Goal: Task Accomplishment & Management: Manage account settings

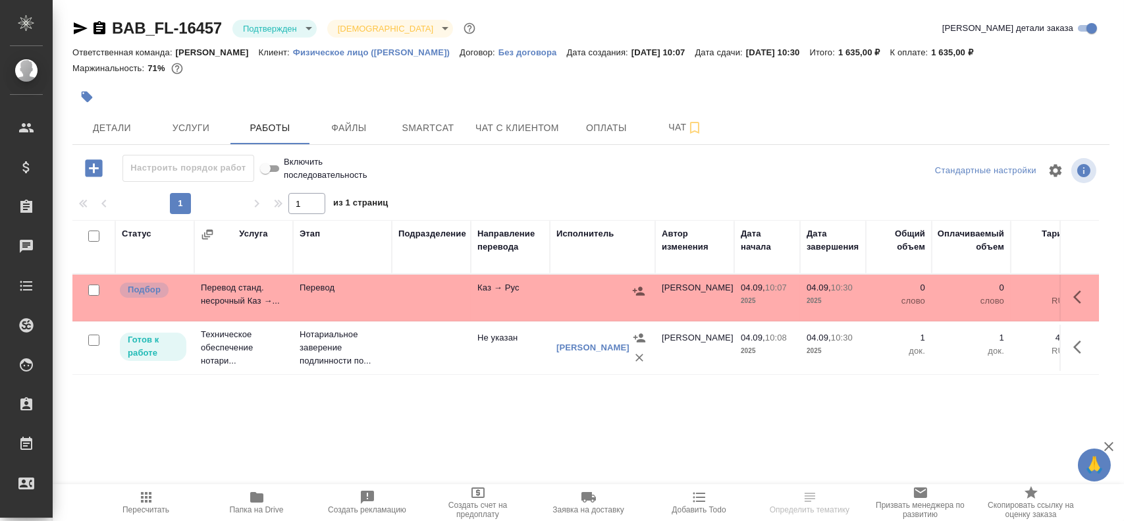
click at [548, 287] on td "Каз → Рус" at bounding box center [510, 298] width 79 height 46
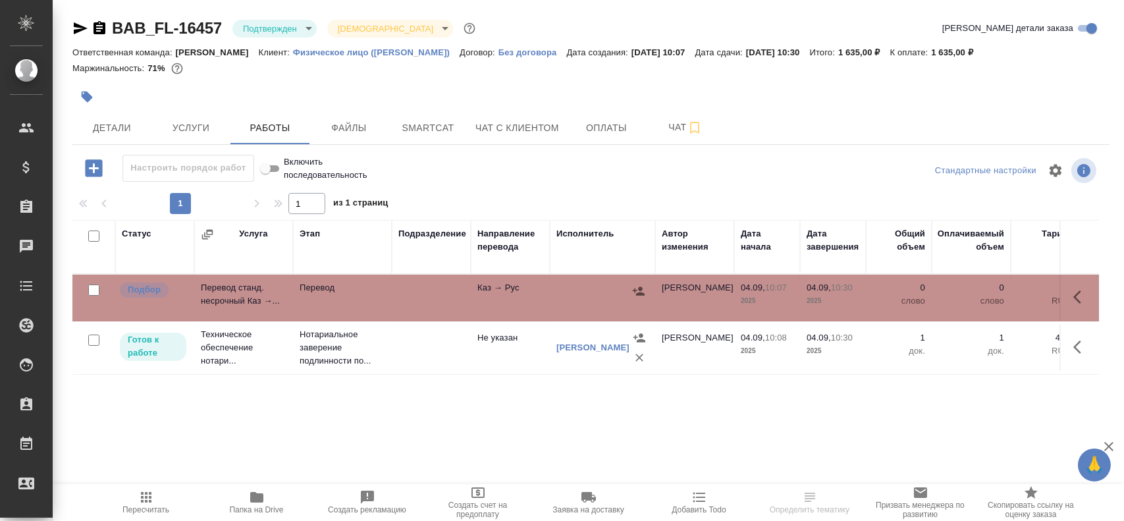
click at [548, 287] on td "Каз → Рус" at bounding box center [510, 298] width 79 height 46
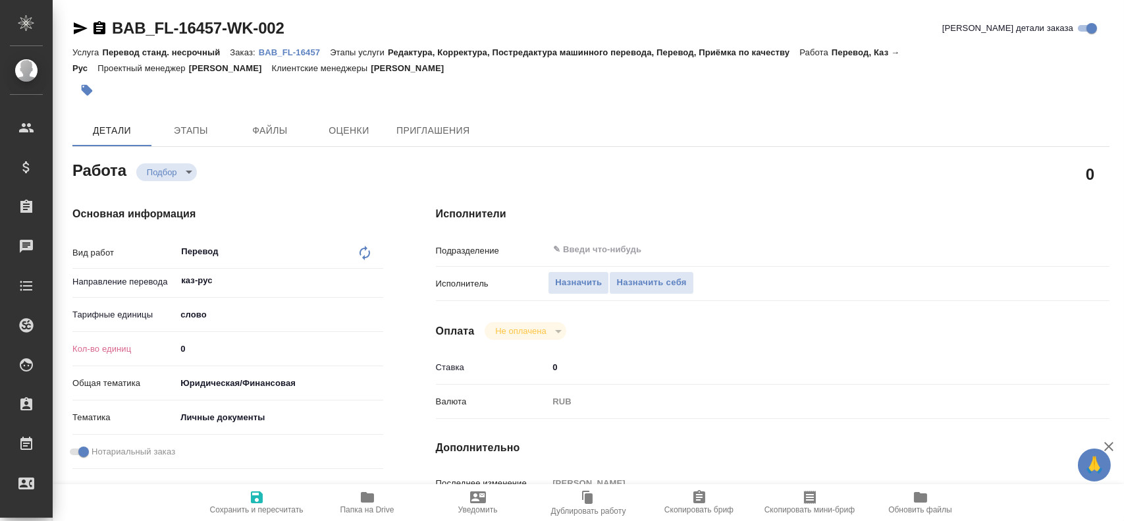
type textarea "x"
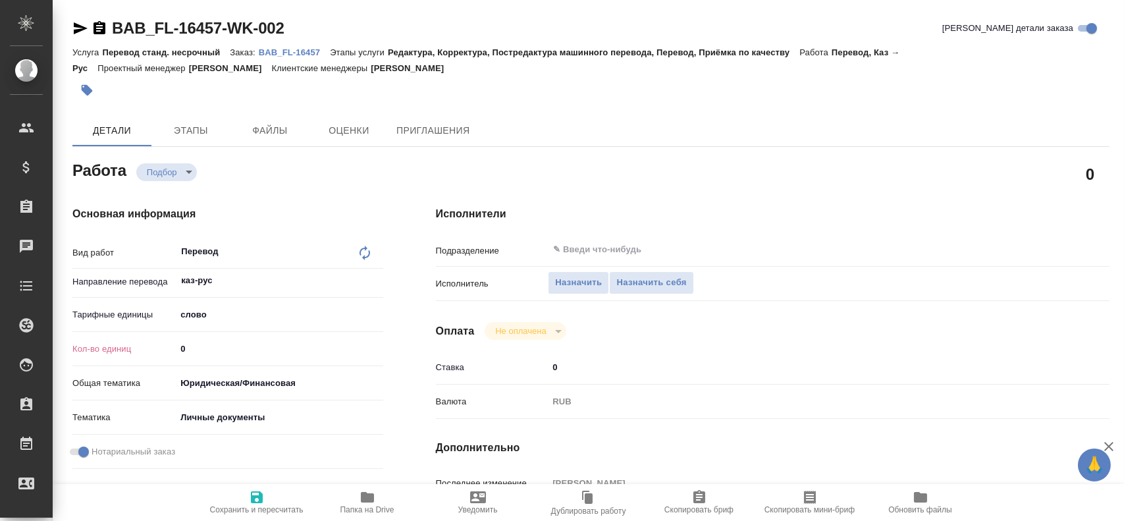
type textarea "x"
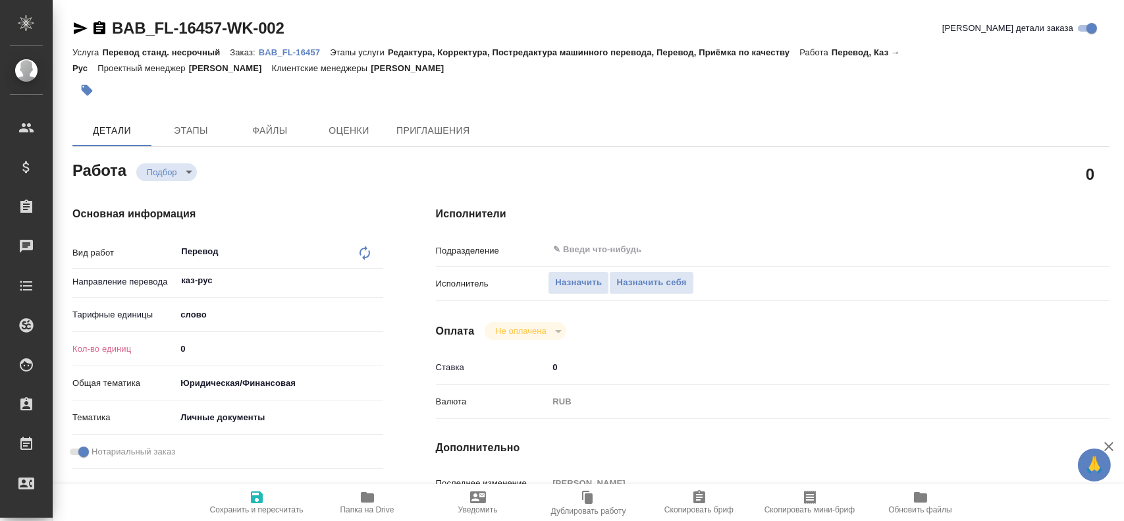
type textarea "x"
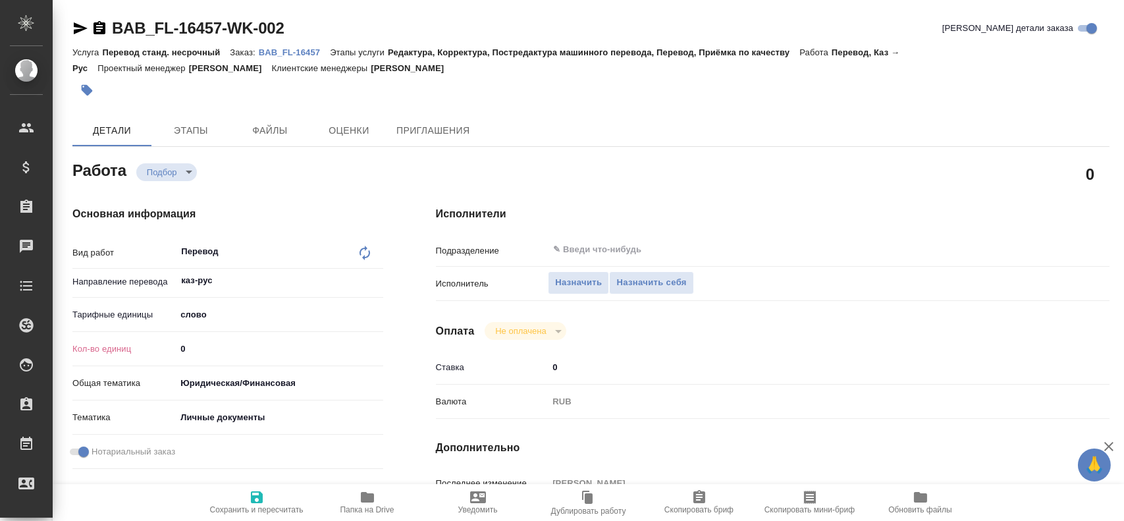
type textarea "x"
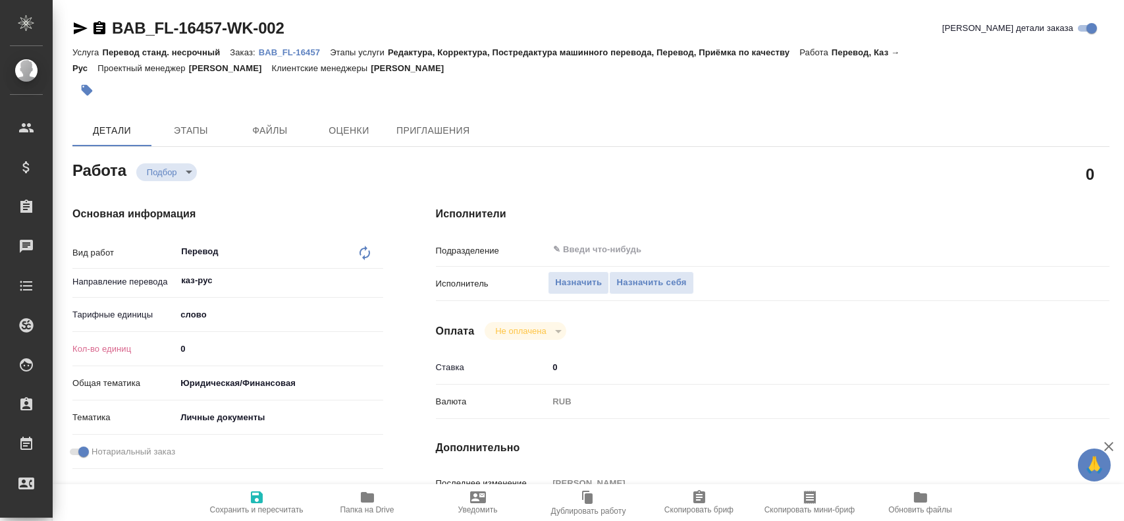
type textarea "x"
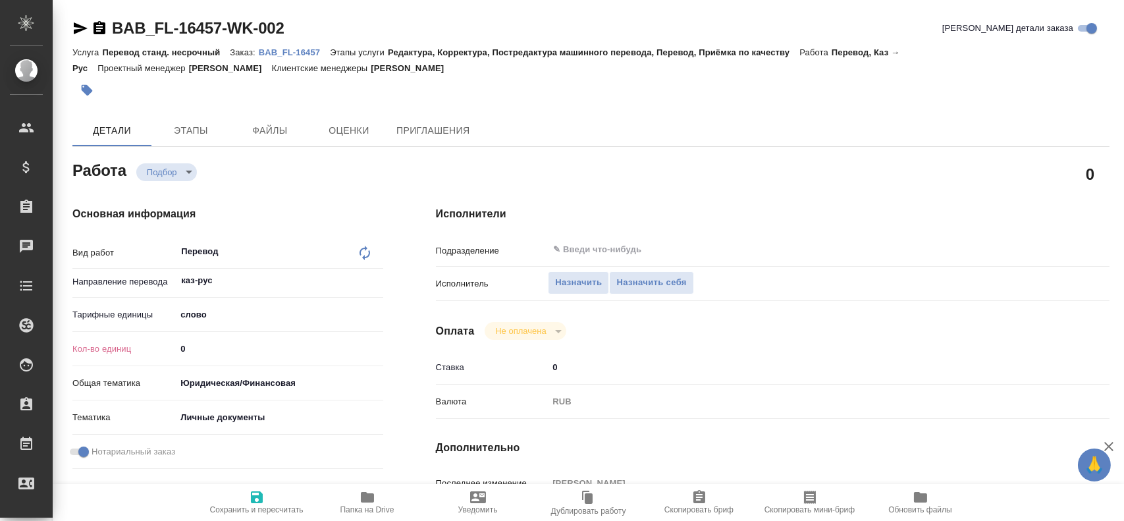
type textarea "x"
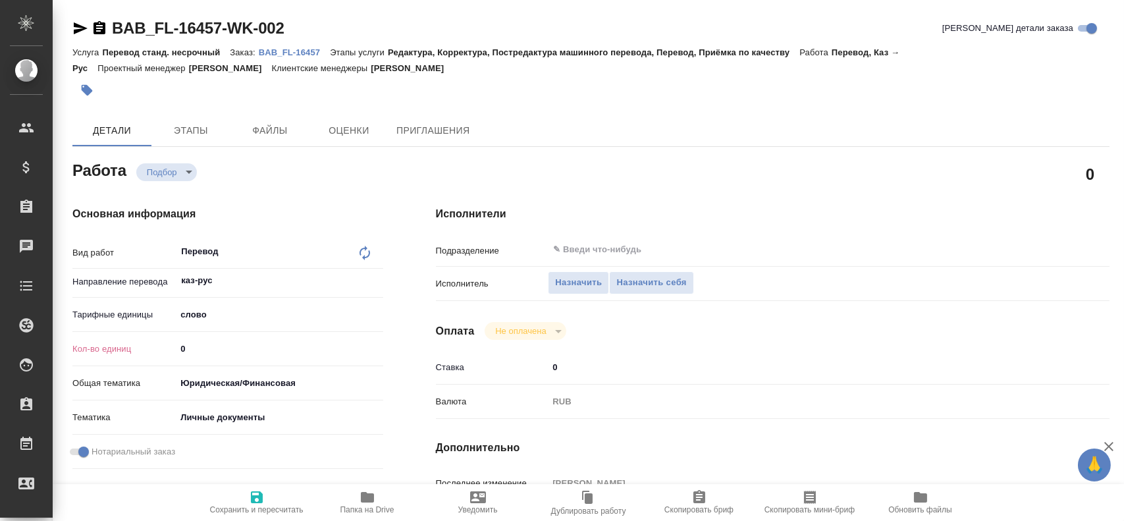
type textarea "x"
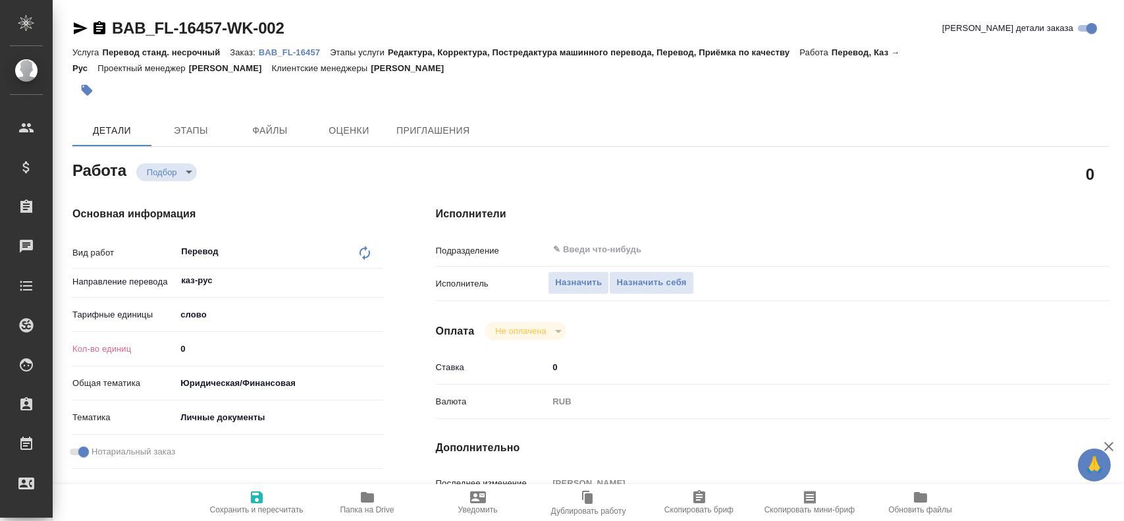
type textarea "x"
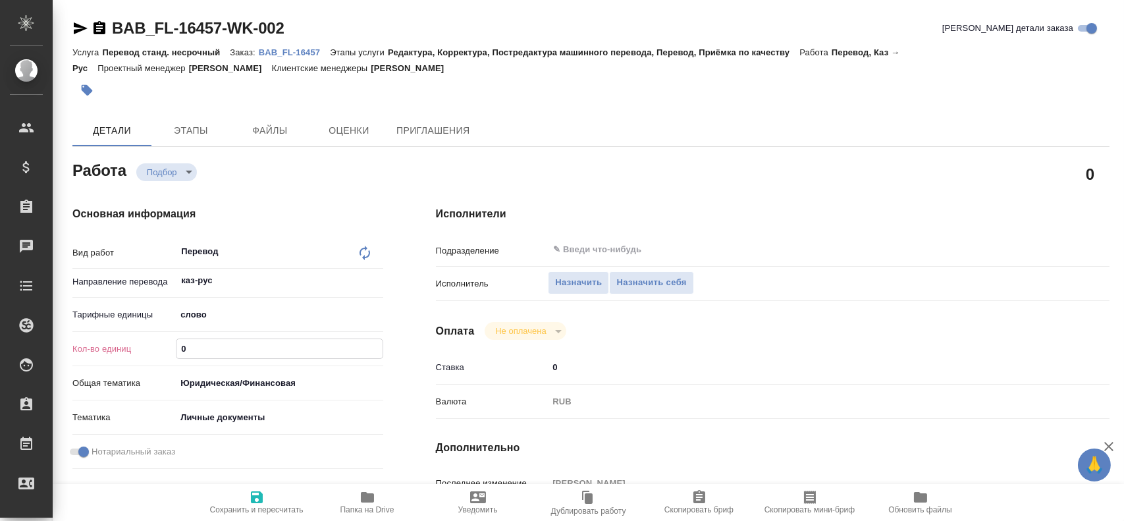
drag, startPoint x: 224, startPoint y: 350, endPoint x: 117, endPoint y: 332, distance: 108.8
click at [111, 335] on div "Вид работ Перевод x ​ Направление перевода каз-рус ​ Тарифные единицы слово 5a8…" at bounding box center [227, 356] width 311 height 236
type textarea "x"
type input "7"
type textarea "x"
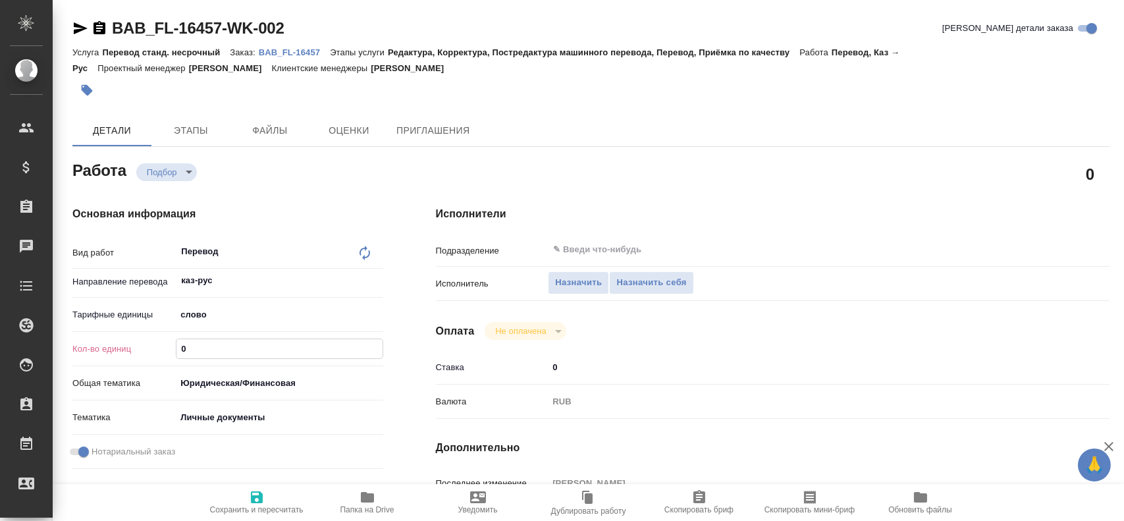
type textarea "x"
type input "75"
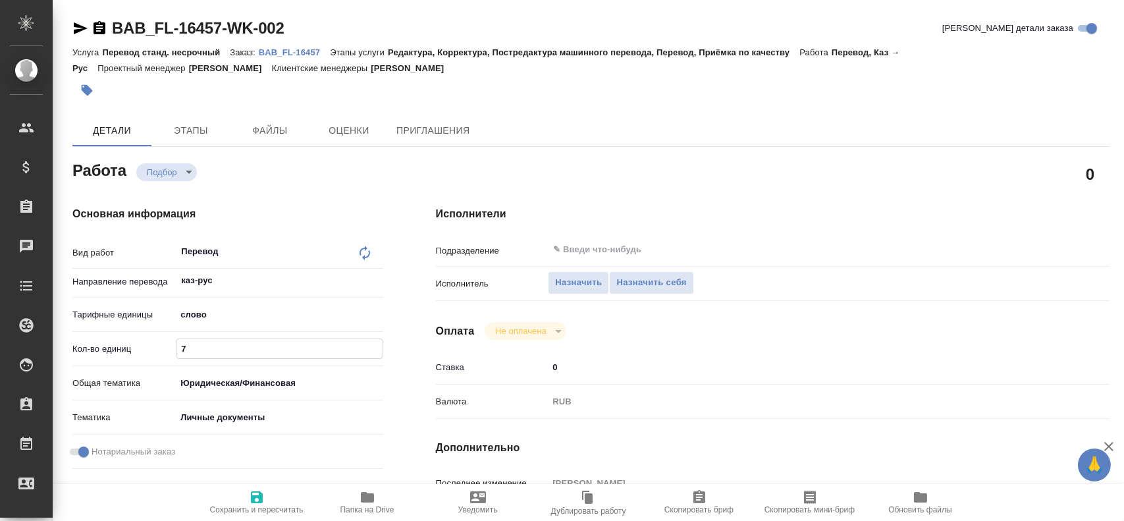
type textarea "x"
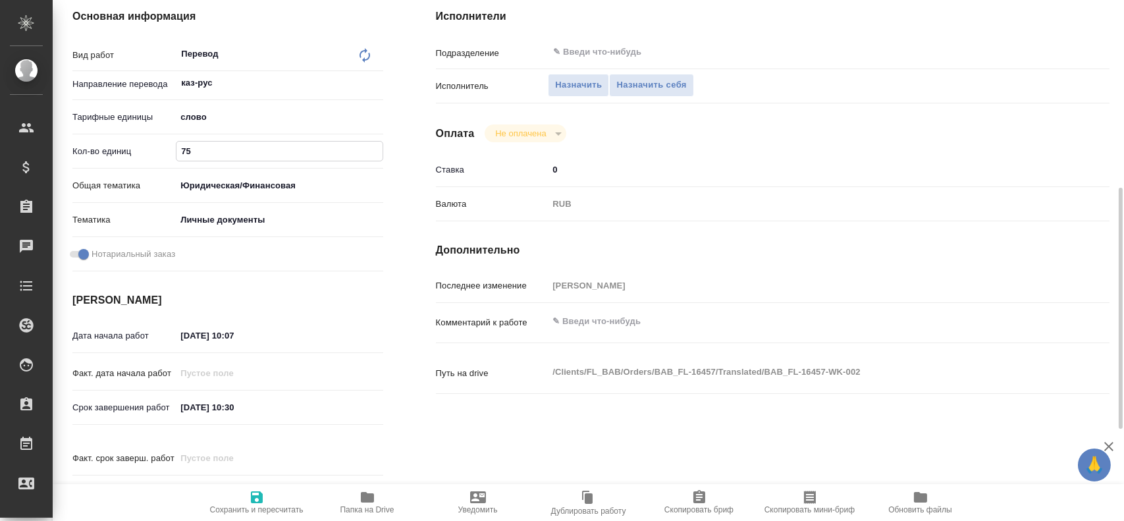
scroll to position [263, 0]
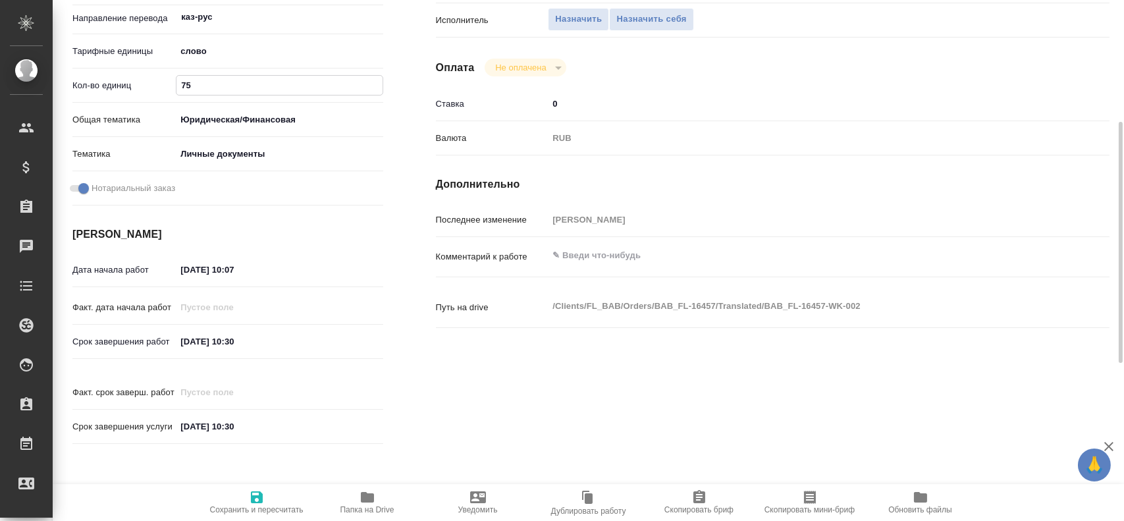
type input "75"
click at [257, 492] on icon "button" at bounding box center [257, 497] width 12 height 12
type textarea "x"
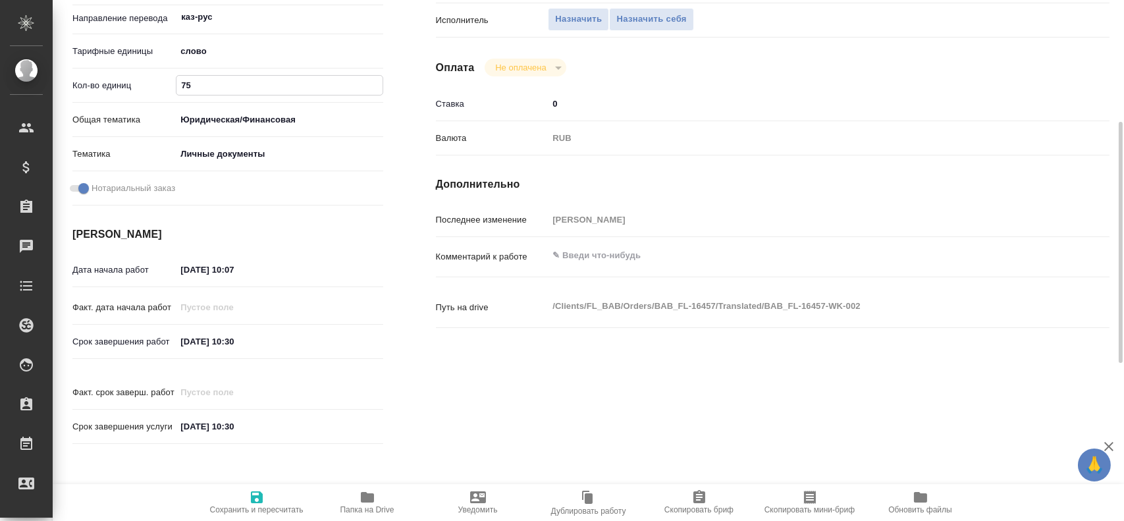
type textarea "x"
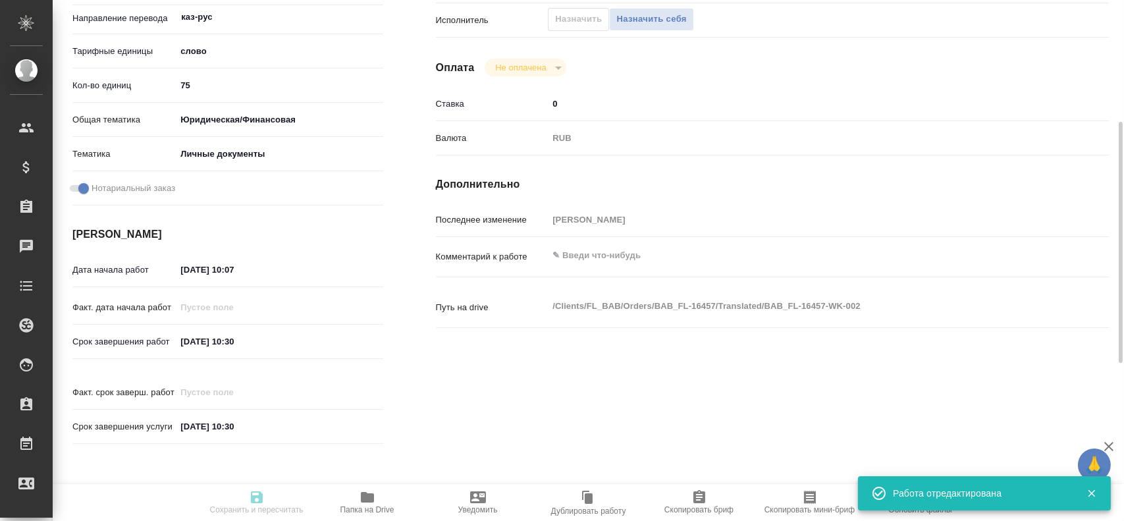
type textarea "x"
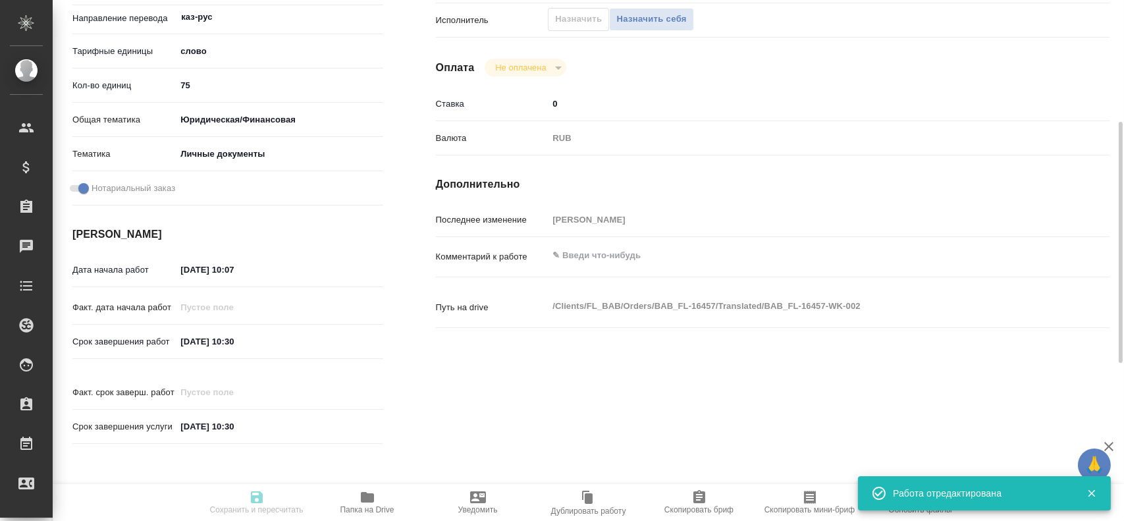
type input "recruiting"
type textarea "Перевод"
type textarea "x"
type input "каз-рус"
type input "5a8b1489cc6b4906c91bfd90"
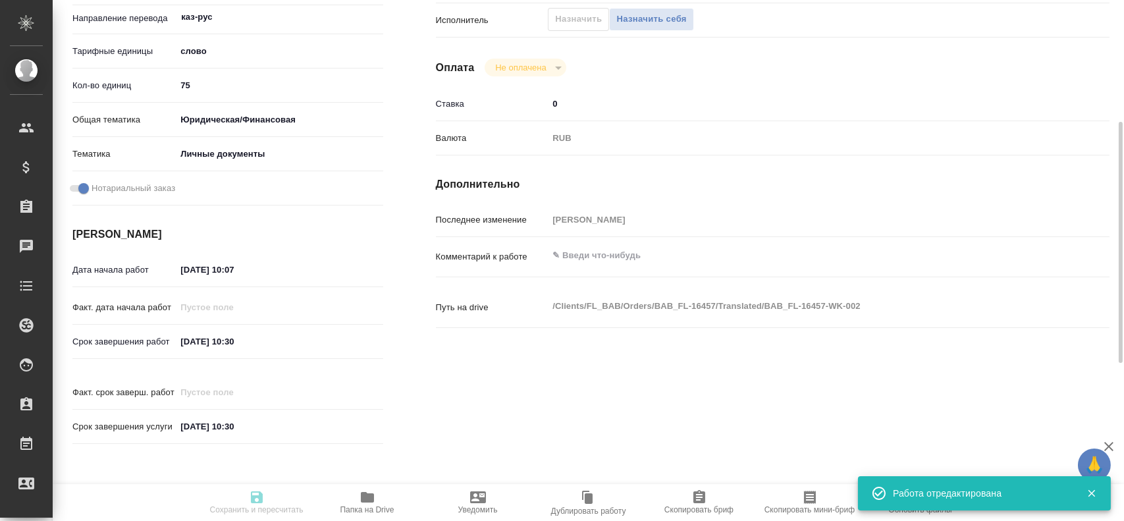
type input "75"
type input "yr-fn"
type input "5a8b8b956a9677013d343cfe"
checkbox input "true"
type input "04.09.2025 10:07"
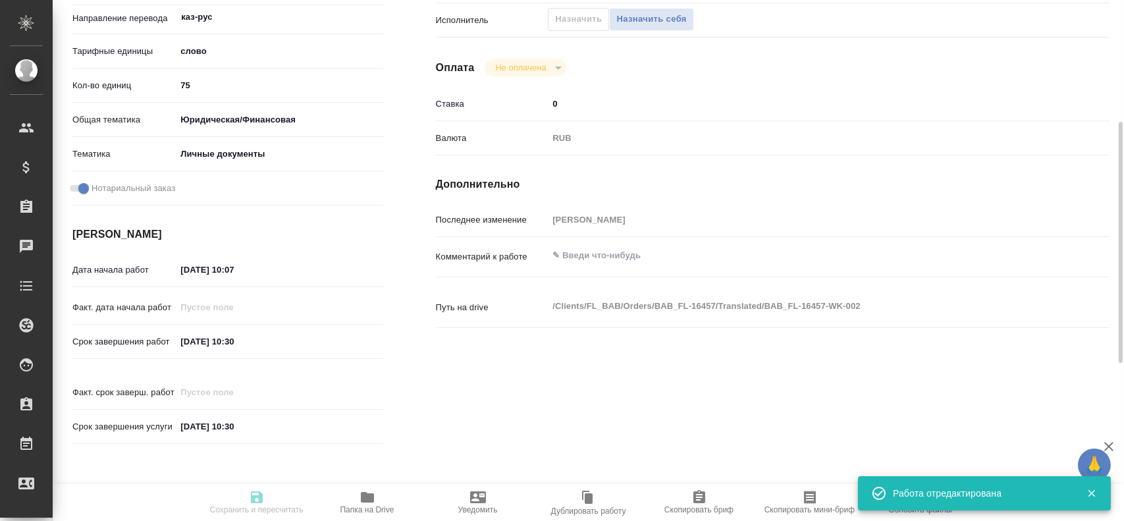
type input "04.09.2025 10:30"
type input "notPayed"
type input "0"
type input "RUB"
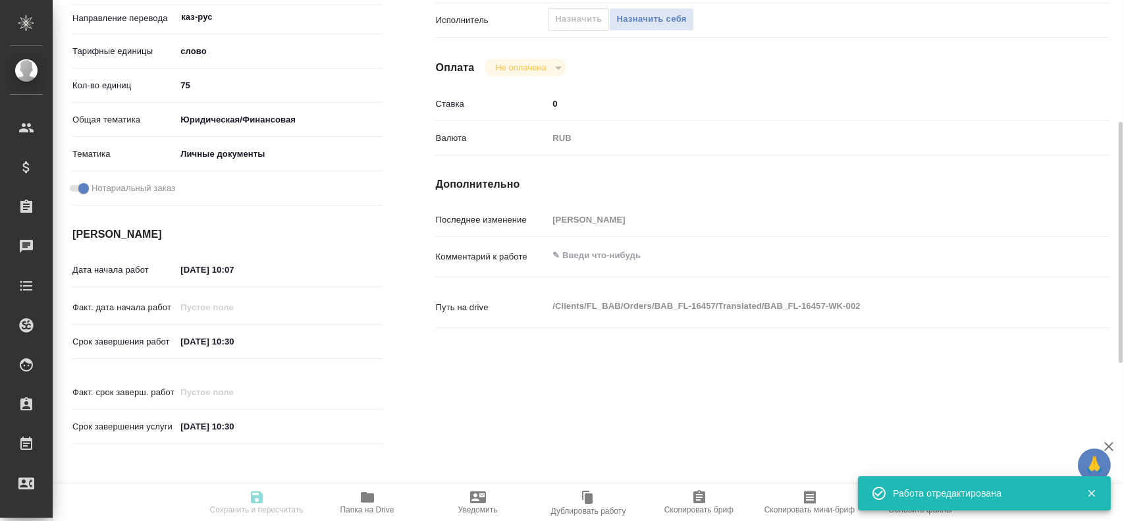
type input "[PERSON_NAME]"
type textarea "x"
type textarea "/Clients/FL_BAB/Orders/BAB_FL-16457/Translated/BAB_FL-16457-WK-002"
type textarea "x"
type input "BAB_FL-16457"
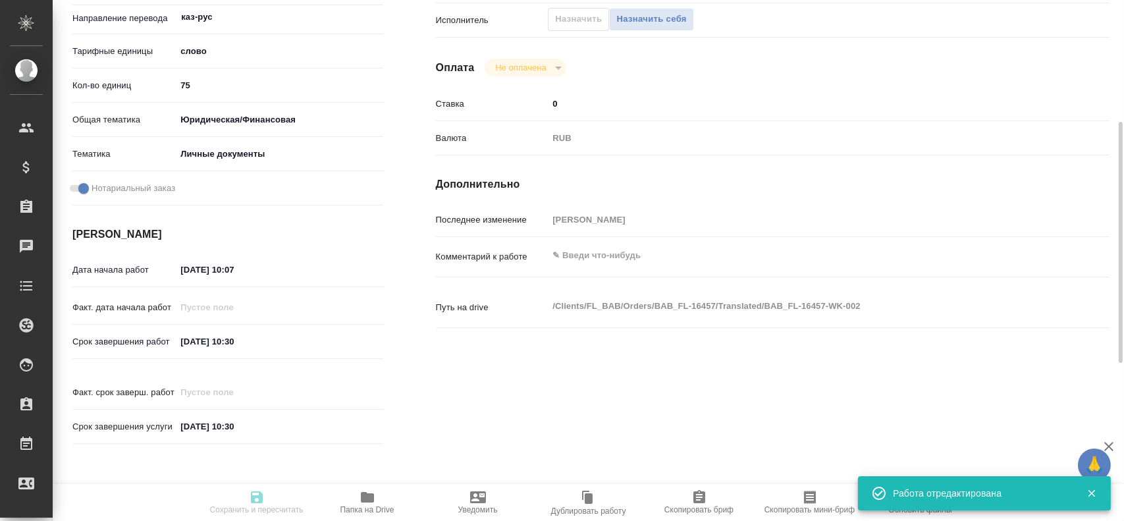
type input "Перевод станд. несрочный"
type input "Редактура, Корректура, Постредактура машинного перевода, Перевод, Приёмка по ка…"
type input "[PERSON_NAME]"
type input "/Clients/FL_BAB/Orders/BAB_FL-16457"
type textarea "x"
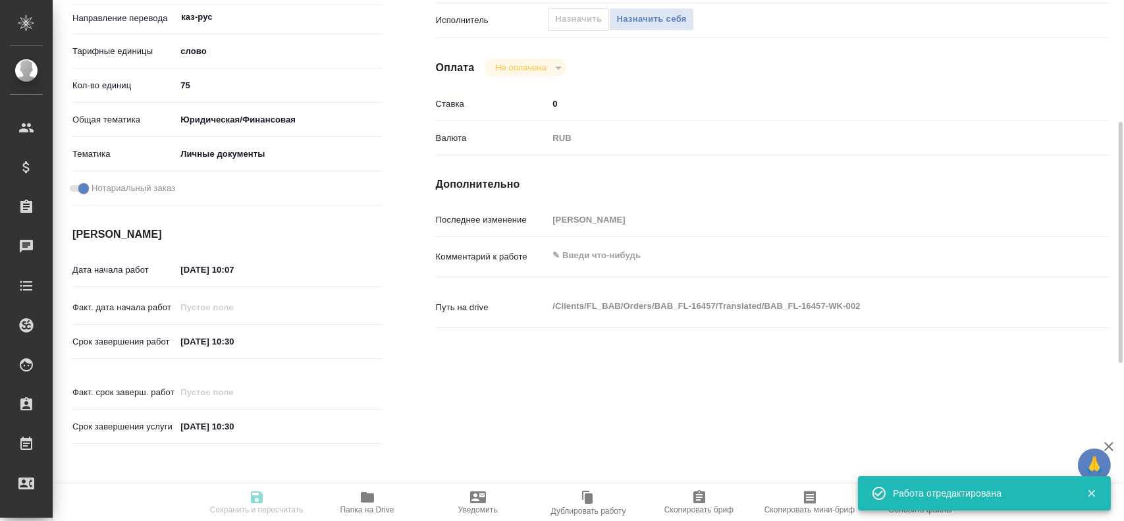
type textarea "x"
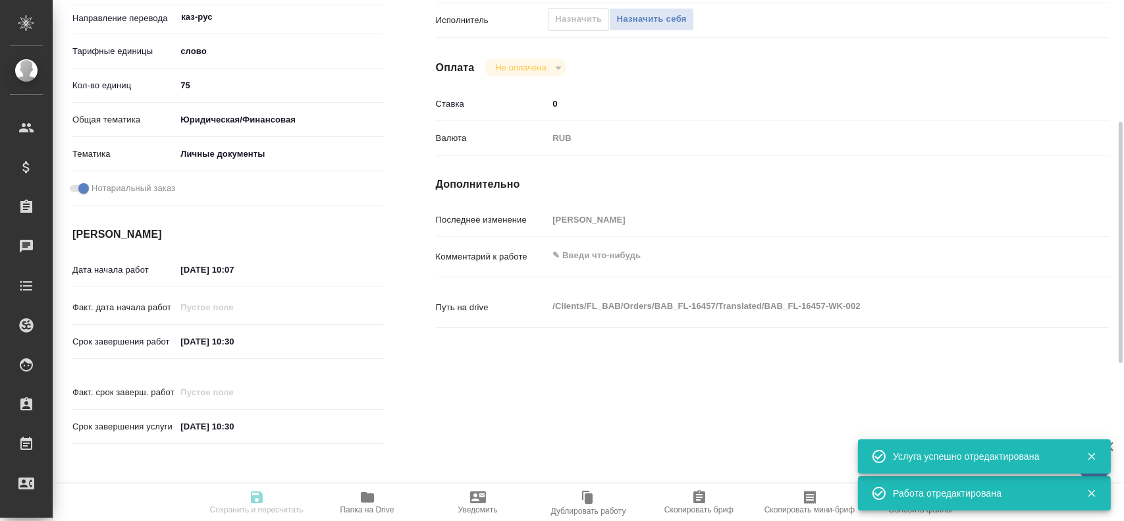
type textarea "x"
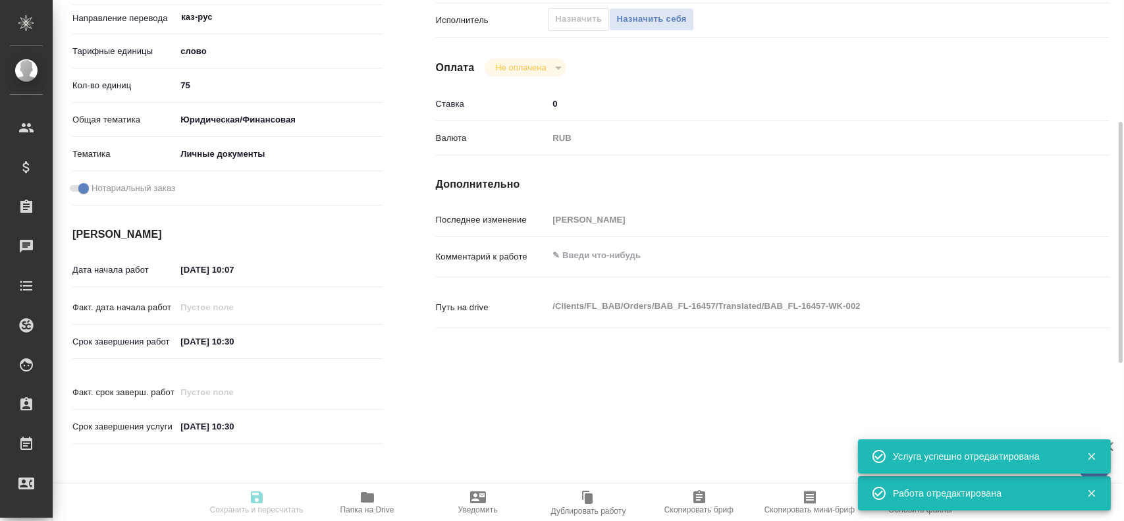
type textarea "x"
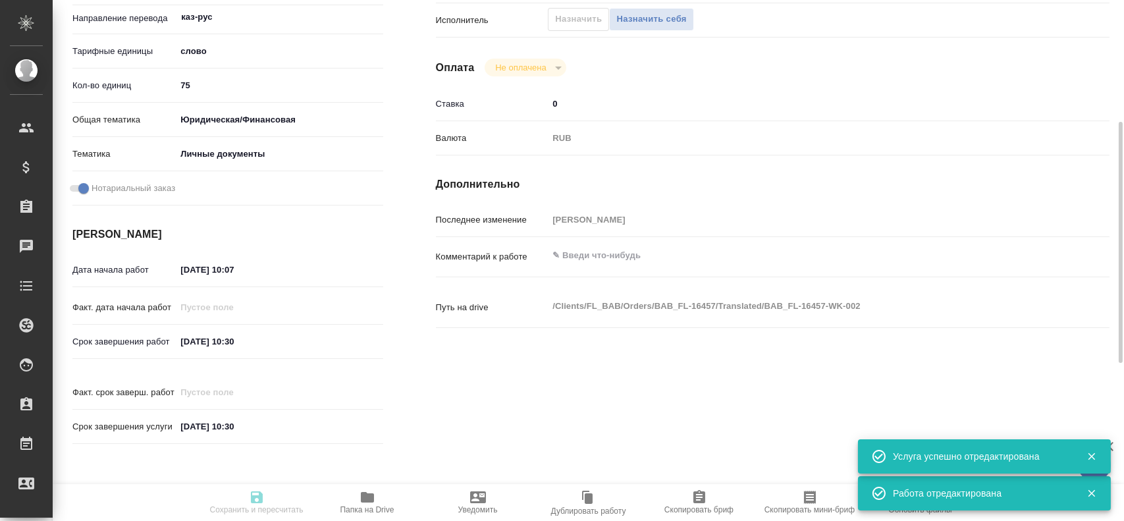
type textarea "x"
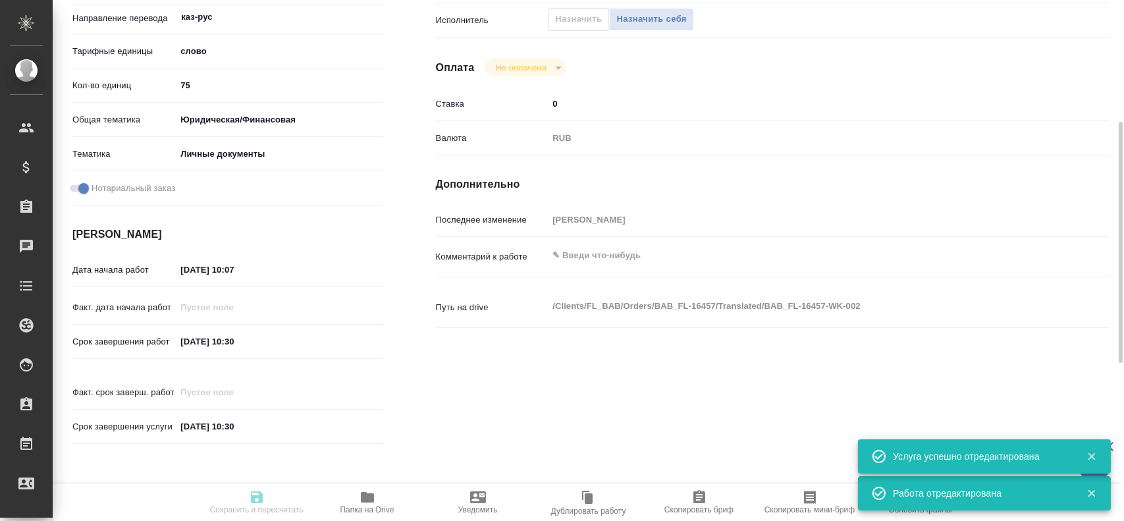
type textarea "x"
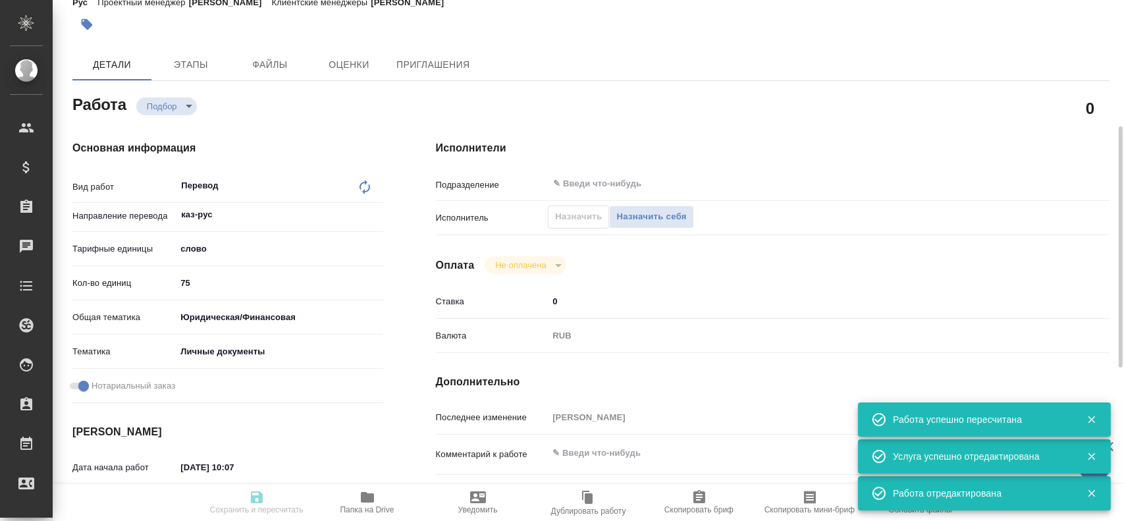
scroll to position [0, 0]
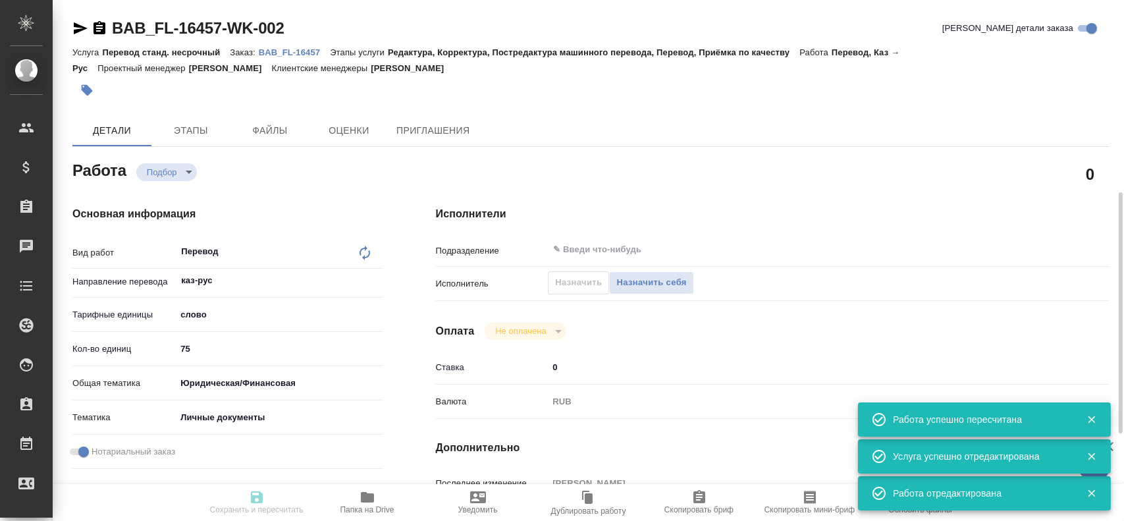
type input "recruiting"
type textarea "Перевод"
type textarea "x"
type input "каз-рус"
type input "5a8b1489cc6b4906c91bfd90"
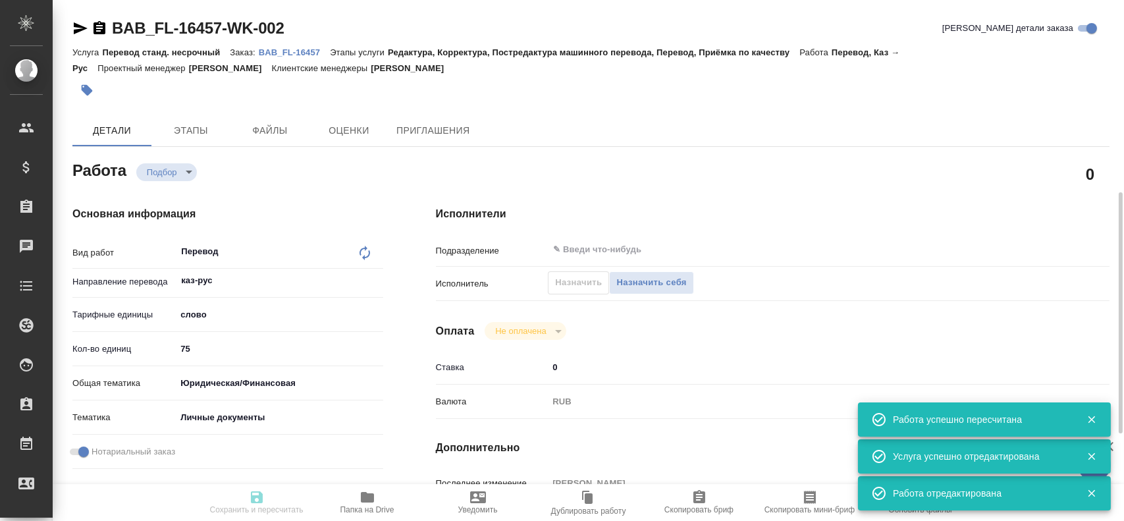
type input "75"
type input "yr-fn"
type input "5a8b8b956a9677013d343cfe"
checkbox input "true"
type input "04.09.2025 10:07"
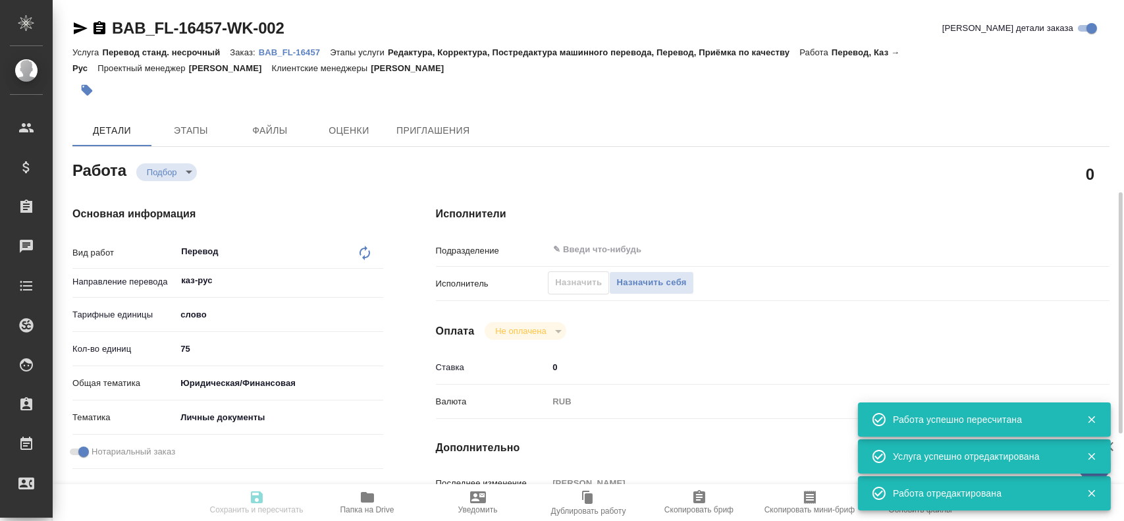
type input "04.09.2025 10:30"
type input "notPayed"
type input "0"
type input "RUB"
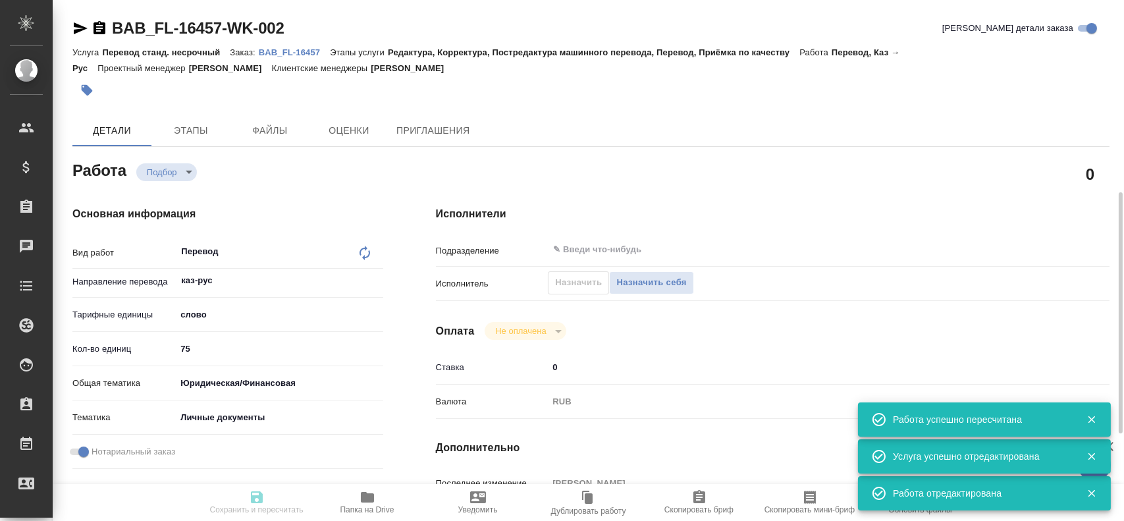
type input "[PERSON_NAME]"
type textarea "x"
type textarea "/Clients/FL_BAB/Orders/BAB_FL-16457/Translated/BAB_FL-16457-WK-002"
type textarea "x"
type input "BAB_FL-16457"
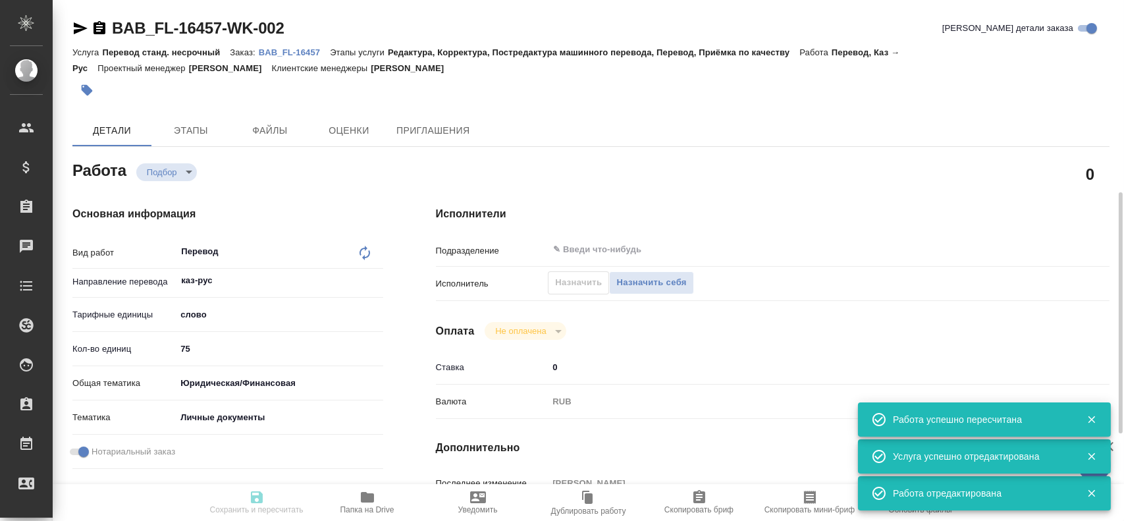
type input "Перевод станд. несрочный"
type input "Редактура, Корректура, Постредактура машинного перевода, Перевод, Приёмка по ка…"
type input "[PERSON_NAME]"
type input "/Clients/FL_BAB/Orders/BAB_FL-16457"
type textarea "x"
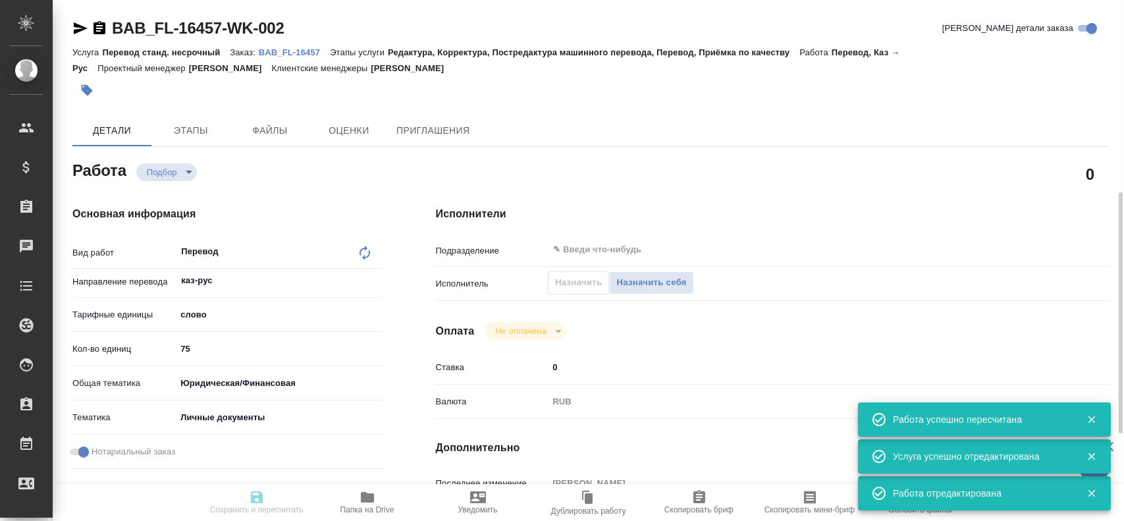
type textarea "x"
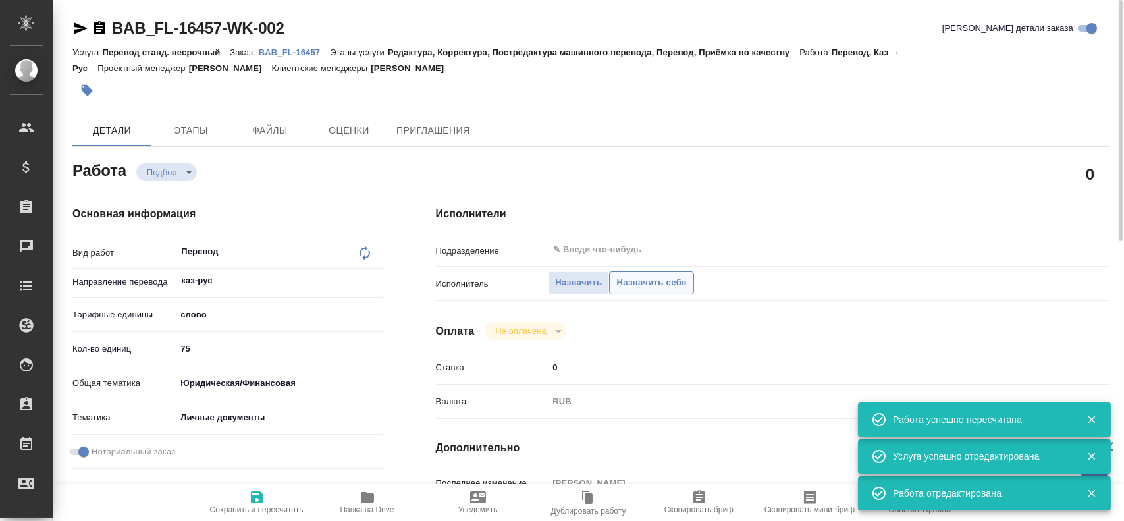
type textarea "x"
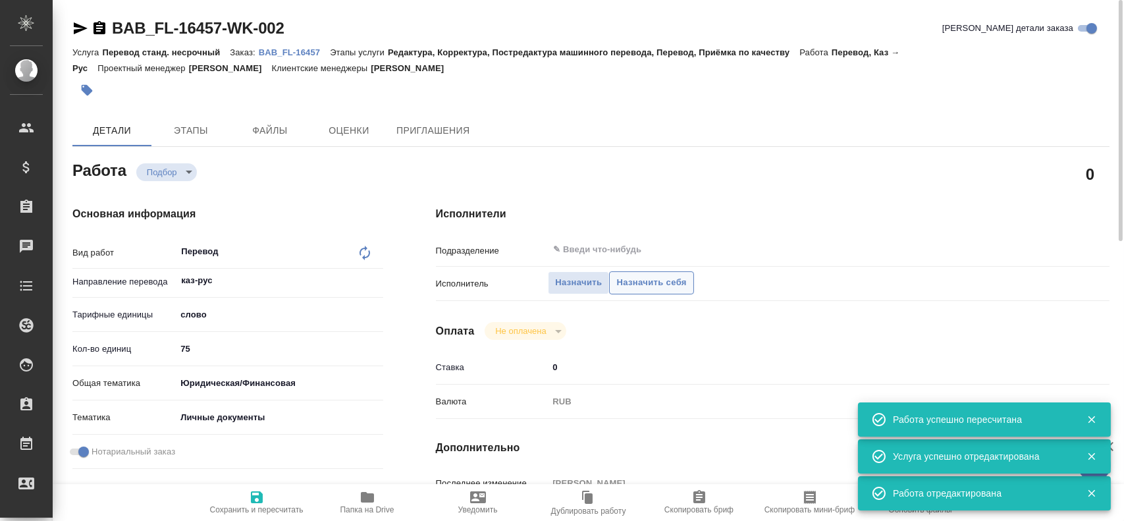
type textarea "x"
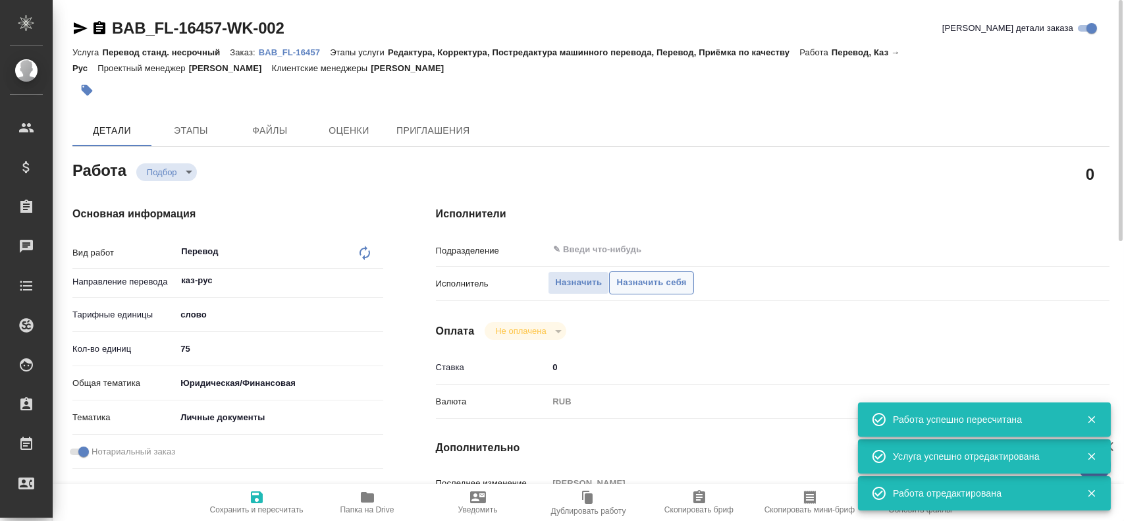
type textarea "x"
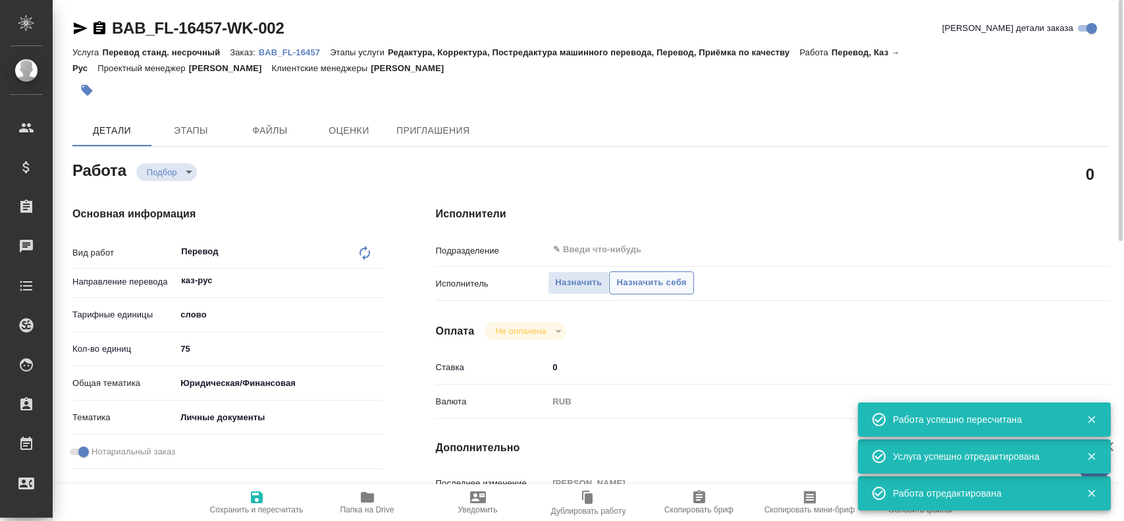
type textarea "x"
click at [637, 288] on span "Назначить себя" at bounding box center [651, 282] width 70 height 15
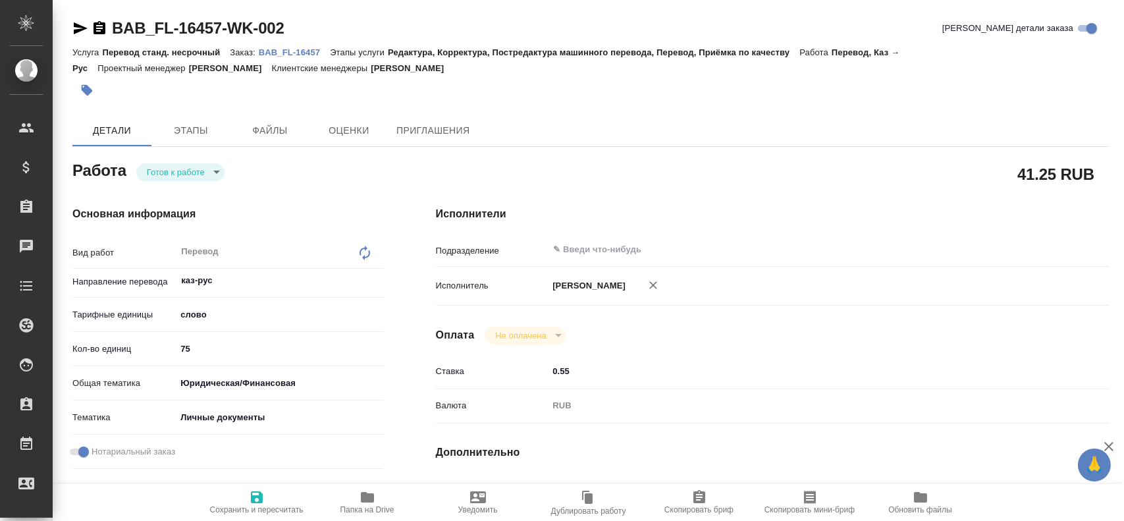
type textarea "x"
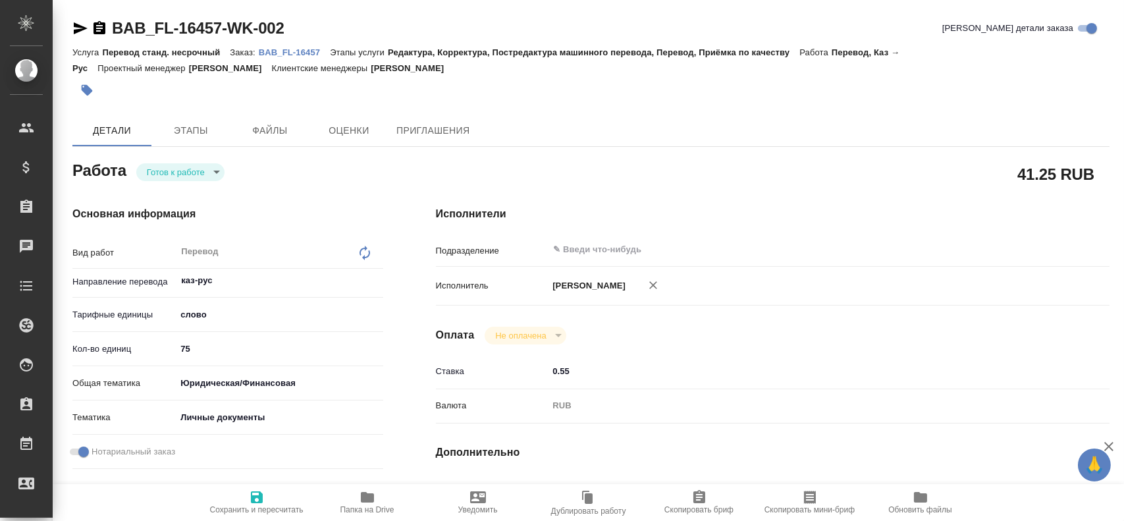
type textarea "x"
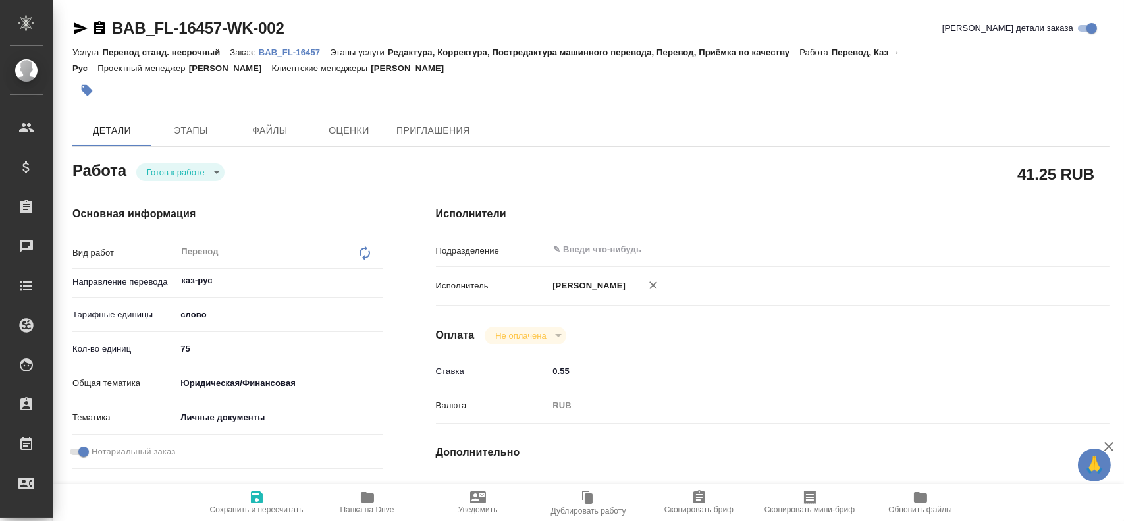
type textarea "x"
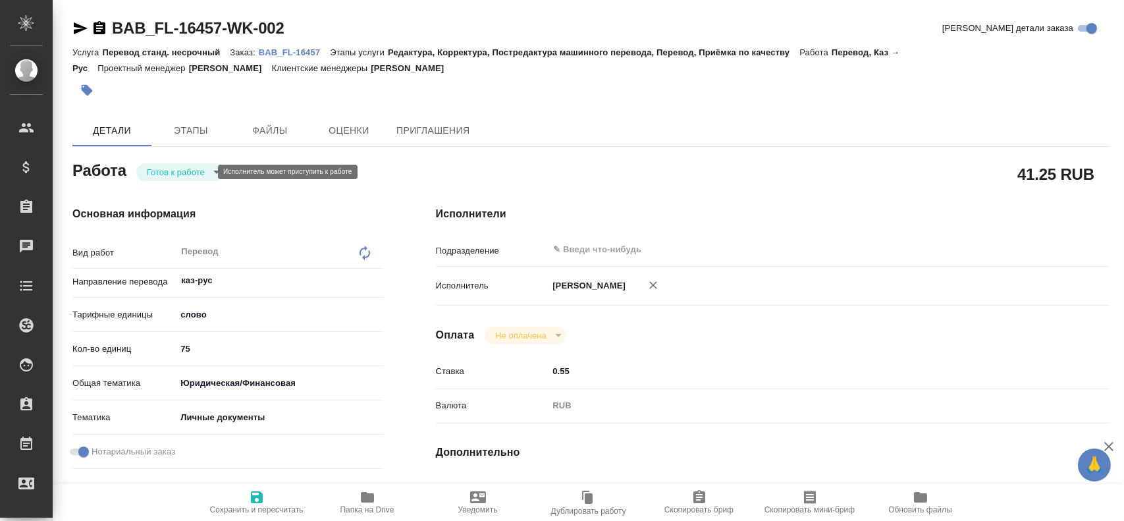
click at [161, 176] on body "🙏 .cls-1 fill:#fff; AWATERA Gusev Alexandr Клиенты Спецификации Заказы Чаты Tod…" at bounding box center [562, 260] width 1124 height 521
type textarea "x"
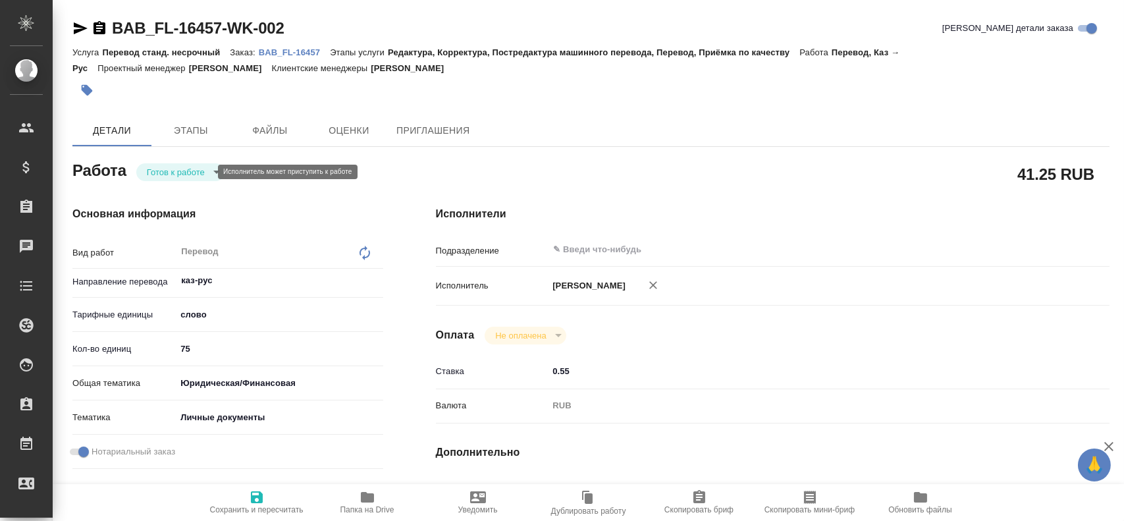
type textarea "x"
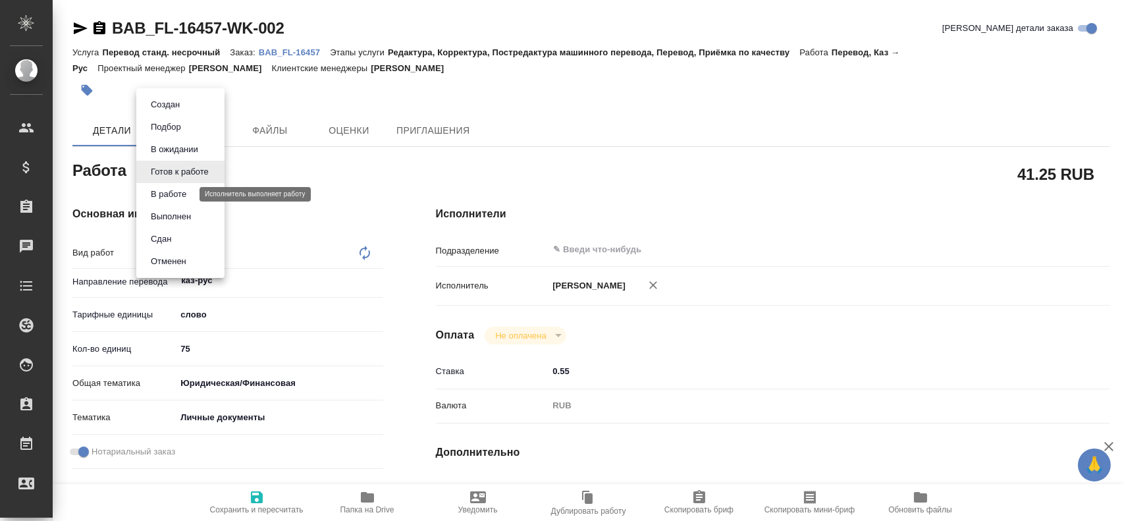
click at [158, 192] on button "В работе" at bounding box center [168, 194] width 43 height 14
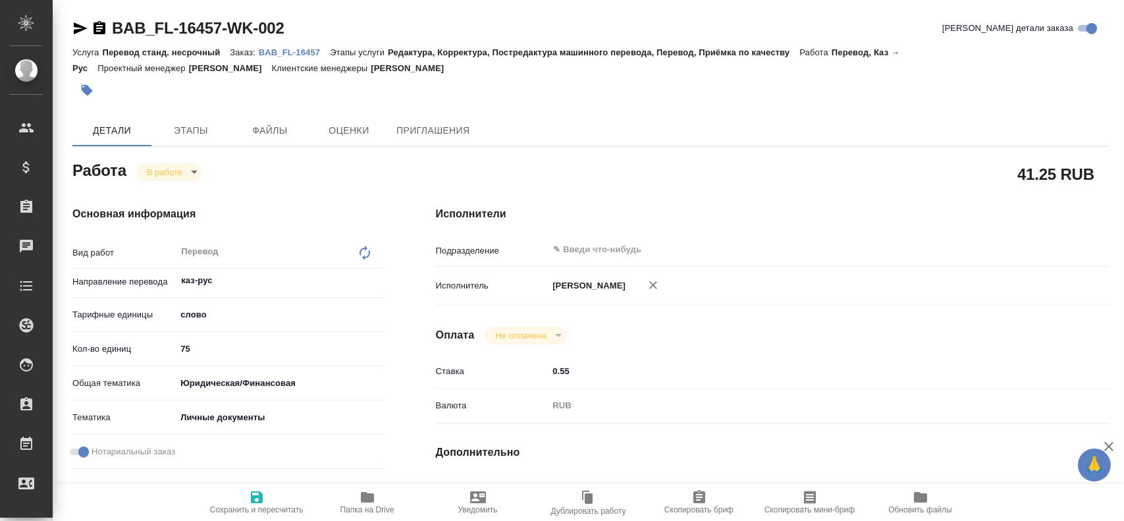
type textarea "x"
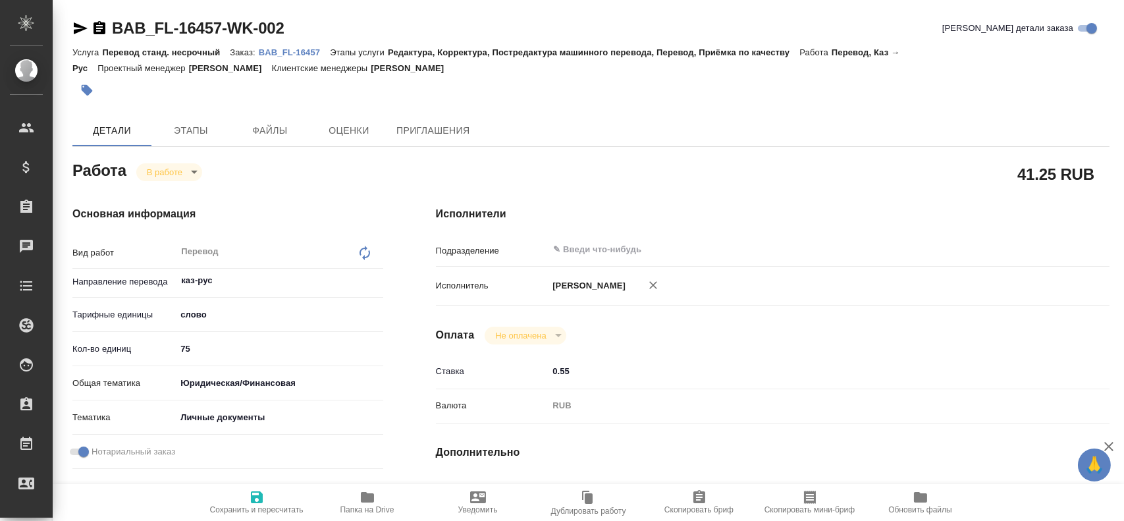
type textarea "x"
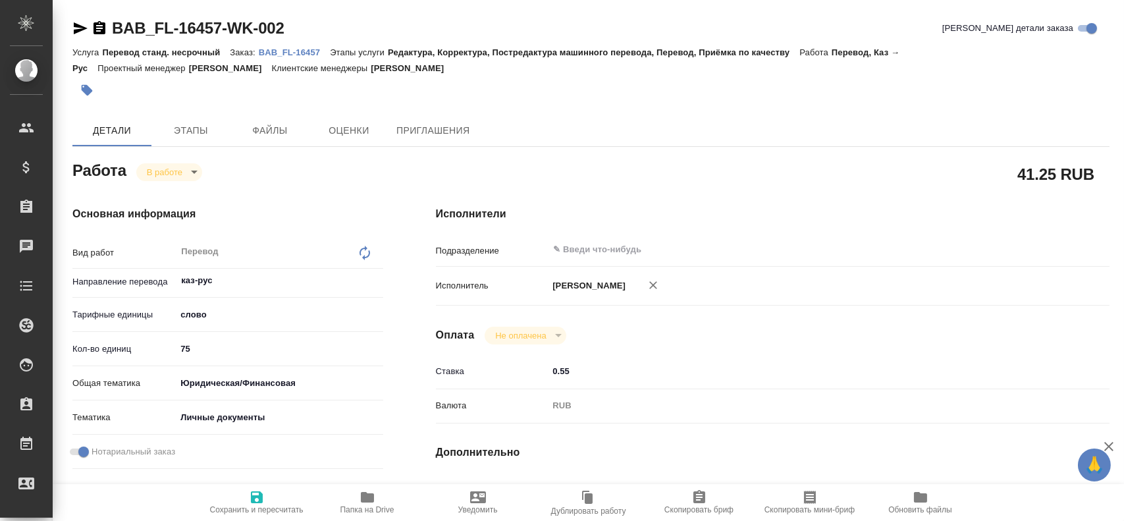
type textarea "x"
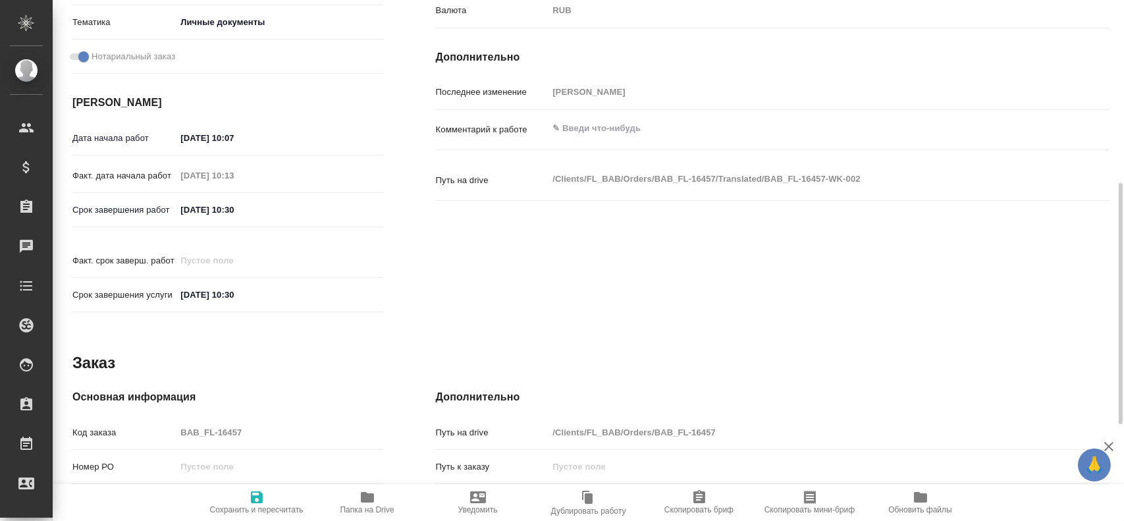
type textarea "x"
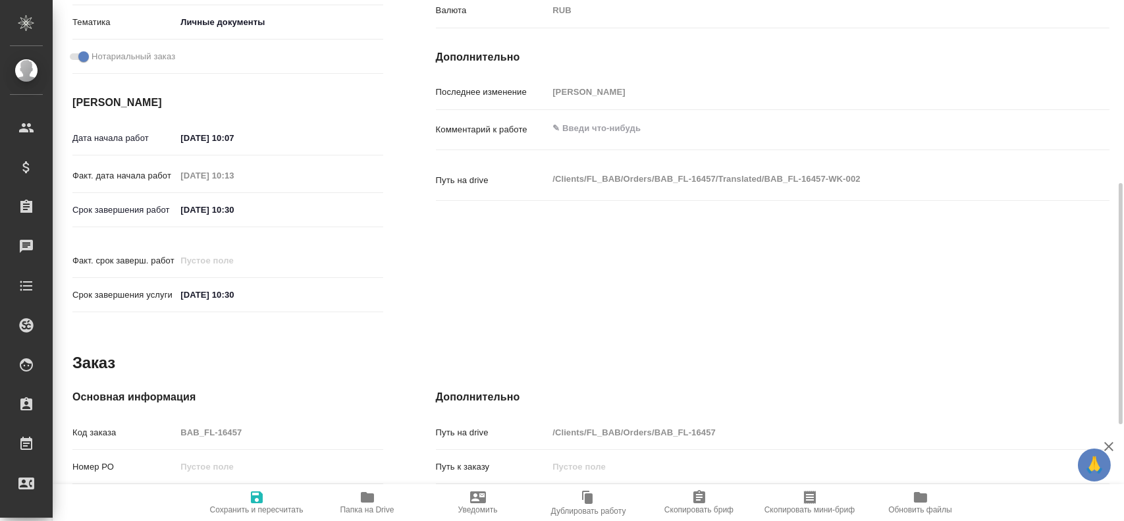
scroll to position [603, 0]
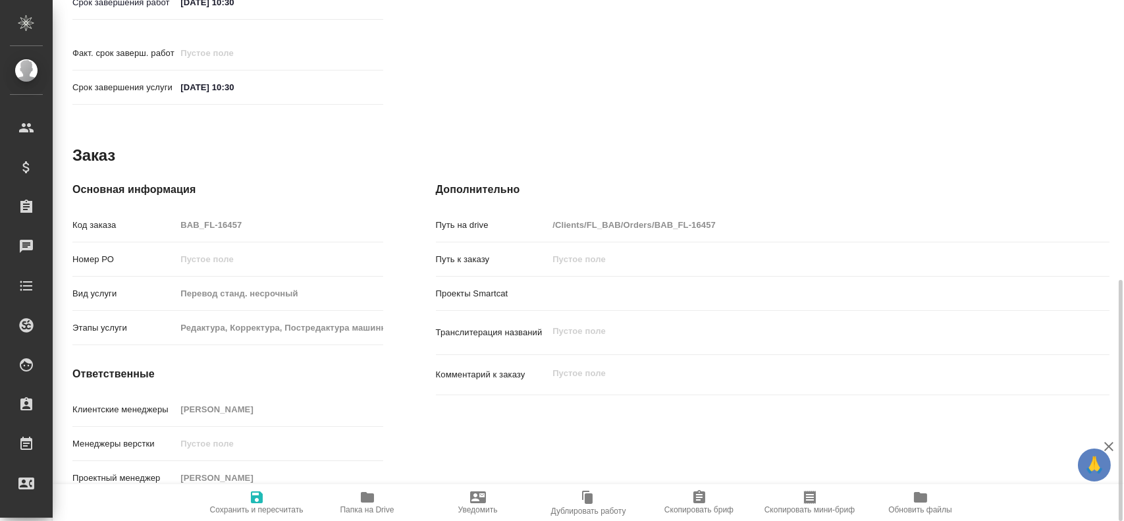
click at [255, 489] on icon "button" at bounding box center [257, 497] width 16 height 16
type textarea "x"
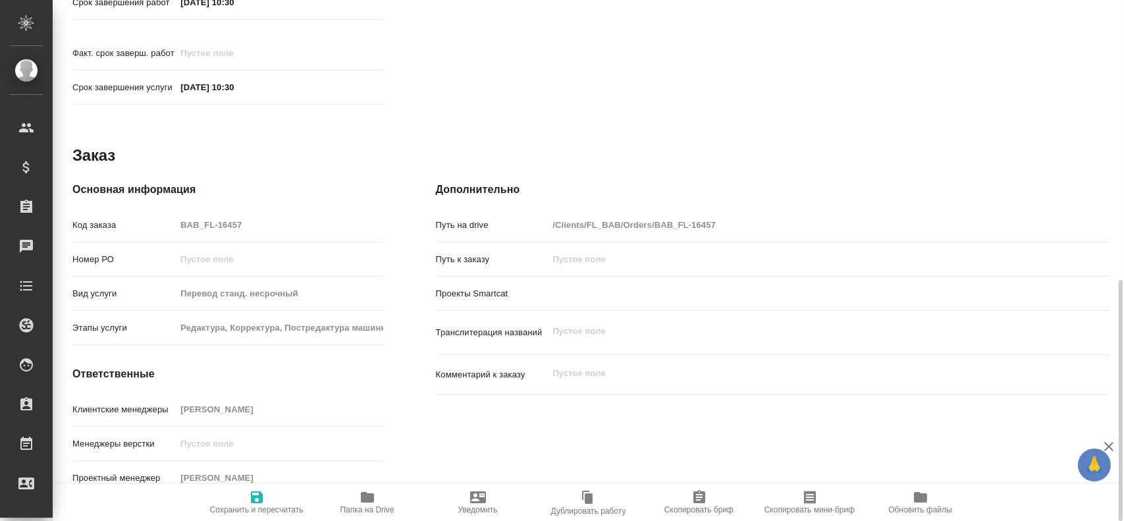
type textarea "x"
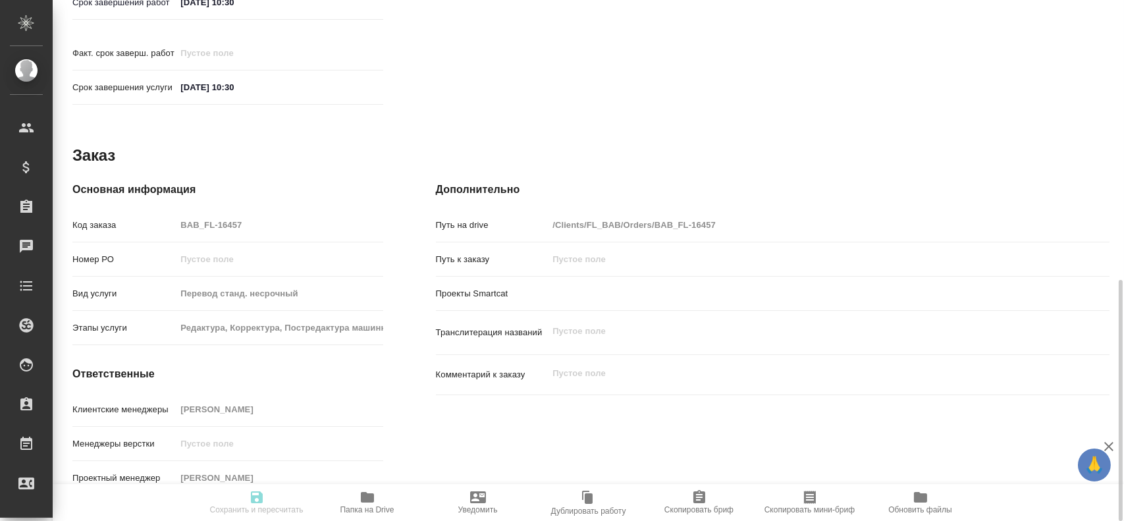
type textarea "x"
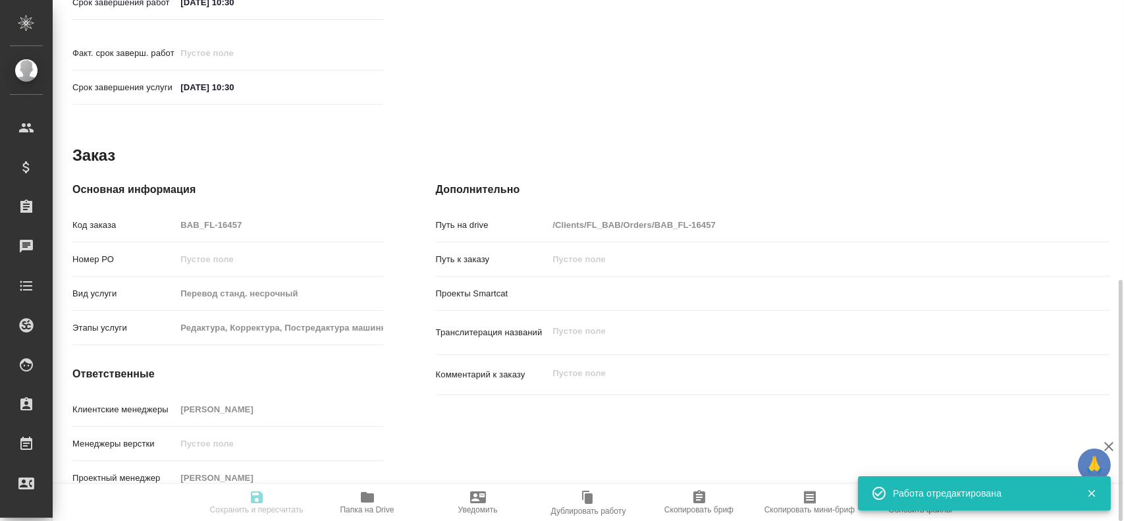
type textarea "x"
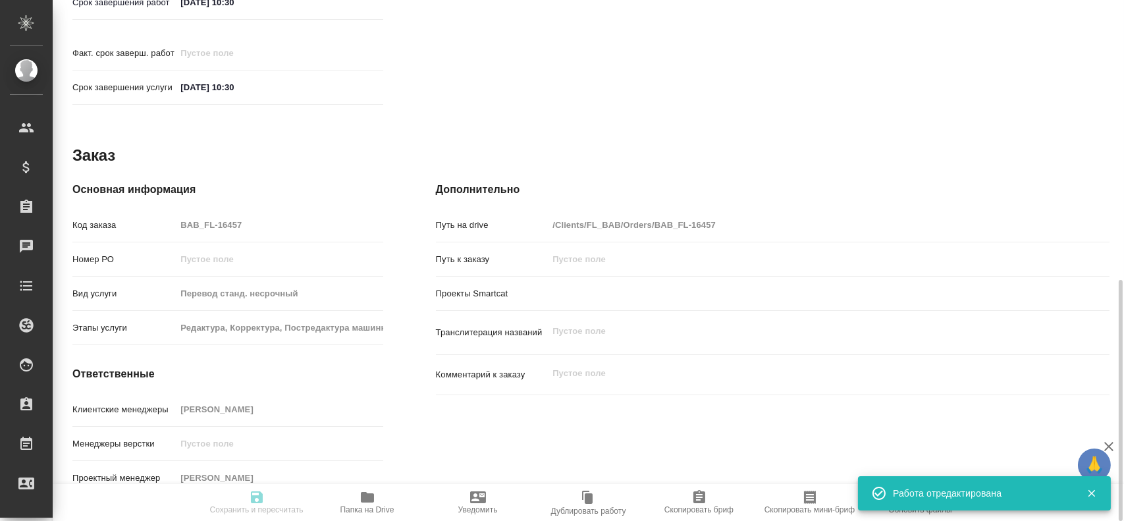
type textarea "x"
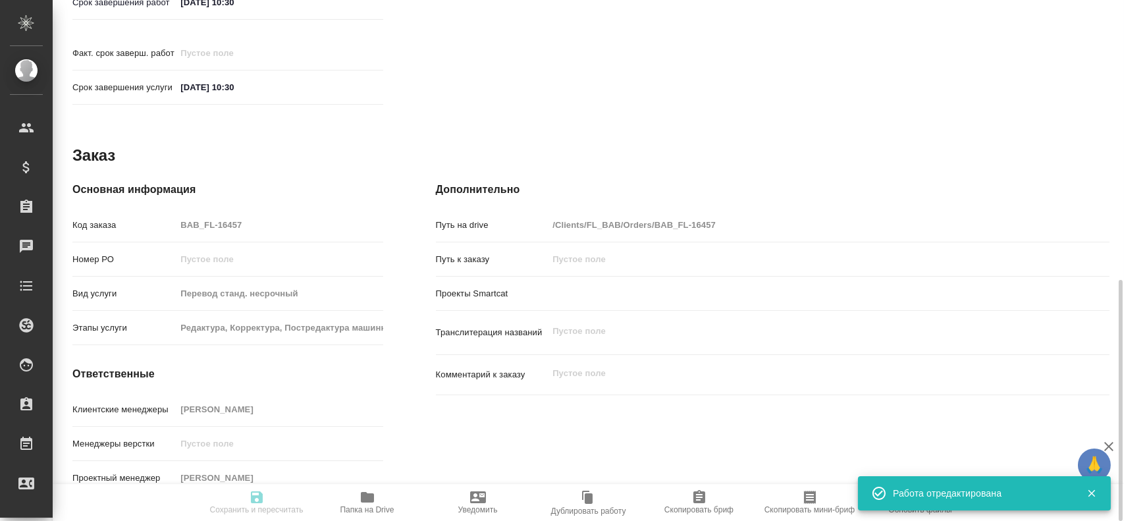
type input "inProgress"
type textarea "Перевод"
type textarea "x"
type input "каз-рус"
type input "5a8b1489cc6b4906c91bfd90"
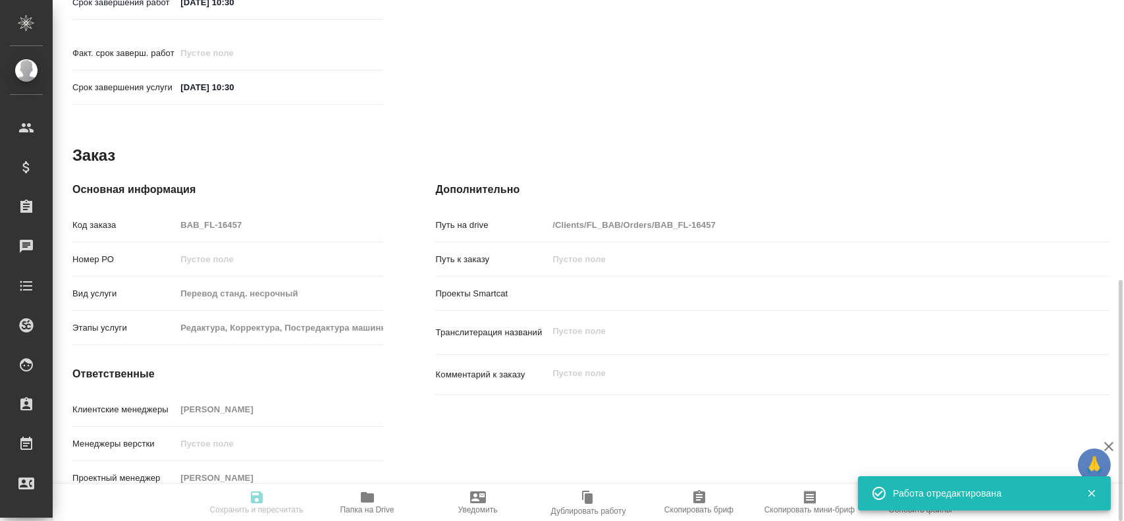
type input "75"
type input "yr-fn"
type input "5a8b8b956a9677013d343cfe"
checkbox input "true"
type input "04.09.2025 10:07"
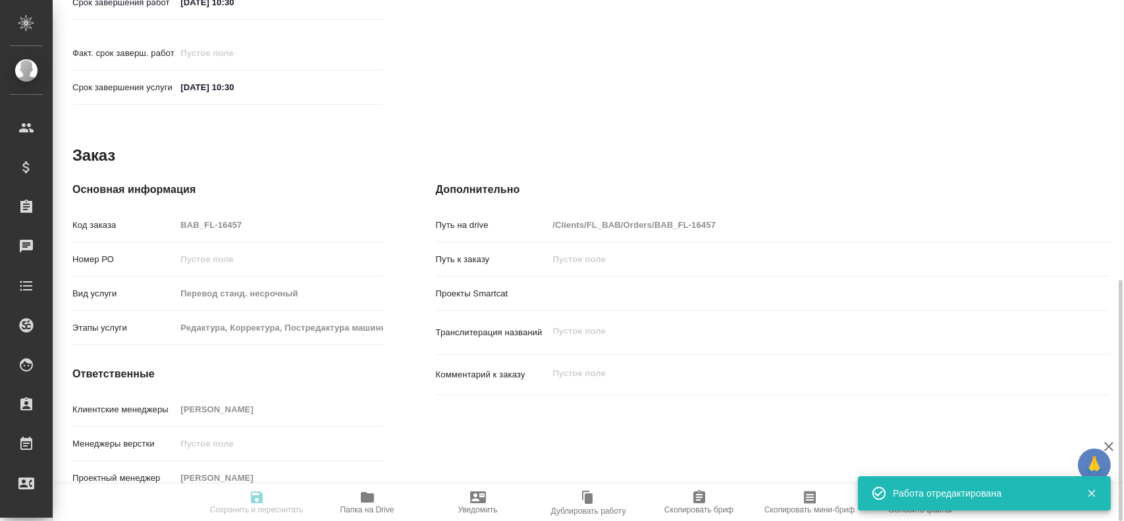
type input "04.09.2025 10:13"
type input "04.09.2025 10:30"
type input "notPayed"
type input "0.55"
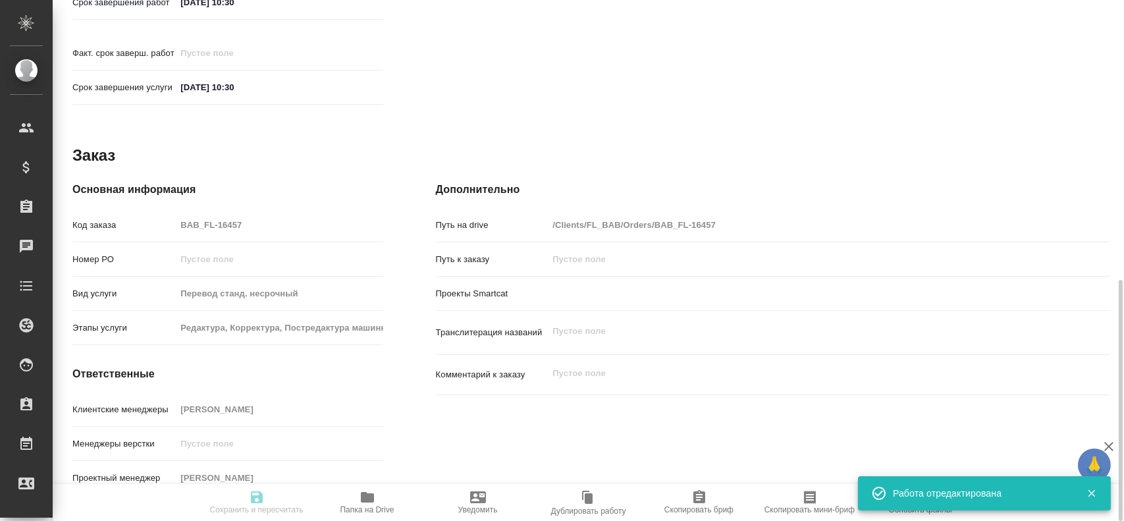
type input "RUB"
type input "Гусев Александр"
type textarea "x"
type textarea "/Clients/FL_BAB/Orders/BAB_FL-16457/Translated/BAB_FL-16457-WK-002"
type textarea "x"
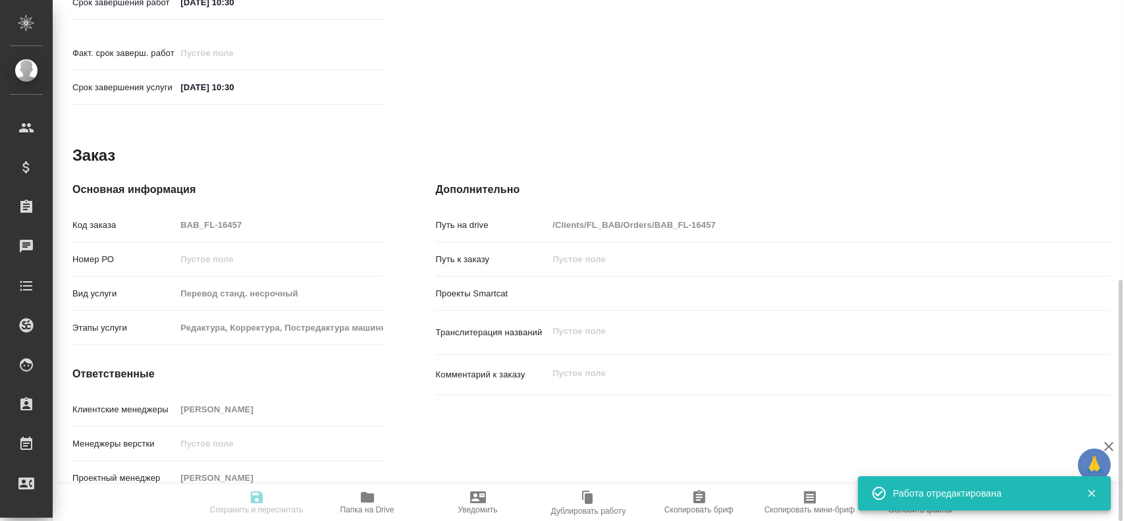
type input "BAB_FL-16457"
type input "Перевод станд. несрочный"
type input "Редактура, Корректура, Постредактура машинного перевода, Перевод, Приёмка по ка…"
type input "Голубев Дмитрий"
type input "/Clients/FL_BAB/Orders/BAB_FL-16457"
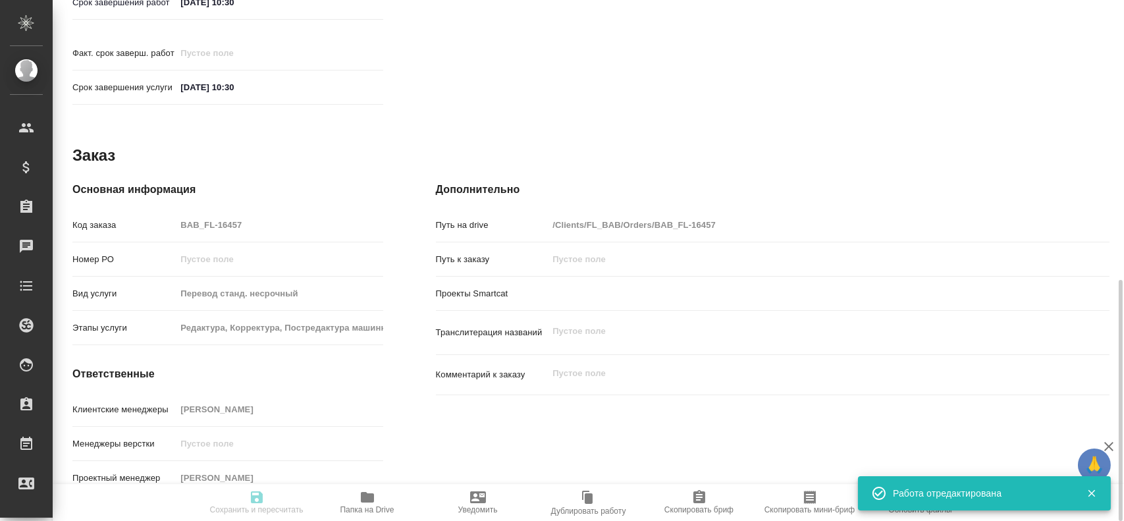
type textarea "x"
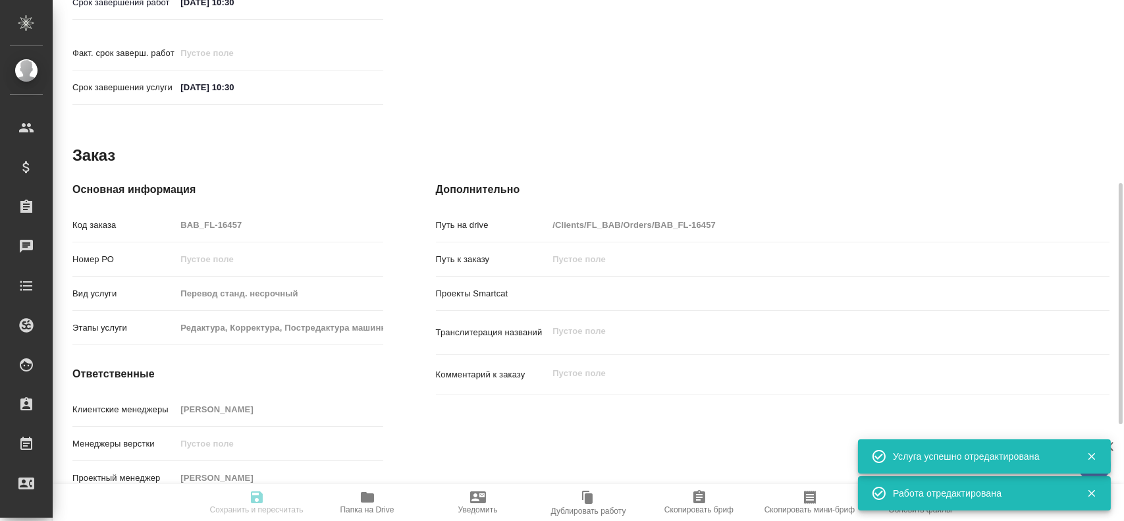
type textarea "x"
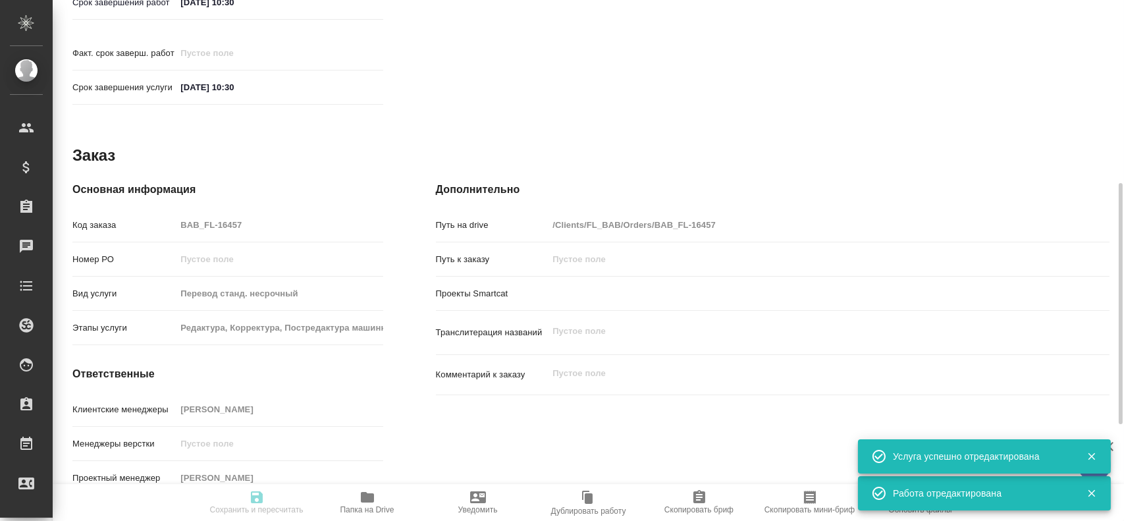
type textarea "x"
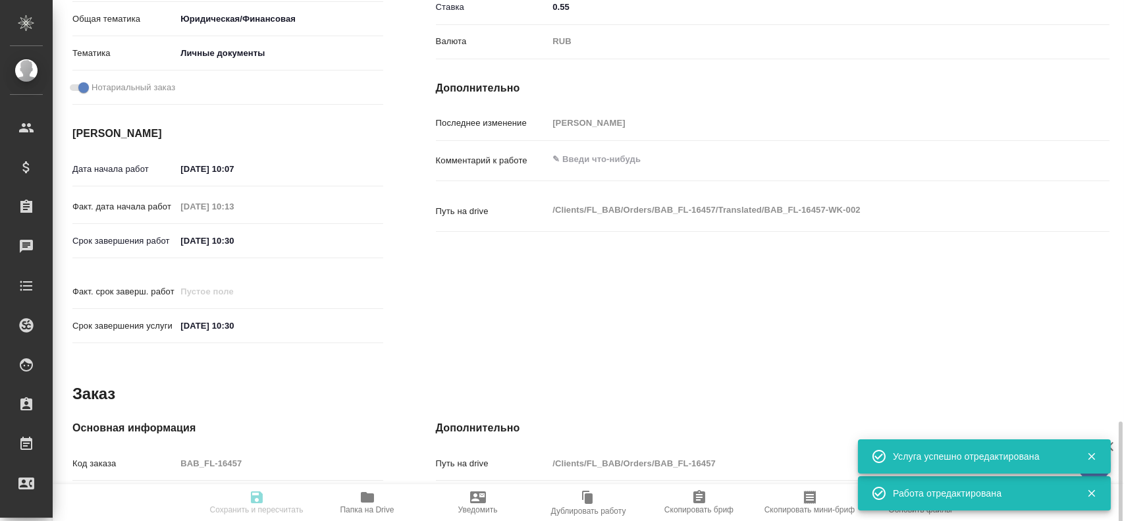
type textarea "x"
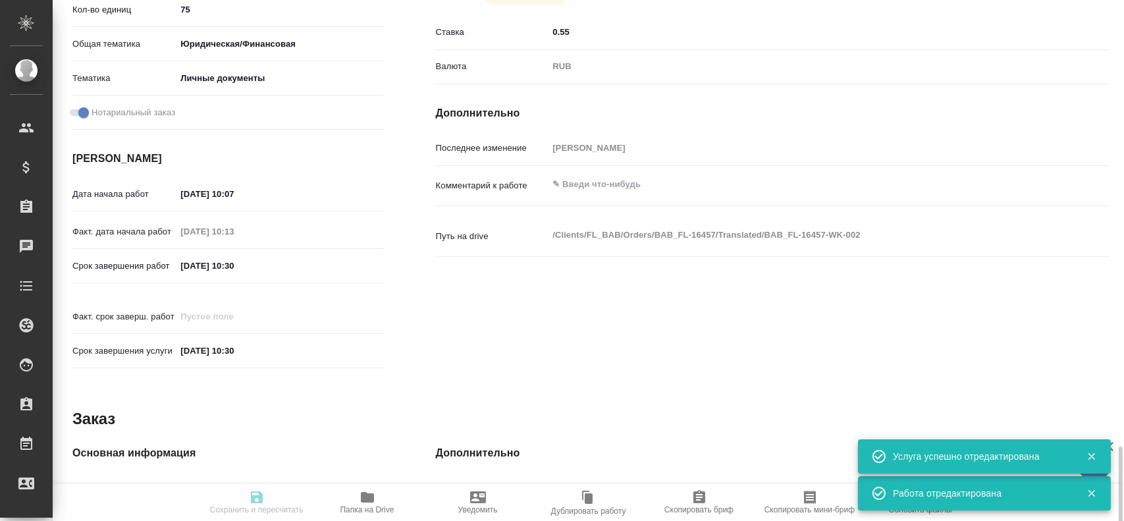
type textarea "x"
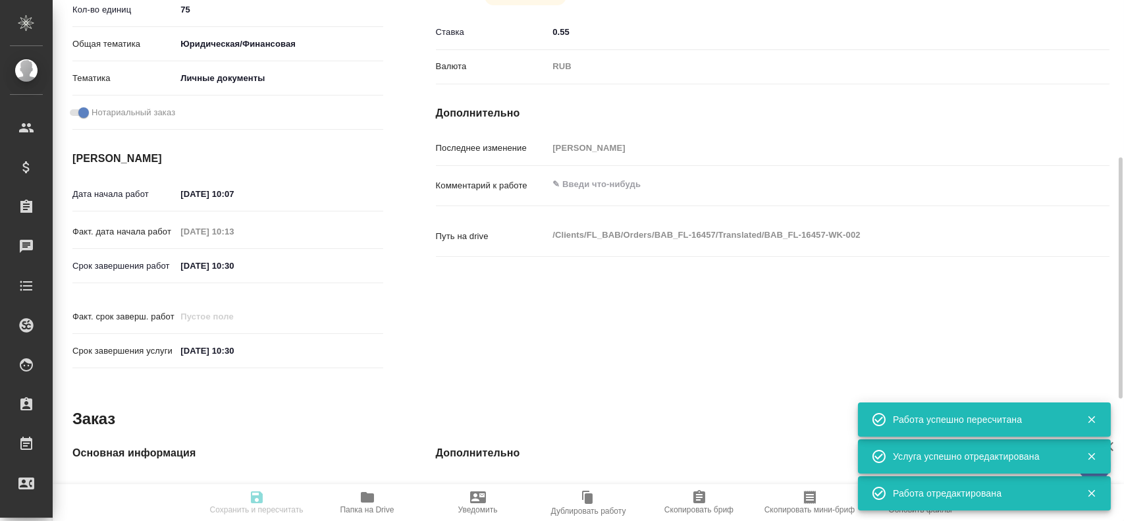
type input "inProgress"
type textarea "Перевод"
type textarea "x"
type input "каз-рус"
type input "5a8b1489cc6b4906c91bfd90"
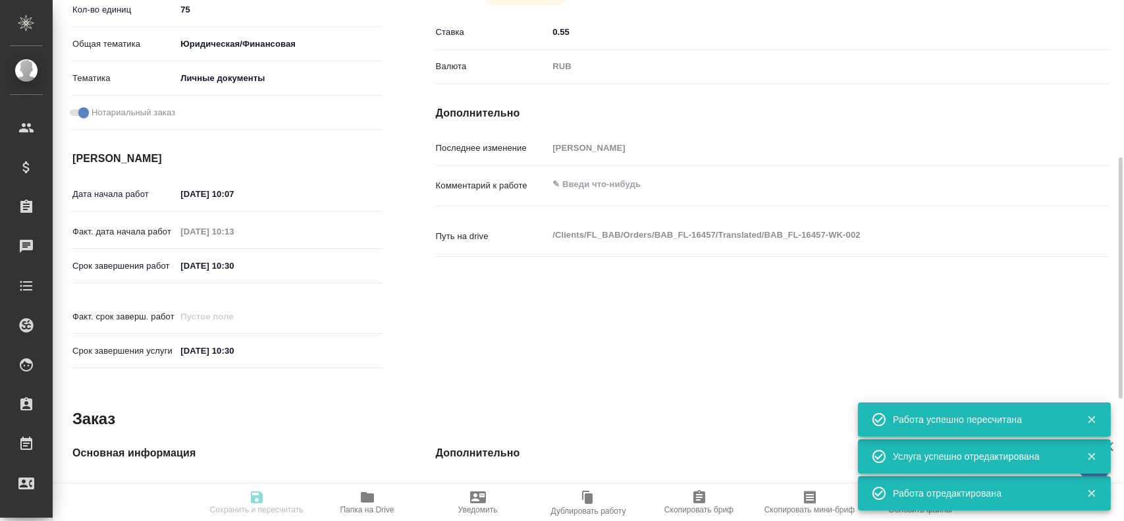
type input "75"
type input "yr-fn"
type input "5a8b8b956a9677013d343cfe"
checkbox input "true"
type input "04.09.2025 10:07"
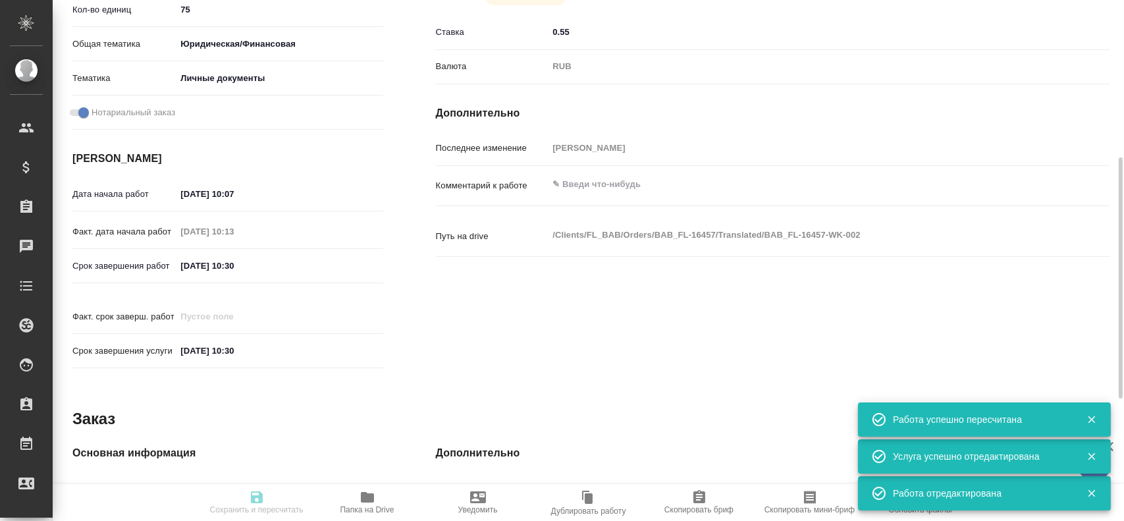
type input "04.09.2025 10:13"
type input "04.09.2025 10:30"
type input "notPayed"
type input "0.55"
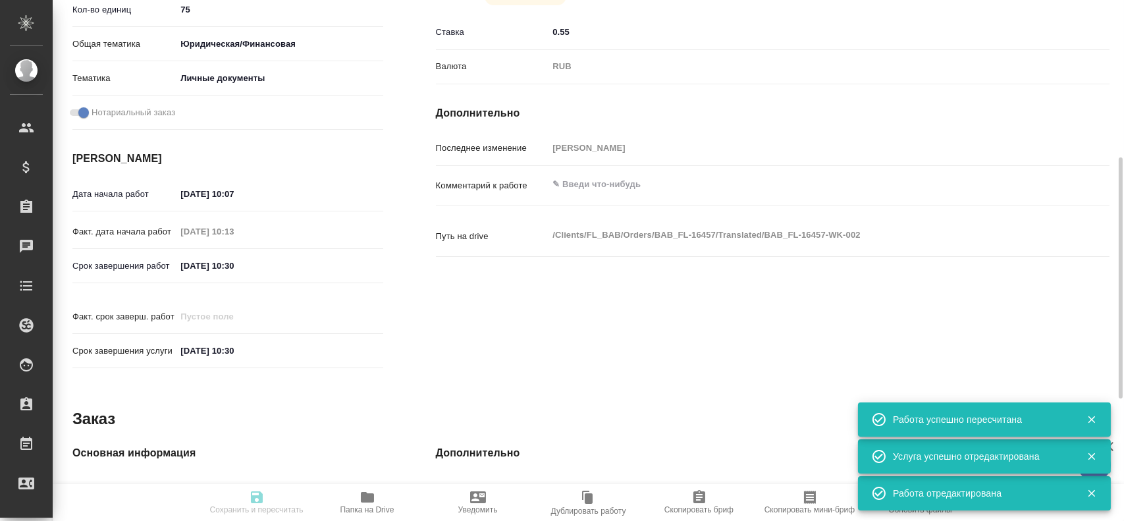
type input "RUB"
type input "Гусев Александр"
type textarea "x"
type textarea "/Clients/FL_BAB/Orders/BAB_FL-16457/Translated/BAB_FL-16457-WK-002"
type textarea "x"
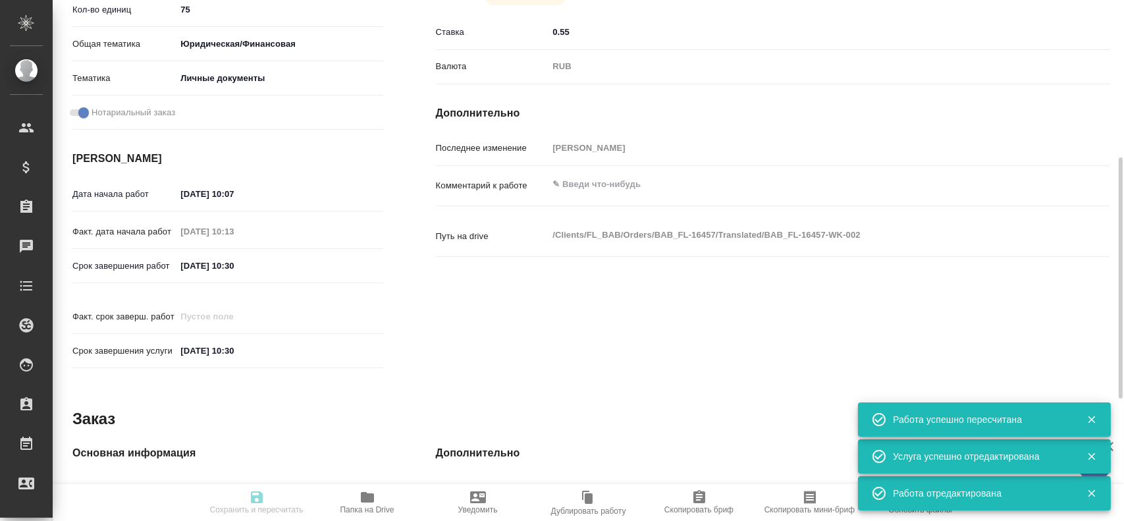
type input "BAB_FL-16457"
type input "Перевод станд. несрочный"
type input "Редактура, Корректура, Постредактура машинного перевода, Перевод, Приёмка по ка…"
type input "Голубев Дмитрий"
type input "/Clients/FL_BAB/Orders/BAB_FL-16457"
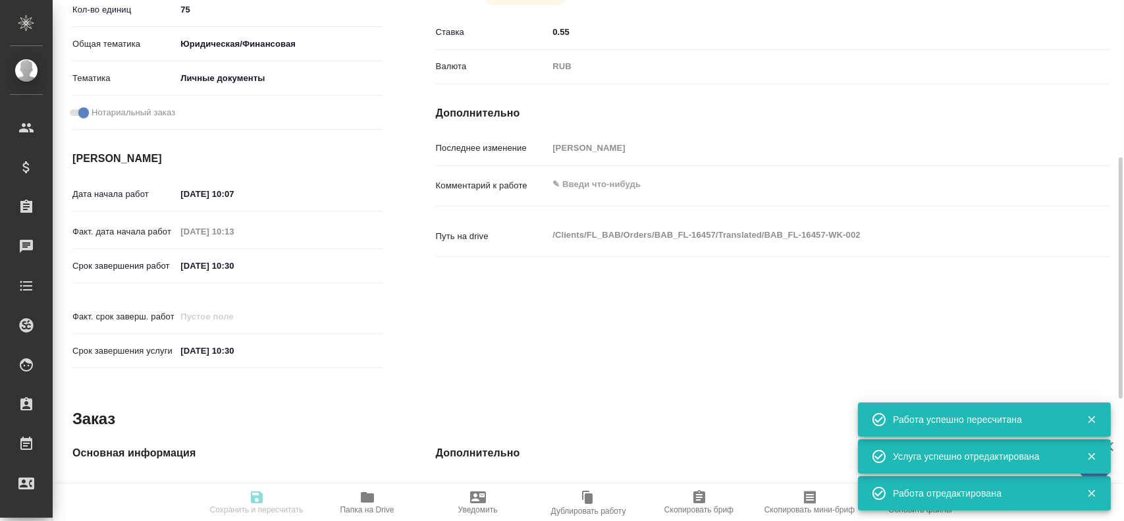
type textarea "x"
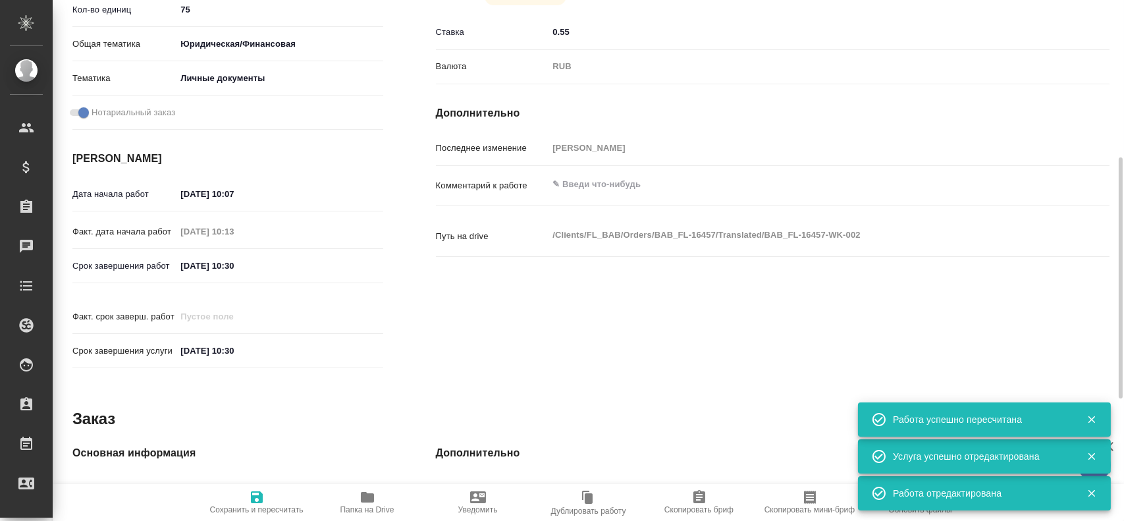
type textarea "x"
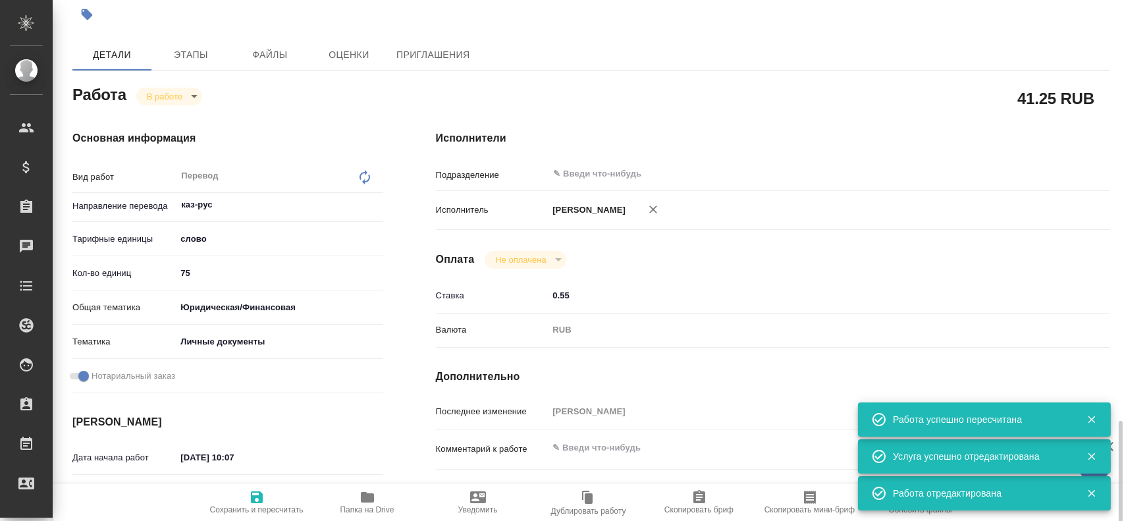
type textarea "x"
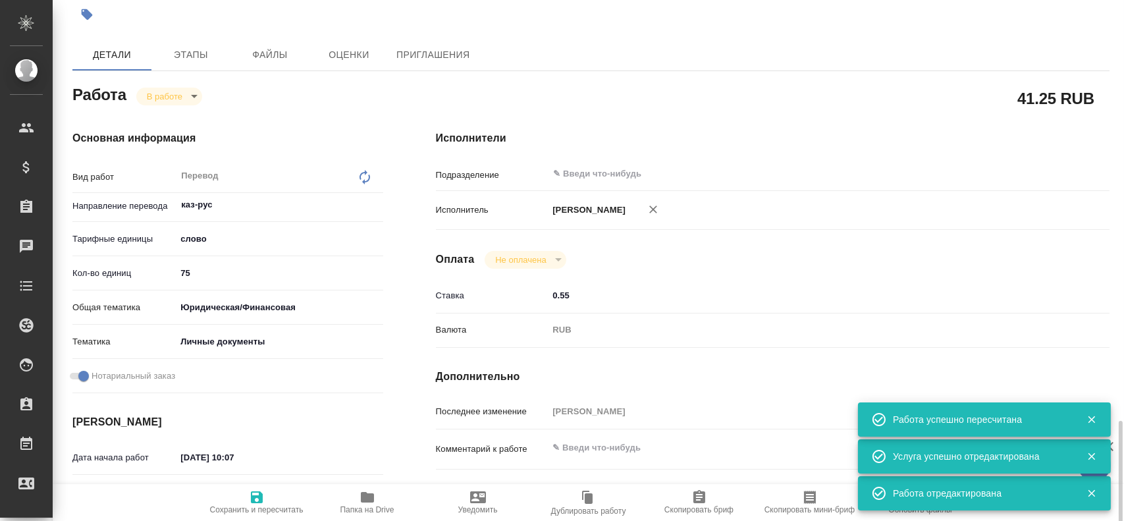
type textarea "x"
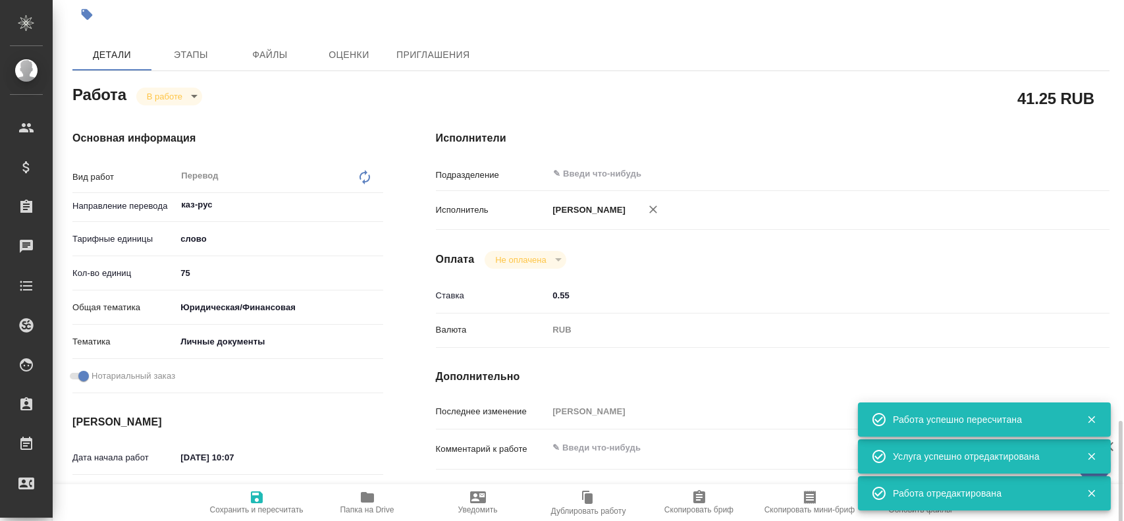
scroll to position [0, 0]
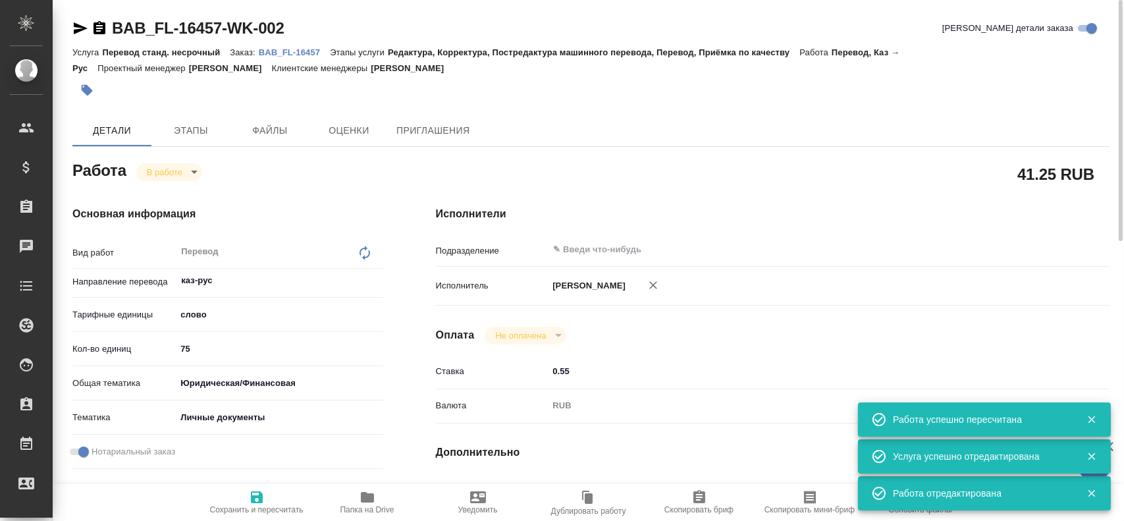
type textarea "x"
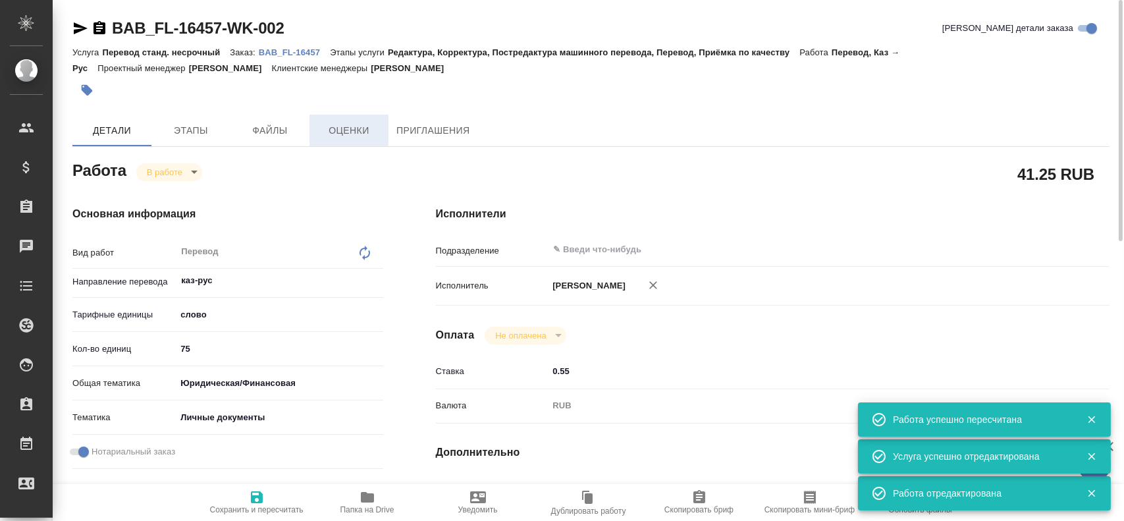
type textarea "x"
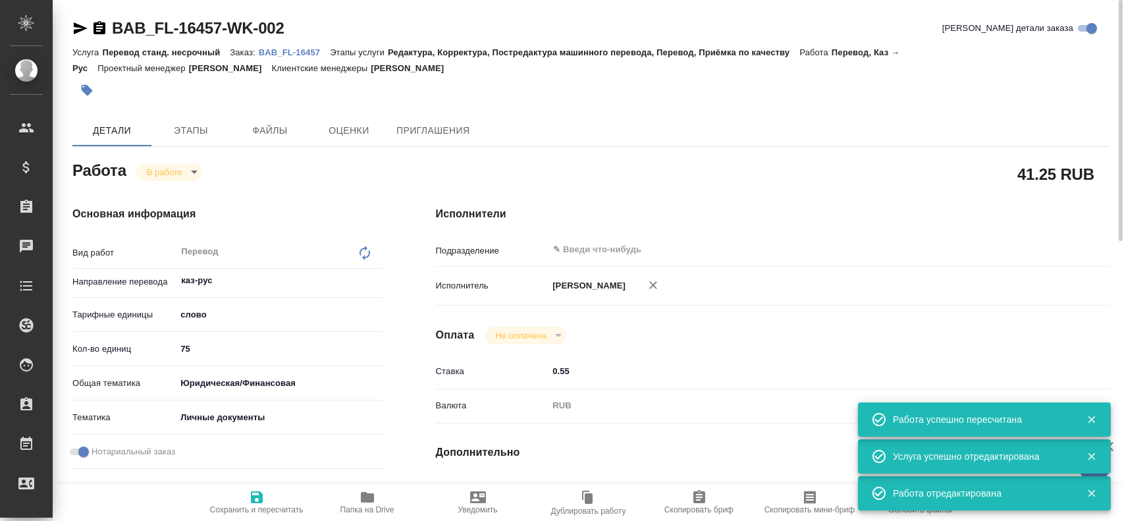
click at [352, 510] on span "Папка на Drive" at bounding box center [367, 509] width 54 height 9
click at [176, 168] on body "🙏 .cls-1 fill:#fff; AWATERA Gusev Alexandr Клиенты Спецификации Заказы 0 Чаты T…" at bounding box center [562, 260] width 1124 height 521
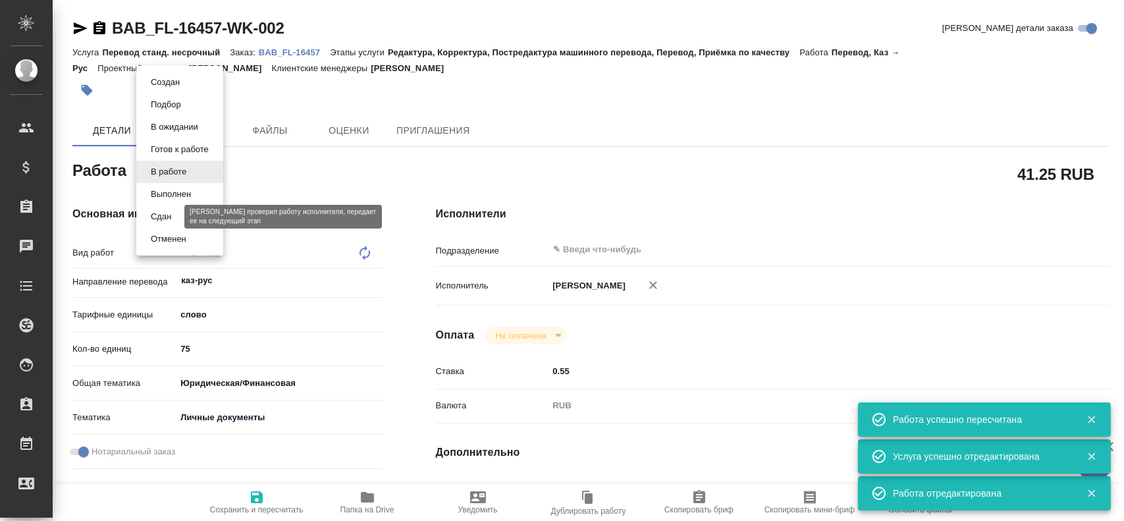
click at [166, 217] on button "Сдан" at bounding box center [161, 216] width 28 height 14
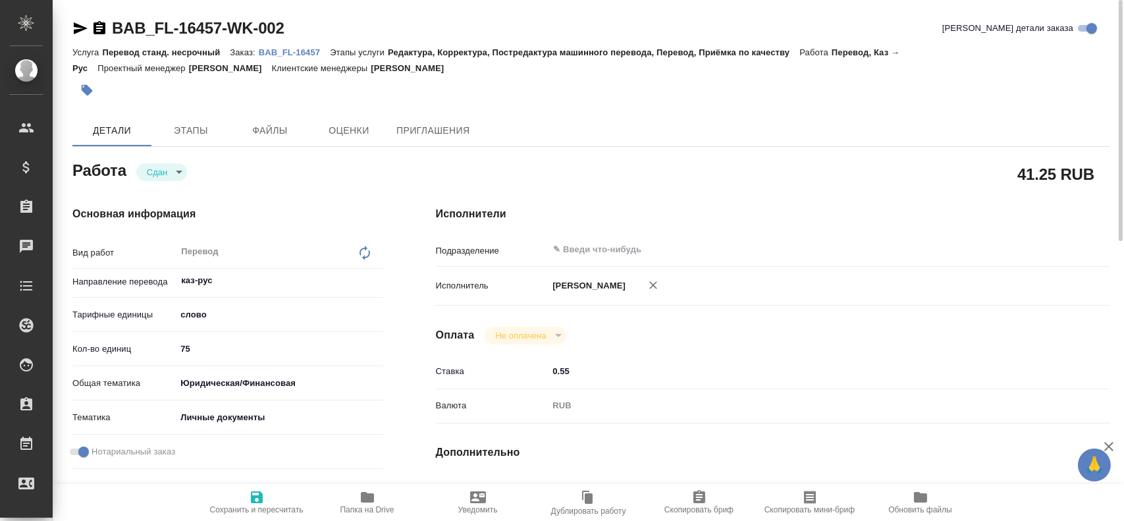
type textarea "x"
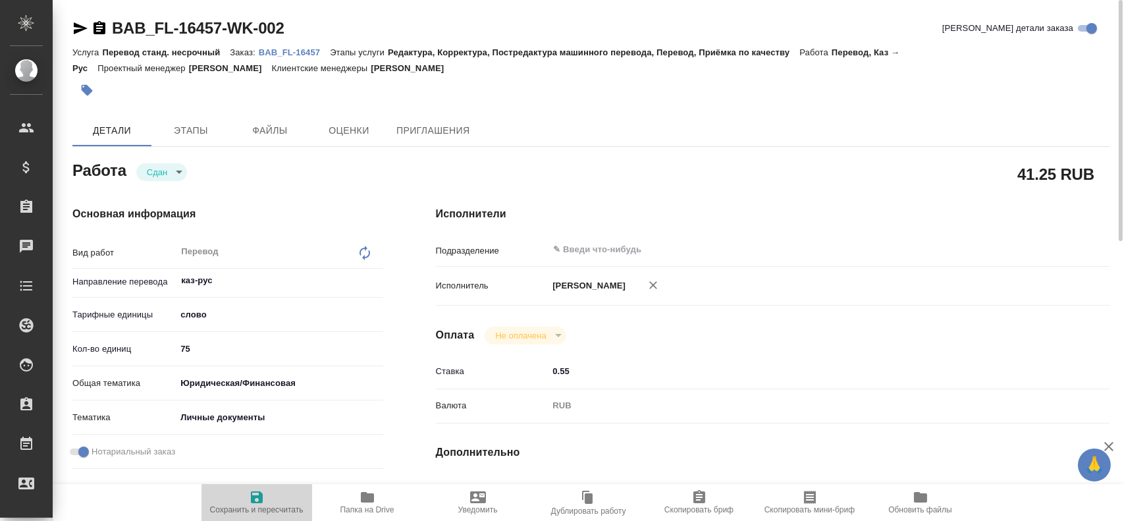
click at [251, 497] on icon "button" at bounding box center [257, 497] width 12 height 12
type textarea "x"
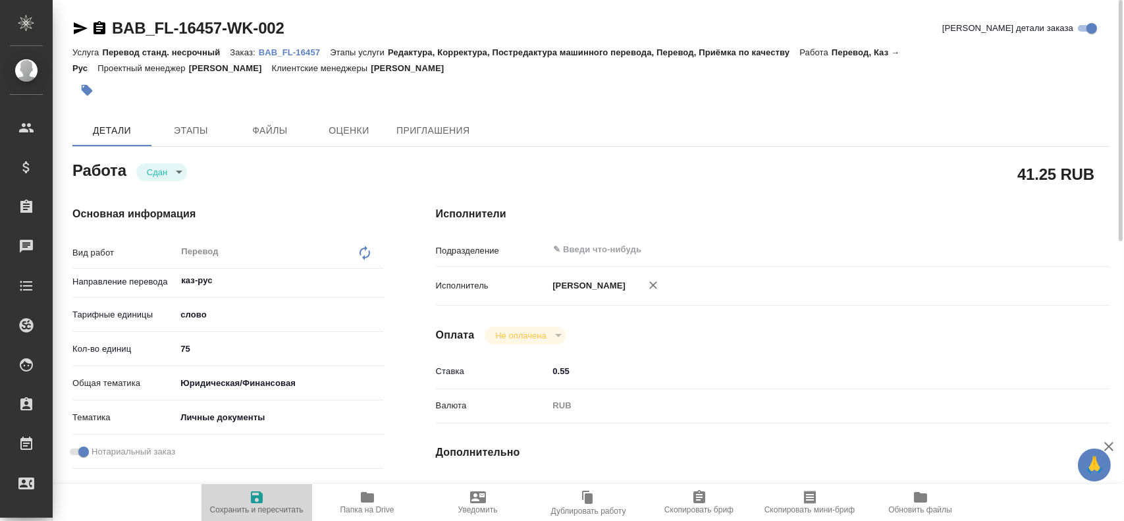
type textarea "x"
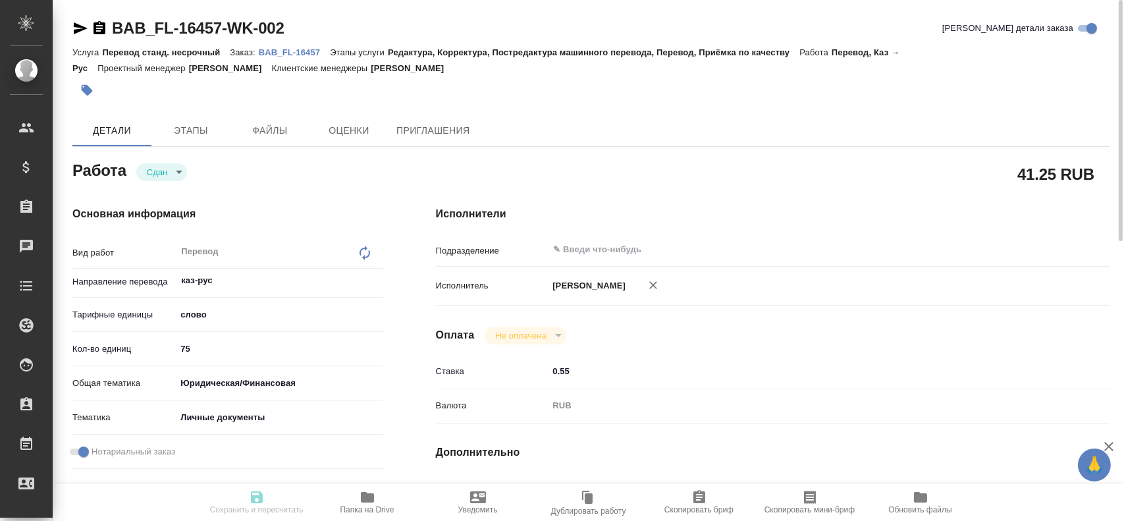
type textarea "x"
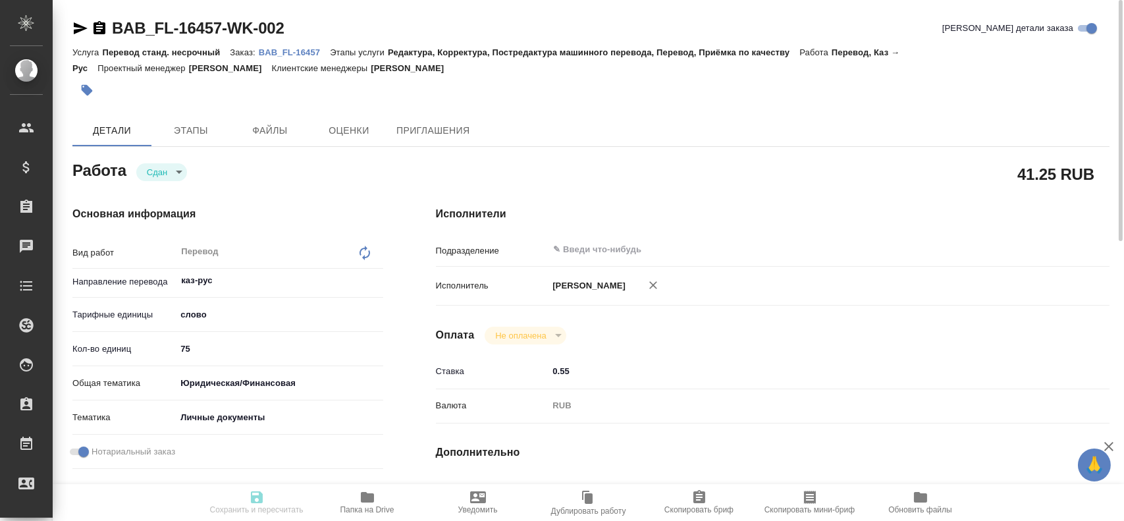
type textarea "x"
type input "closed"
type textarea "Перевод"
type textarea "x"
type input "каз-рус"
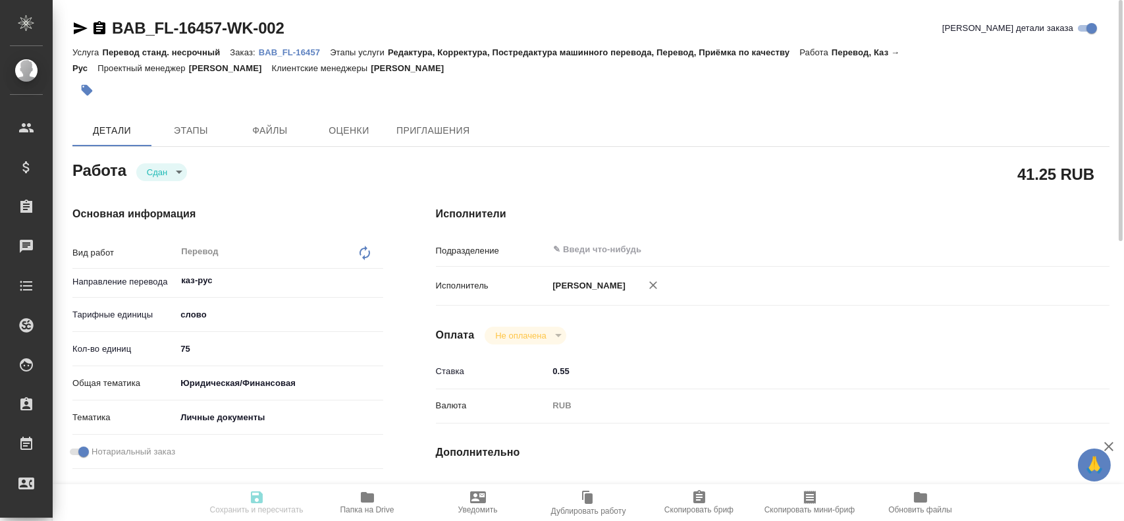
type input "5a8b1489cc6b4906c91bfd90"
type input "75"
type input "yr-fn"
type input "5a8b8b956a9677013d343cfe"
checkbox input "true"
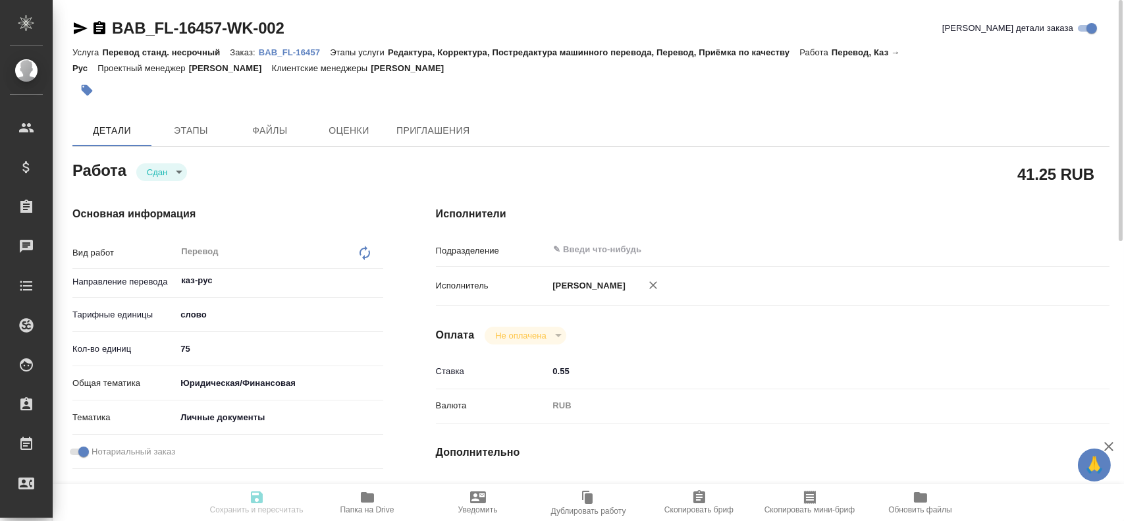
type input "04.09.2025 10:07"
type input "04.09.2025 10:13"
type input "04.09.2025 10:30"
type input "04.09.2025 10:22"
type input "04.09.2025 10:30"
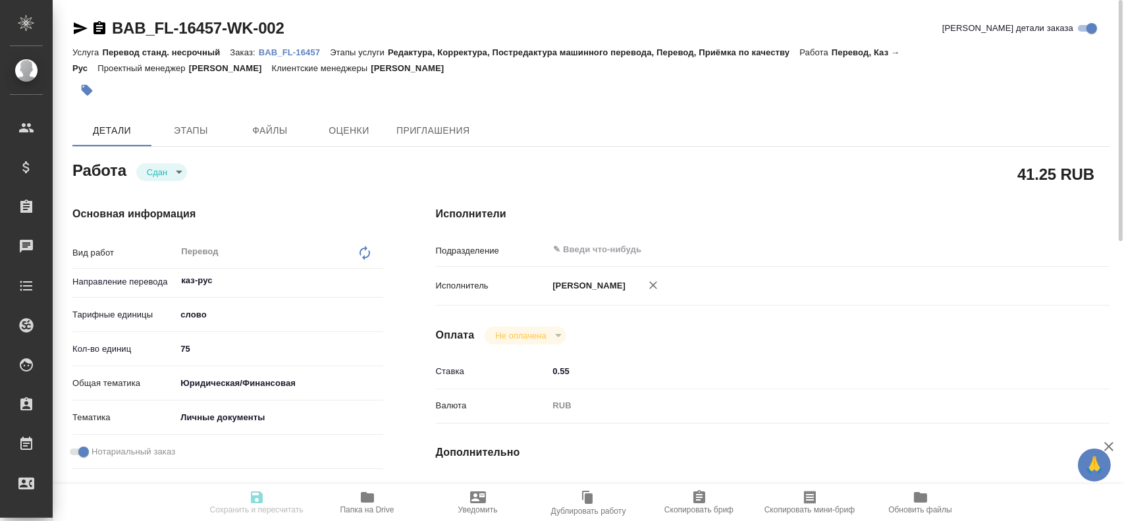
type input "notPayed"
type input "0.55"
type input "RUB"
type input "Гусев Александр"
type textarea "x"
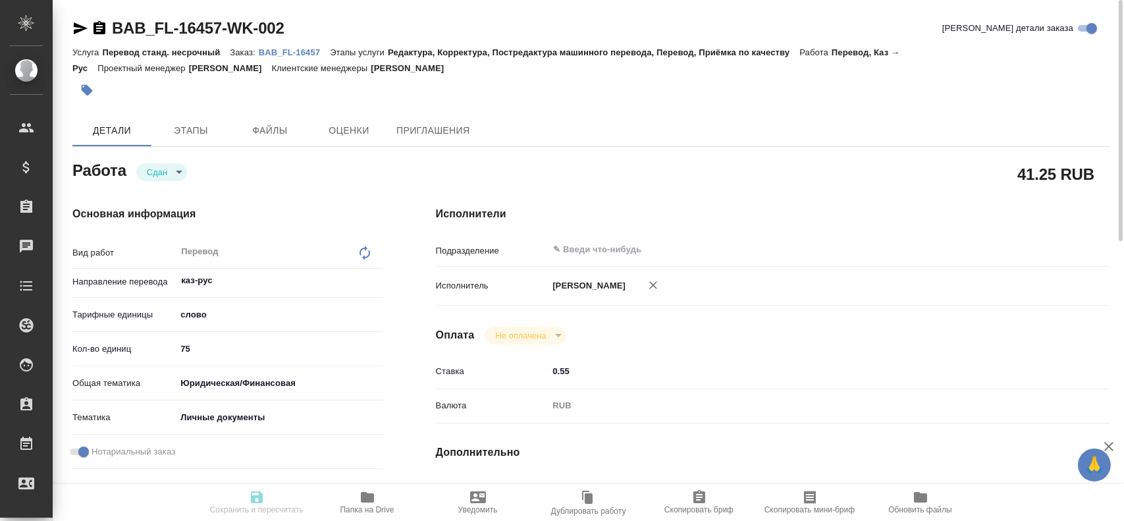
type textarea "/Clients/FL_BAB/Orders/BAB_FL-16457/Translated/BAB_FL-16457-WK-002"
type textarea "x"
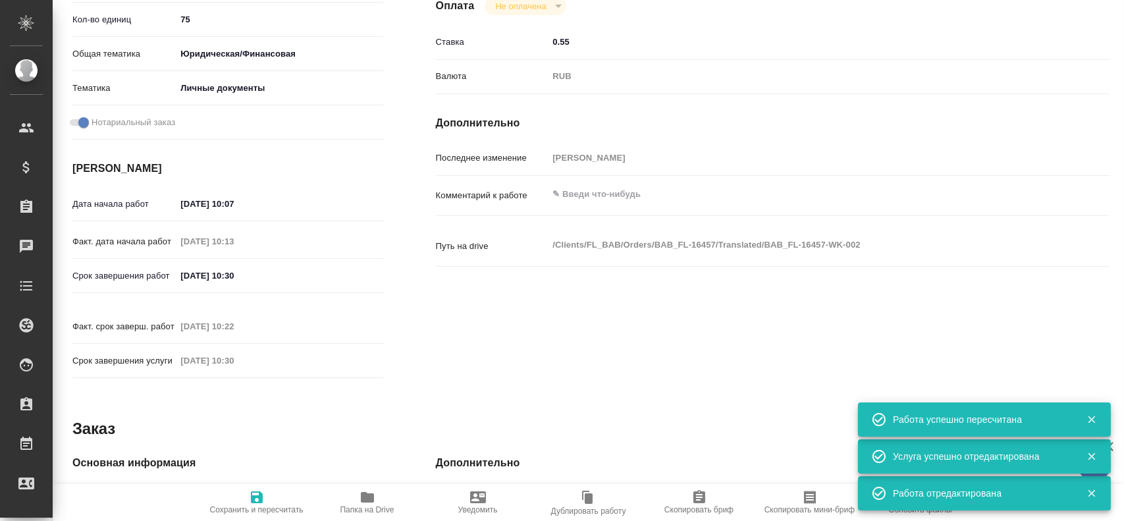
scroll to position [593, 0]
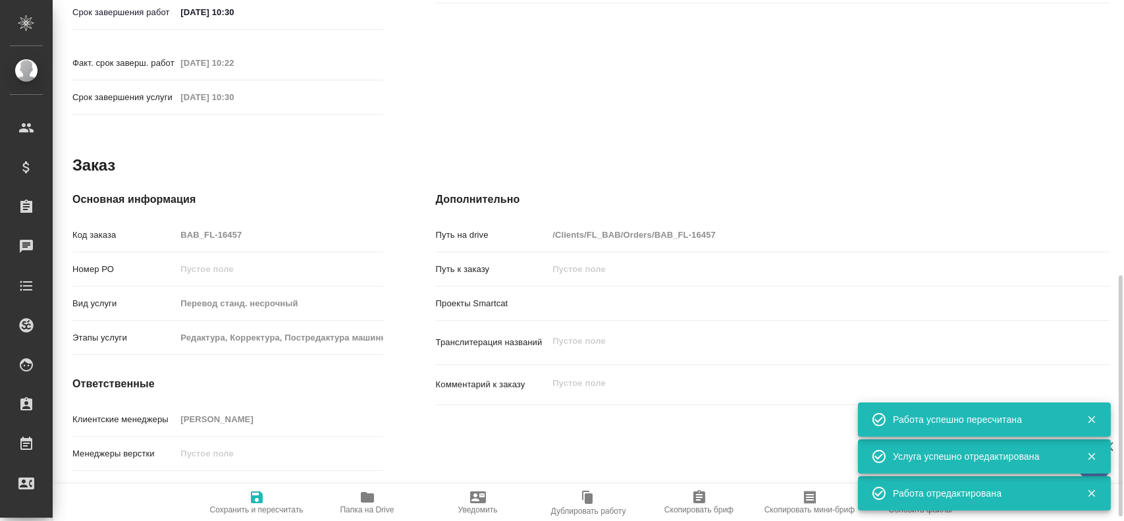
click at [140, 231] on div "Код заказа BAB_FL-16457" at bounding box center [227, 234] width 311 height 23
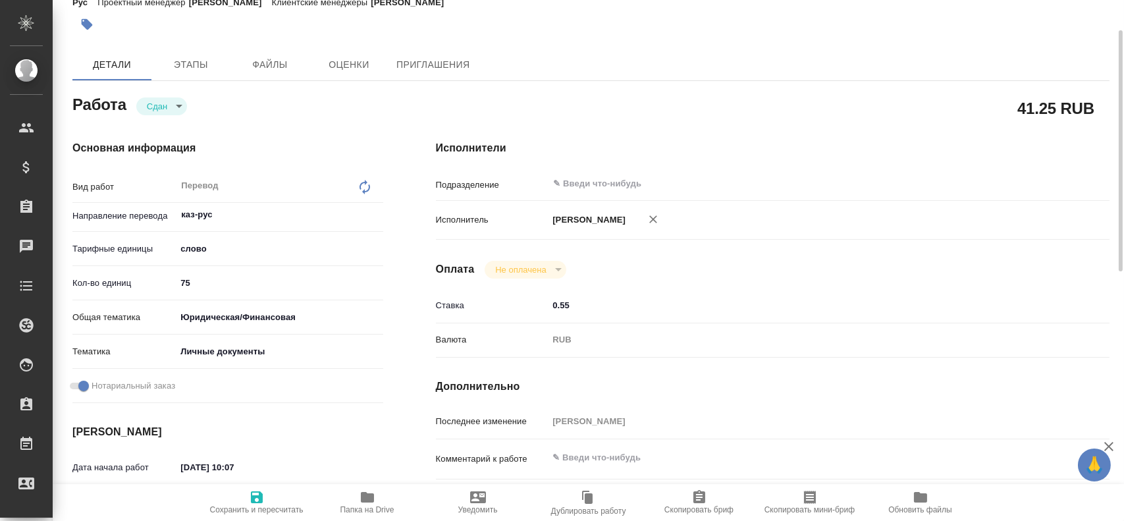
scroll to position [0, 0]
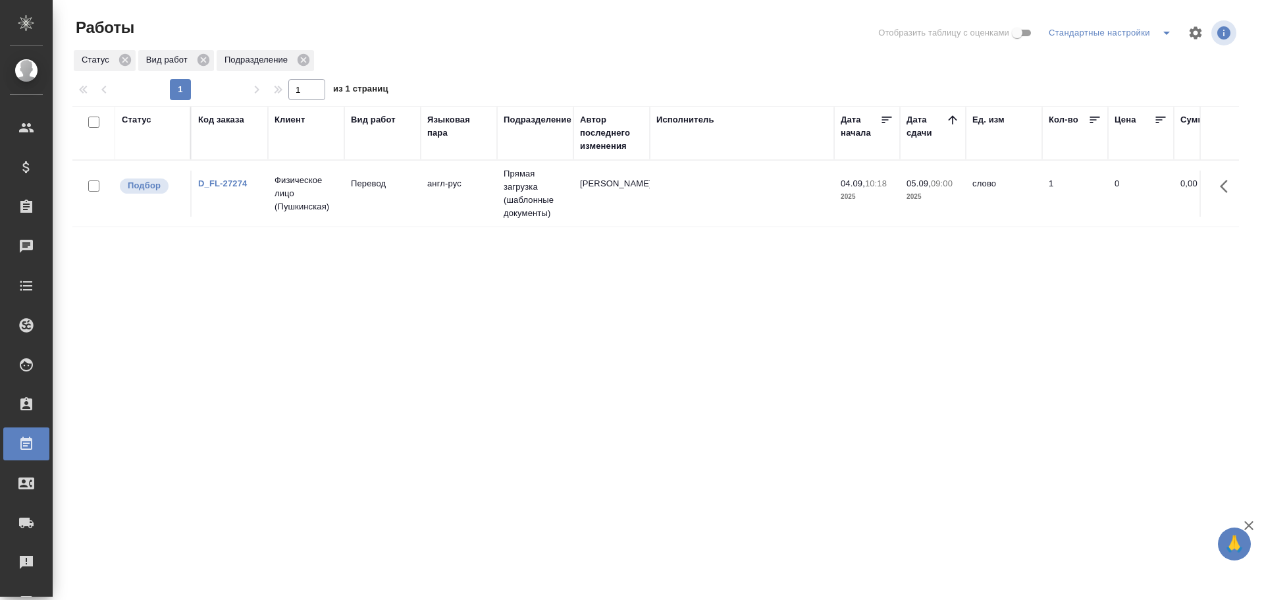
click at [379, 213] on td "Перевод" at bounding box center [382, 194] width 76 height 46
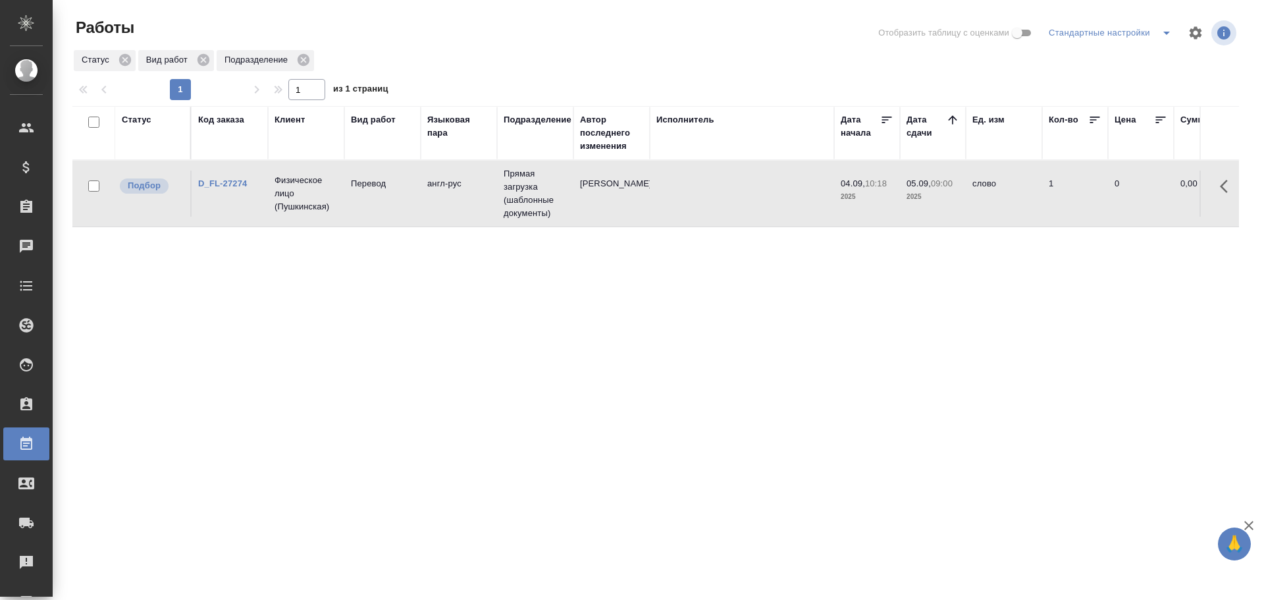
click at [379, 213] on td "Перевод" at bounding box center [382, 194] width 76 height 46
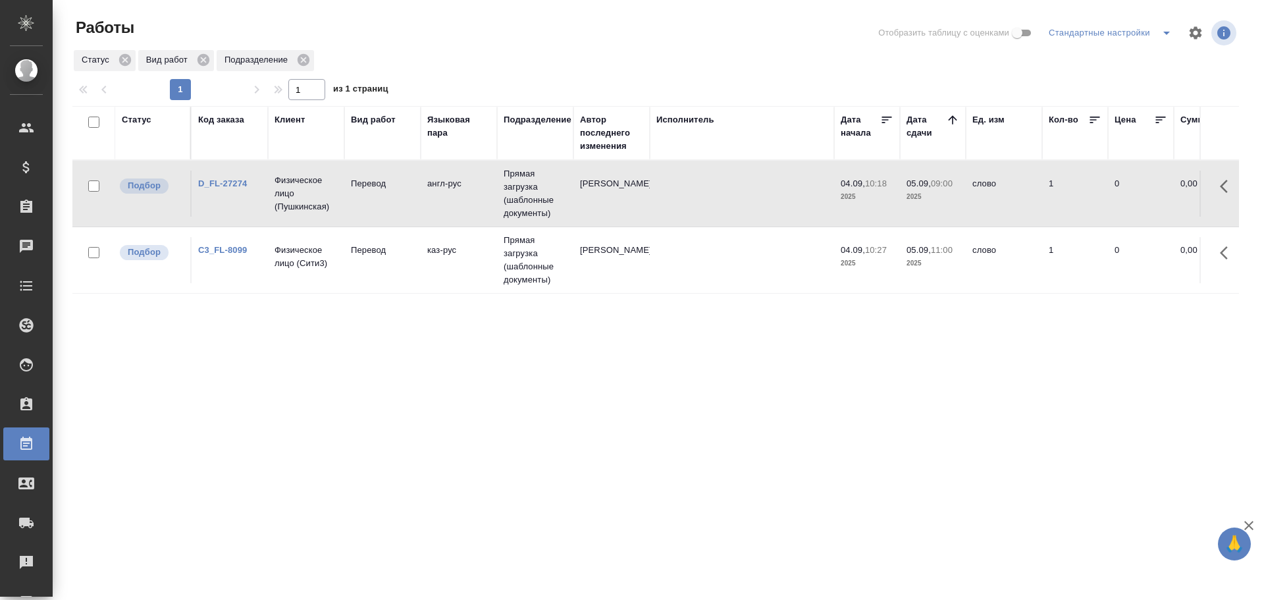
click at [334, 270] on td "Физическое лицо (Сити3)" at bounding box center [306, 260] width 76 height 46
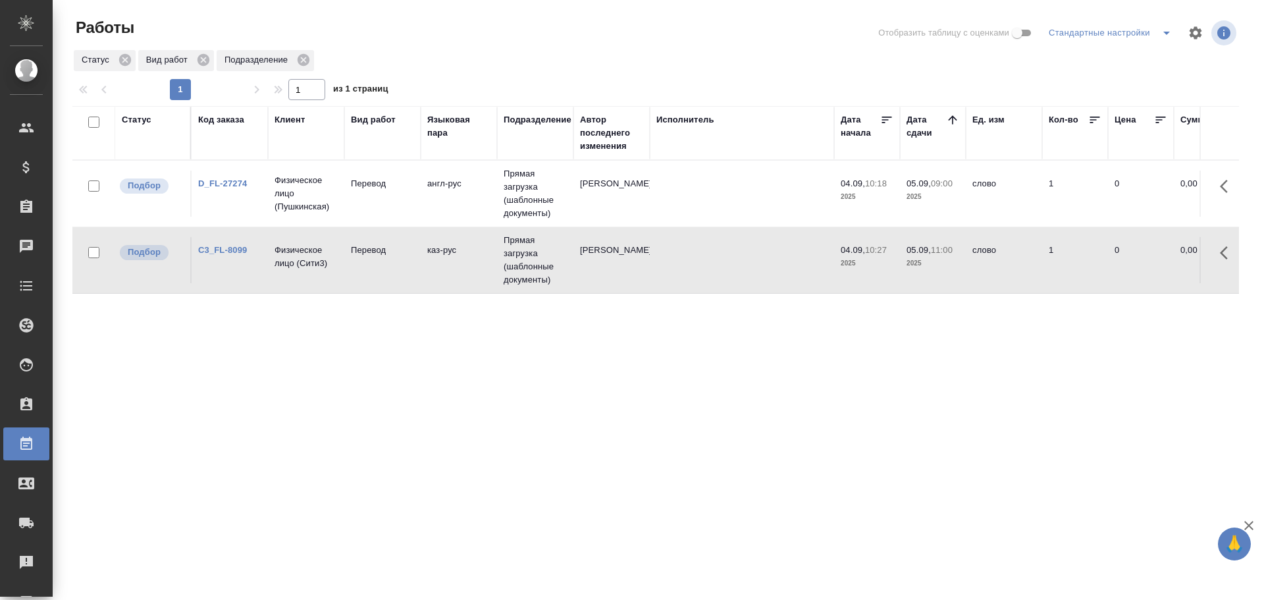
click at [334, 270] on td "Физическое лицо (Сити3)" at bounding box center [306, 260] width 76 height 46
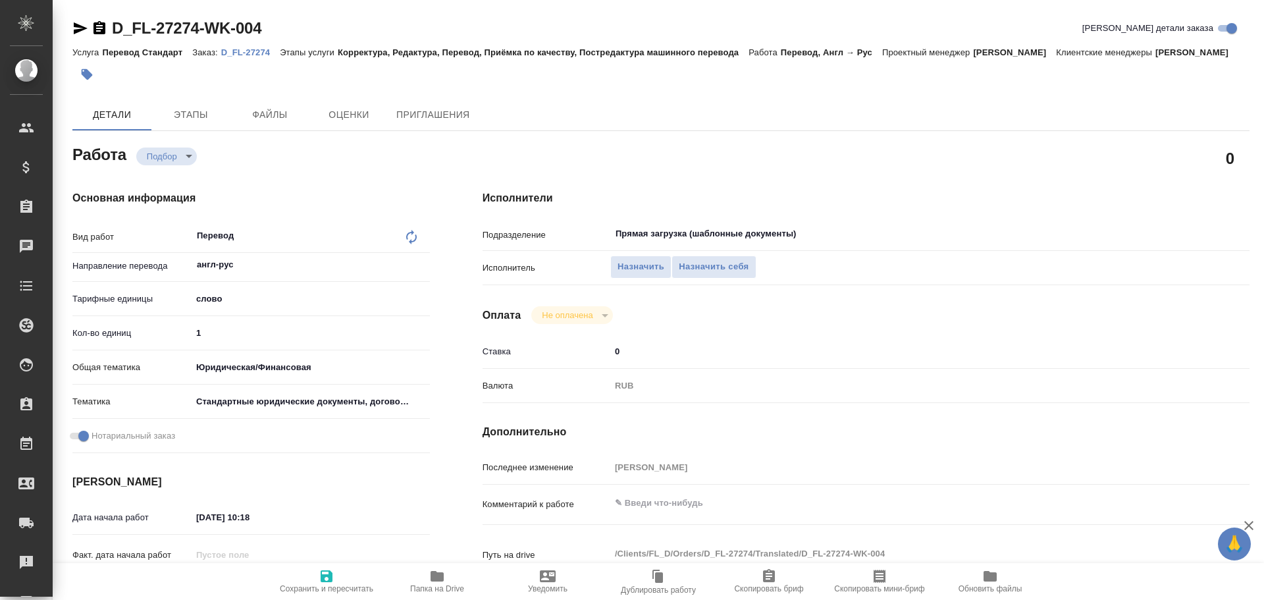
type textarea "x"
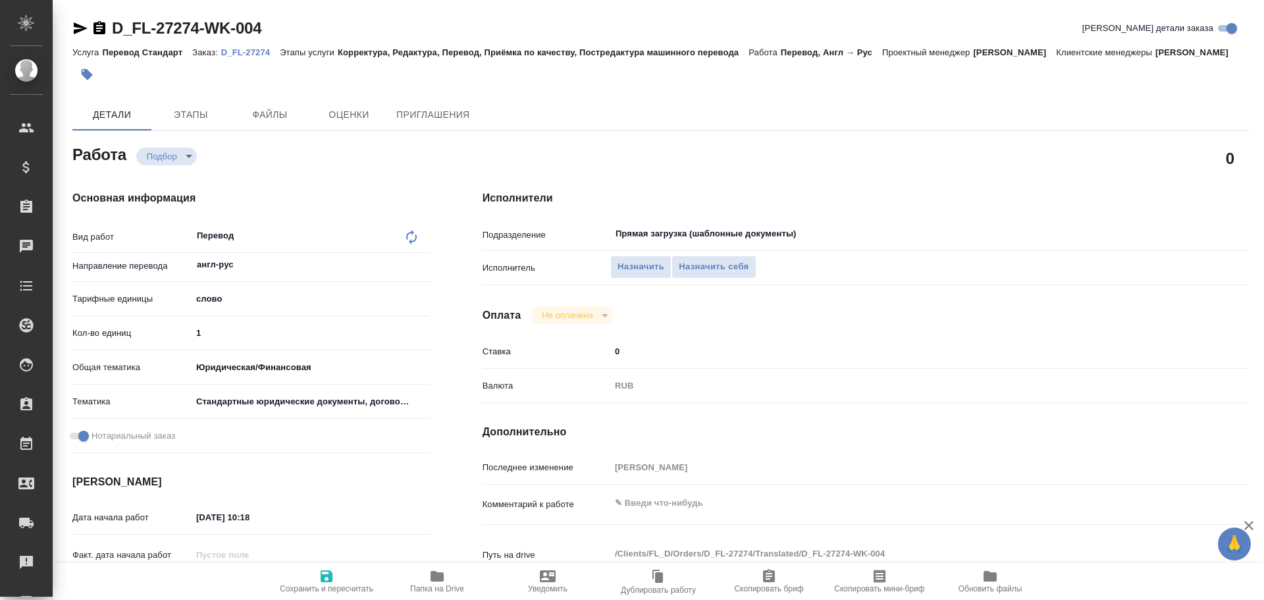
type textarea "x"
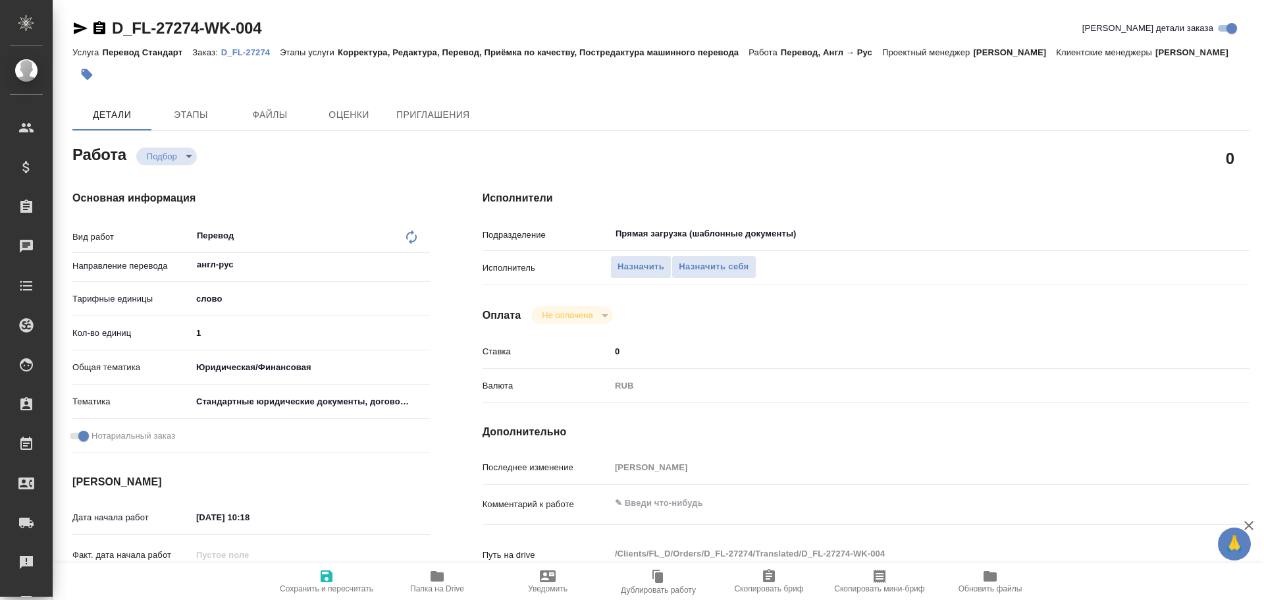
type textarea "x"
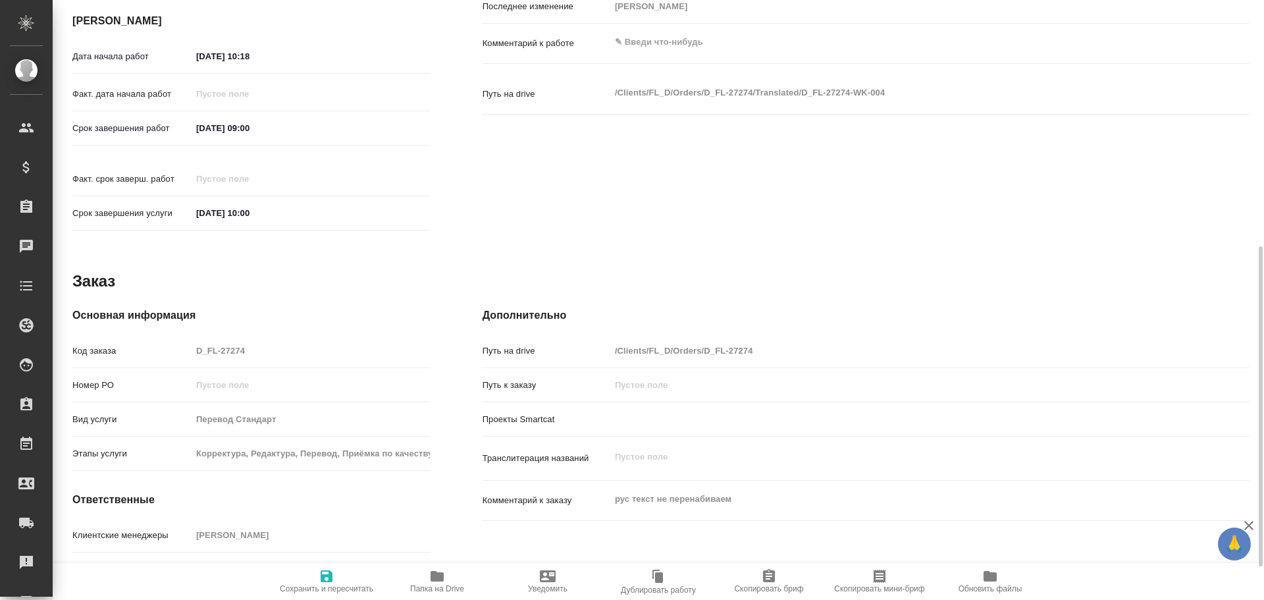
type textarea "x"
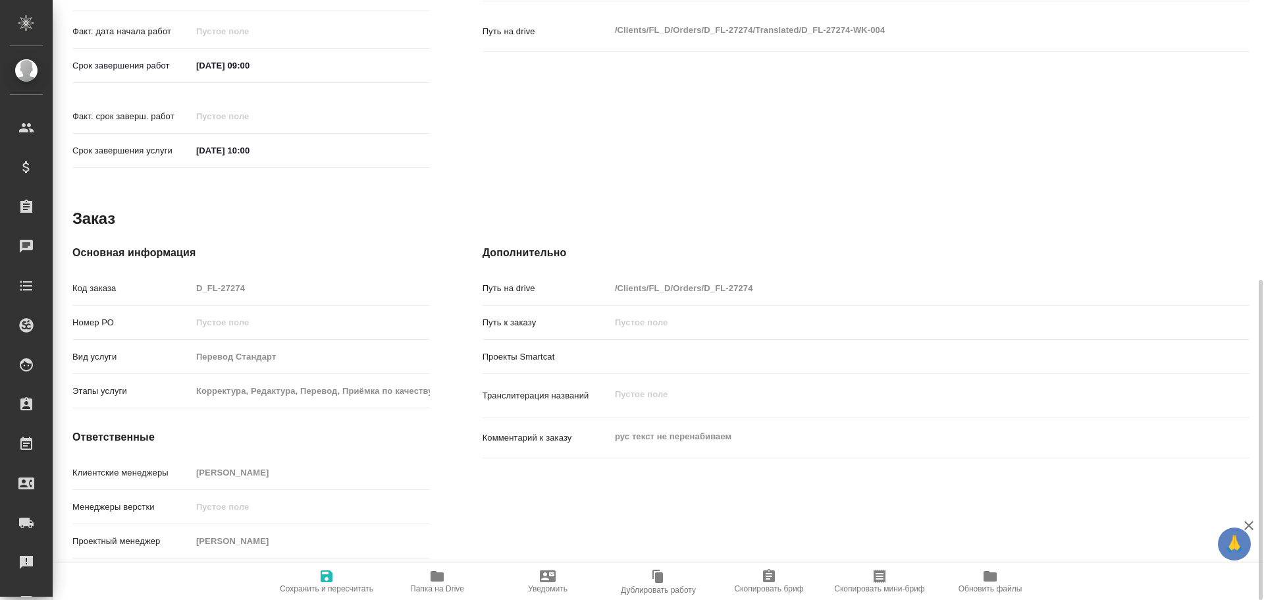
scroll to position [194, 0]
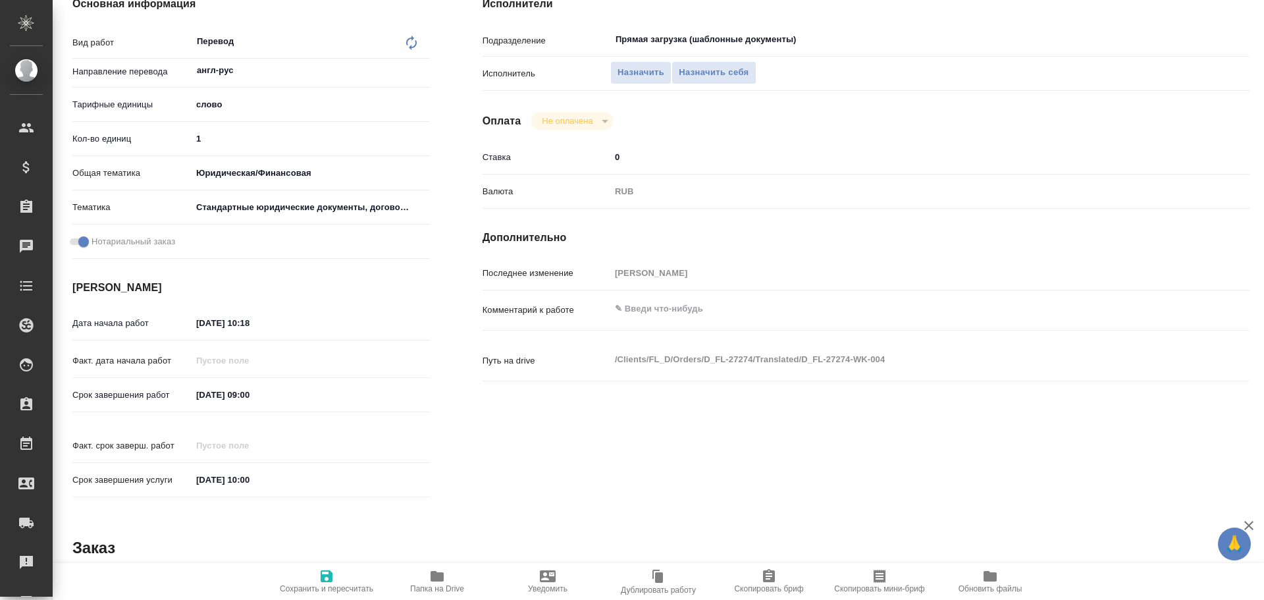
type textarea "x"
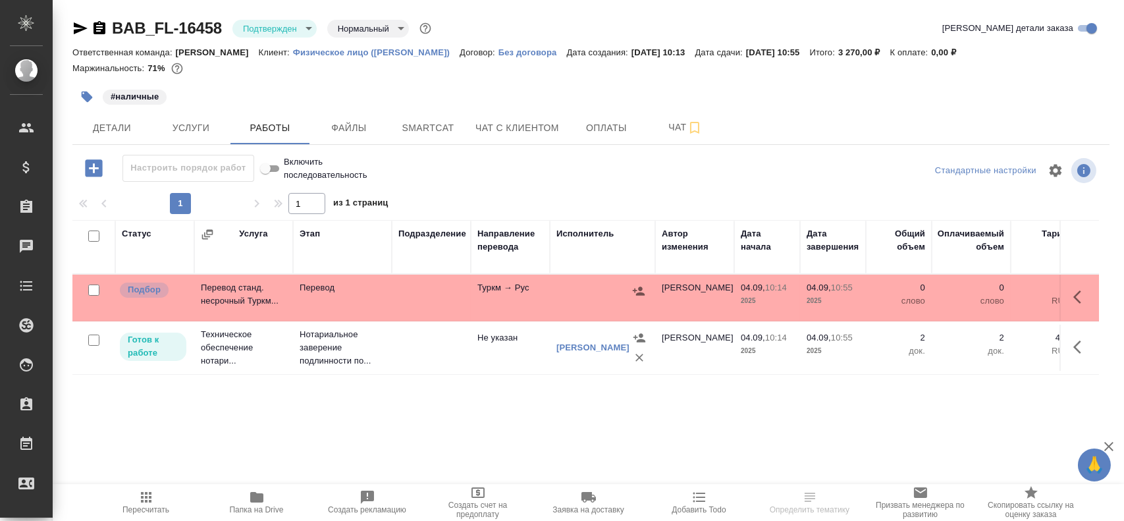
click at [576, 290] on div at bounding box center [602, 291] width 92 height 20
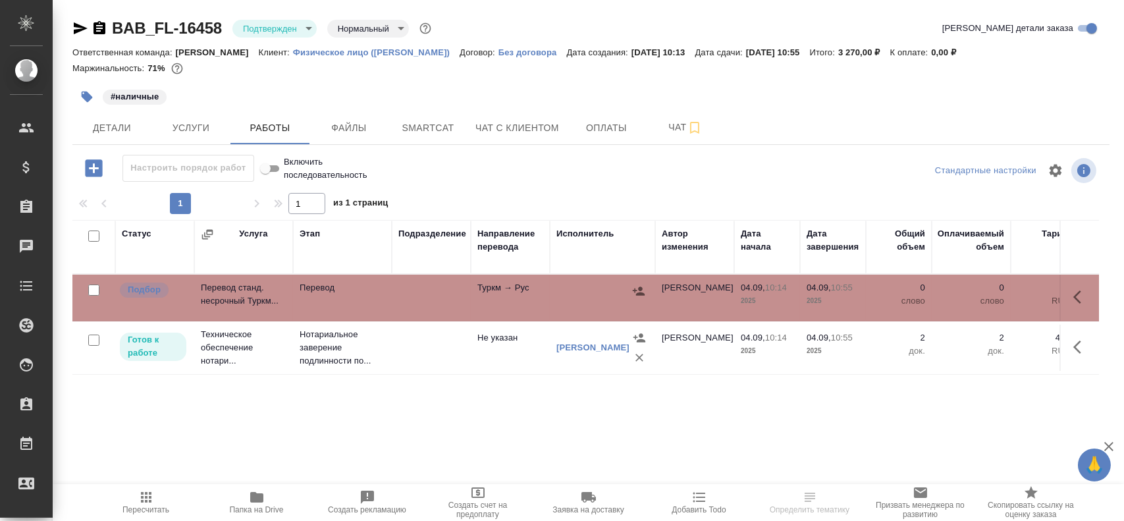
click at [576, 290] on div at bounding box center [602, 291] width 92 height 20
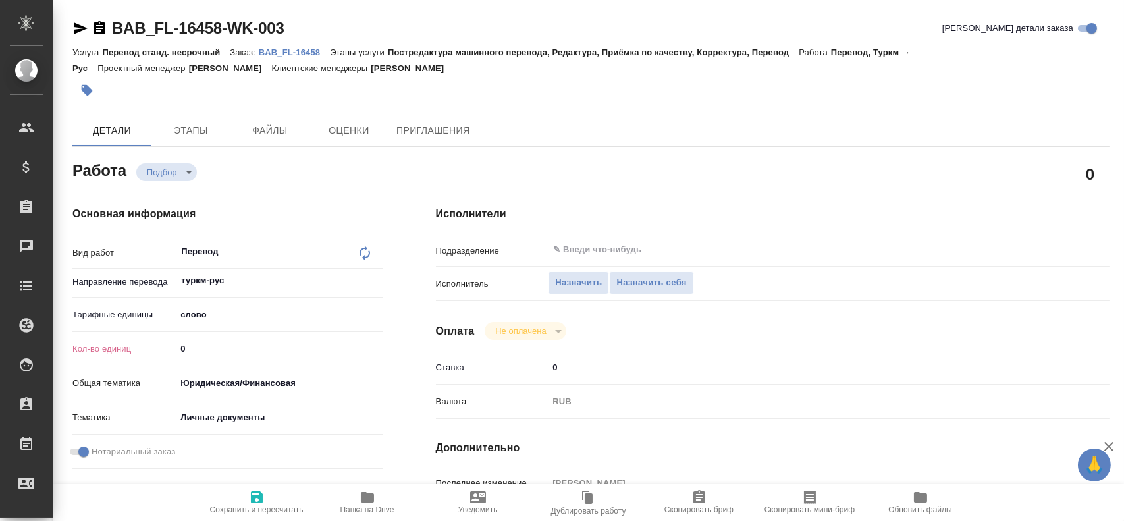
type textarea "x"
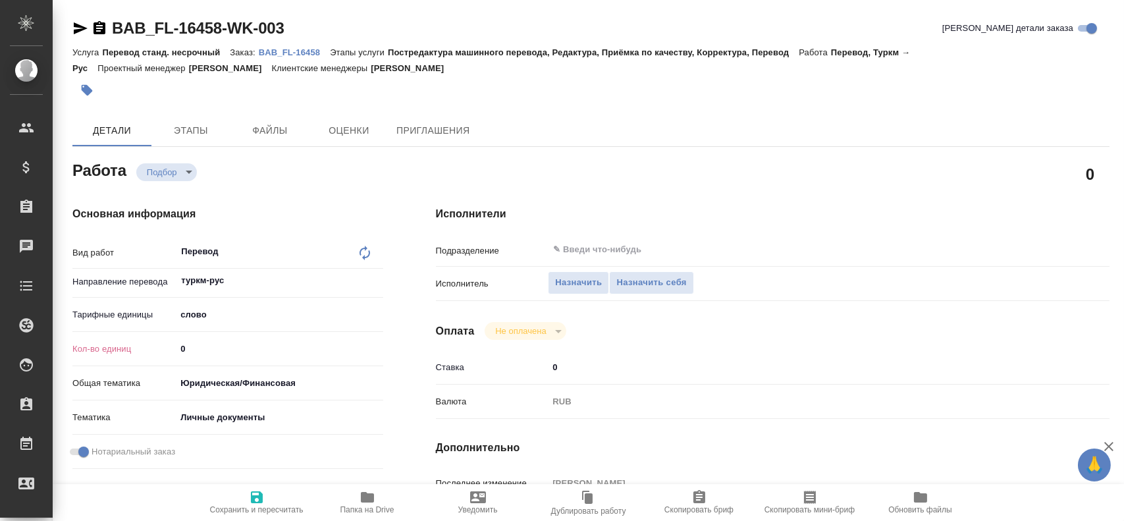
type textarea "x"
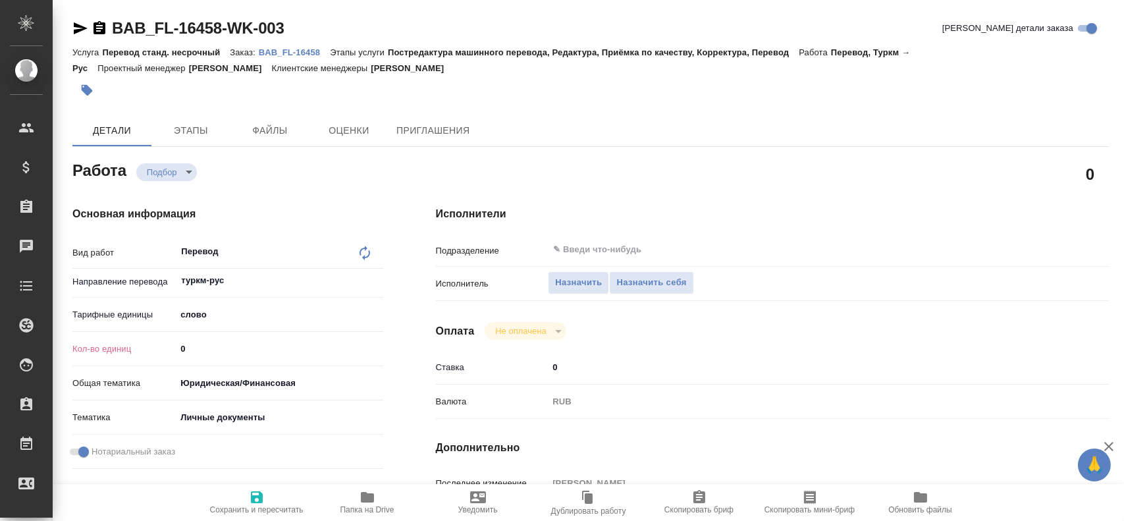
type textarea "x"
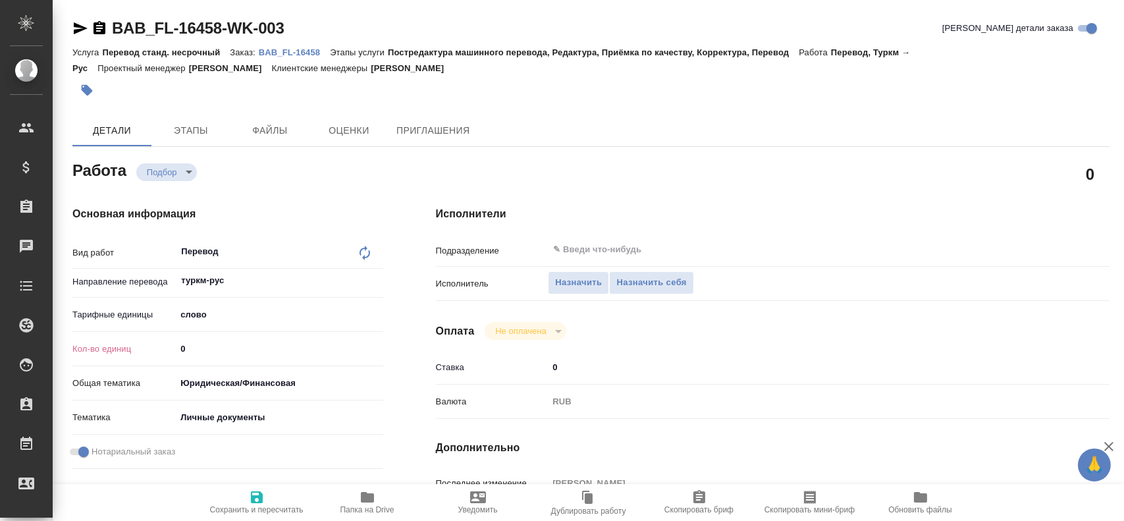
type textarea "x"
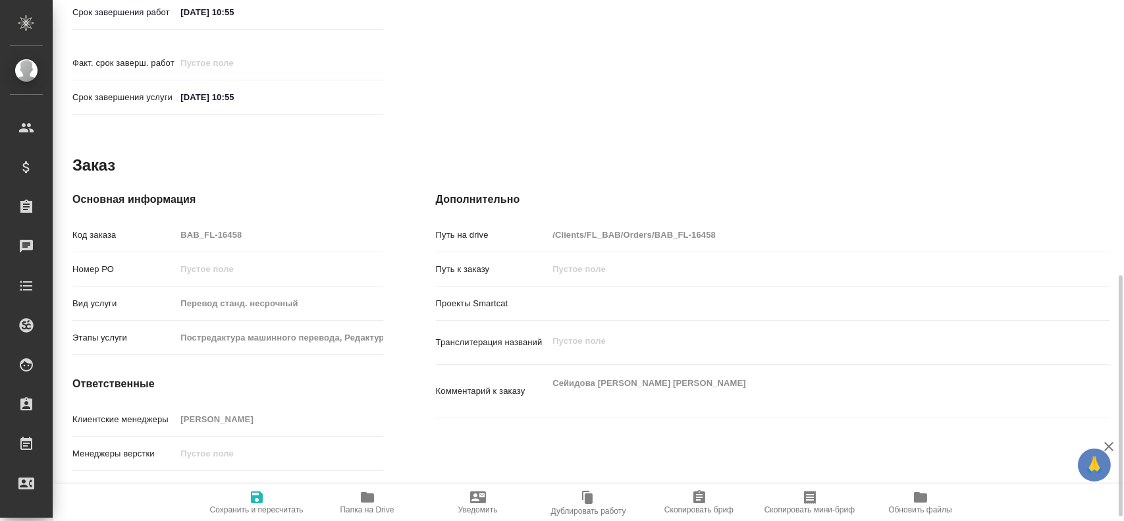
type textarea "x"
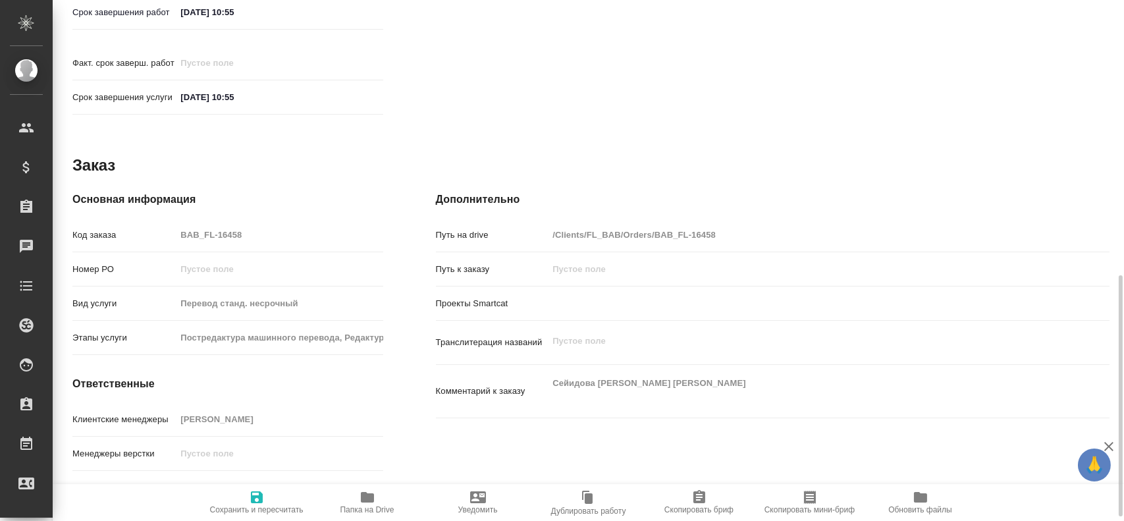
scroll to position [603, 0]
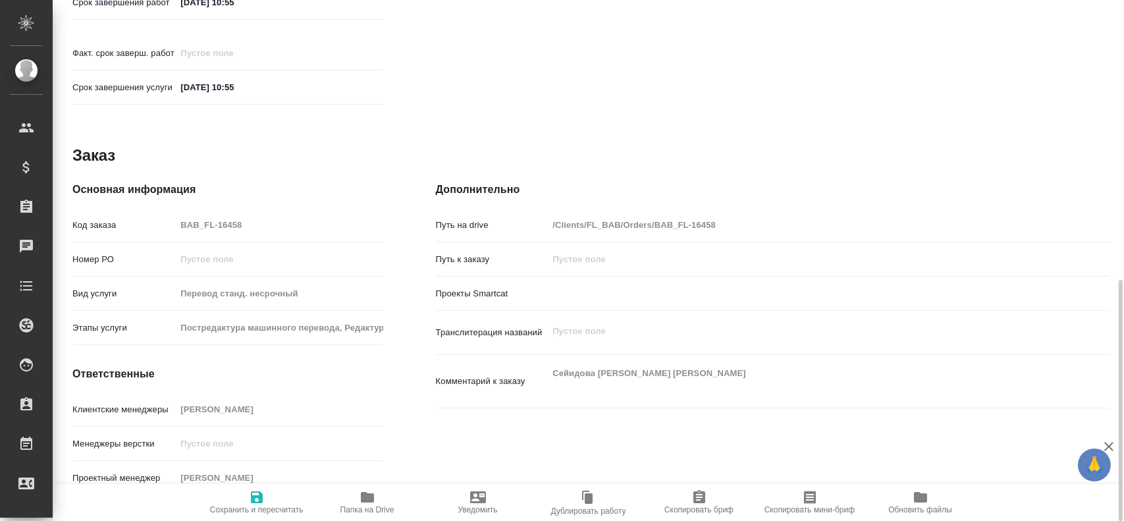
type textarea "x"
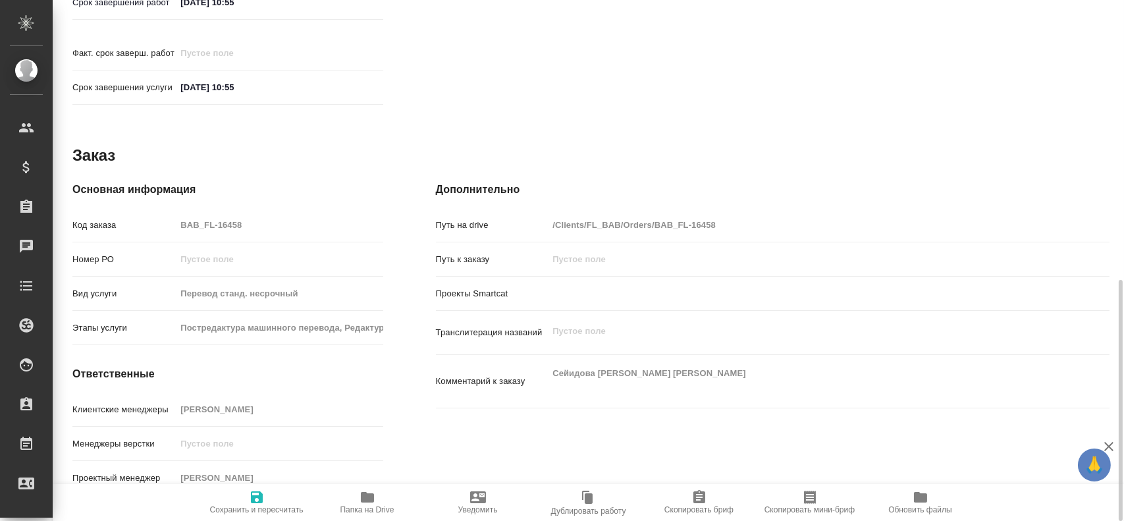
type textarea "x"
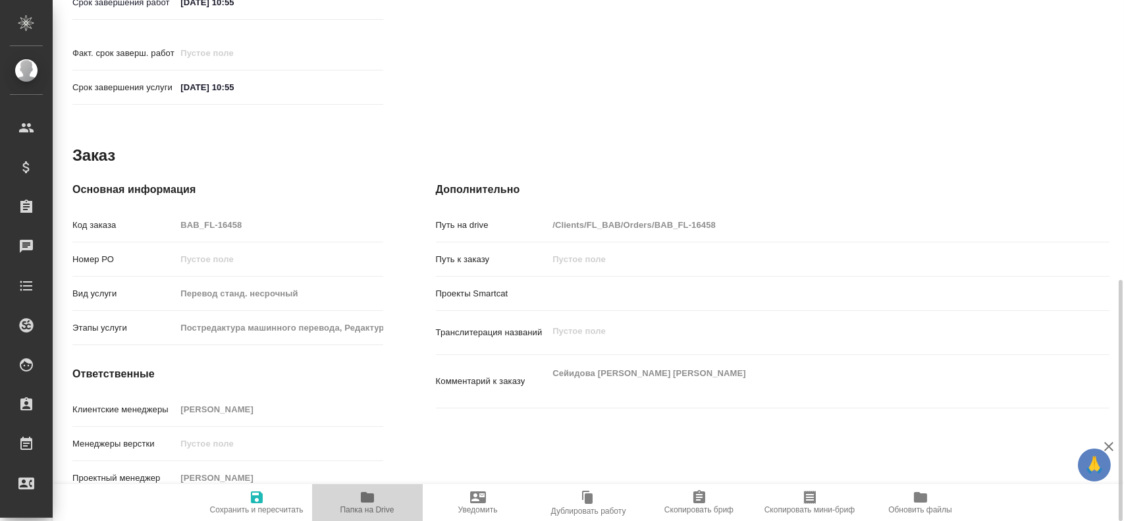
click at [362, 495] on icon "button" at bounding box center [367, 497] width 13 height 11
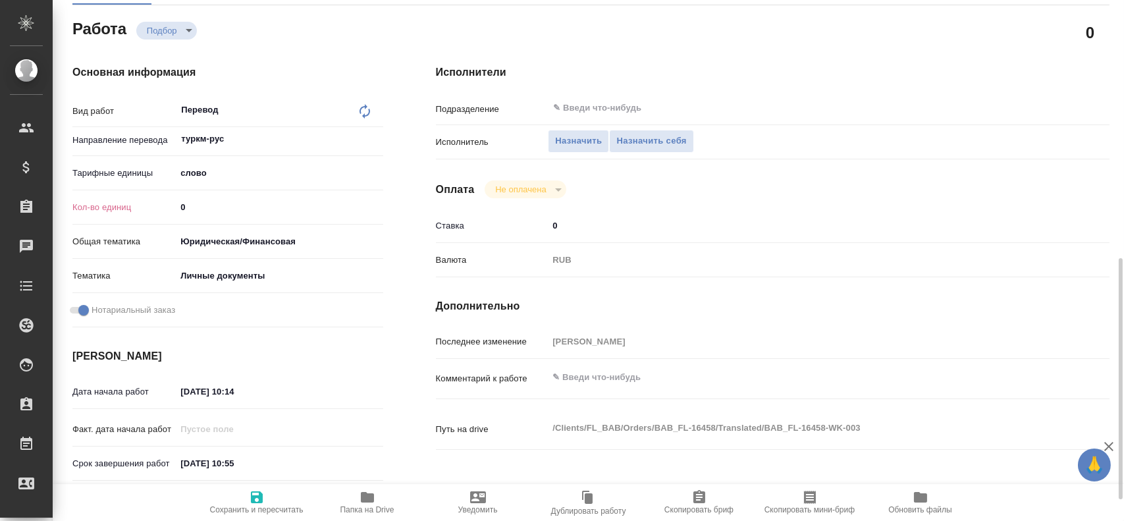
scroll to position [10, 0]
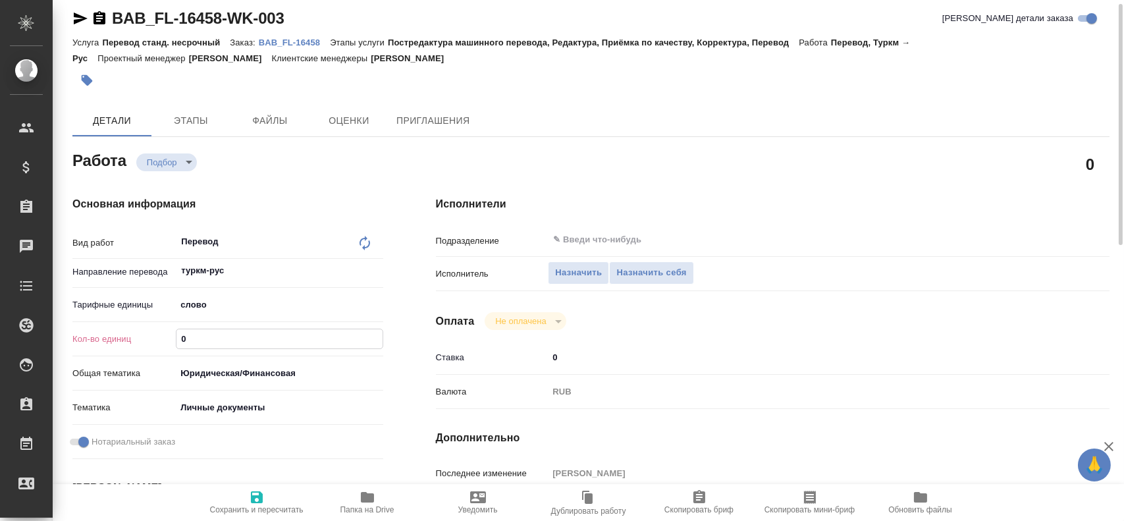
drag, startPoint x: 184, startPoint y: 338, endPoint x: 87, endPoint y: 337, distance: 97.5
click at [100, 339] on div "Кол-во единиц 0" at bounding box center [227, 338] width 311 height 23
type textarea "x"
type input "1"
type textarea "x"
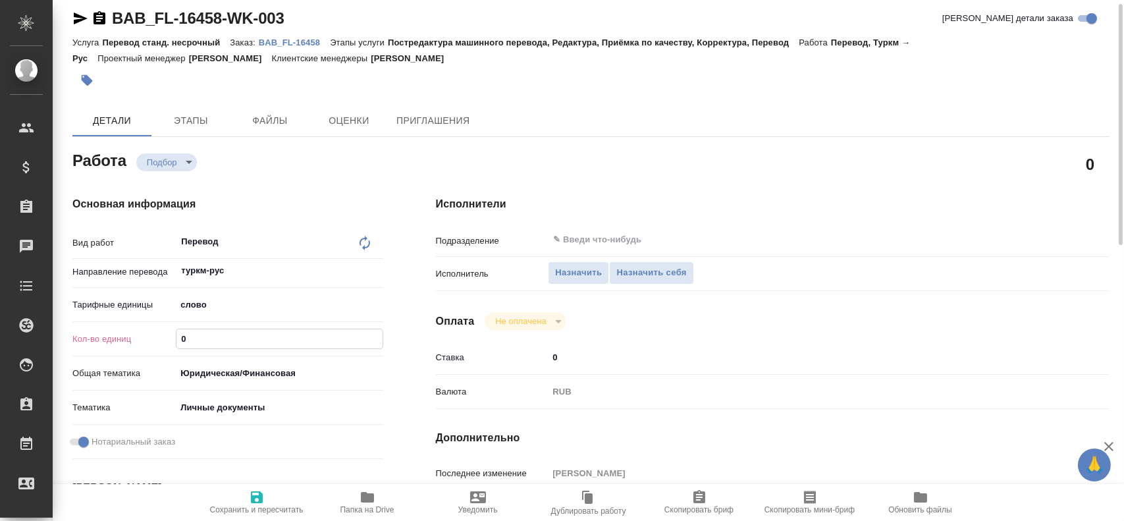
type textarea "x"
type input "15"
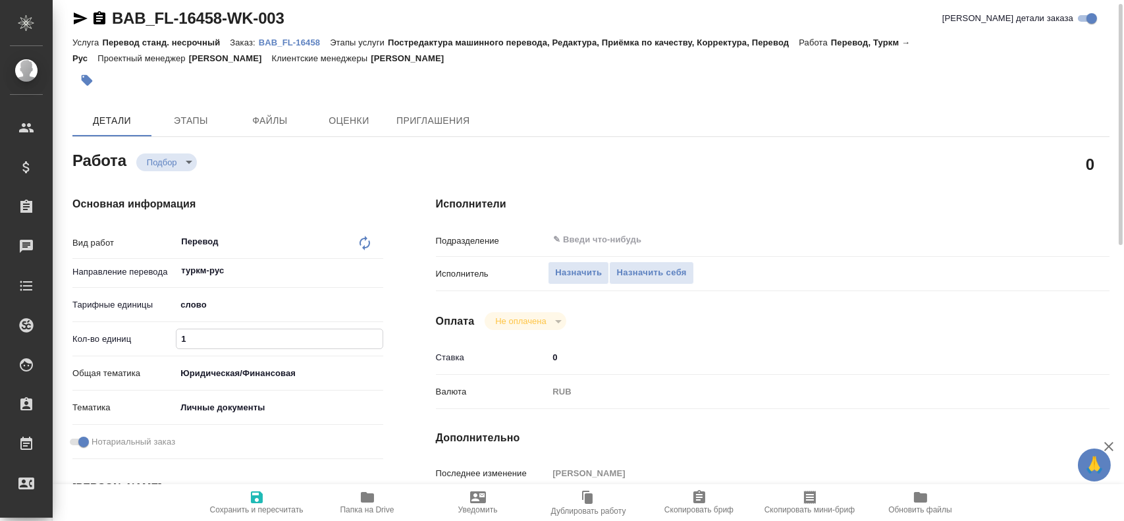
type textarea "x"
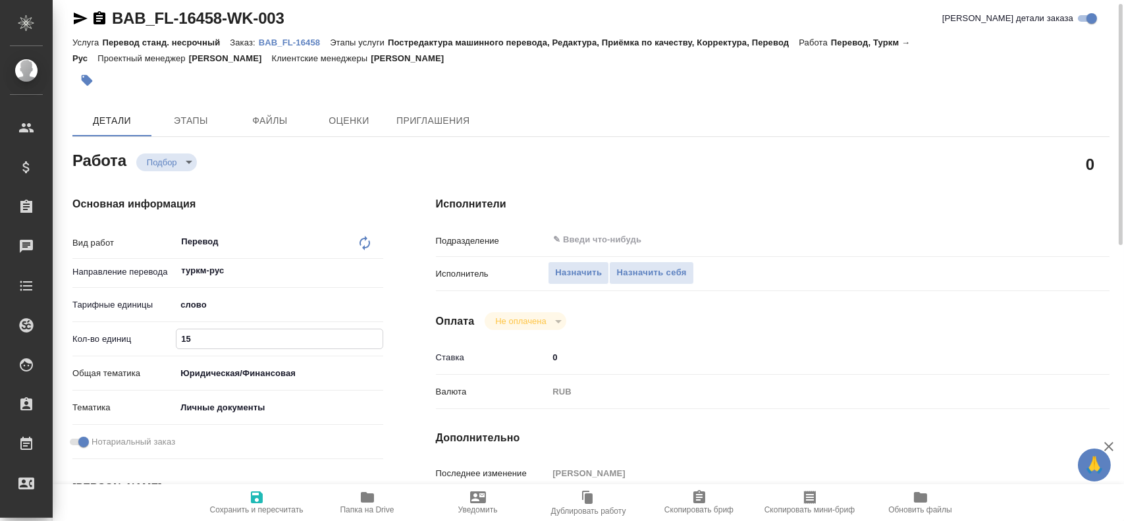
type input "150"
type textarea "x"
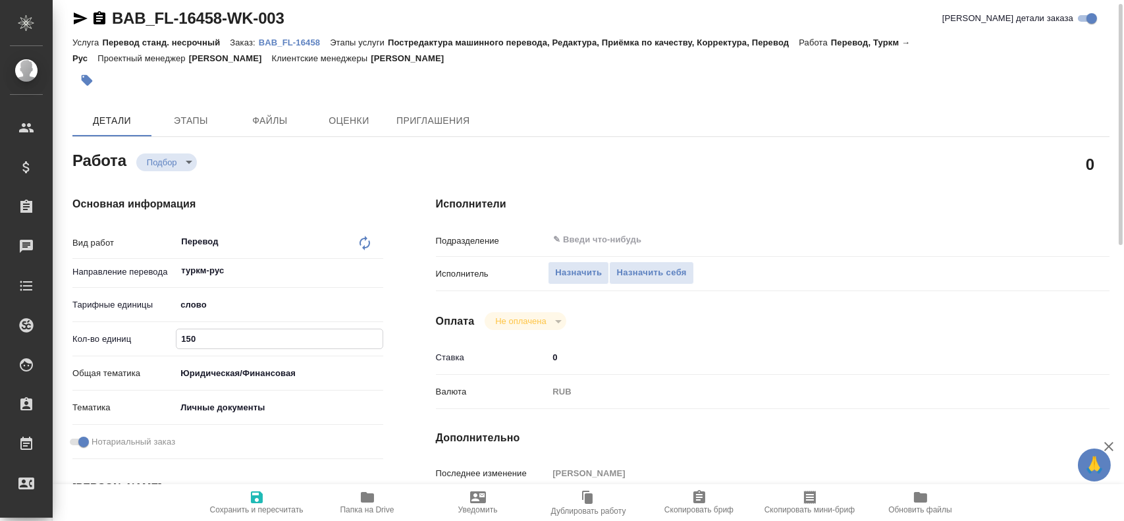
type input "150"
click at [267, 499] on span "Сохранить и пересчитать" at bounding box center [256, 501] width 95 height 25
type textarea "x"
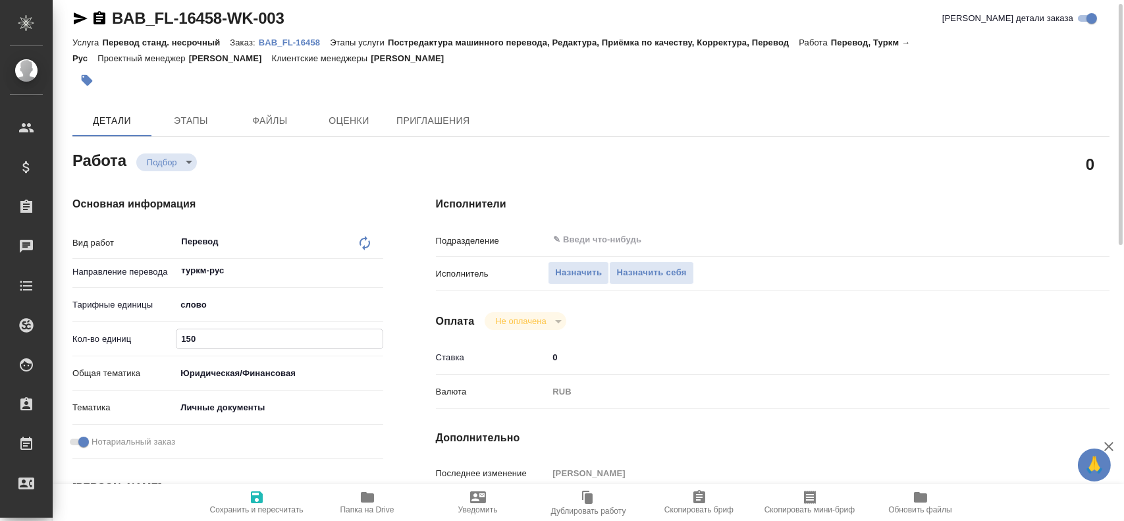
type textarea "x"
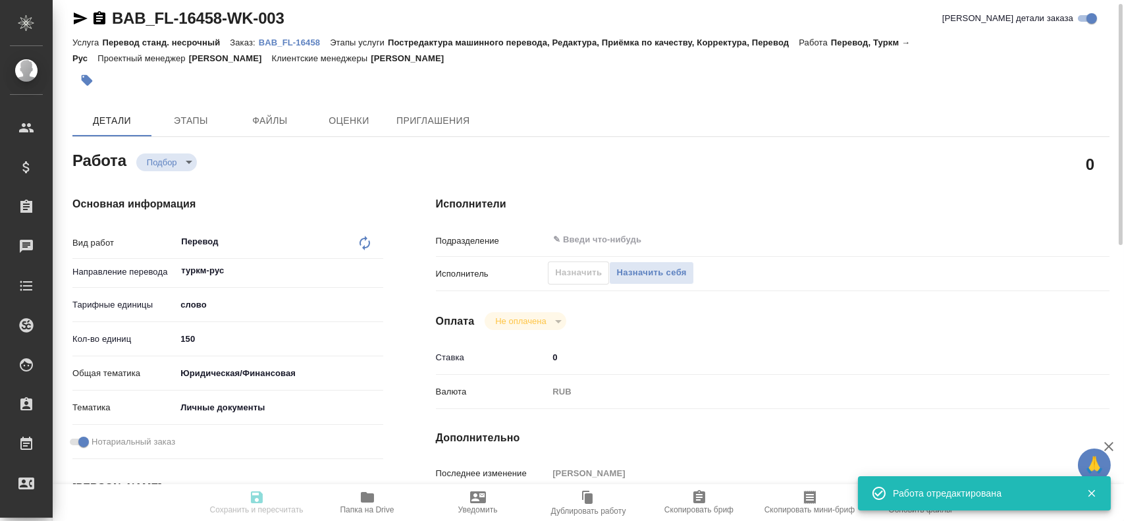
type textarea "x"
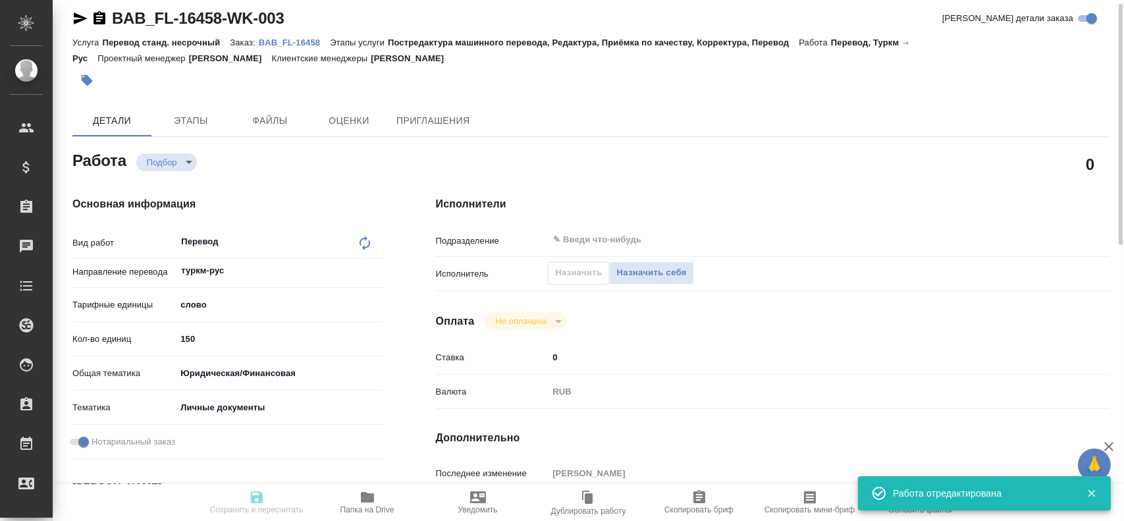
type input "recruiting"
type textarea "Перевод"
type textarea "x"
type input "туркм-рус"
type input "5a8b1489cc6b4906c91bfd90"
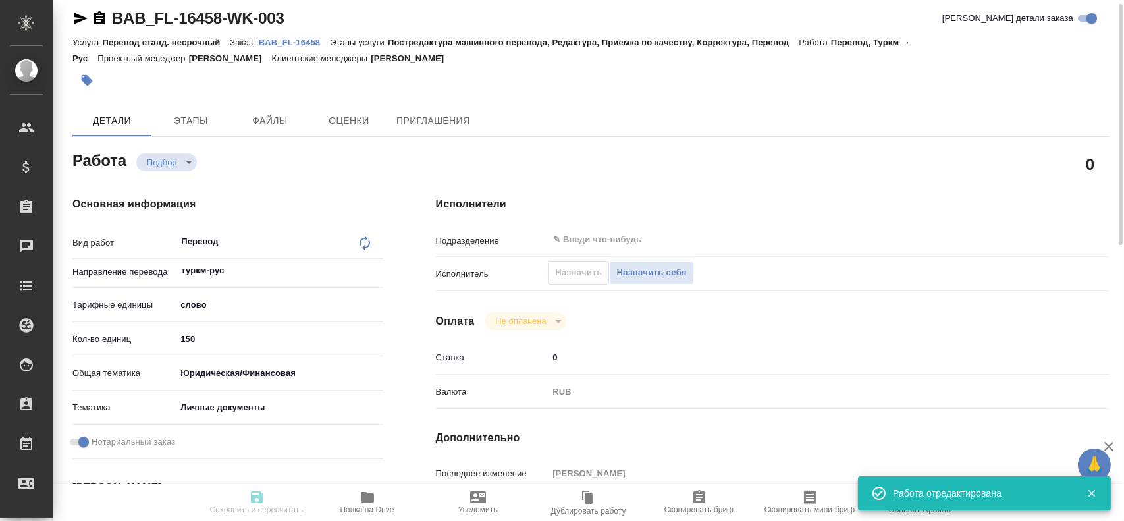
type input "150"
type input "yr-fn"
type input "5a8b8b956a9677013d343cfe"
checkbox input "true"
type input "[DATE] 10:14"
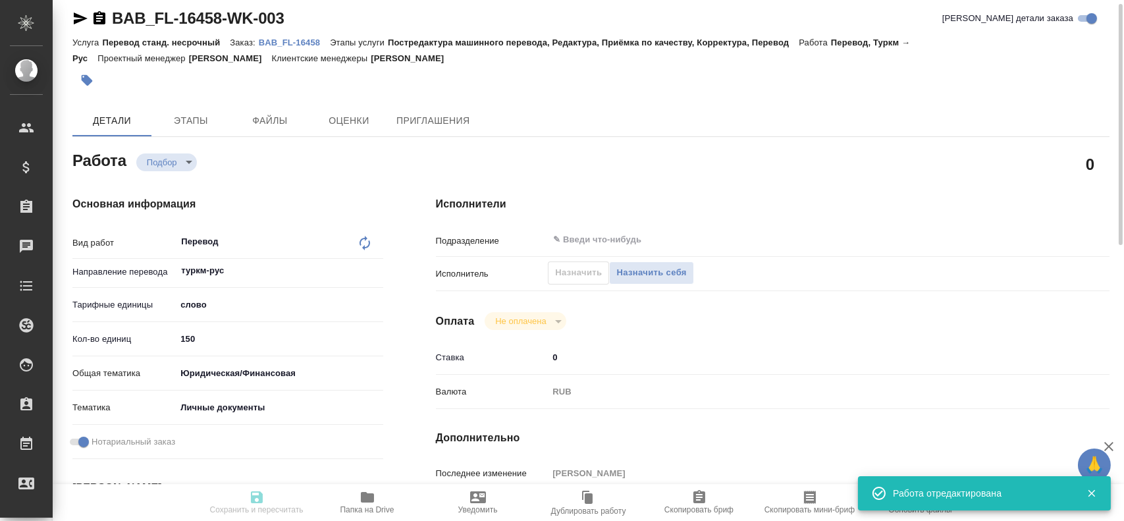
type input "[DATE] 10:55"
type input "notPayed"
type input "0"
type input "RUB"
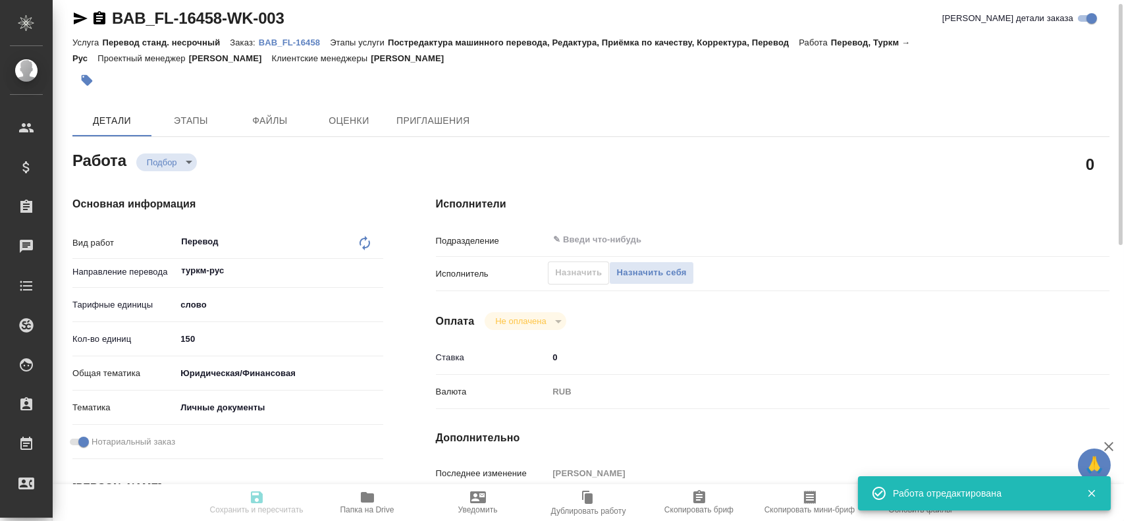
type input "[PERSON_NAME]"
type textarea "x"
type textarea "/Clients/FL_BAB/Orders/BAB_FL-16458/Translated/BAB_FL-16458-WK-003"
type textarea "x"
type input "BAB_FL-16458"
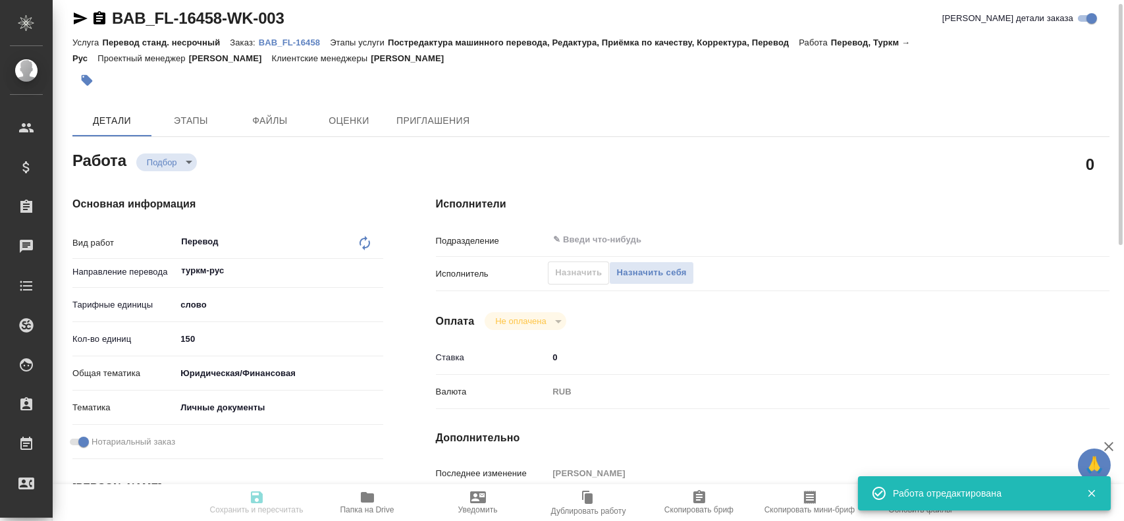
type input "Перевод станд. несрочный"
type input "Постредактура машинного перевода, Редактура, Приёмка по качеству, Корректура, П…"
type input "[PERSON_NAME]"
type input "/Clients/FL_BAB/Orders/BAB_FL-16458"
type textarea "x"
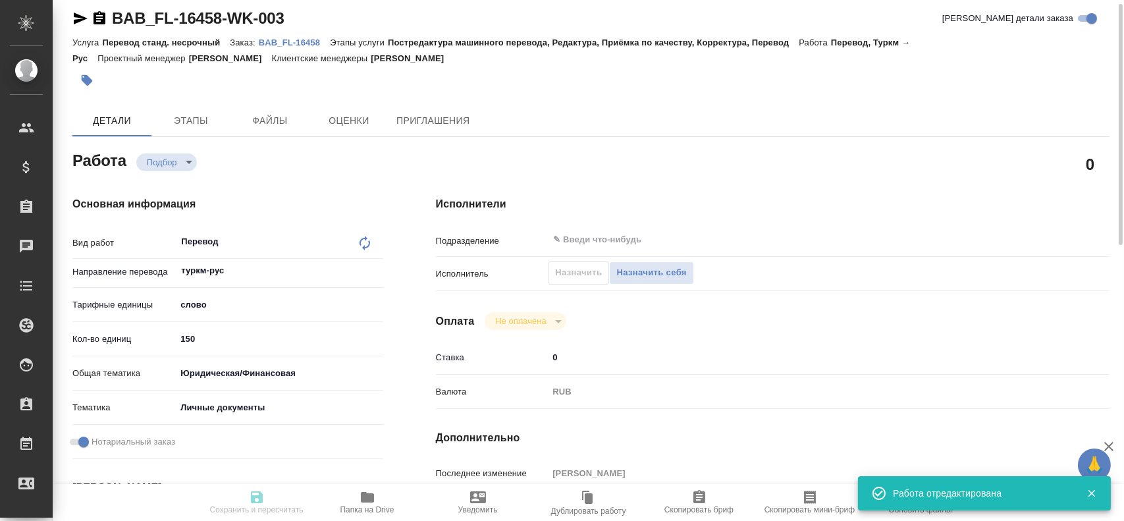
type textarea "Сейидова Серви Реджепова Гозел"
type textarea "x"
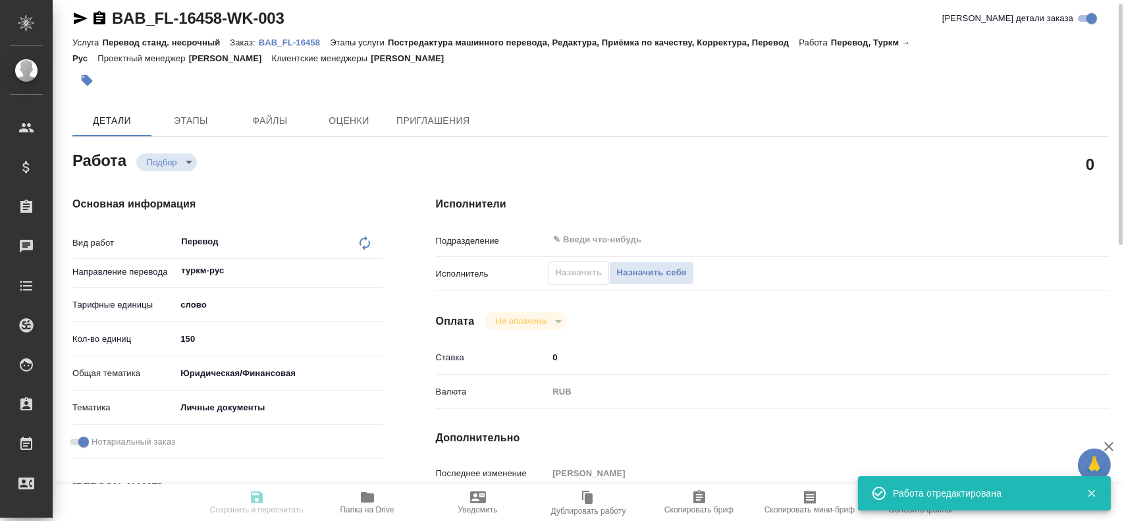
type textarea "x"
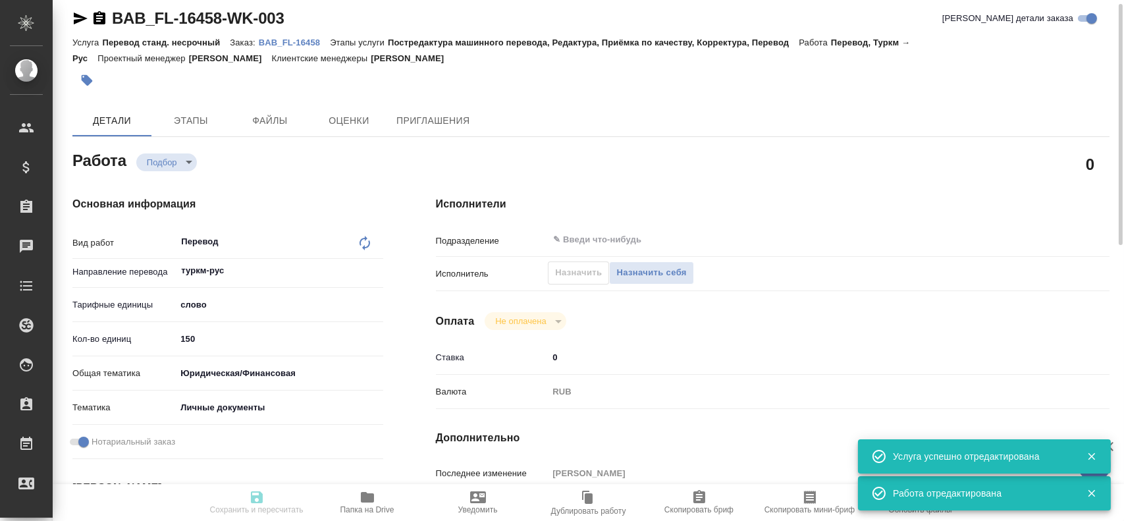
type textarea "x"
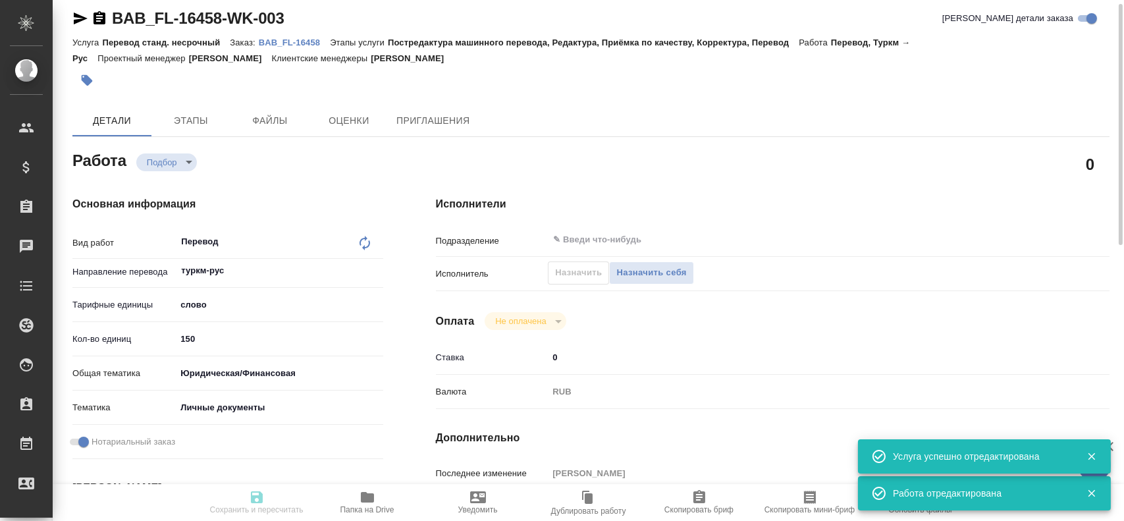
type textarea "x"
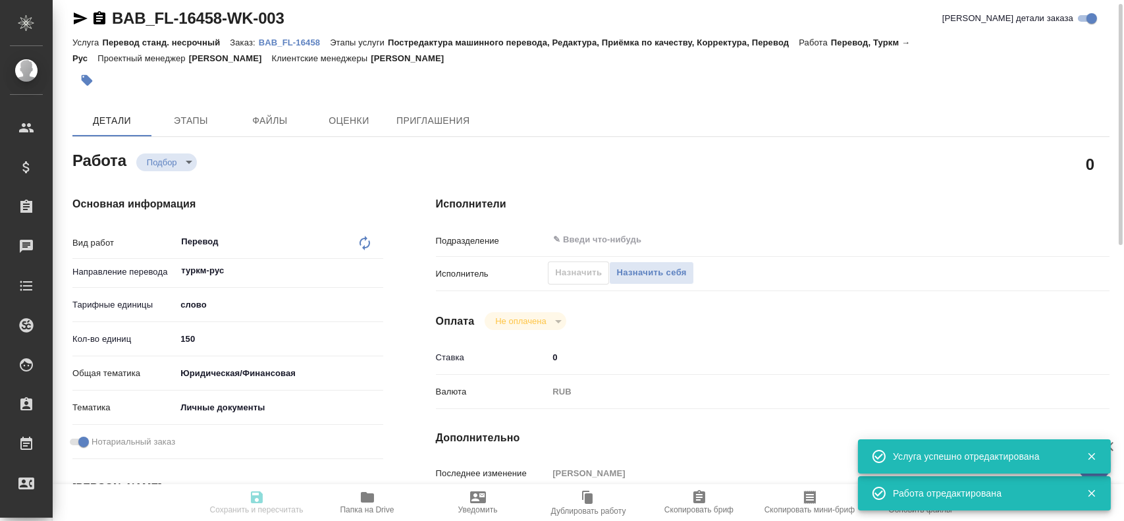
type textarea "x"
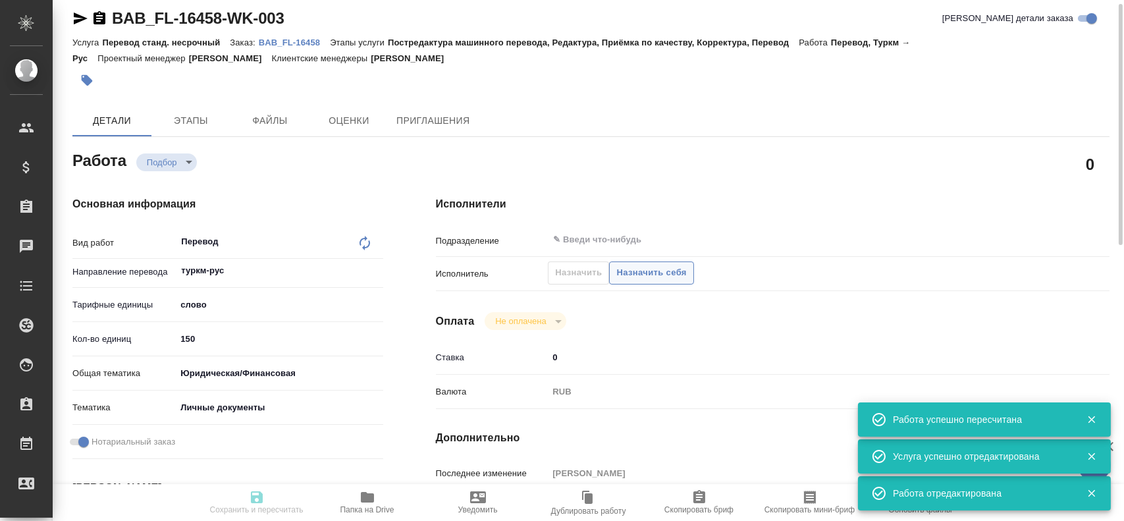
type input "recruiting"
type textarea "Перевод"
type textarea "x"
type input "туркм-рус"
type input "5a8b1489cc6b4906c91bfd90"
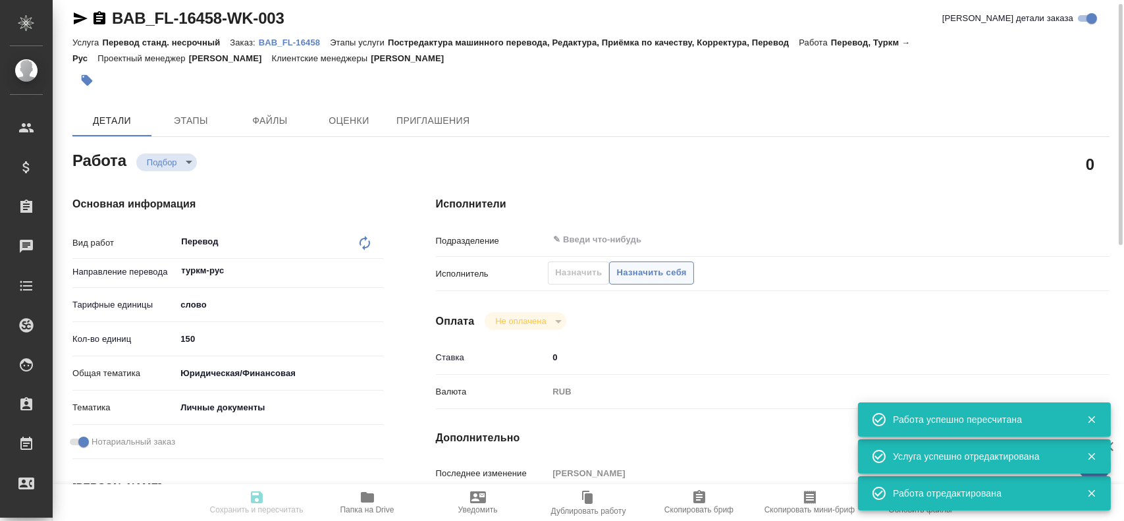
type input "150"
type input "yr-fn"
type input "5a8b8b956a9677013d343cfe"
checkbox input "true"
type input "04.09.2025 10:14"
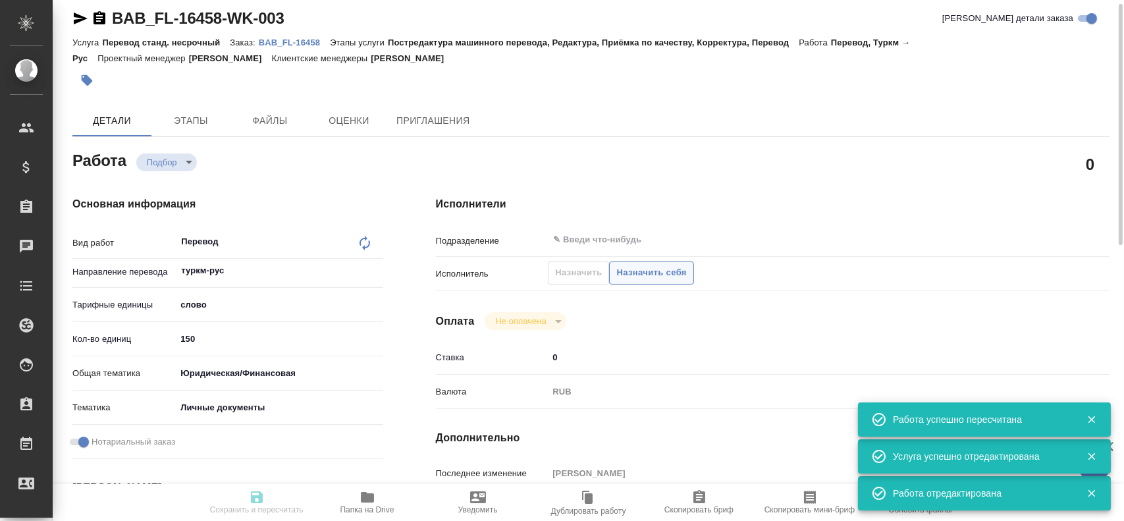
type input "04.09.2025 10:55"
type input "notPayed"
type input "0"
type input "RUB"
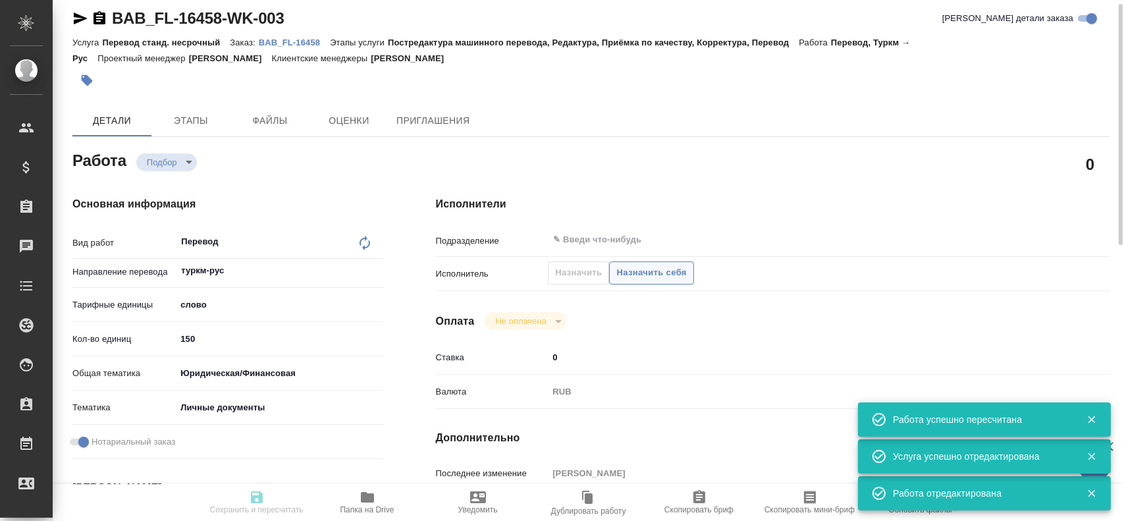
type input "[PERSON_NAME]"
type textarea "x"
type textarea "/Clients/FL_BAB/Orders/BAB_FL-16458/Translated/BAB_FL-16458-WK-003"
type textarea "x"
type input "BAB_FL-16458"
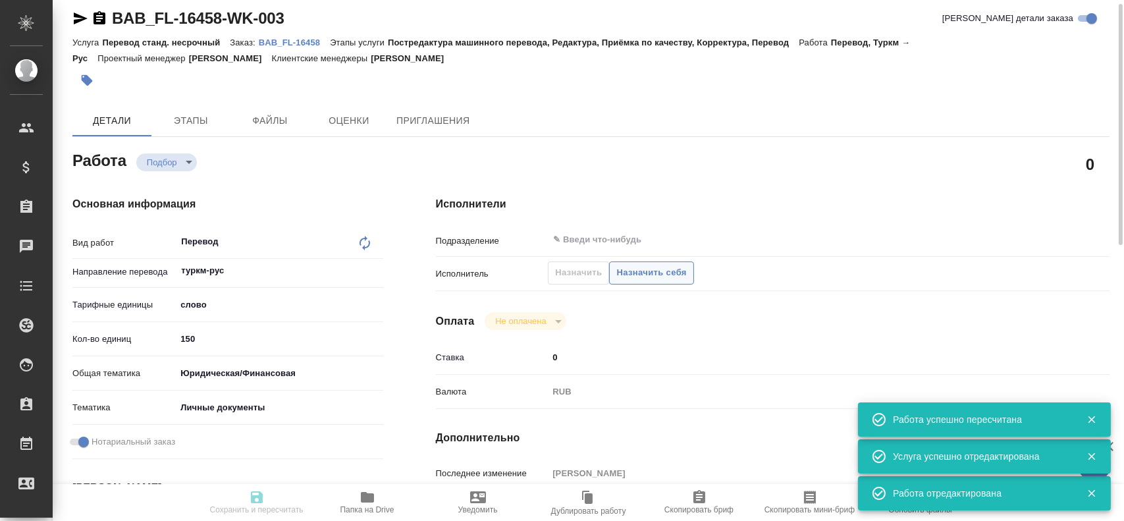
type input "Перевод станд. несрочный"
type input "Постредактура машинного перевода, Редактура, Приёмка по качеству, Корректура, П…"
type input "[PERSON_NAME]"
type input "/Clients/FL_BAB/Orders/BAB_FL-16458"
type textarea "x"
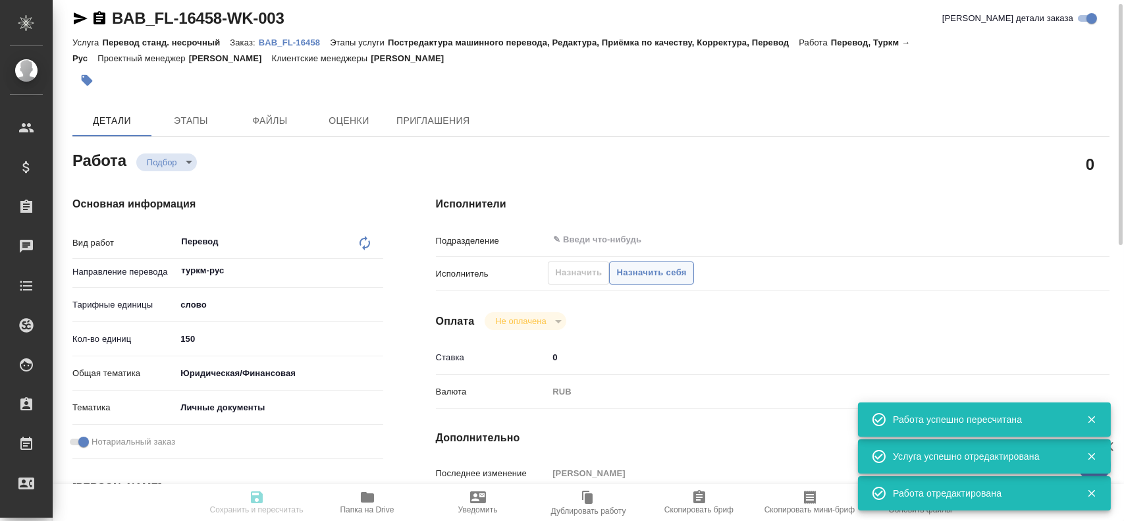
type textarea "Сейидова Серви Реджепова Гозел"
type textarea "x"
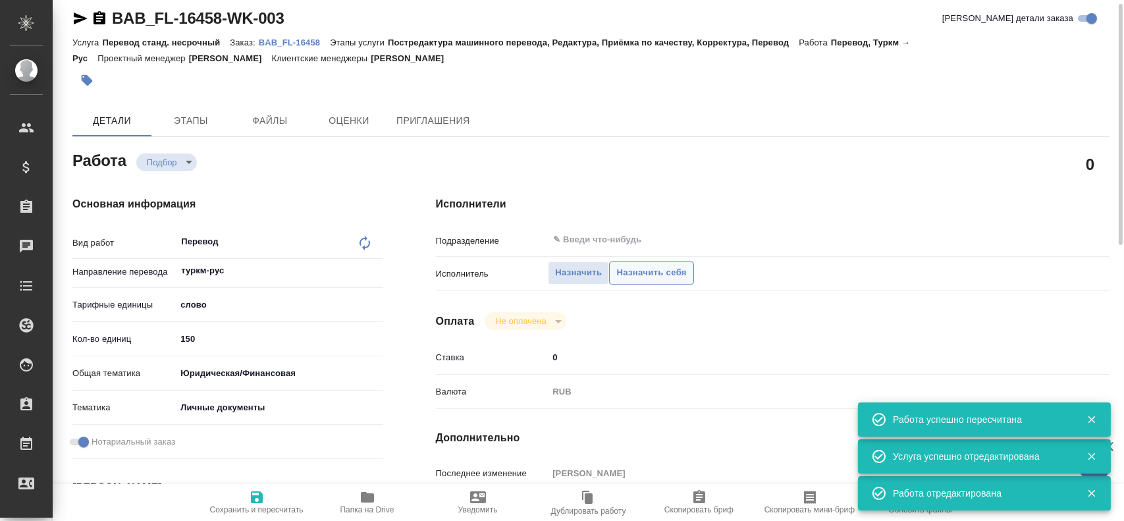
type textarea "x"
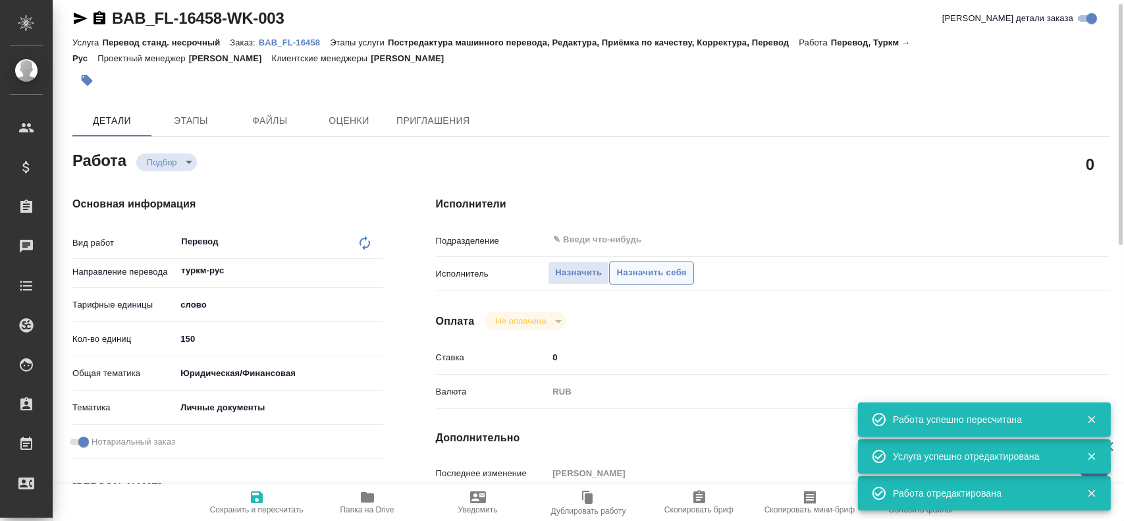
type textarea "x"
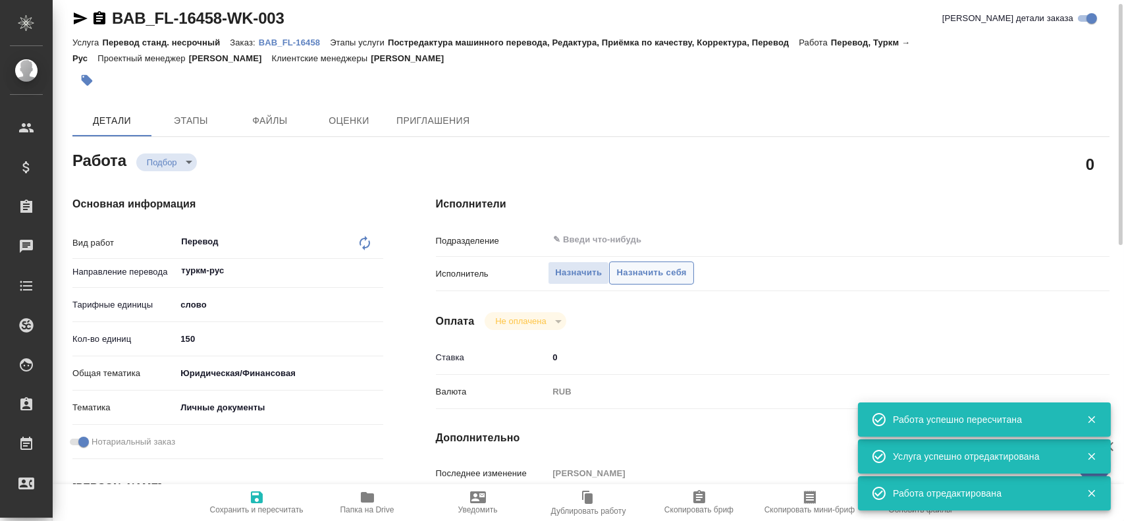
type textarea "x"
click at [647, 261] on button "Назначить себя" at bounding box center [651, 272] width 84 height 23
type textarea "x"
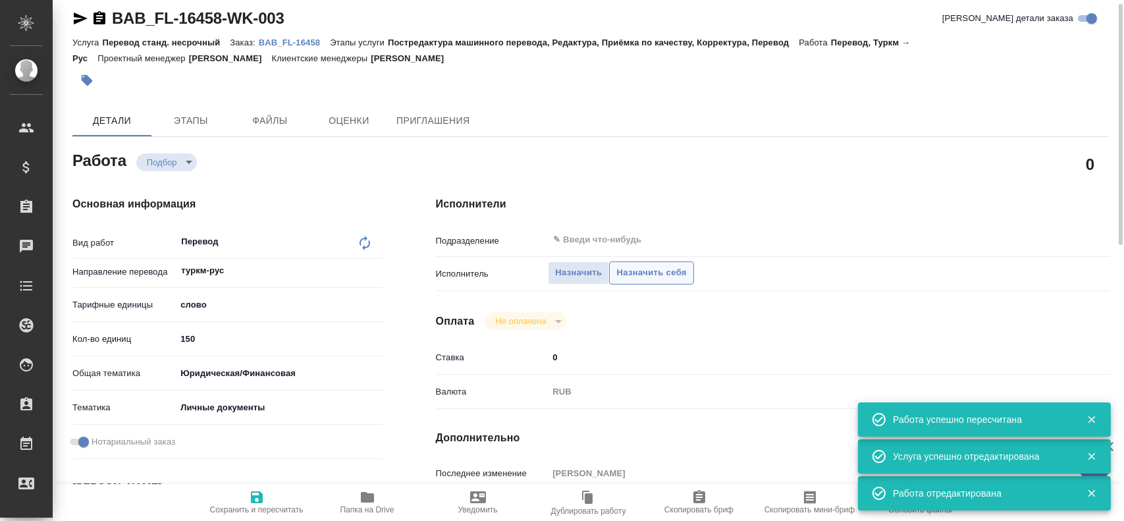
type textarea "x"
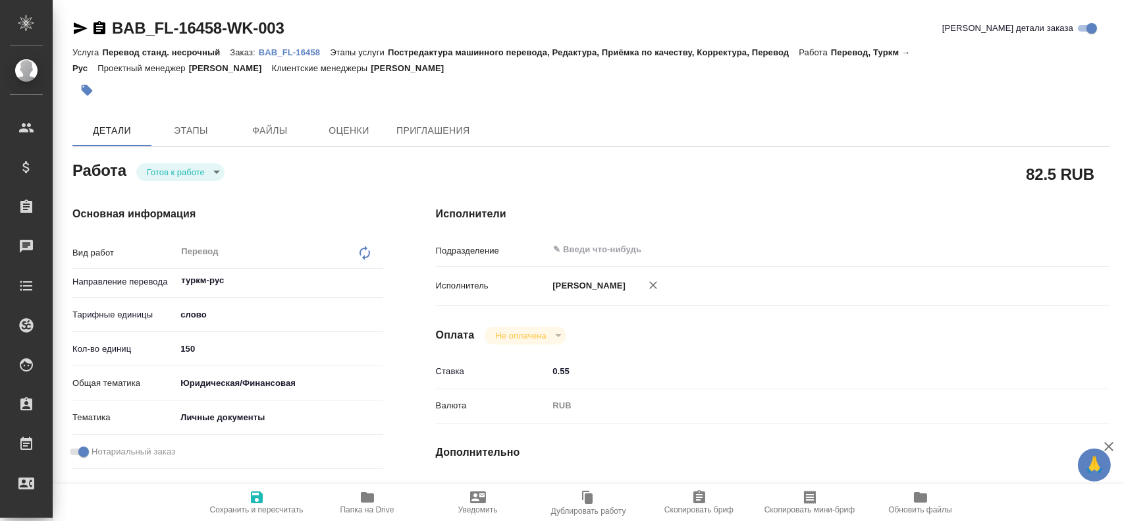
type textarea "x"
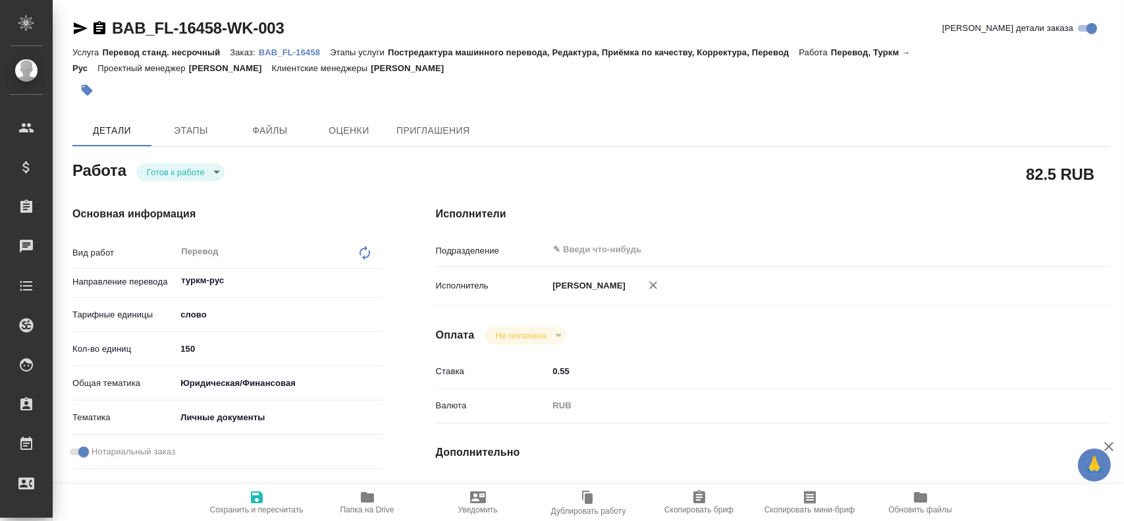
type textarea "x"
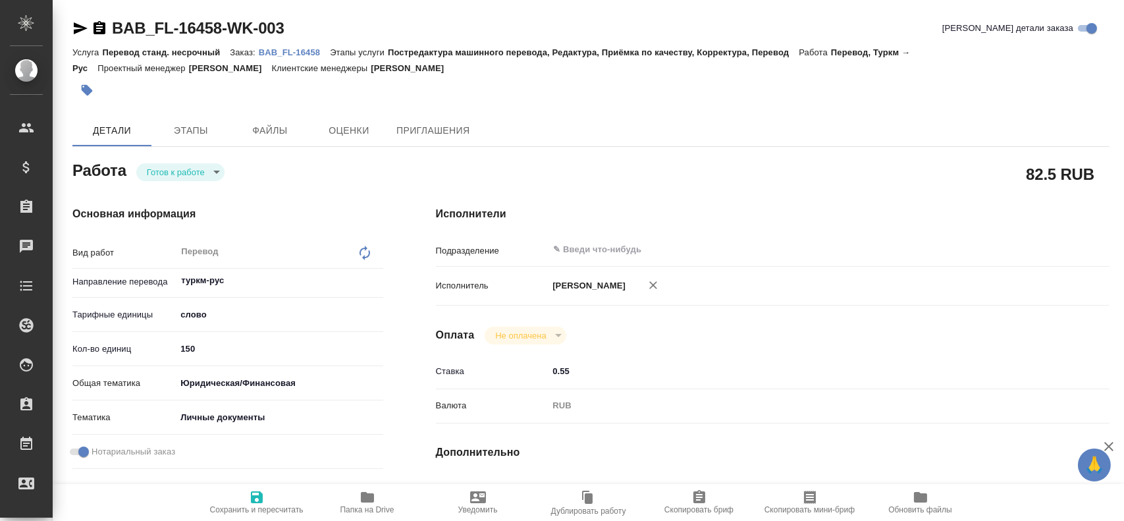
type textarea "x"
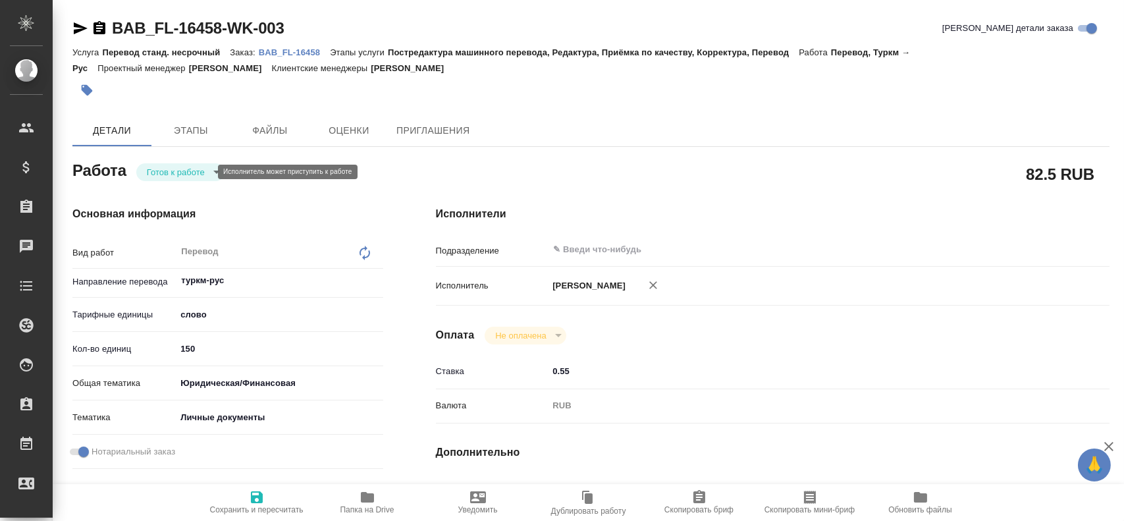
click at [181, 176] on body "🙏 .cls-1 fill:#fff; AWATERA Gusev Alexandr Клиенты Спецификации Заказы Чаты Tod…" at bounding box center [562, 260] width 1124 height 521
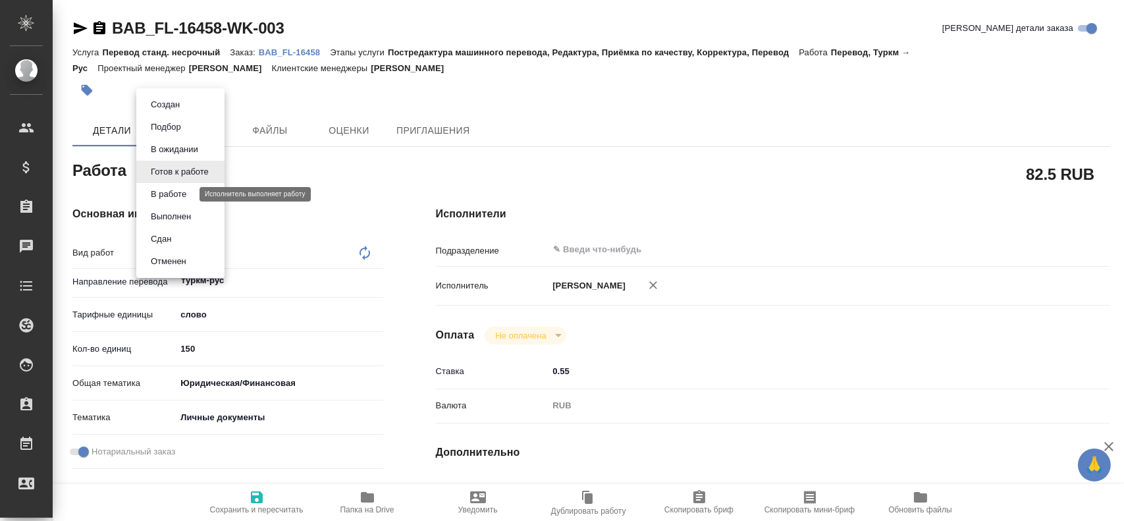
type textarea "x"
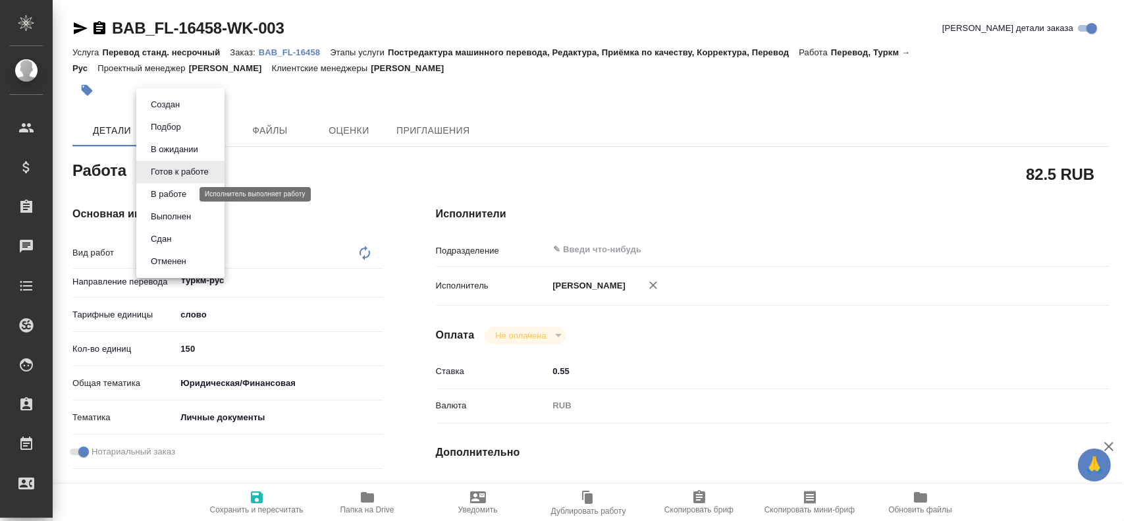
click at [175, 198] on button "В работе" at bounding box center [168, 194] width 43 height 14
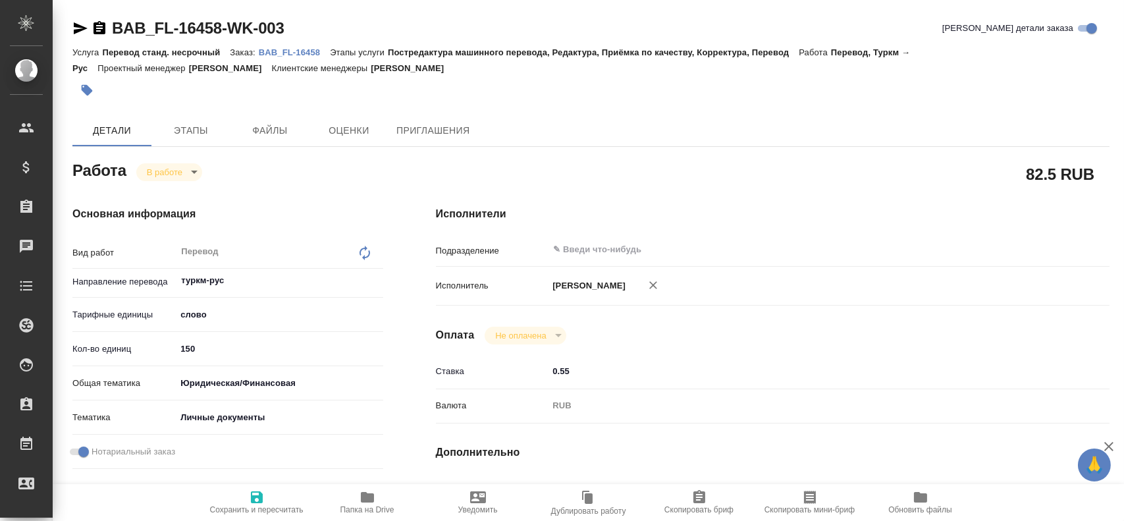
type textarea "x"
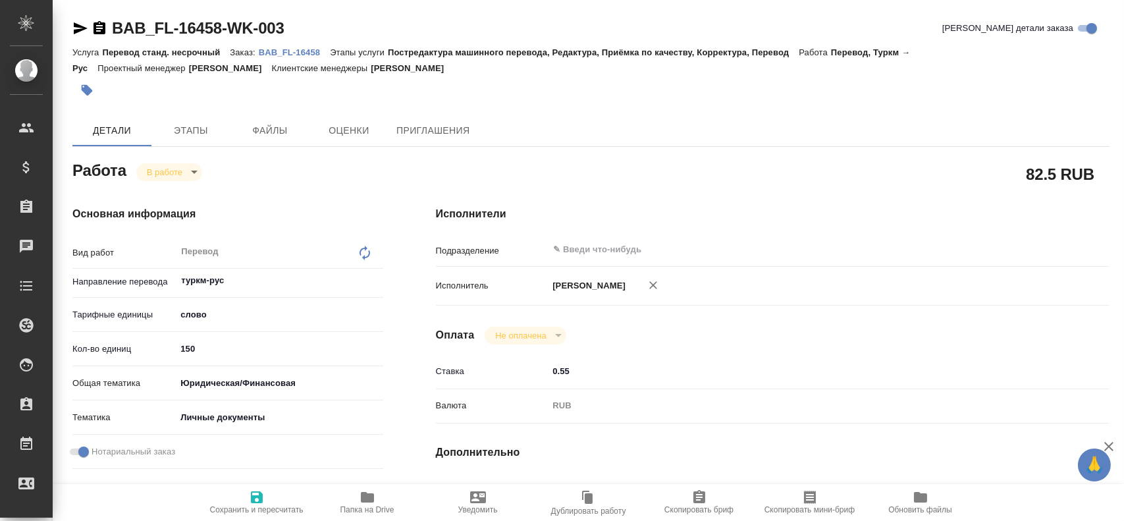
type textarea "x"
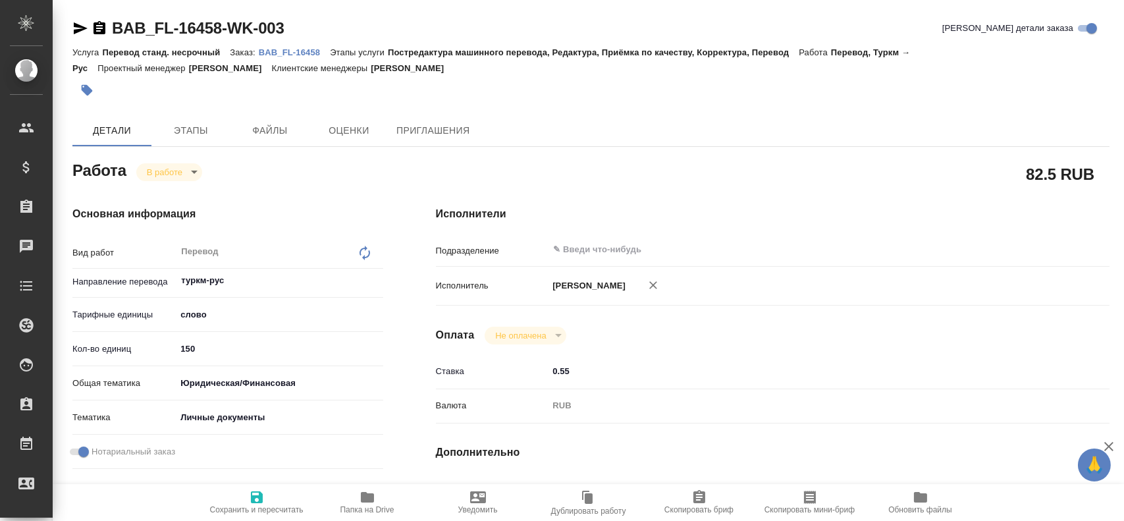
type textarea "x"
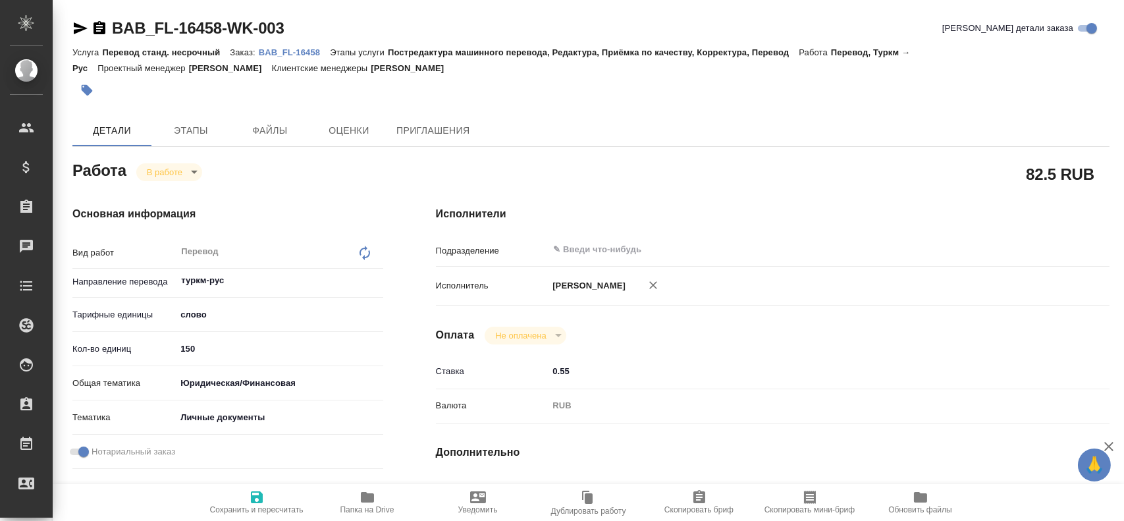
type textarea "x"
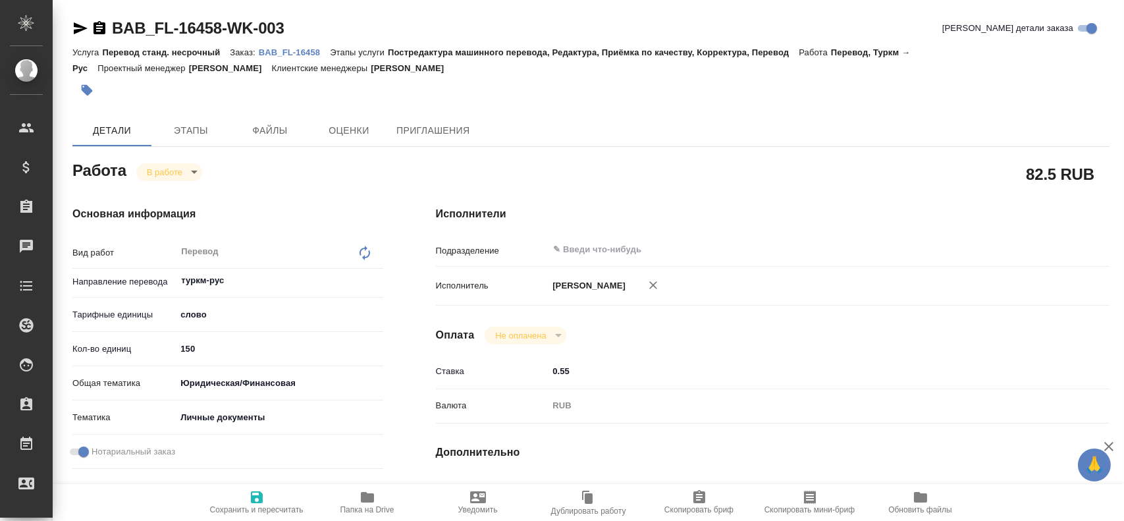
type textarea "x"
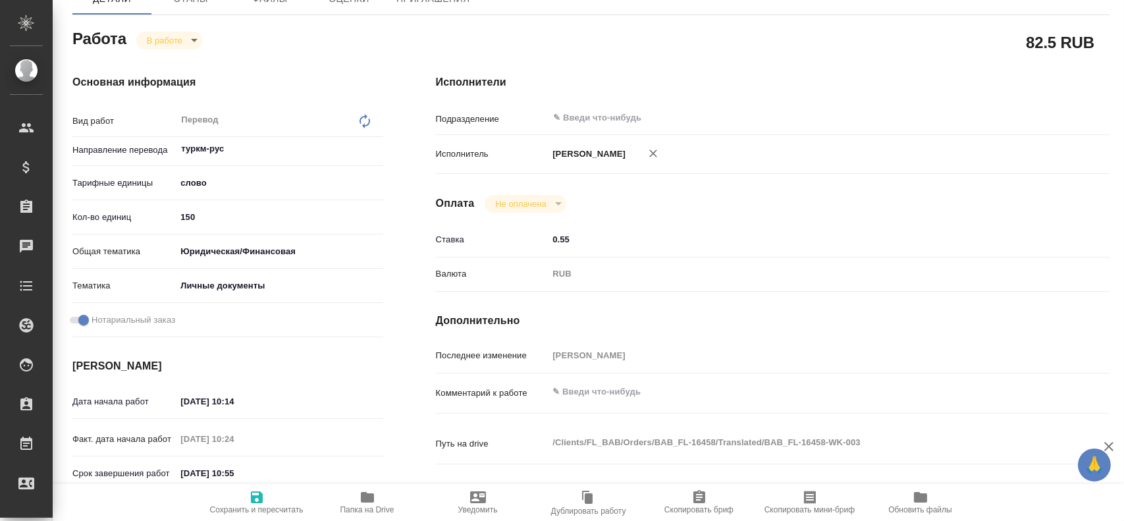
scroll to position [66, 0]
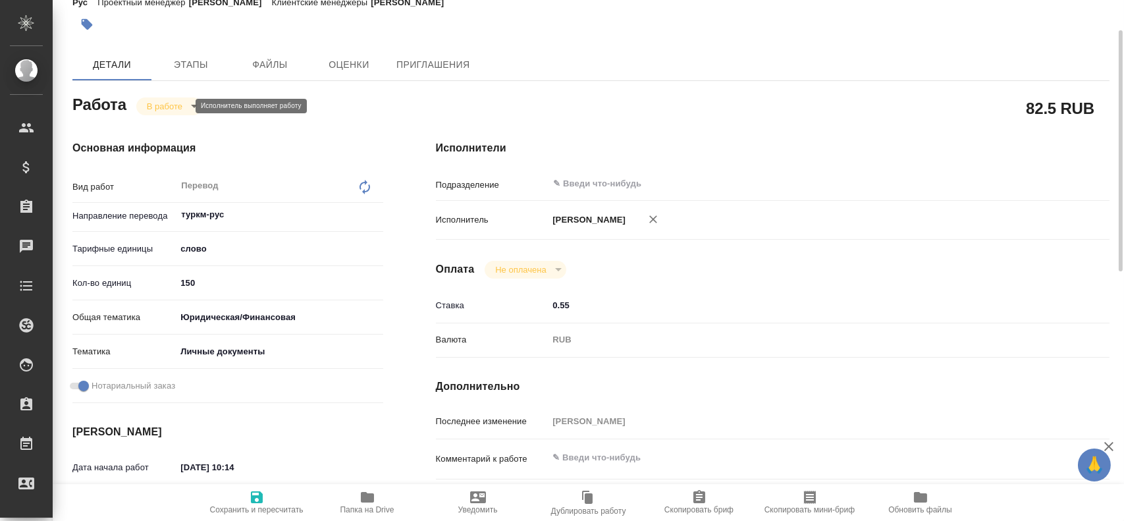
click at [174, 109] on body "🙏 .cls-1 fill:#fff; AWATERA Gusev Alexandr Клиенты Спецификации Заказы 0 Чаты T…" at bounding box center [562, 260] width 1124 height 521
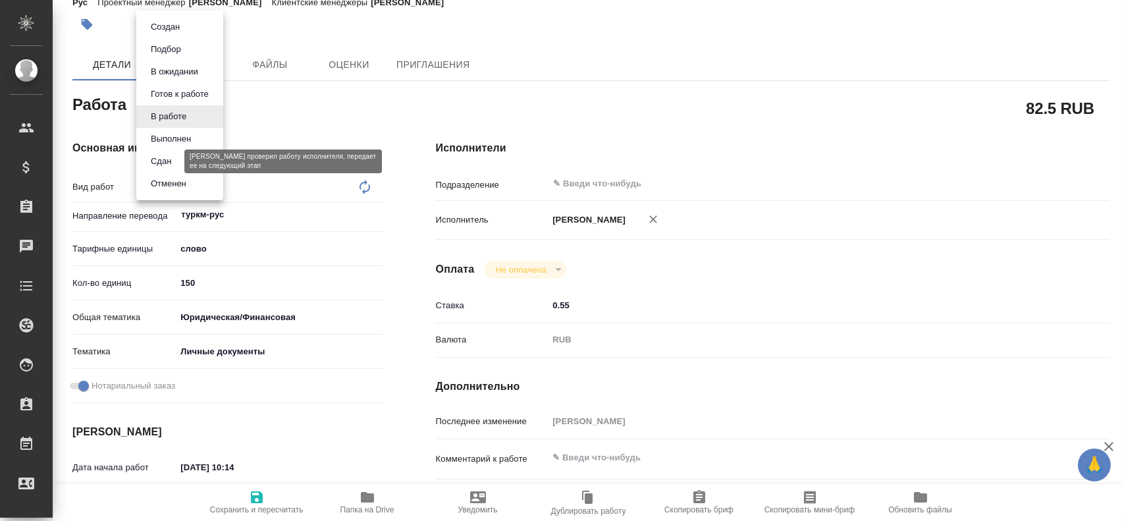
click at [164, 163] on button "Сдан" at bounding box center [161, 161] width 28 height 14
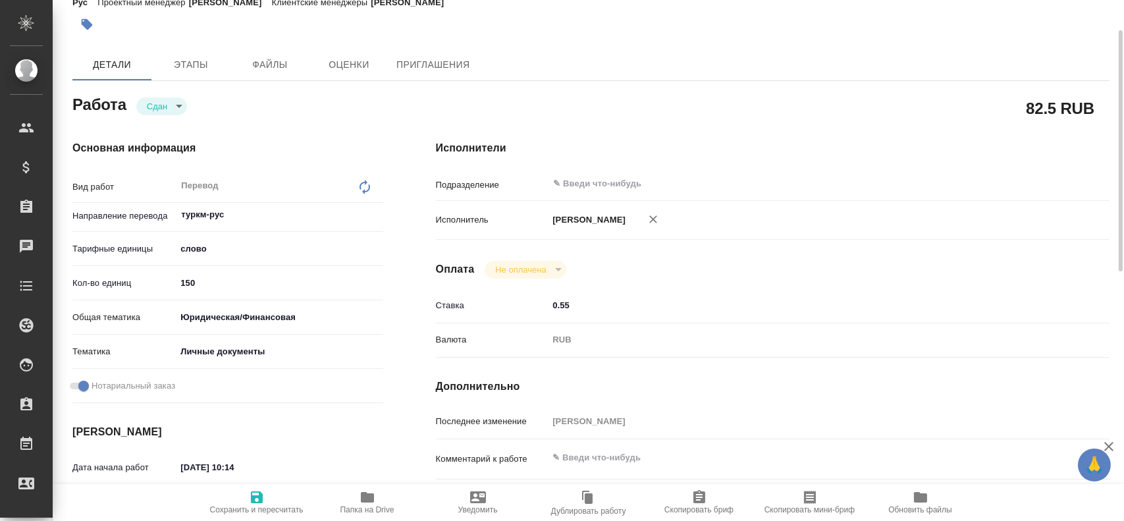
type textarea "x"
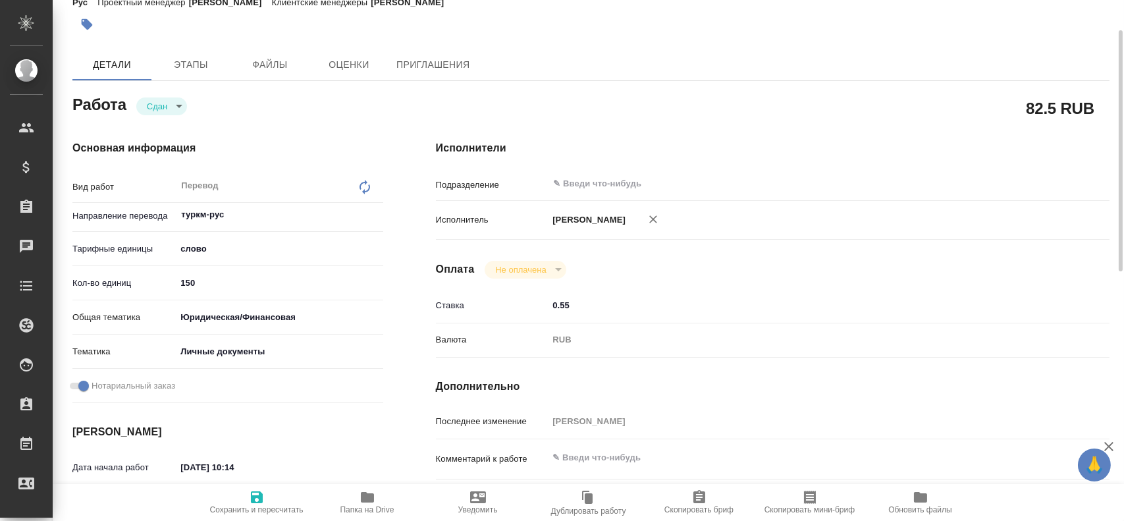
type textarea "x"
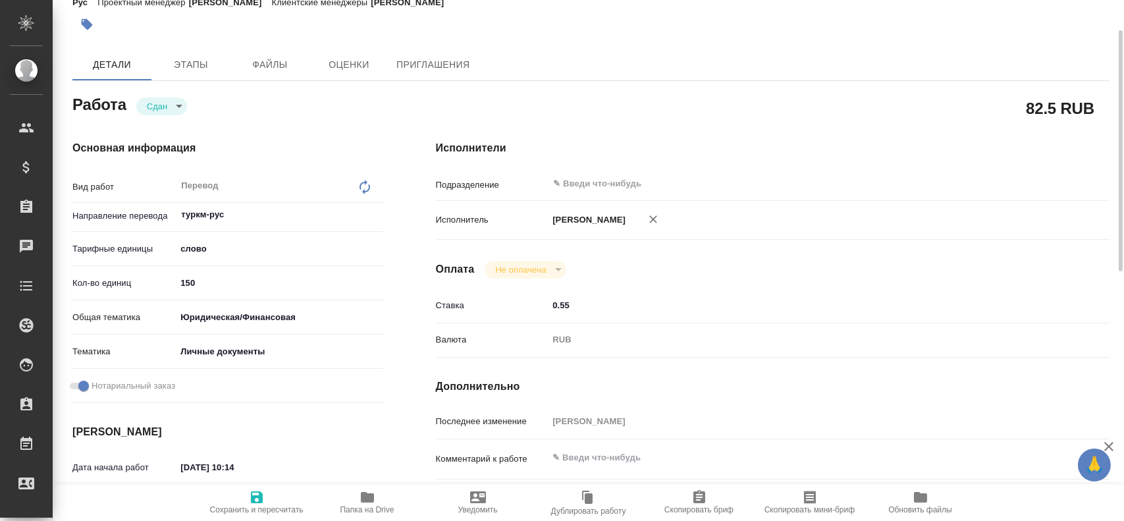
type textarea "x"
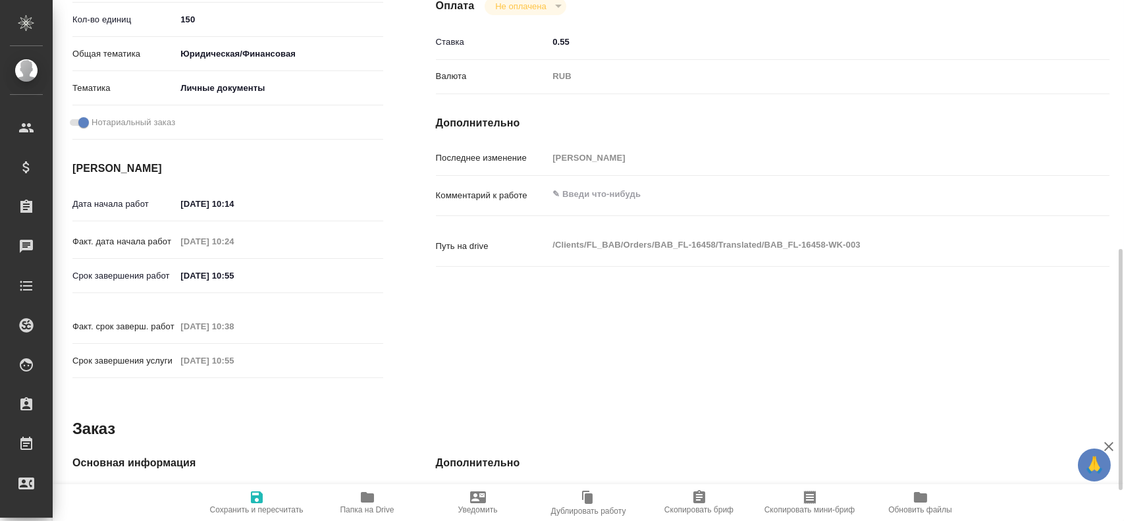
scroll to position [527, 0]
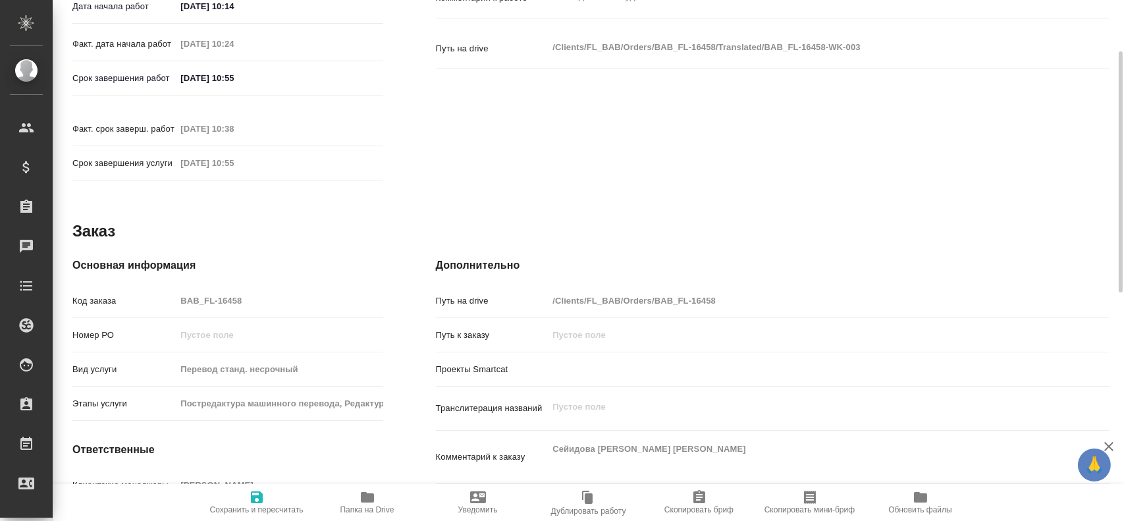
type textarea "x"
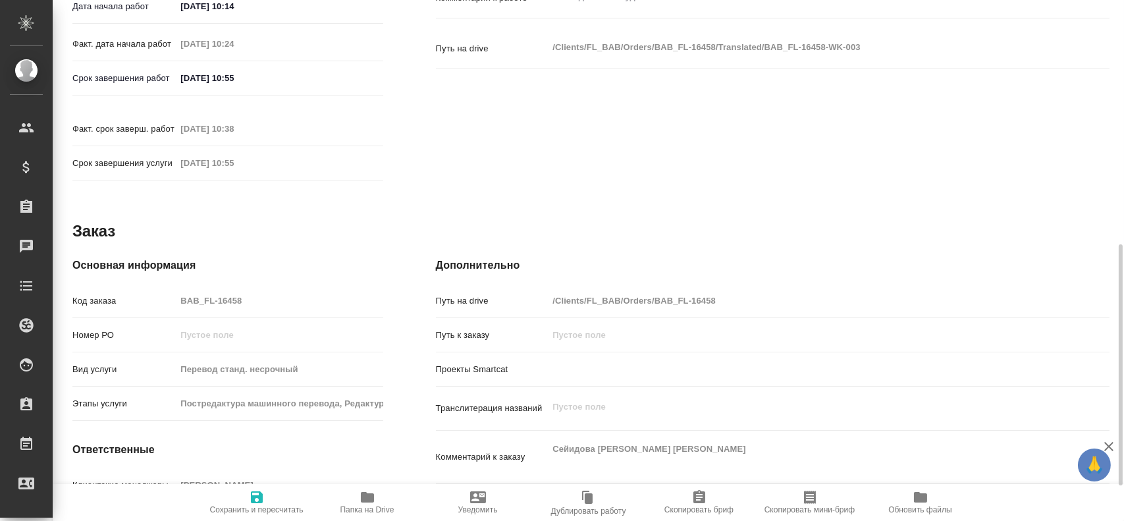
click at [162, 289] on div "Код заказа BAB_FL-16458" at bounding box center [227, 300] width 311 height 23
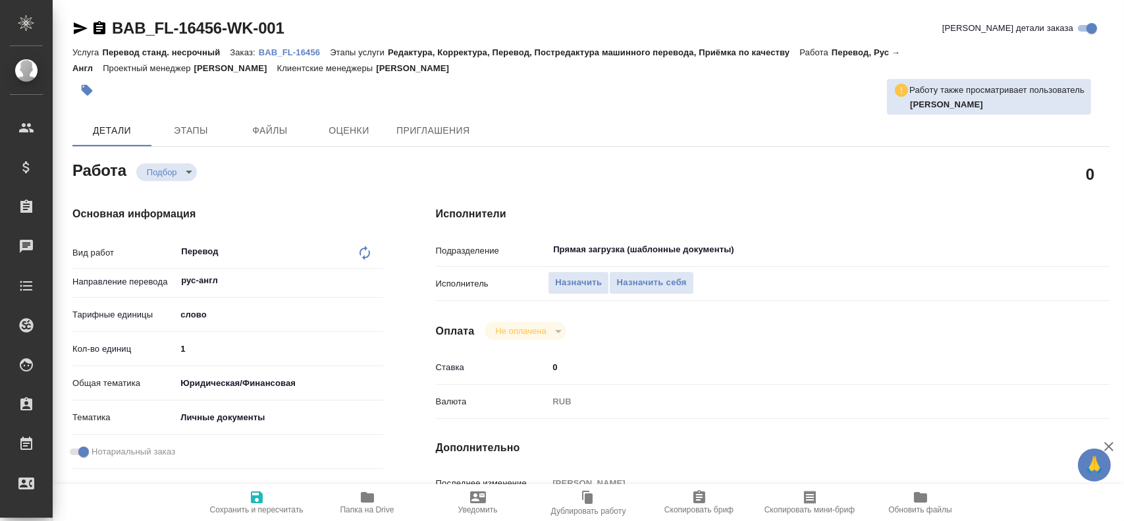
type textarea "x"
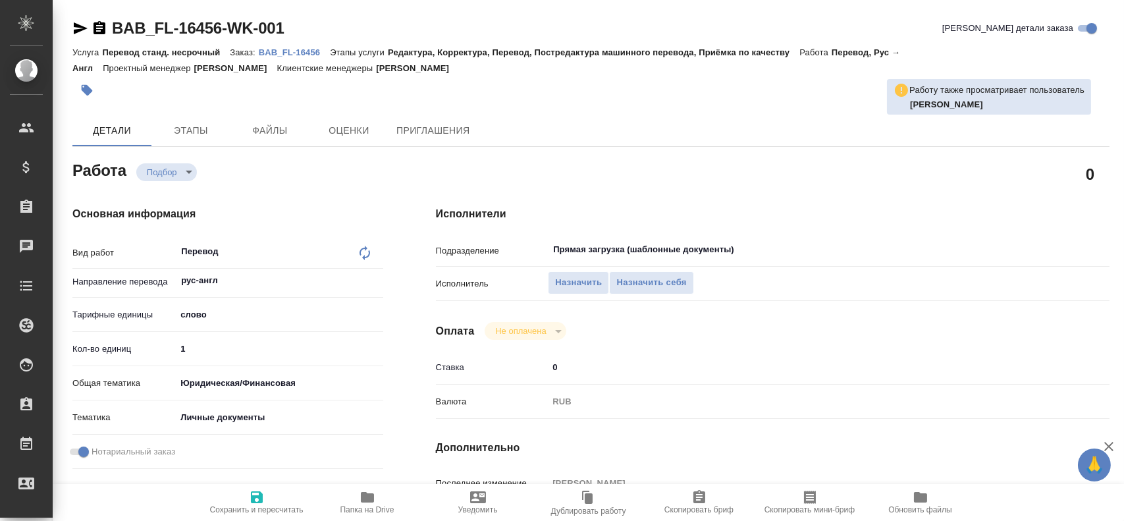
type textarea "x"
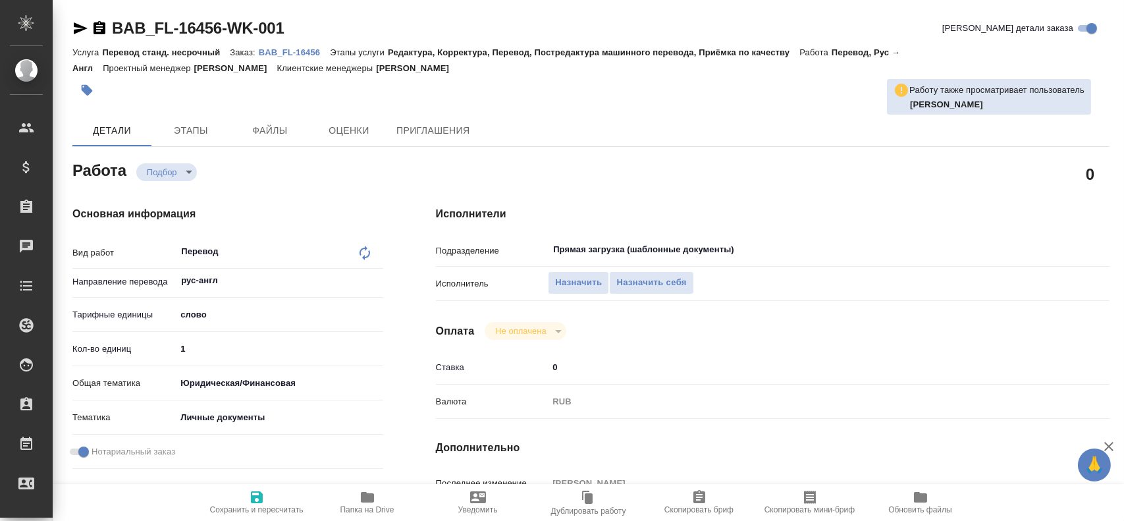
type textarea "x"
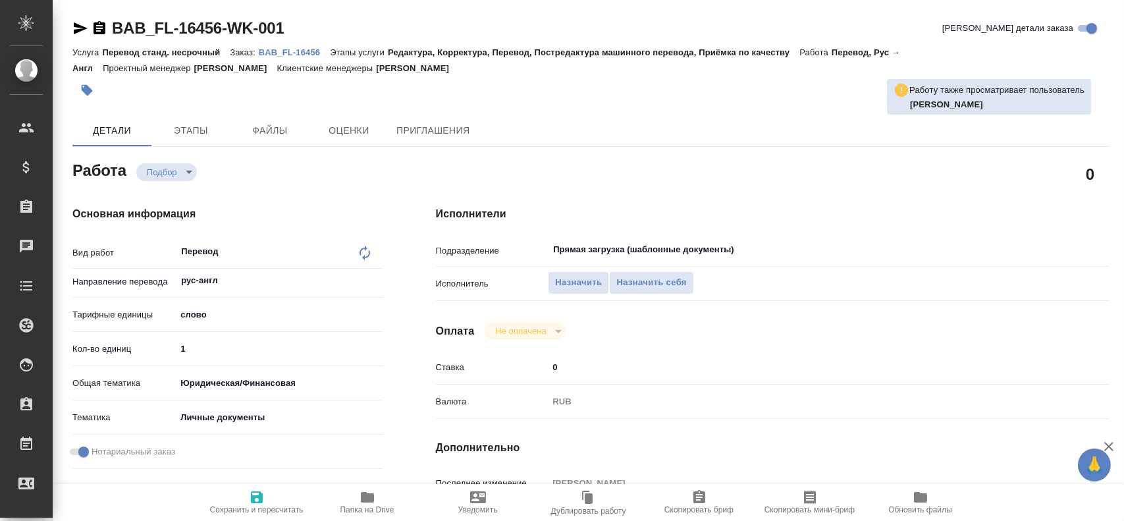
type textarea "x"
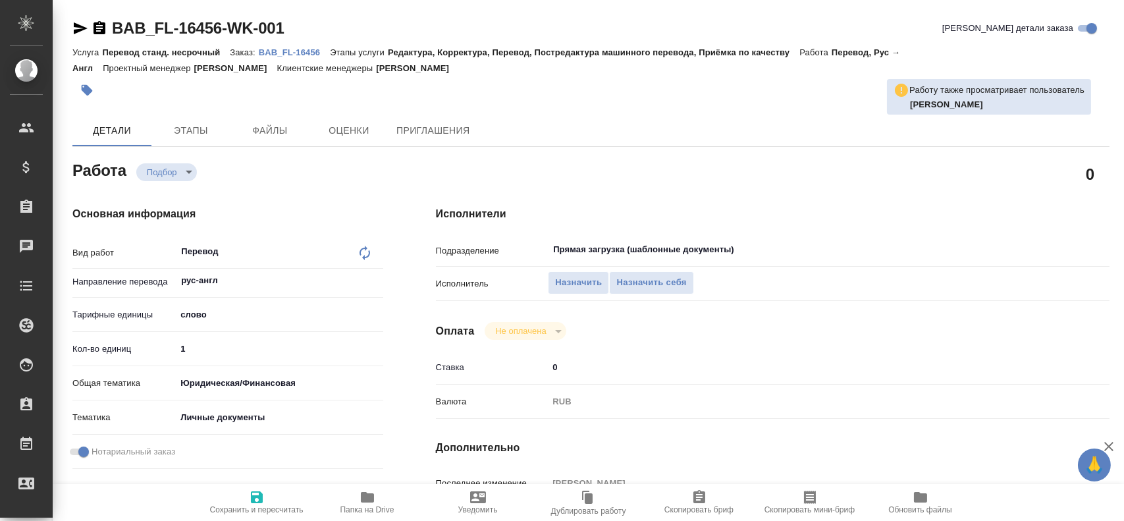
type textarea "x"
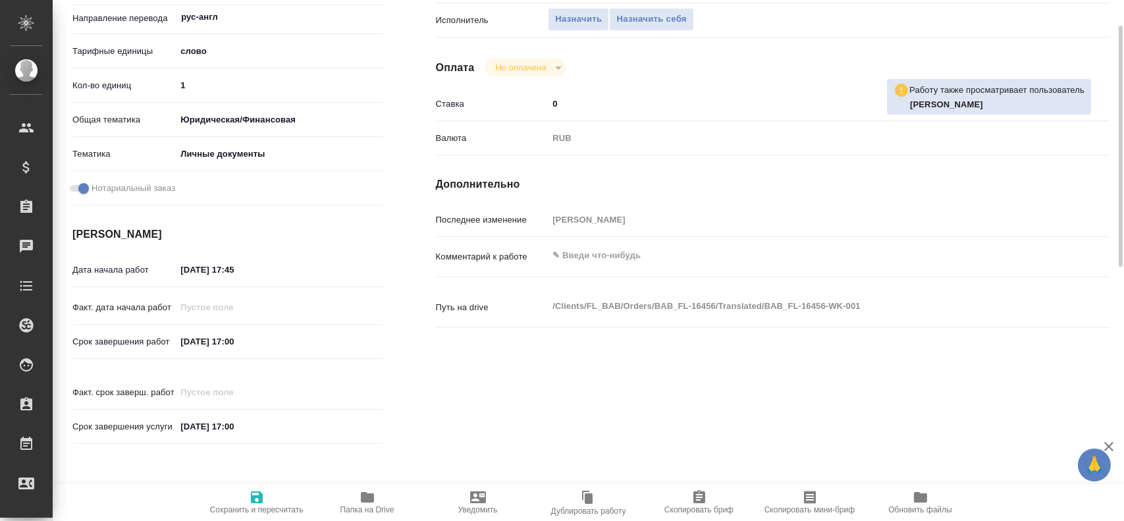
type textarea "x"
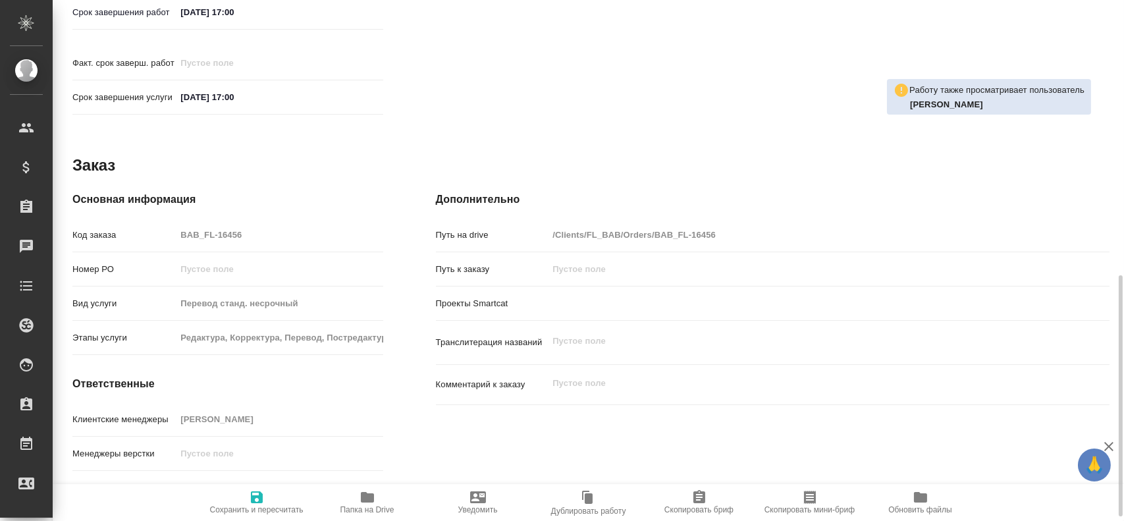
scroll to position [603, 0]
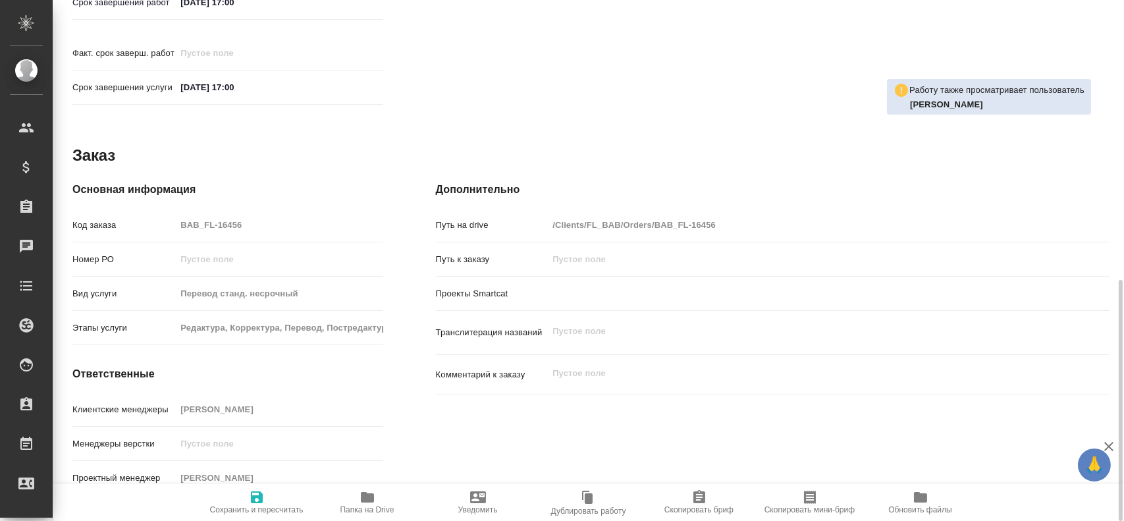
type textarea "x"
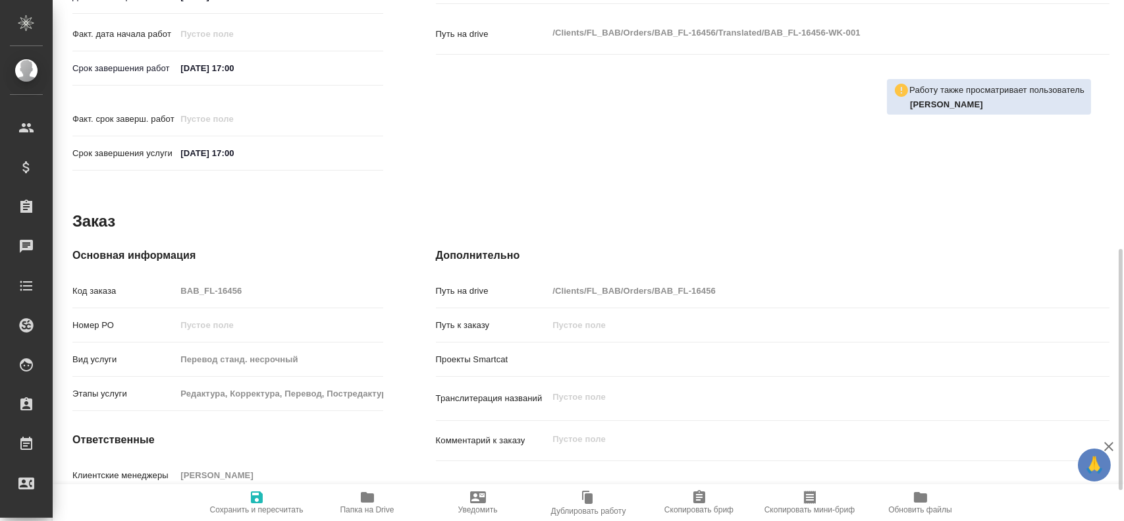
scroll to position [471, 0]
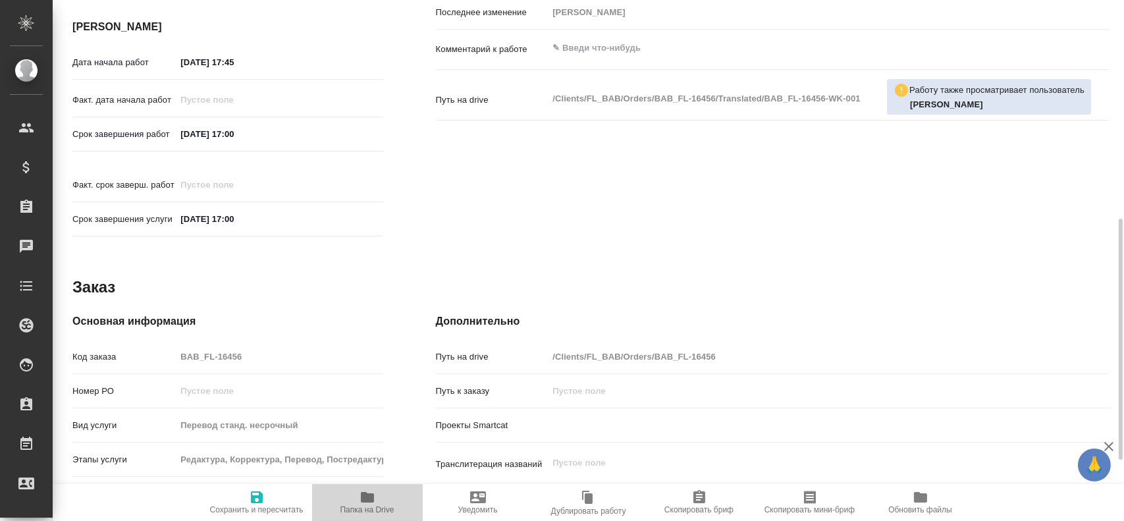
click at [377, 510] on span "Папка на Drive" at bounding box center [367, 509] width 54 height 9
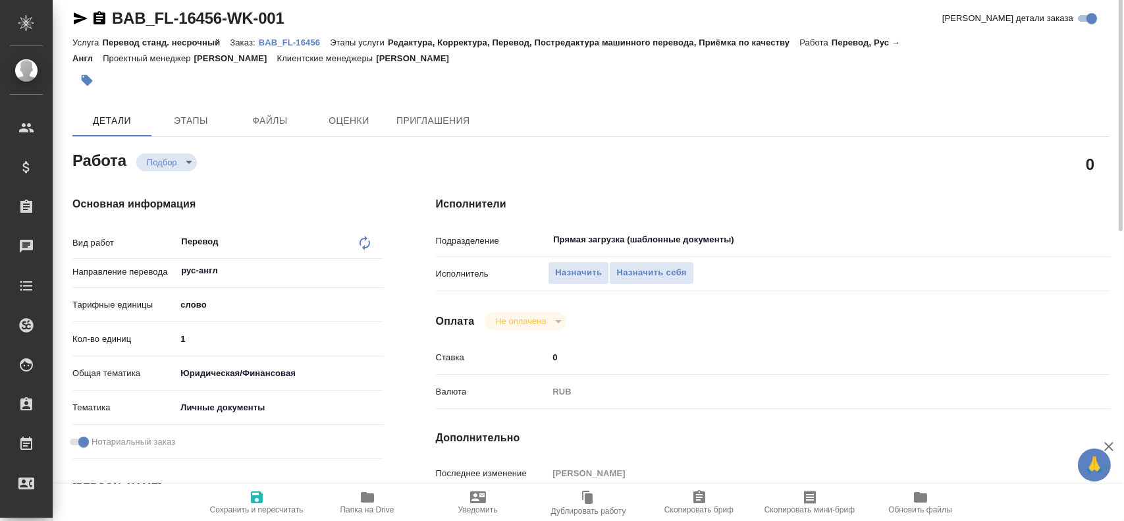
scroll to position [0, 0]
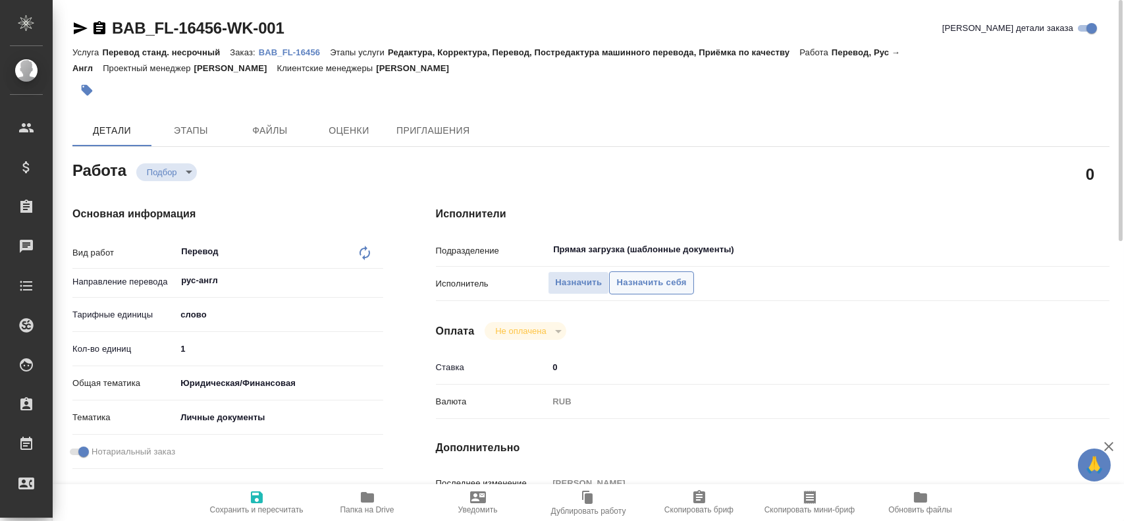
click at [627, 283] on span "Назначить себя" at bounding box center [651, 282] width 70 height 15
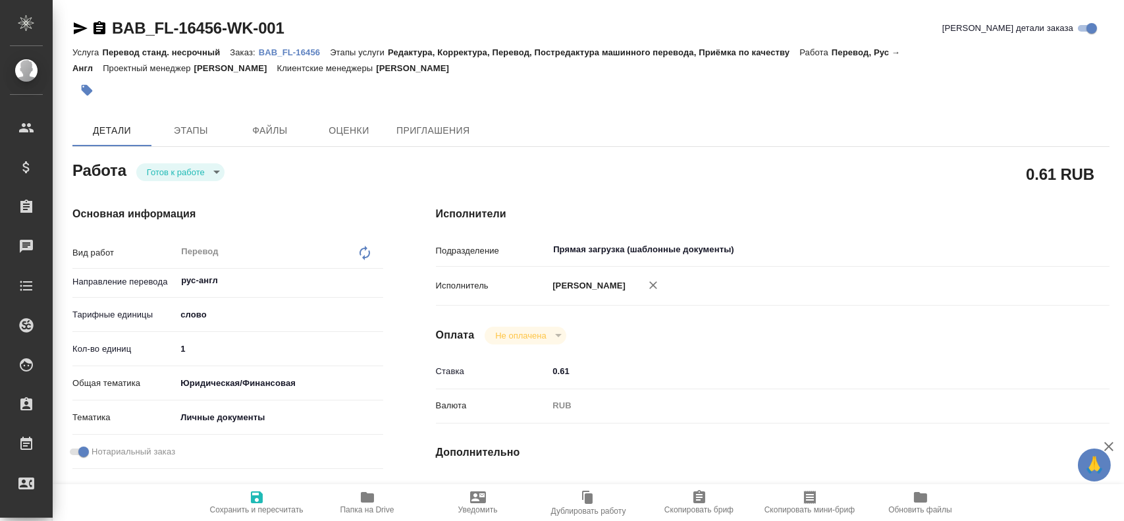
type textarea "x"
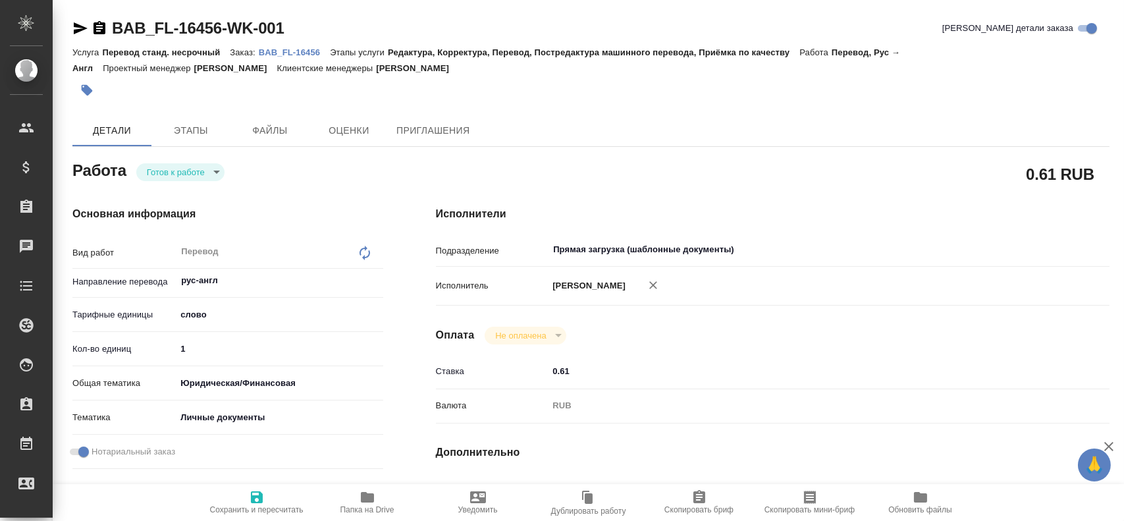
type textarea "x"
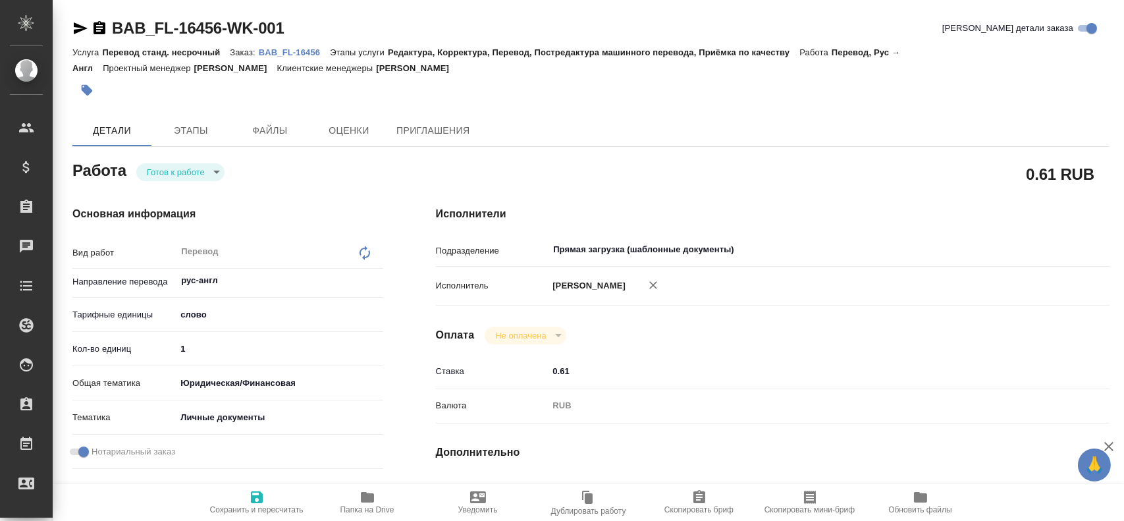
type textarea "x"
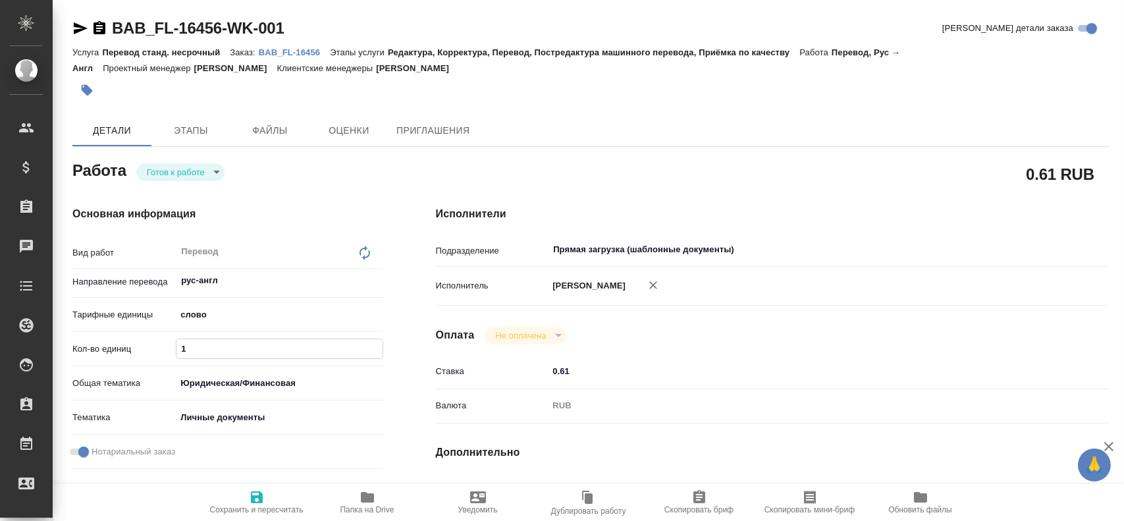
drag, startPoint x: 188, startPoint y: 346, endPoint x: 113, endPoint y: 345, distance: 75.1
click at [116, 345] on div "Кол-во единиц 1" at bounding box center [227, 348] width 311 height 23
type textarea "x"
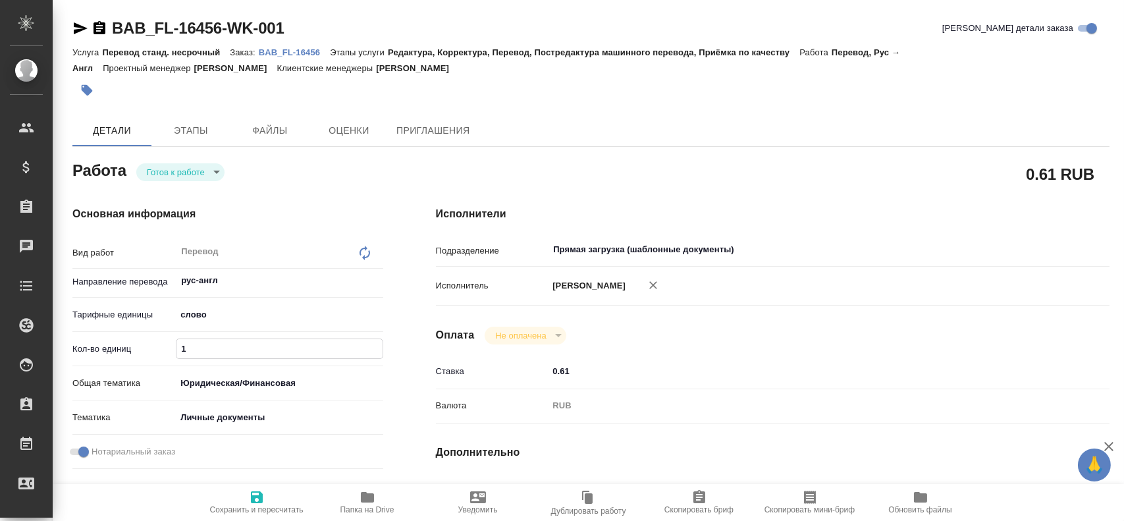
type textarea "x"
type input "3"
type textarea "x"
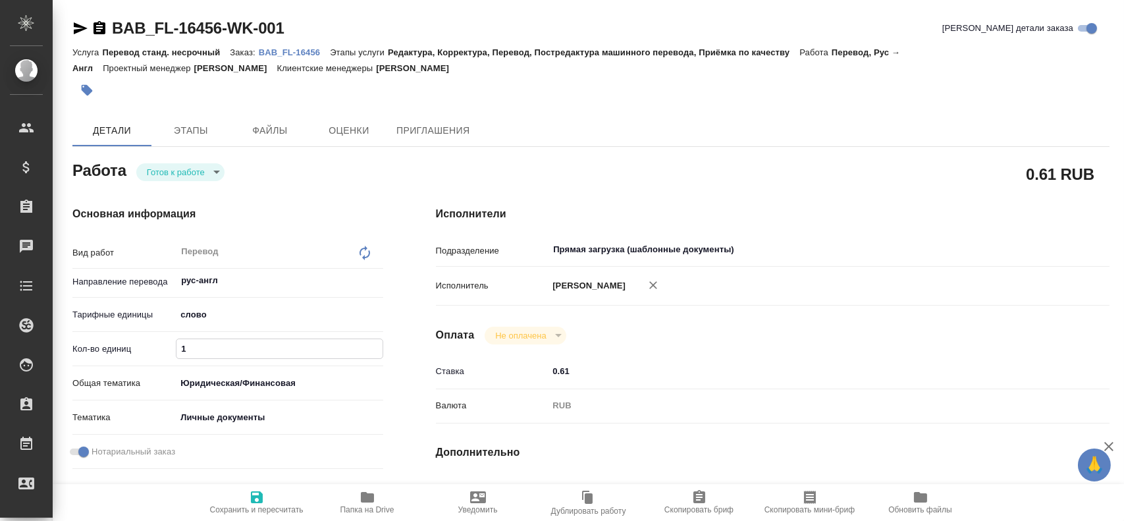
type textarea "x"
type input "30"
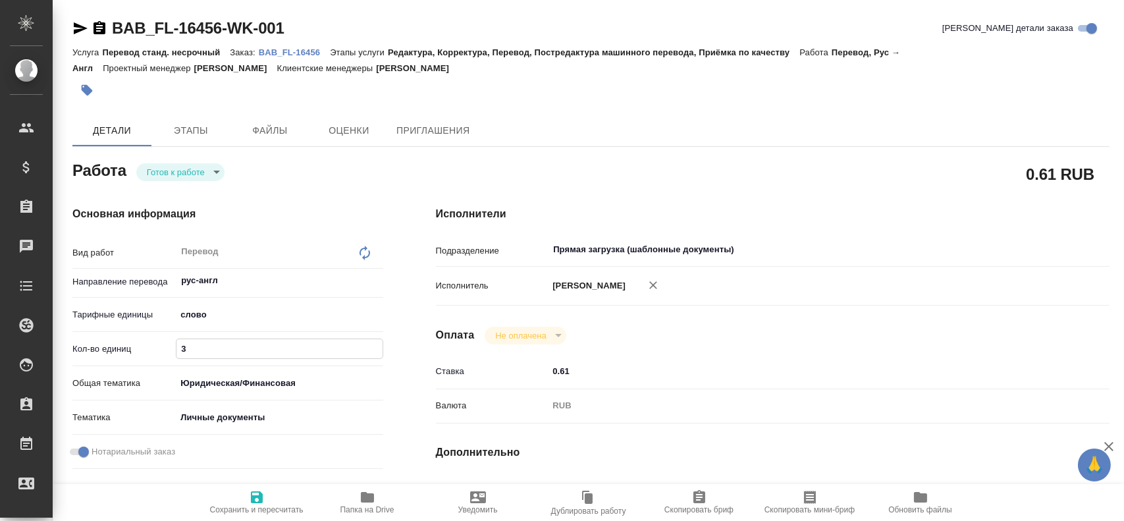
type textarea "x"
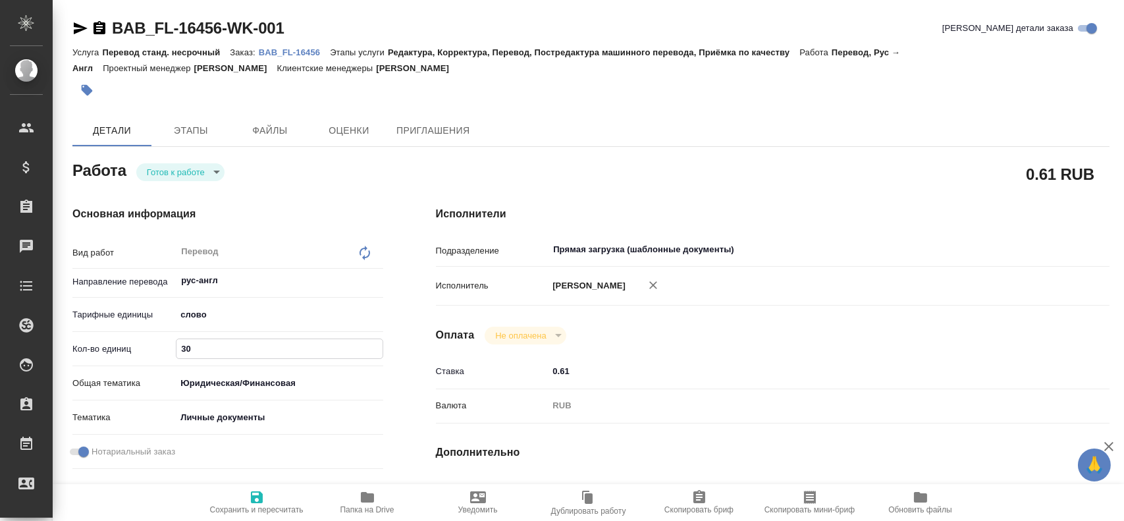
type input "300"
type textarea "x"
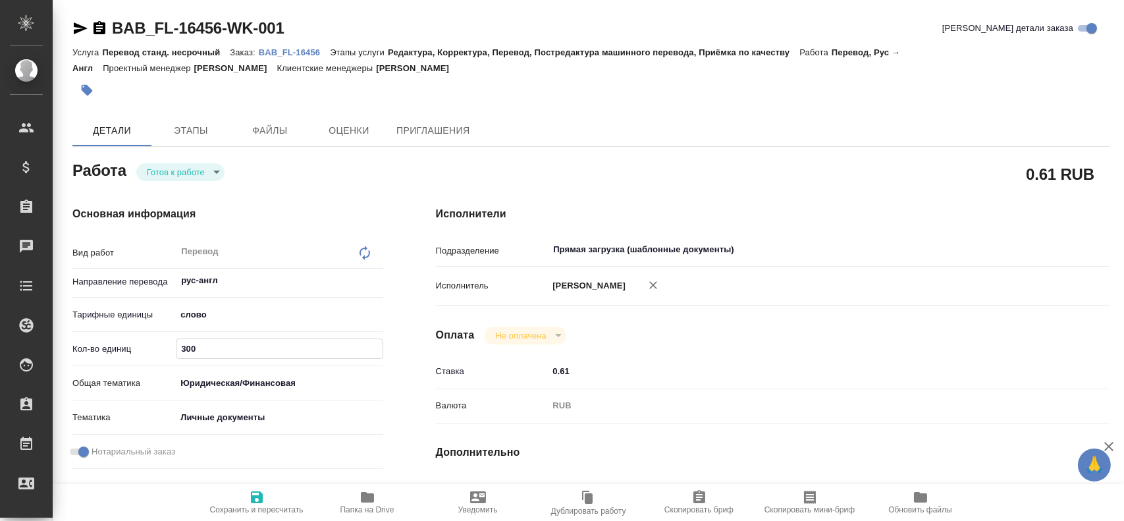
type textarea "x"
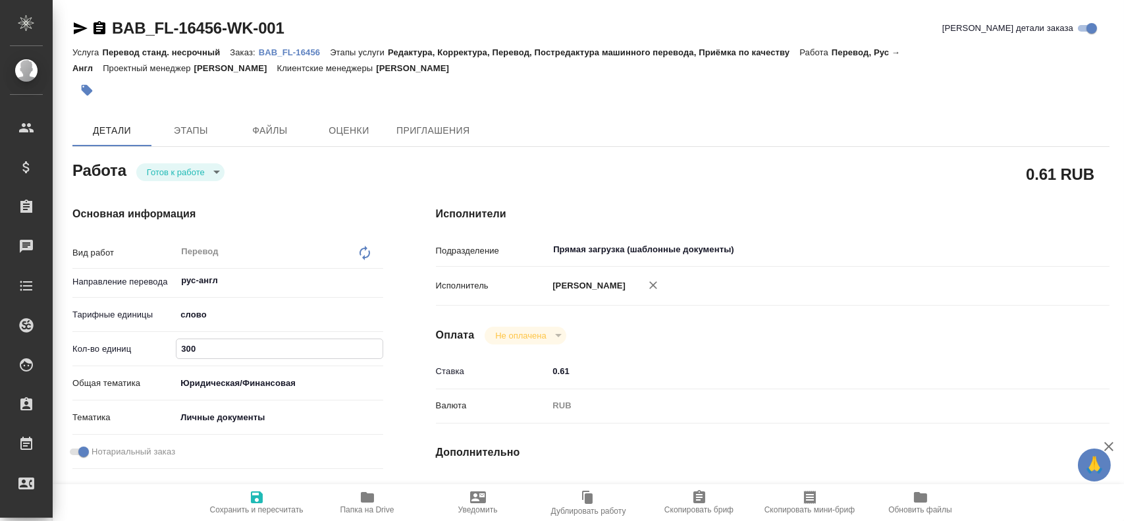
type input "300"
click at [271, 506] on span "Сохранить и пересчитать" at bounding box center [257, 509] width 94 height 9
type textarea "x"
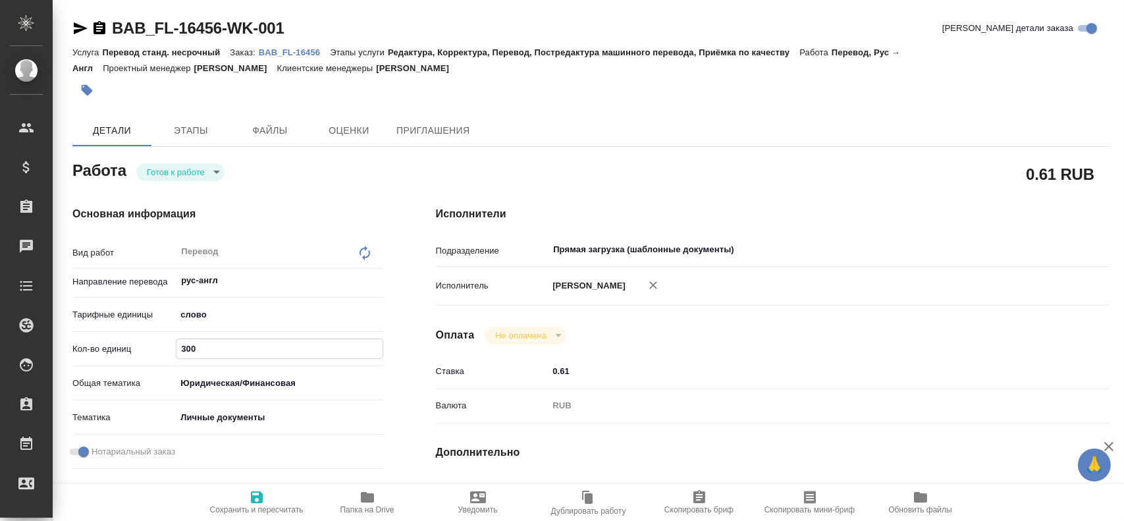
type textarea "x"
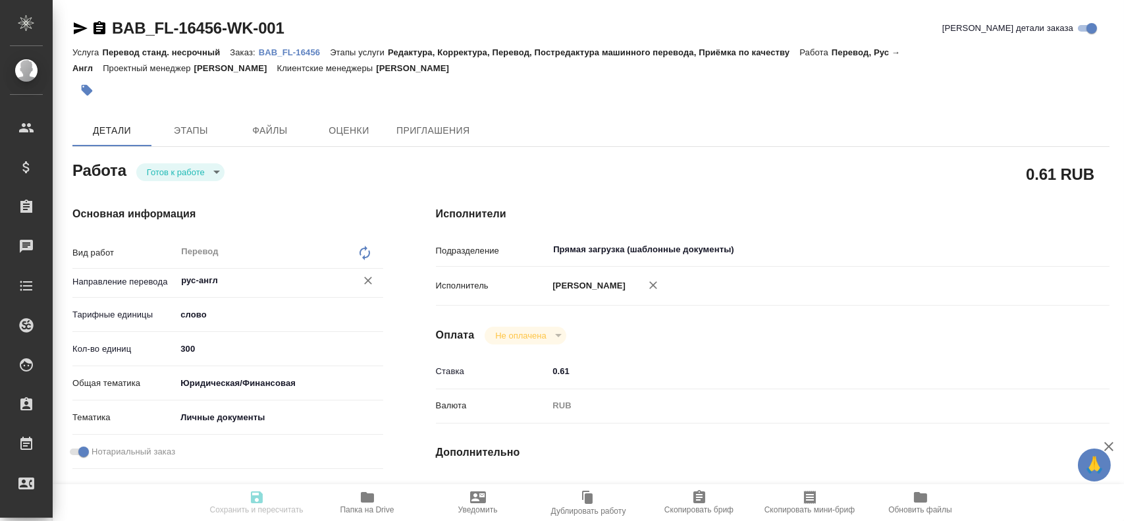
type textarea "x"
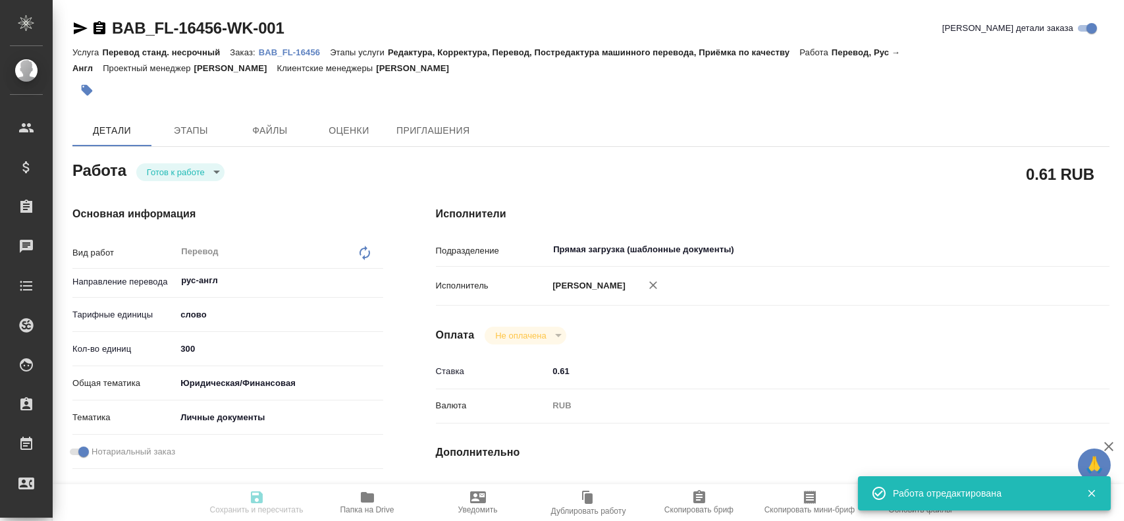
type input "readyForWork"
type textarea "Перевод"
type textarea "x"
type input "рус-англ"
type input "5a8b1489cc6b4906c91bfd90"
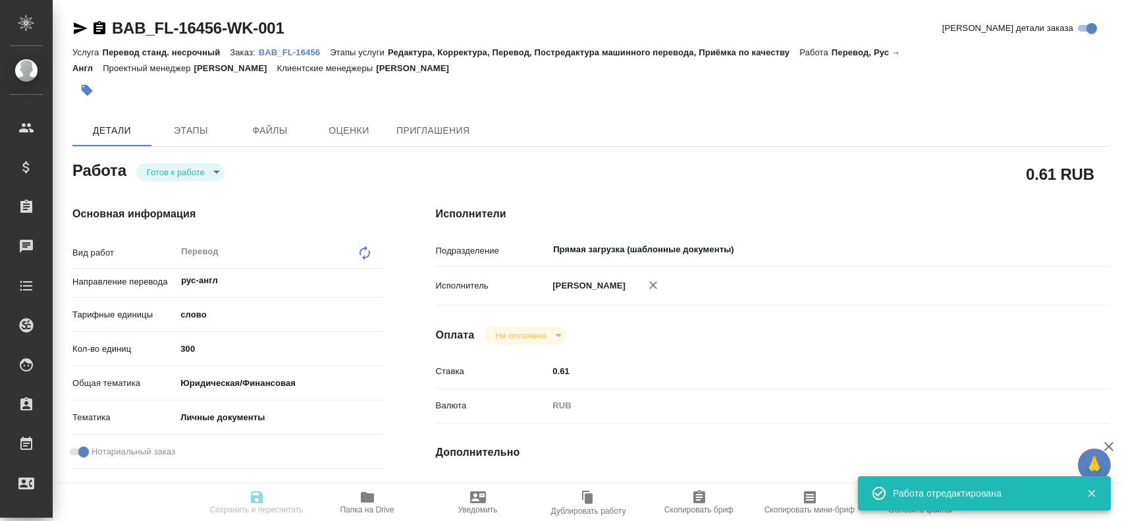
type input "300"
type input "yr-fn"
type input "5a8b8b956a9677013d343cfe"
checkbox input "true"
type input "[DATE] 17:45"
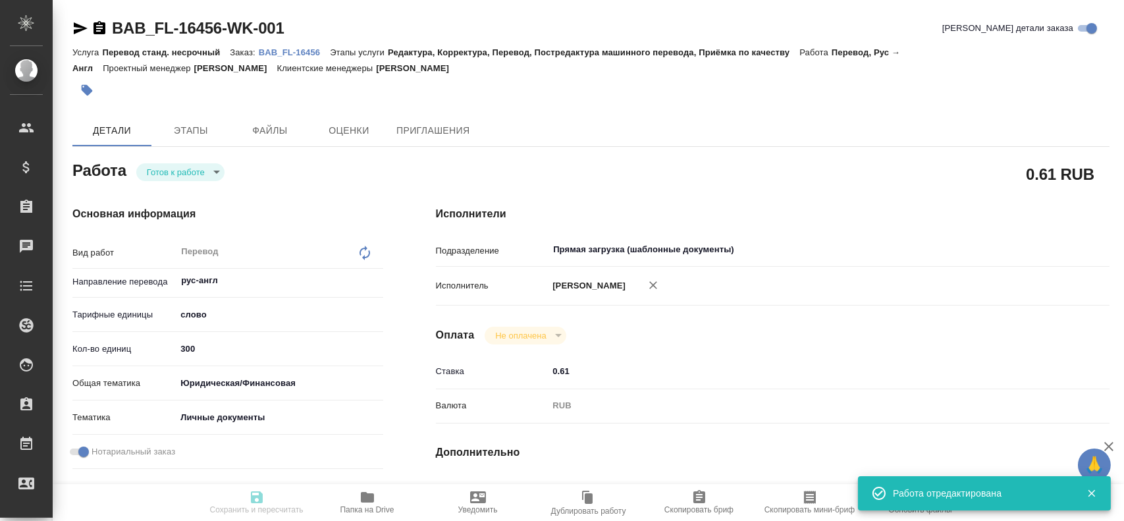
type input "[DATE] 17:00"
type input "Прямая загрузка (шаблонные документы)"
type input "notPayed"
type input "0.61"
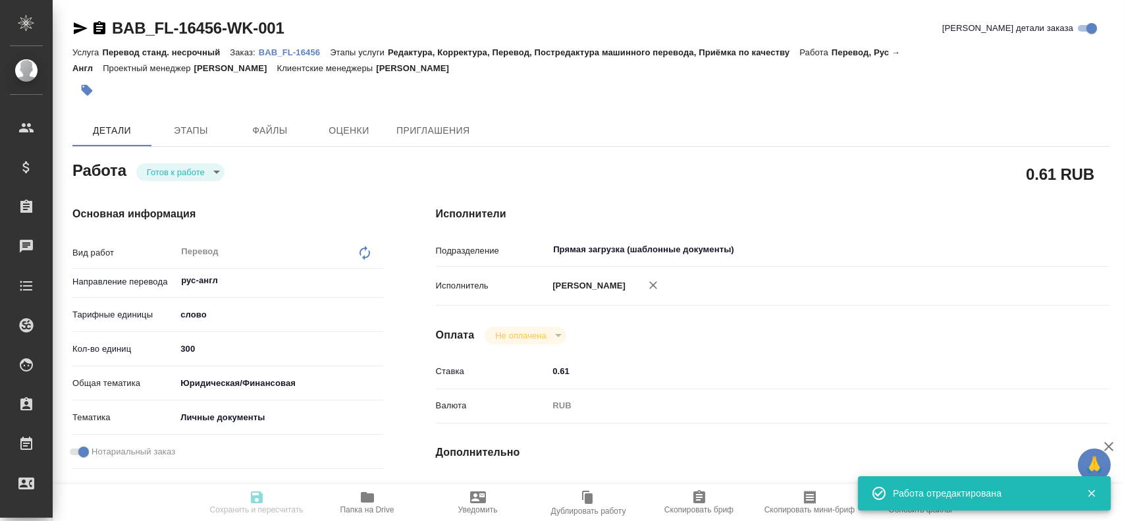
type input "RUB"
type input "[PERSON_NAME]"
type textarea "x"
type textarea "/Clients/FL_BAB/Orders/BAB_FL-16456/Translated/BAB_FL-16456-WK-001"
type textarea "x"
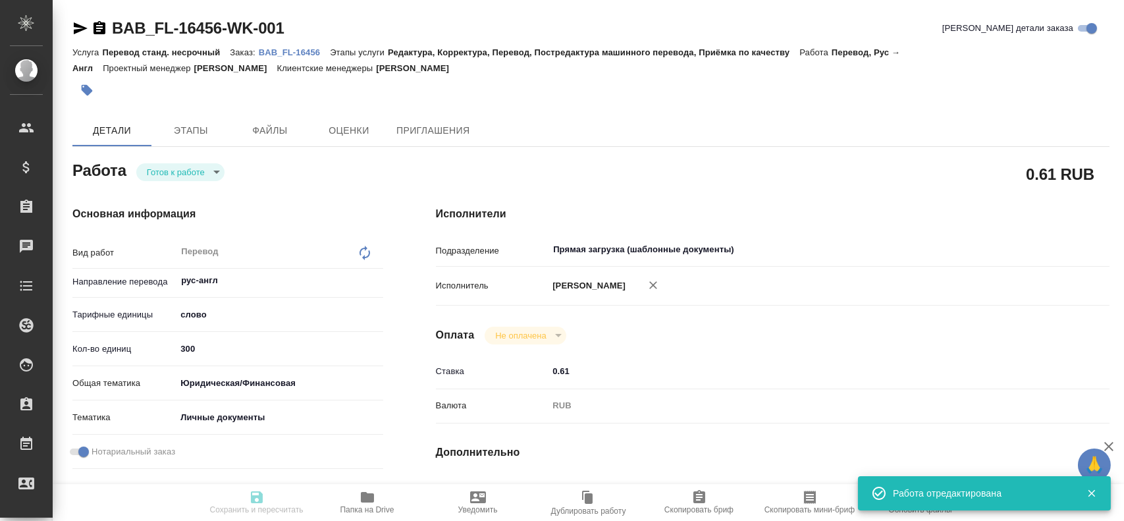
type input "BAB_FL-16456"
type input "Перевод станд. несрочный"
type input "Редактура, Корректура, Перевод, Постредактура машинного перевода, Приёмка по ка…"
type input "[PERSON_NAME]"
type input "/Clients/FL_BAB/Orders/BAB_FL-16456"
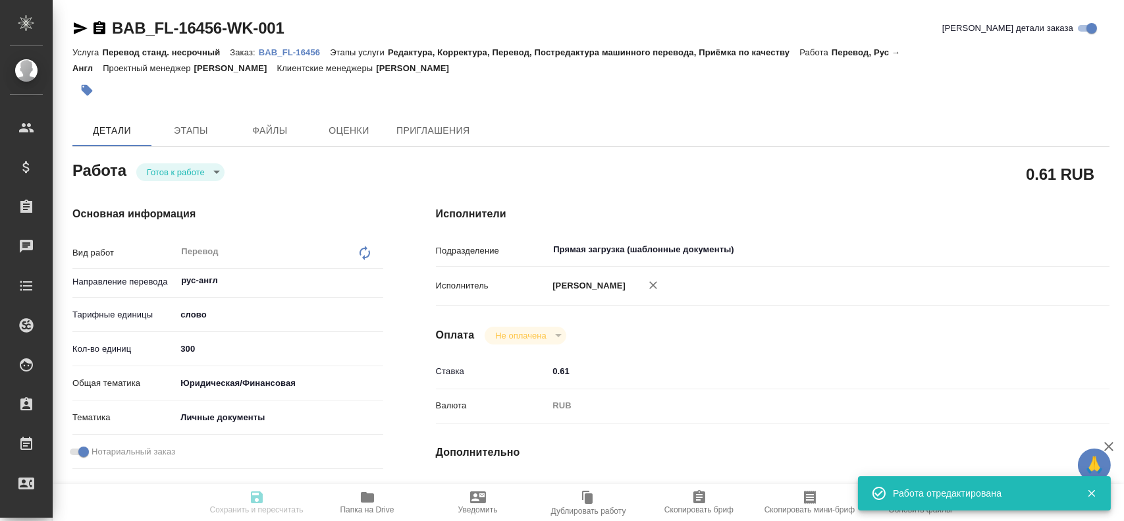
type textarea "x"
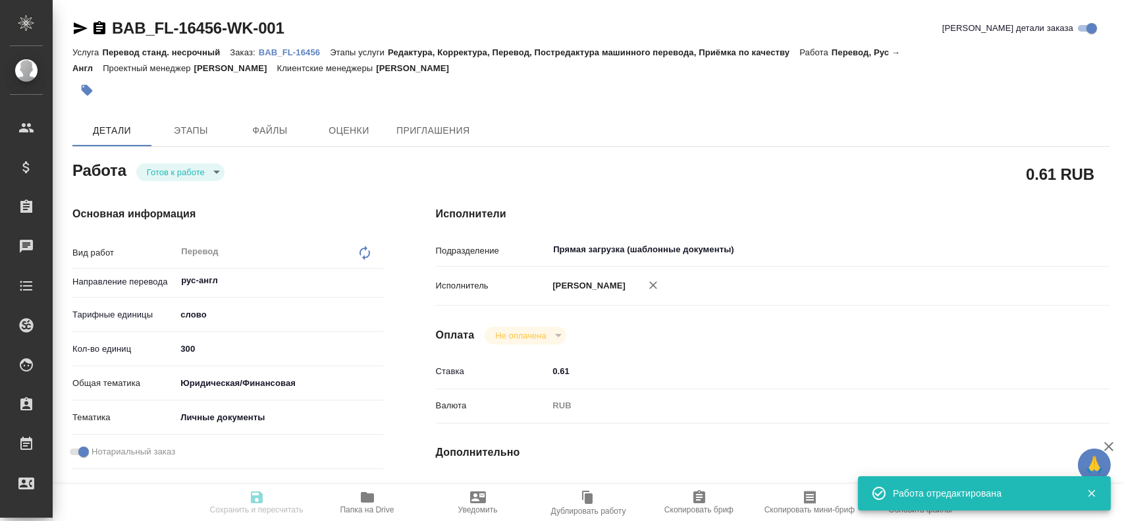
type textarea "x"
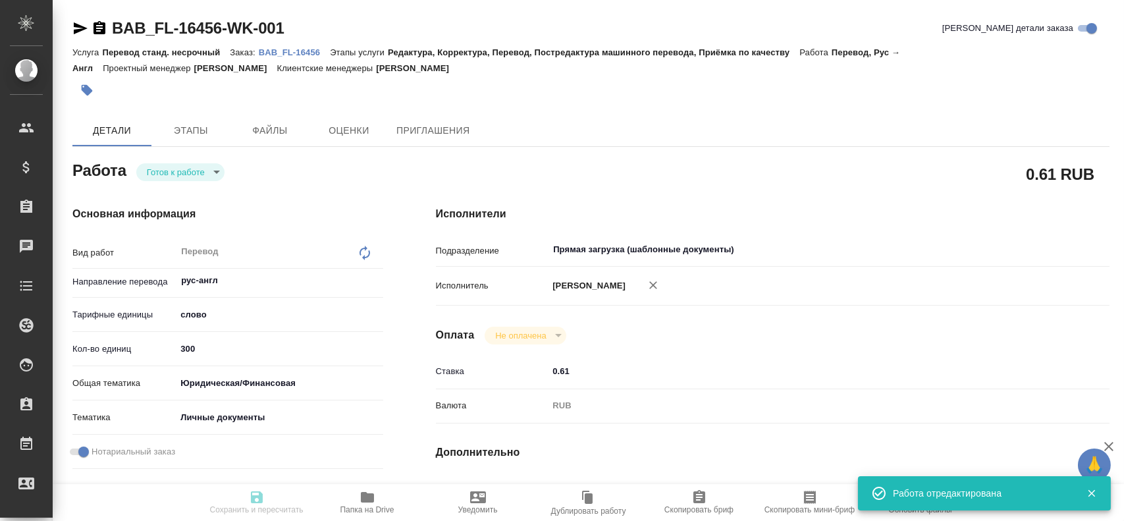
type textarea "x"
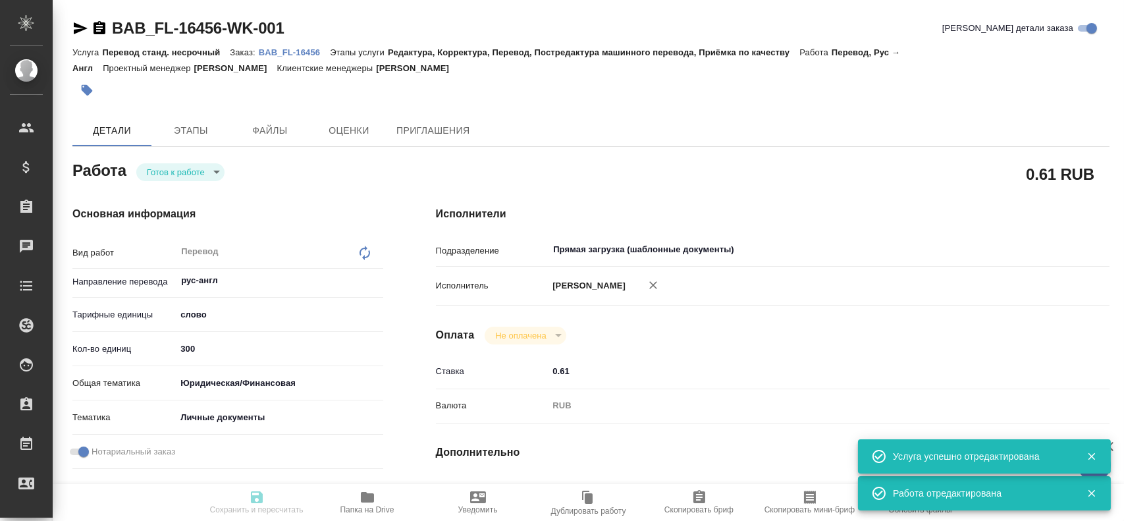
type textarea "x"
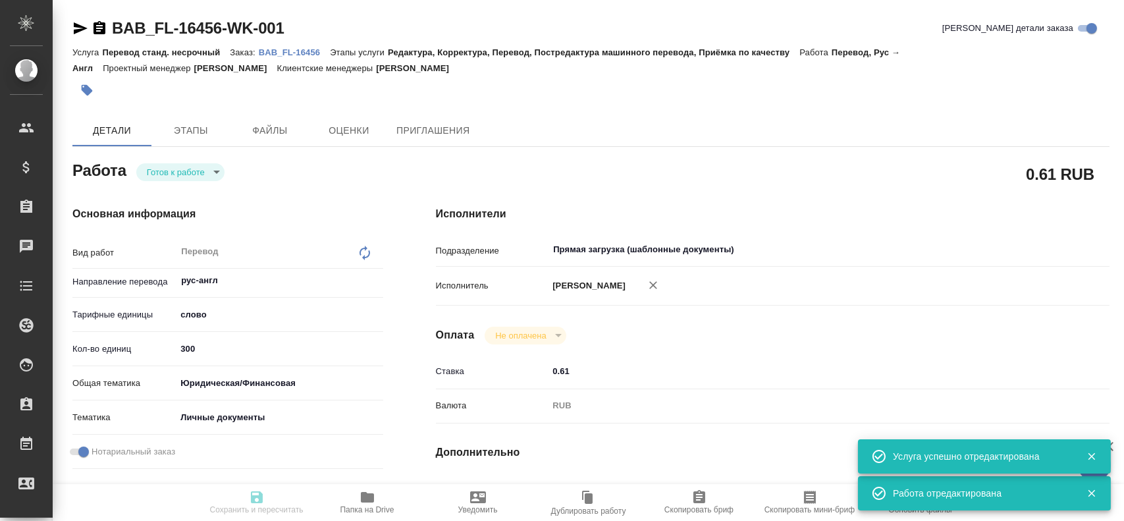
type textarea "x"
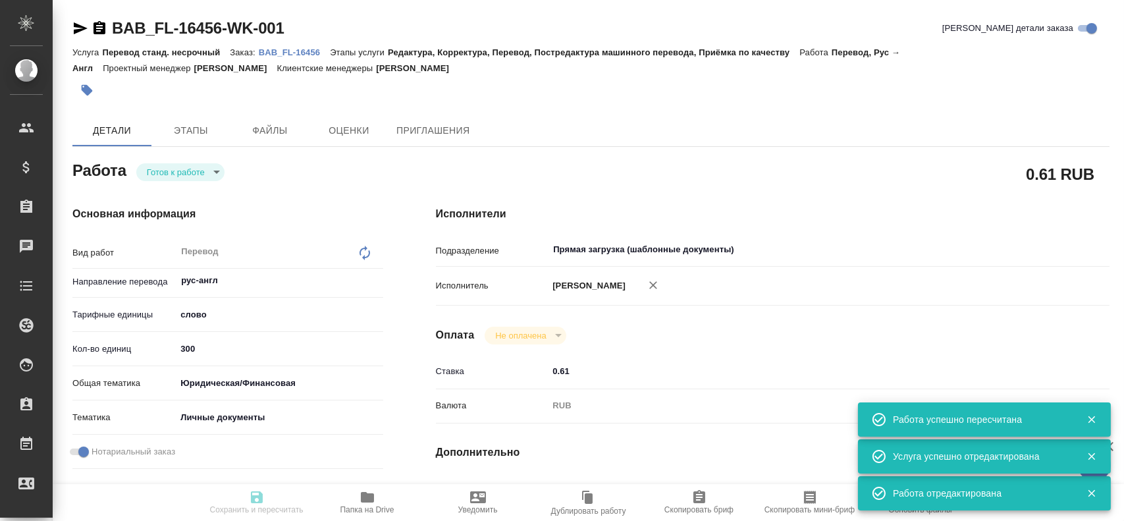
type input "readyForWork"
type textarea "Перевод"
type textarea "x"
type input "рус-англ"
type input "5a8b1489cc6b4906c91bfd90"
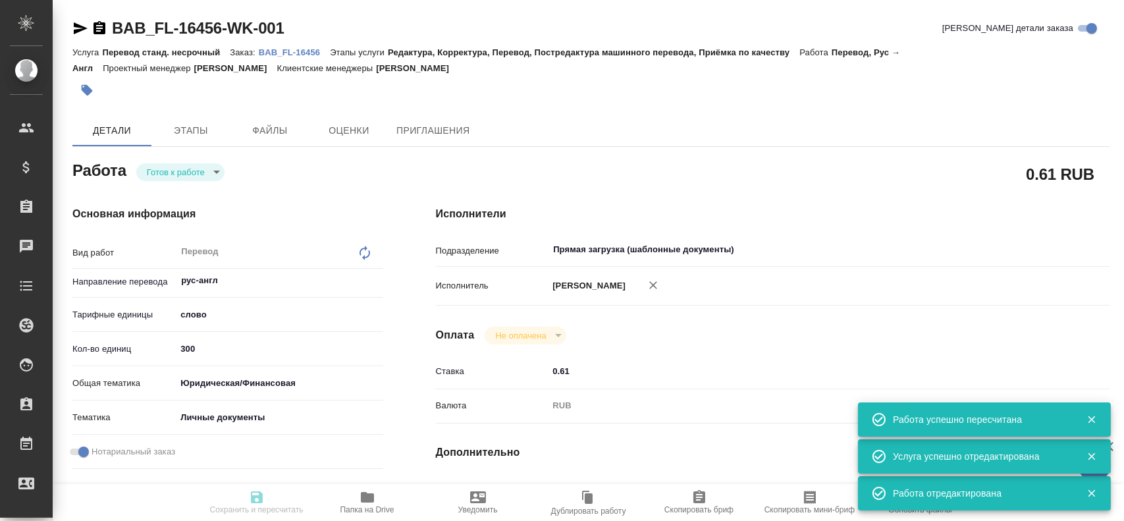
type input "300"
type input "yr-fn"
type input "5a8b8b956a9677013d343cfe"
checkbox input "true"
type input "[DATE] 17:45"
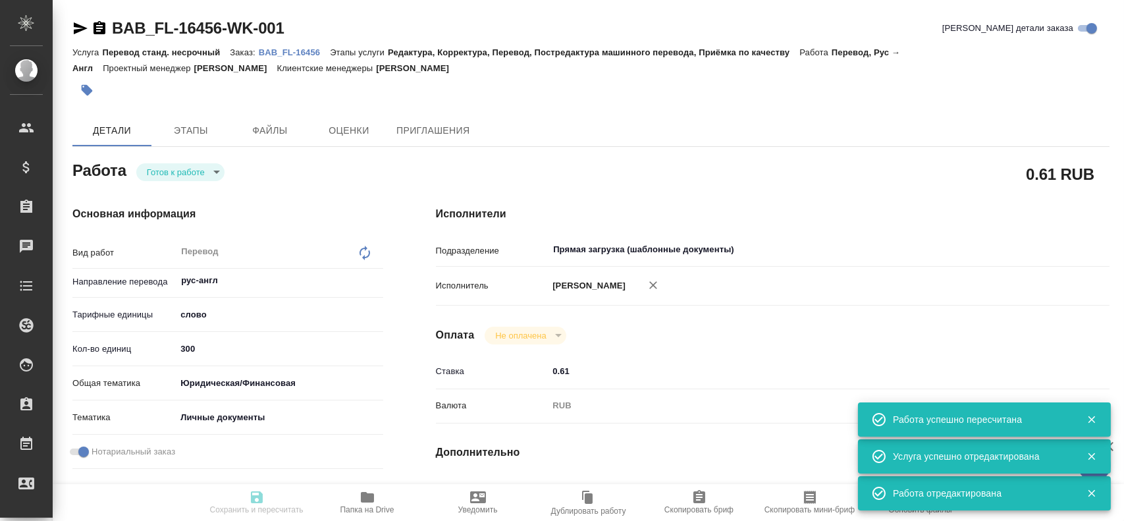
type input "[DATE] 17:00"
type input "Прямая загрузка (шаблонные документы)"
type input "notPayed"
type input "0.61"
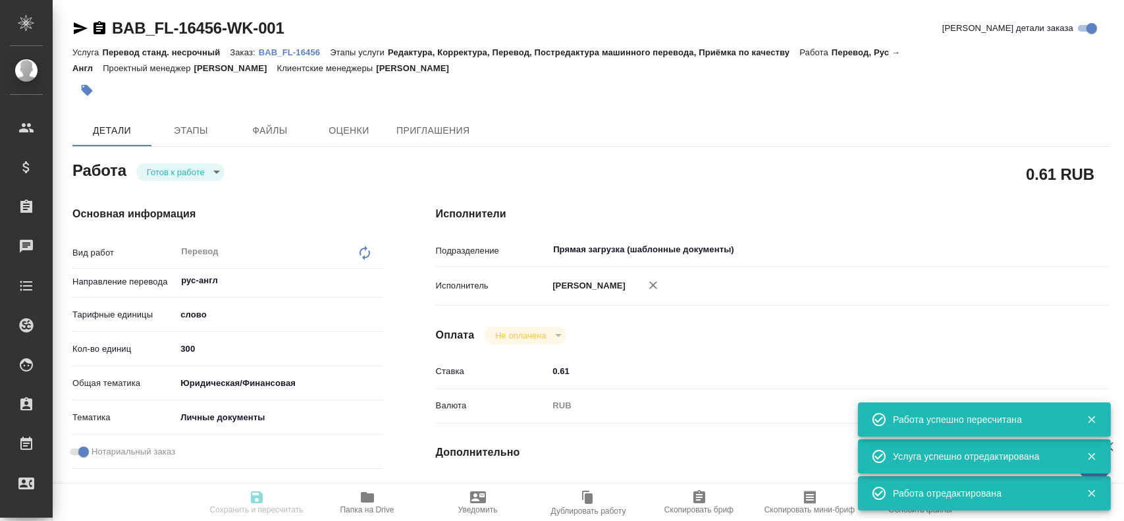
type input "RUB"
type input "[PERSON_NAME]"
type textarea "x"
type textarea "/Clients/FL_BAB/Orders/BAB_FL-16456/Translated/BAB_FL-16456-WK-001"
type textarea "x"
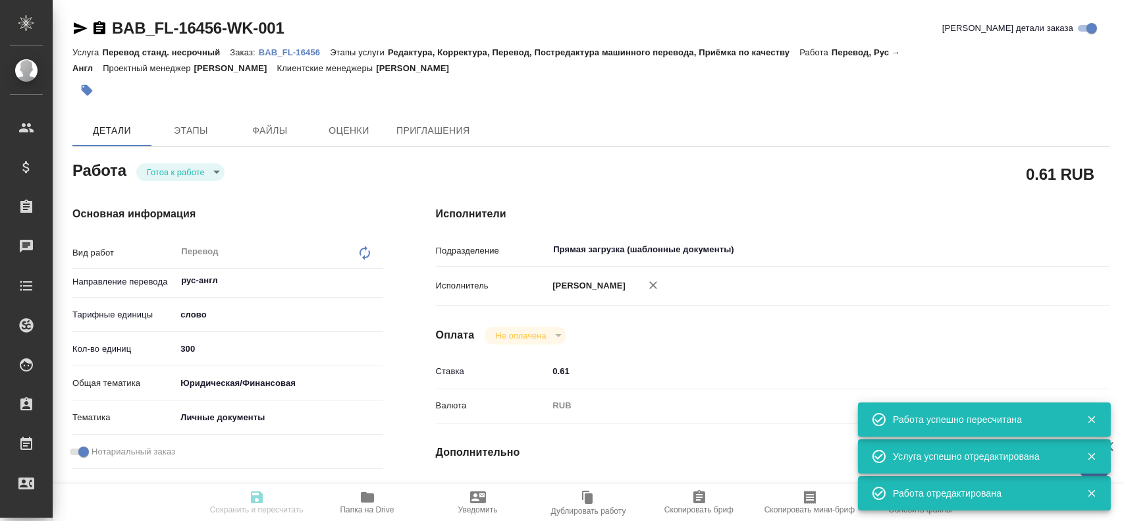
type input "BAB_FL-16456"
type input "Перевод станд. несрочный"
type input "Редактура, Корректура, Перевод, Постредактура машинного перевода, Приёмка по ка…"
type input "[PERSON_NAME]"
type input "/Clients/FL_BAB/Orders/BAB_FL-16456"
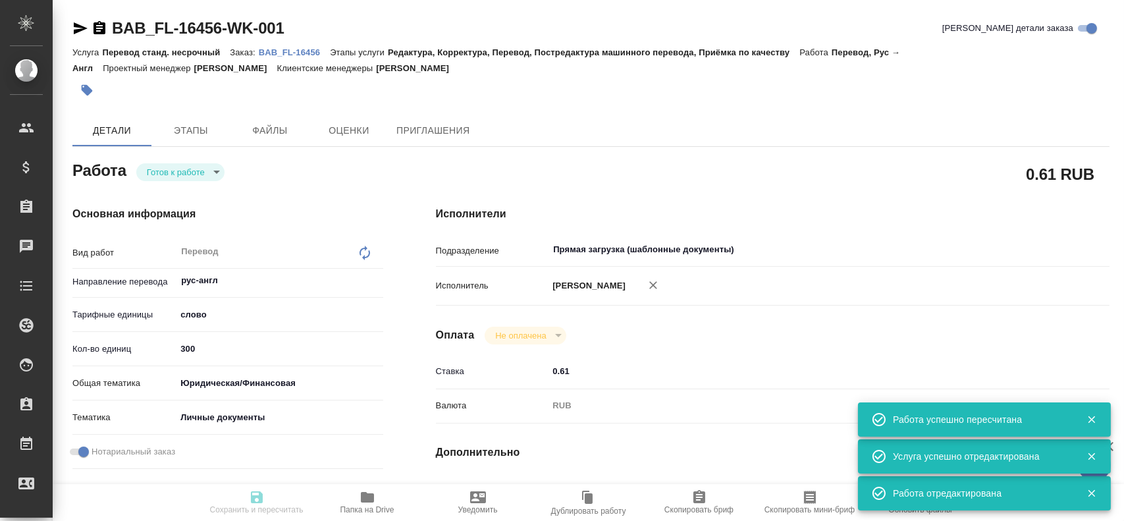
type textarea "x"
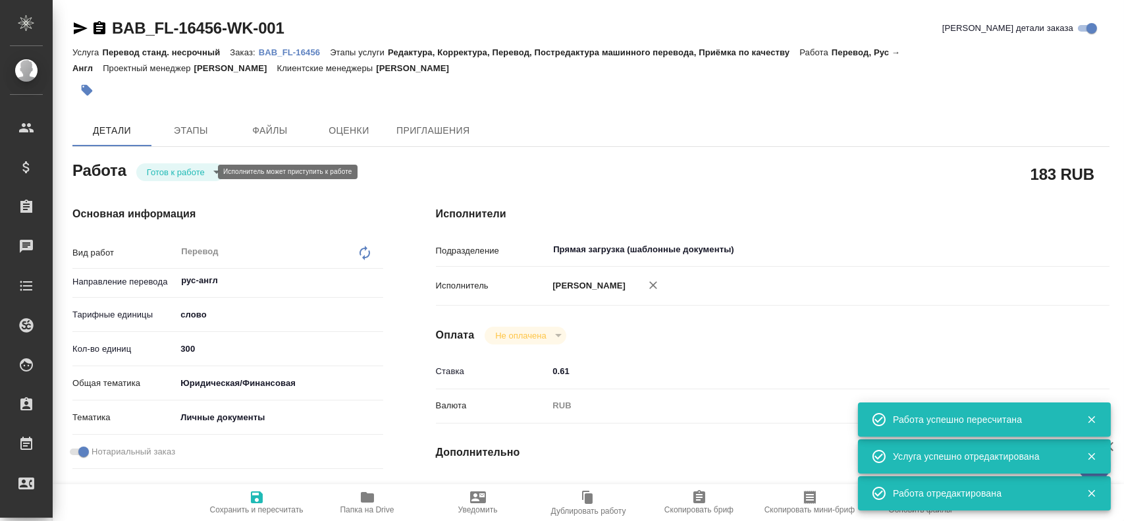
type textarea "x"
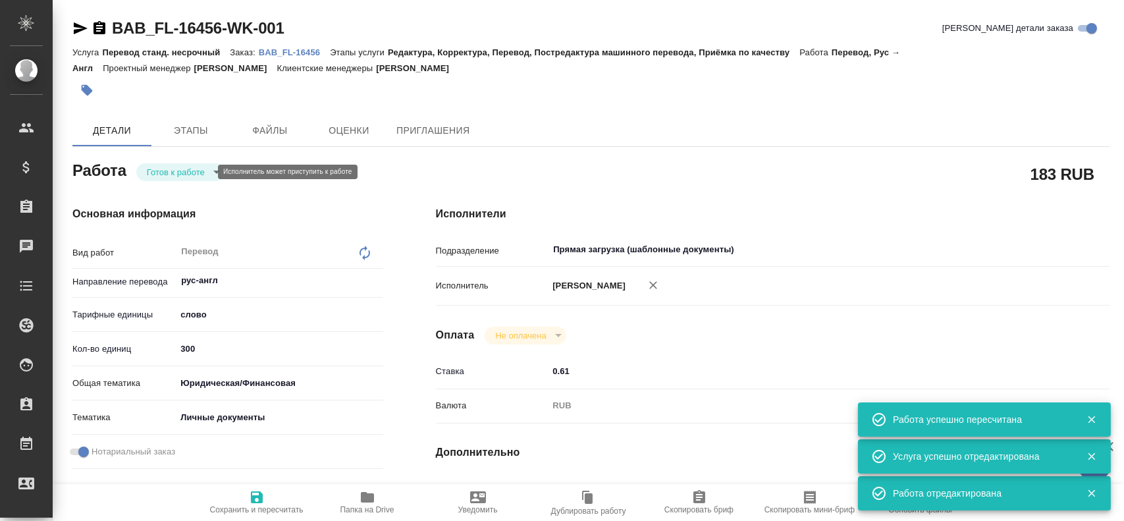
type textarea "x"
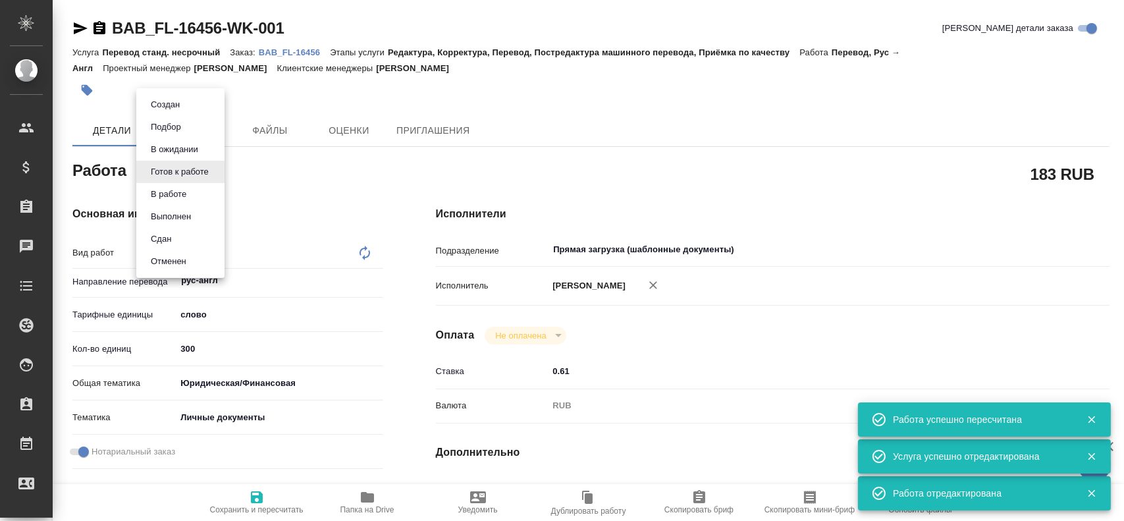
click at [196, 168] on body "🙏 .cls-1 fill:#fff; AWATERA Gusev Alexandr Клиенты Спецификации Заказы 0 Чаты T…" at bounding box center [562, 260] width 1124 height 521
type textarea "x"
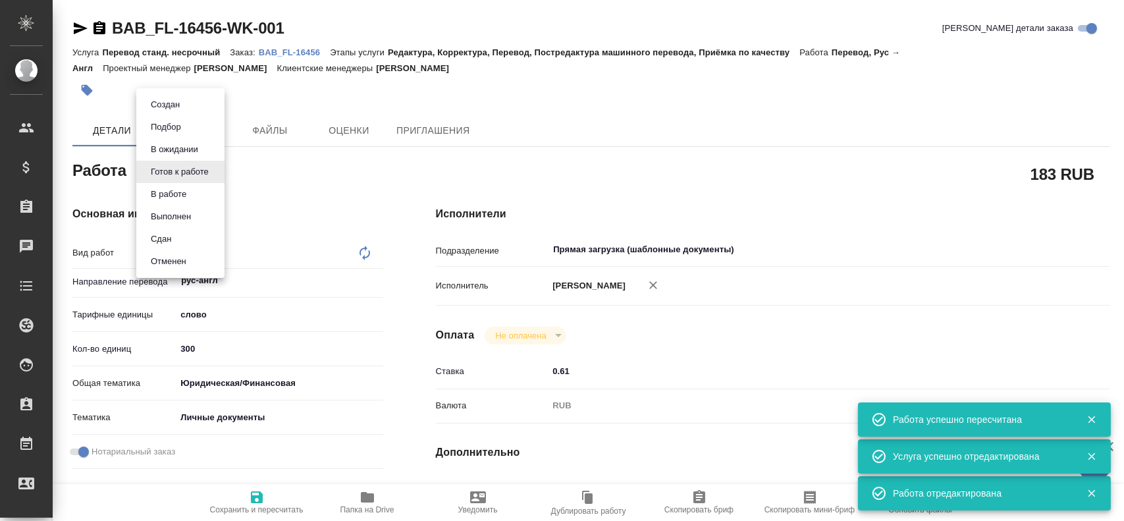
type textarea "x"
click at [191, 186] on li "В работе" at bounding box center [180, 194] width 88 height 22
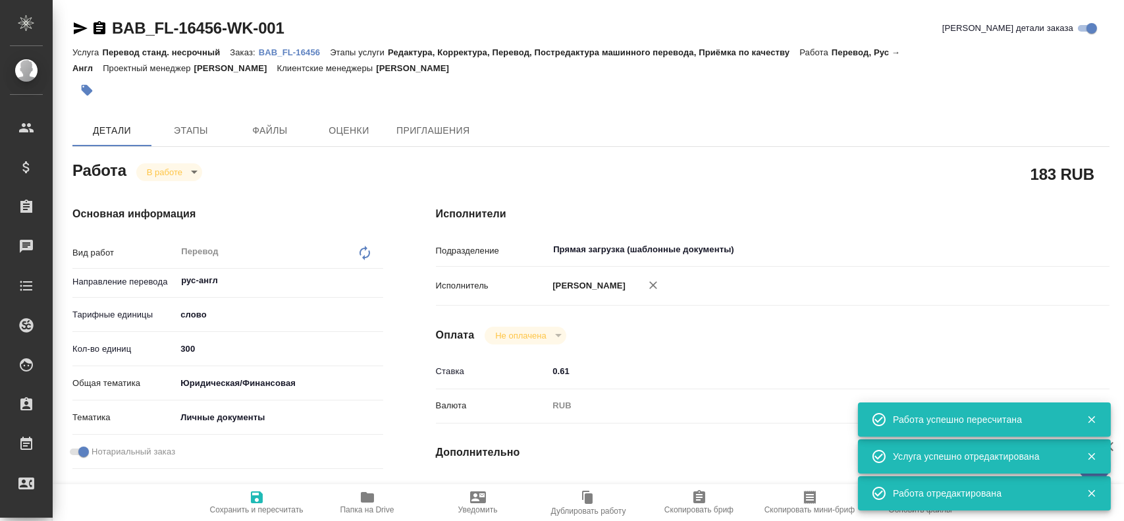
type textarea "x"
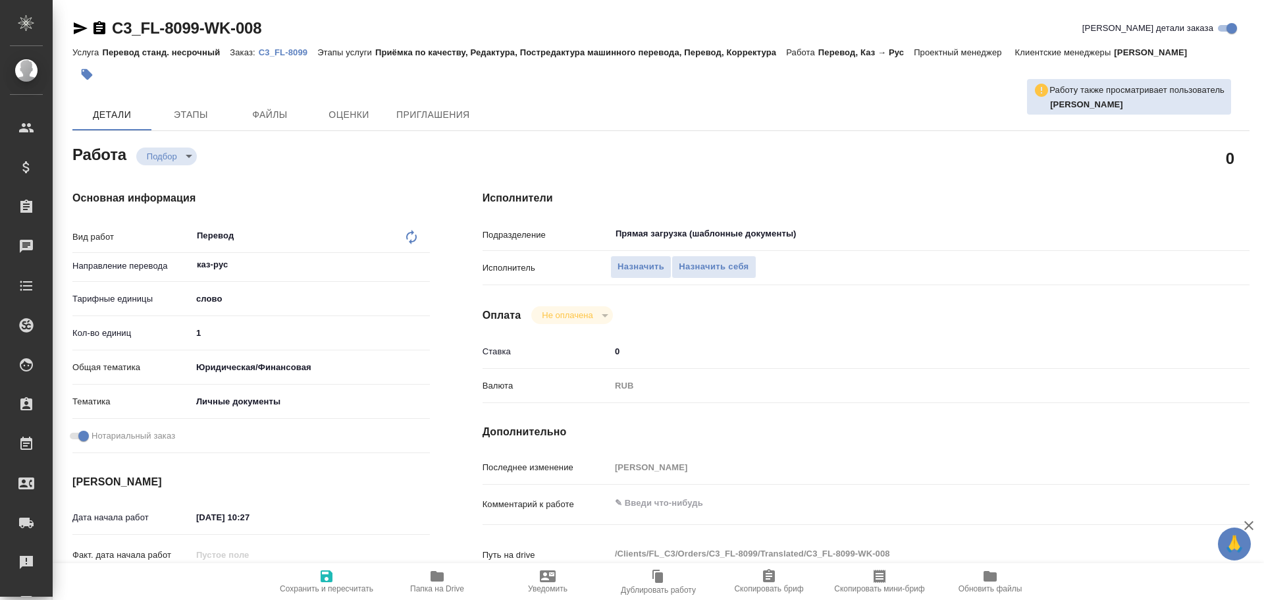
type textarea "x"
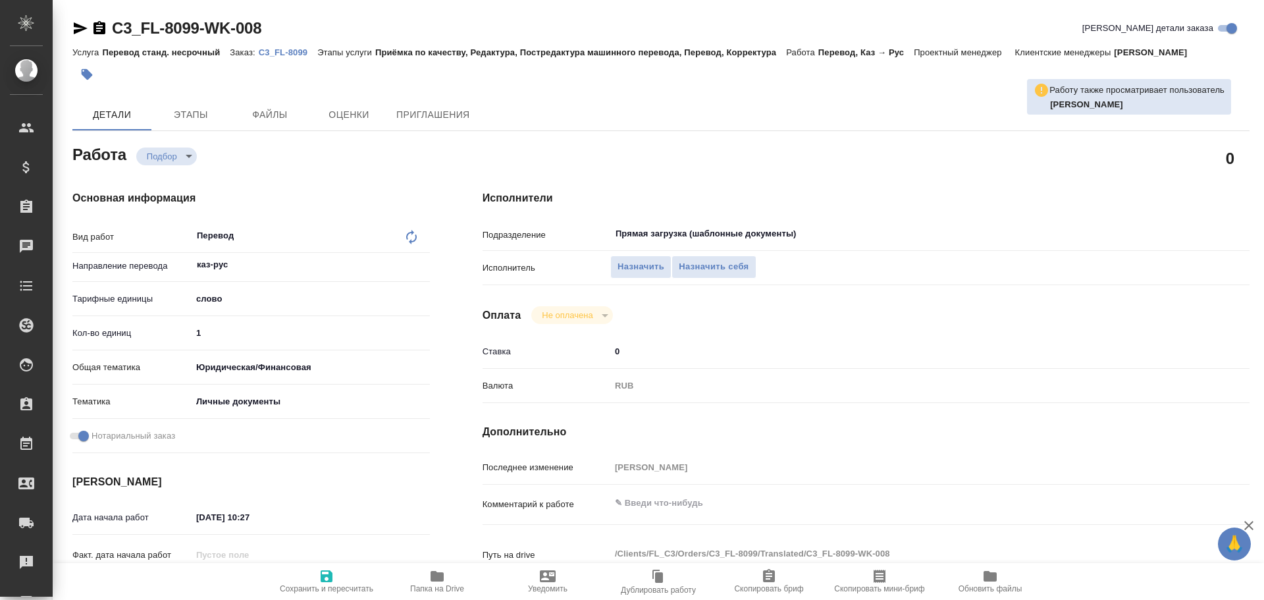
type textarea "x"
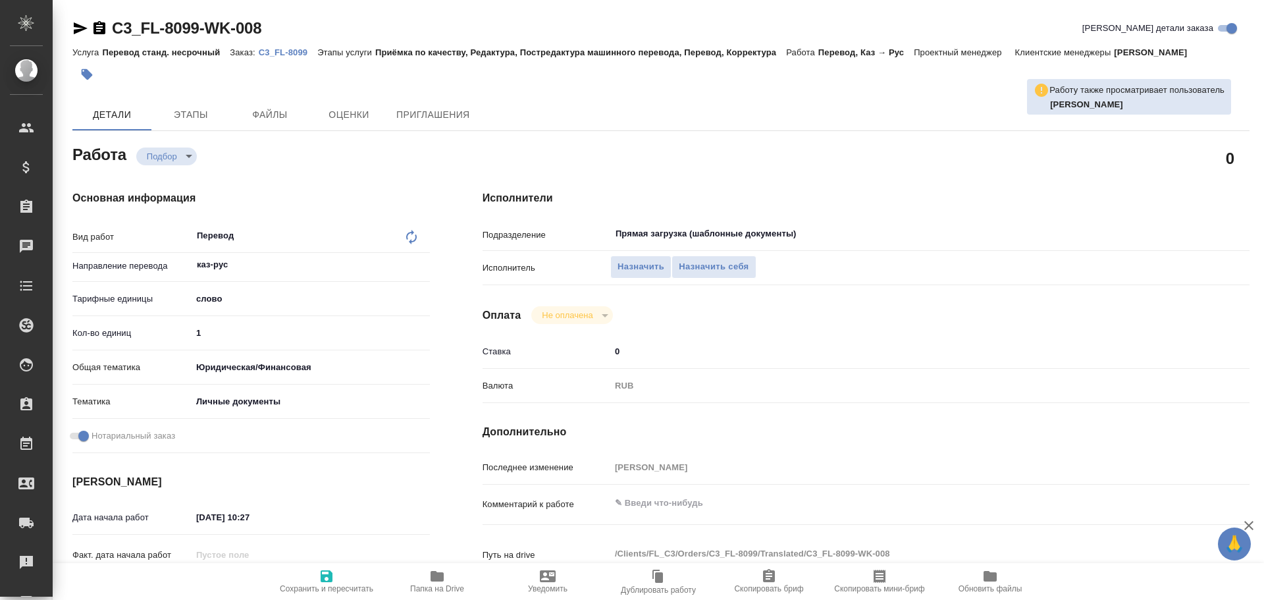
type textarea "x"
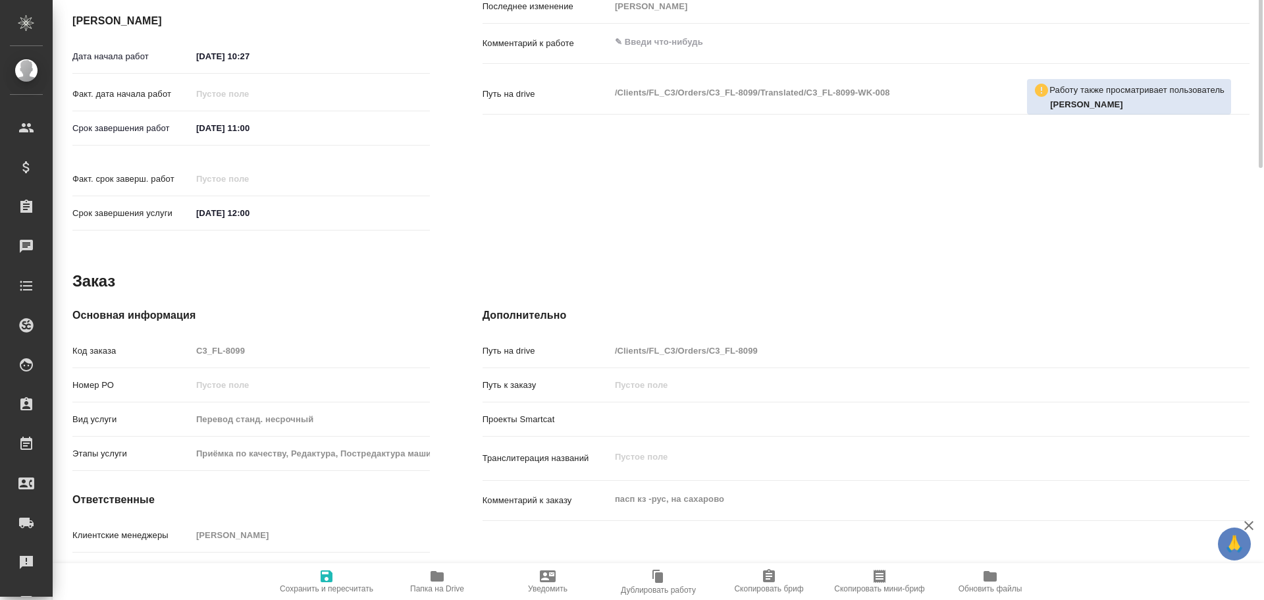
scroll to position [508, 0]
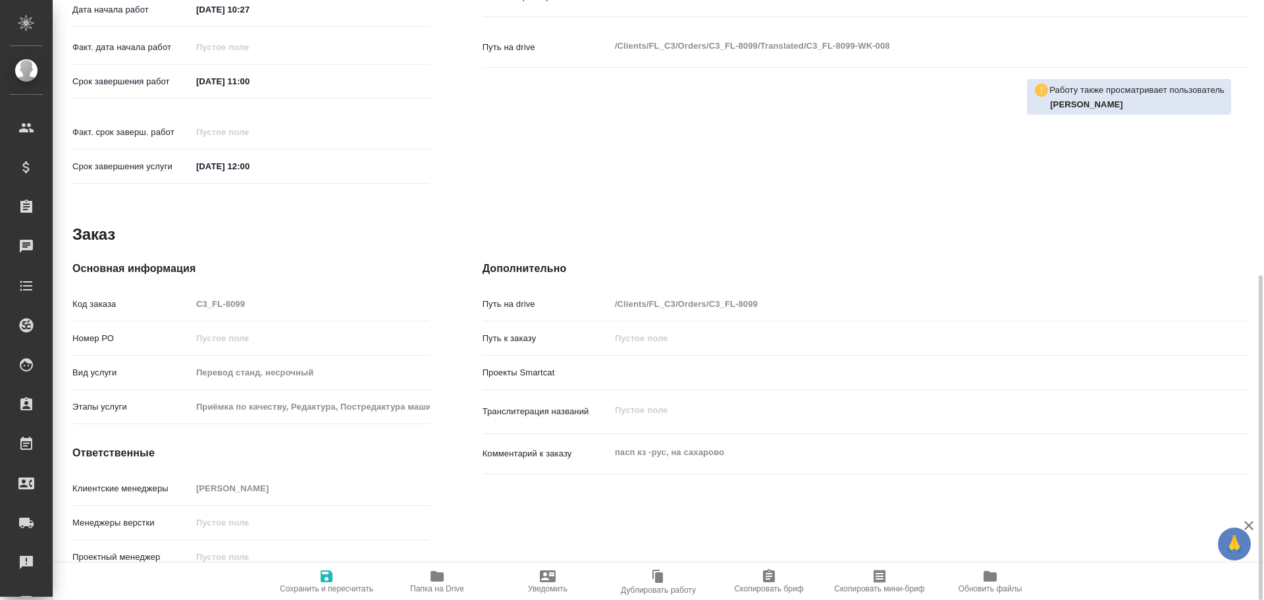
type textarea "x"
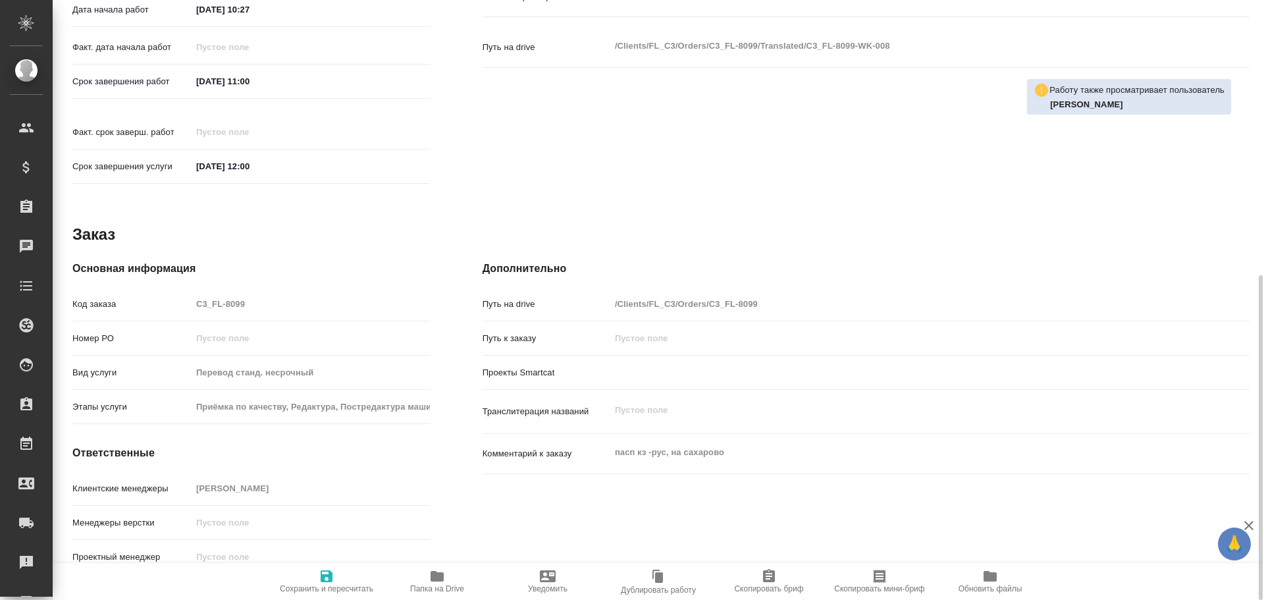
type textarea "x"
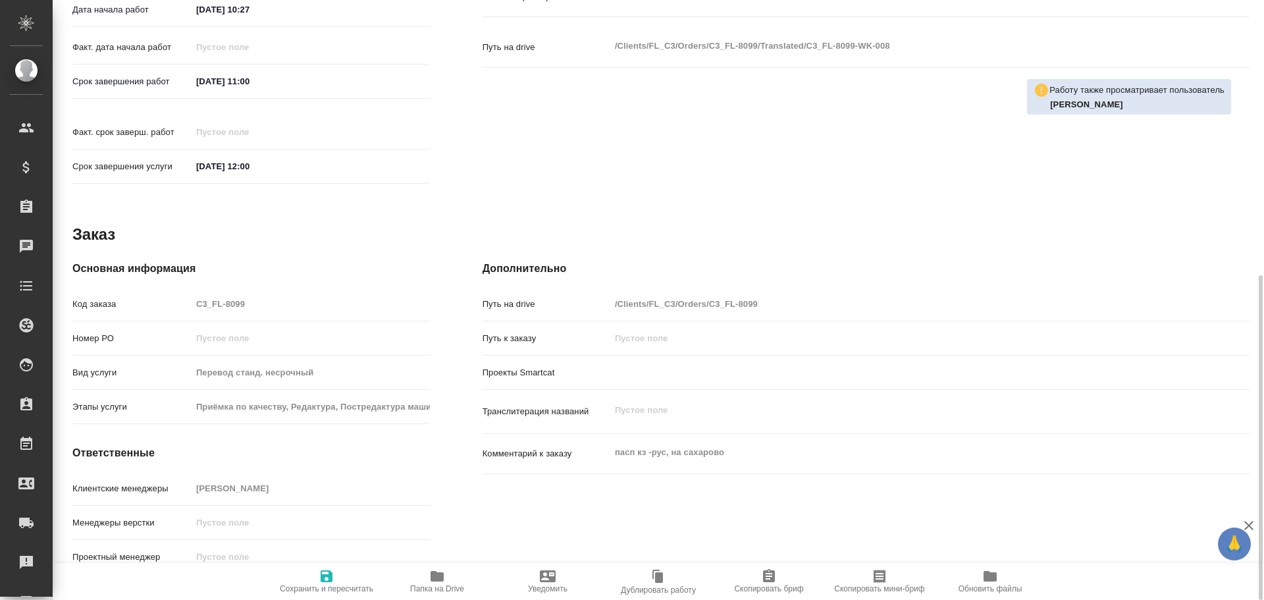
click at [439, 572] on icon "button" at bounding box center [437, 576] width 16 height 16
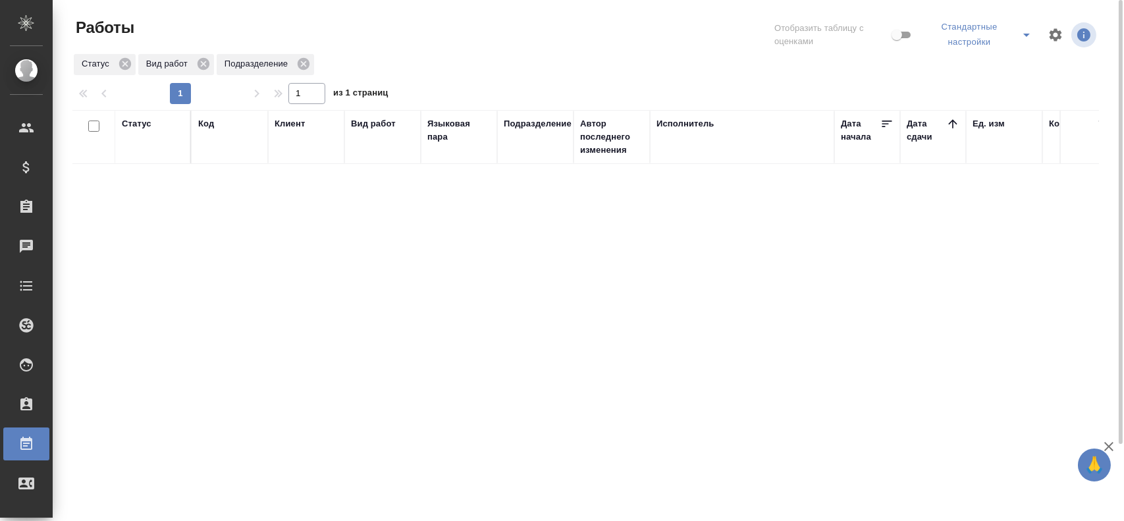
click at [1029, 34] on icon "split button" at bounding box center [1026, 35] width 7 height 3
click at [986, 67] on li "Мои, в работе" at bounding box center [982, 68] width 115 height 21
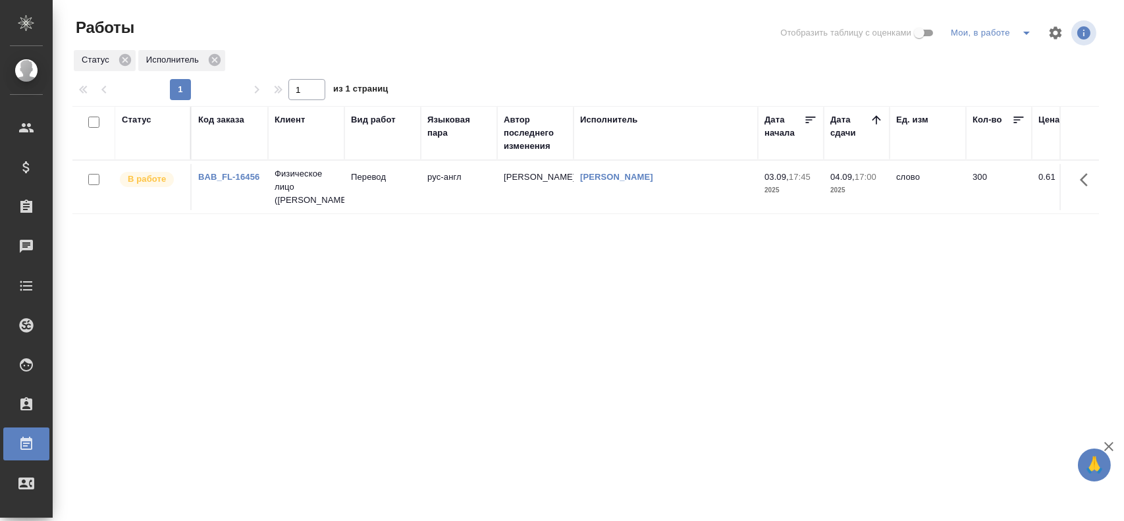
click at [401, 192] on td "Перевод" at bounding box center [382, 187] width 76 height 46
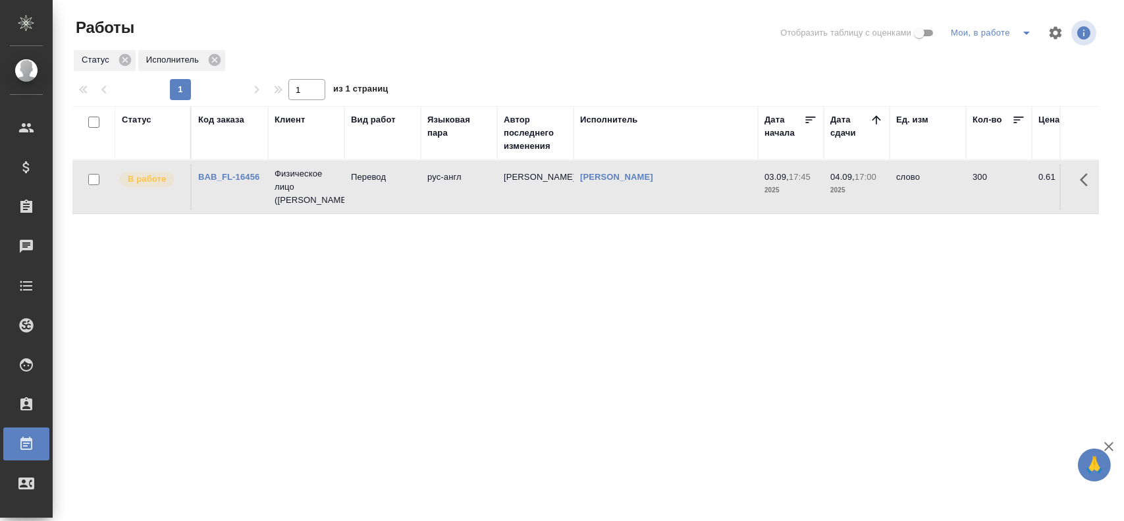
click at [401, 192] on td "Перевод" at bounding box center [382, 187] width 76 height 46
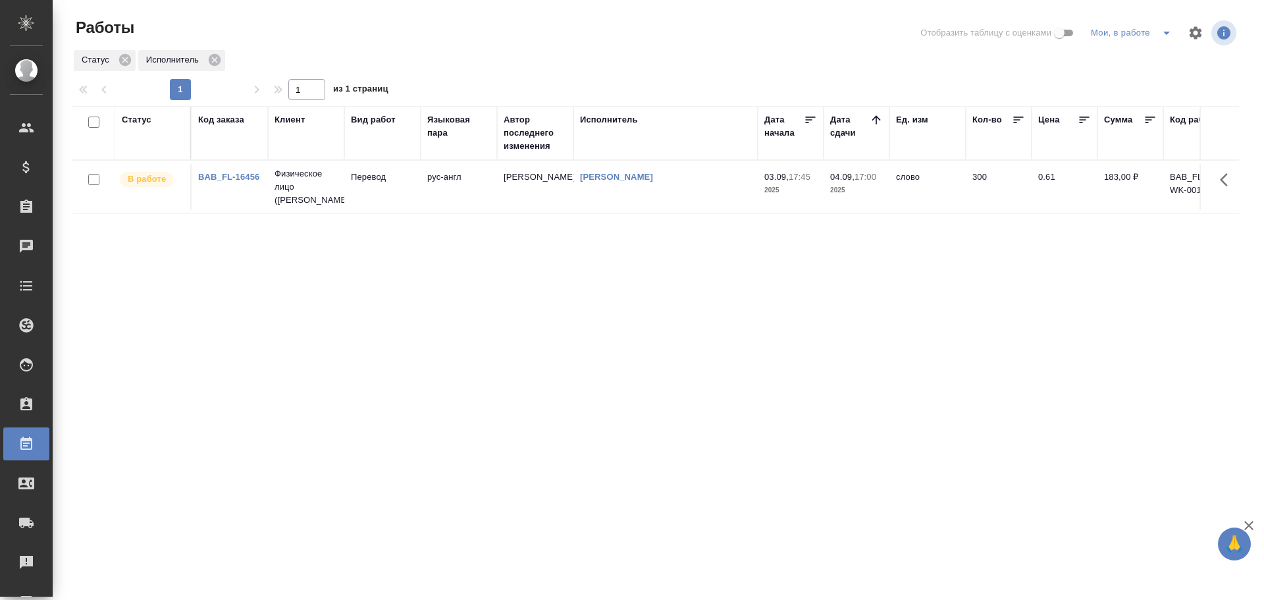
click at [1164, 30] on icon "split button" at bounding box center [1167, 33] width 16 height 16
click at [1133, 57] on li "Стандартные настройки" at bounding box center [1134, 59] width 126 height 21
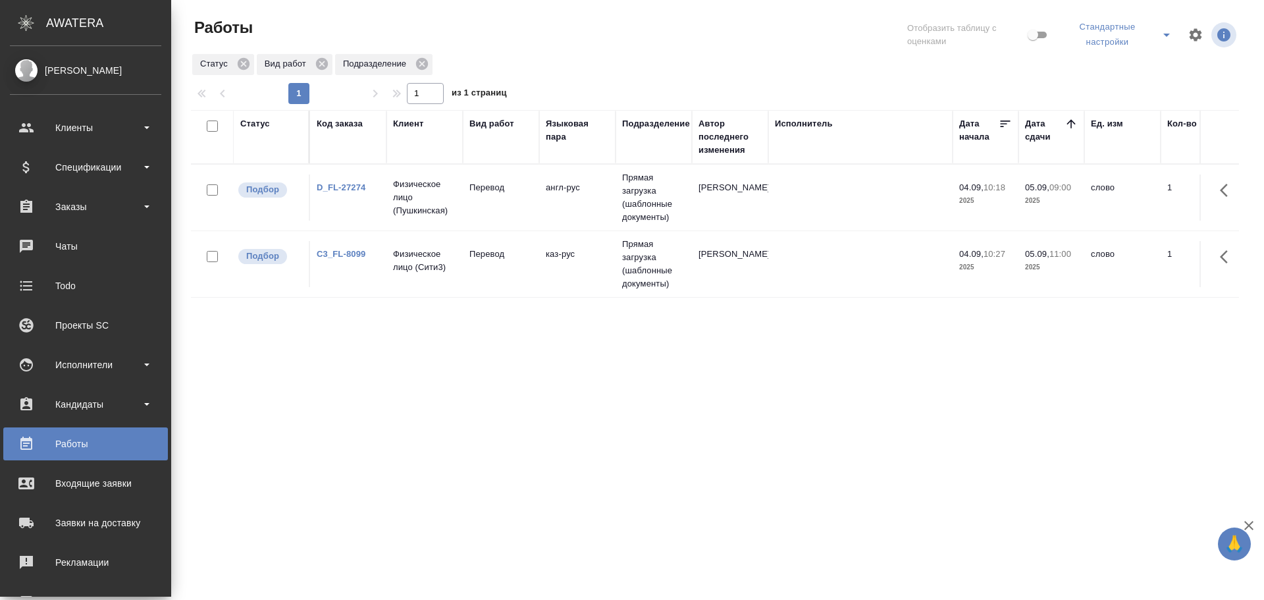
click at [254, 123] on div "Статус" at bounding box center [255, 123] width 30 height 13
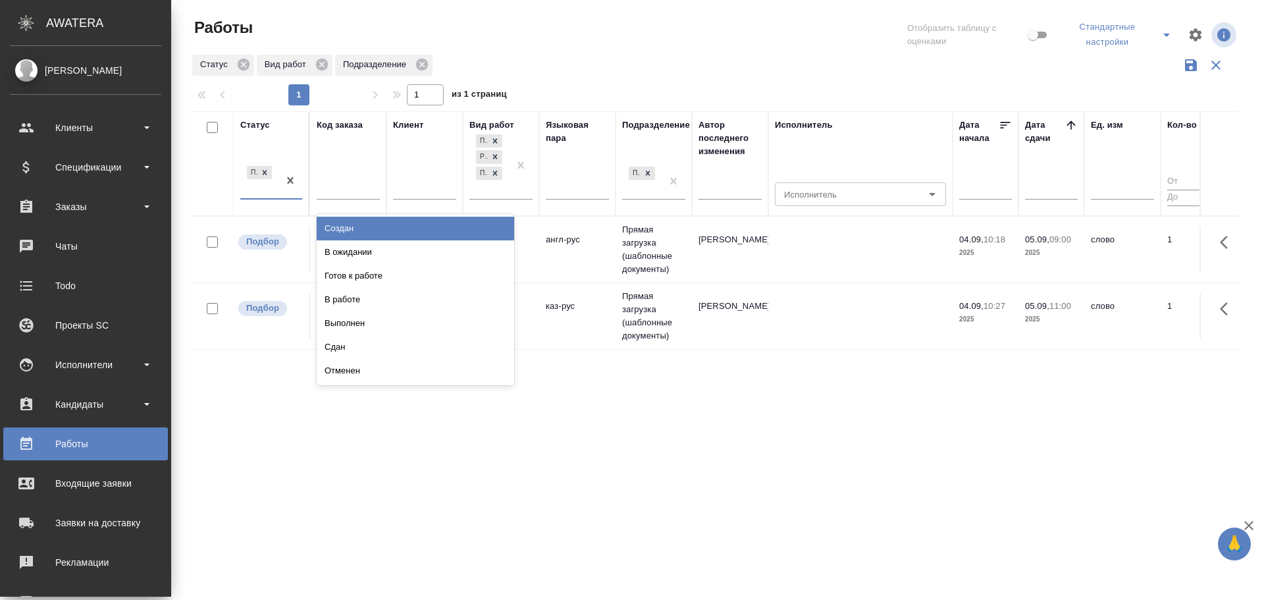
click at [251, 193] on div "Подбор" at bounding box center [259, 181] width 38 height 36
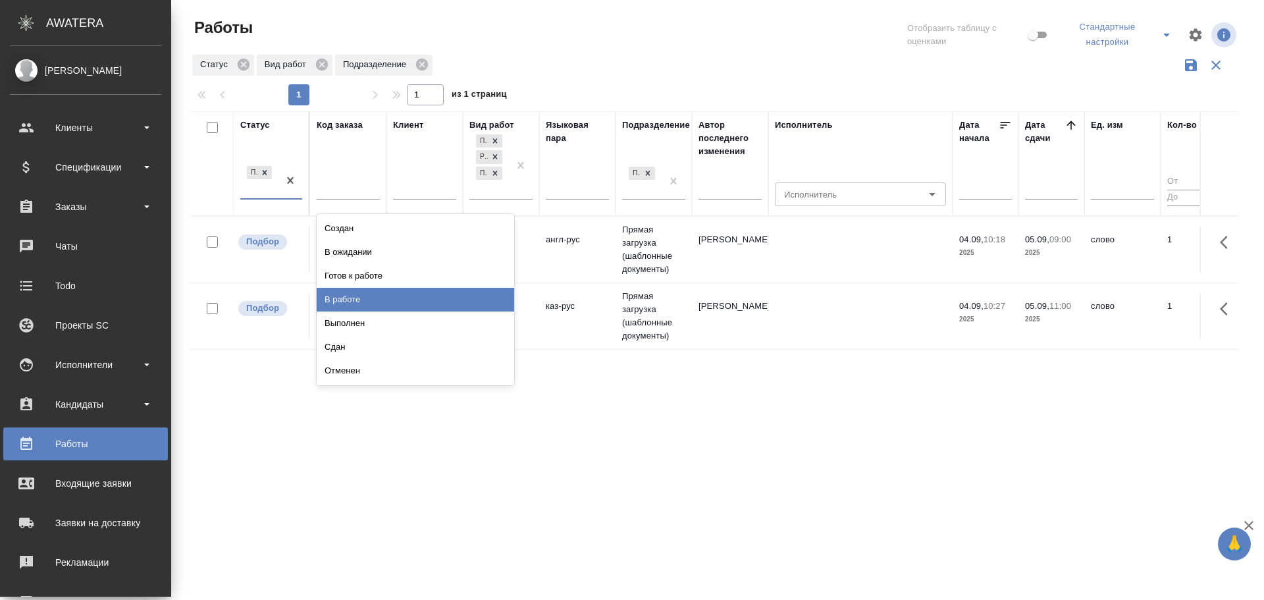
click at [329, 294] on div "В работе" at bounding box center [416, 300] width 198 height 24
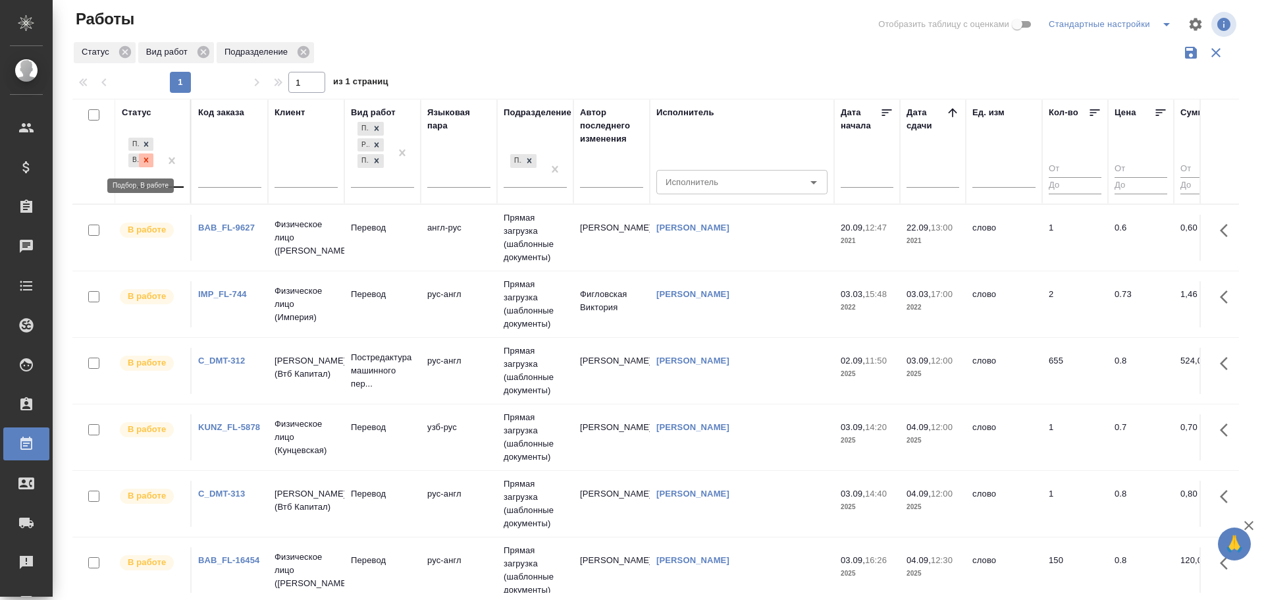
click at [150, 163] on icon at bounding box center [146, 159] width 9 height 9
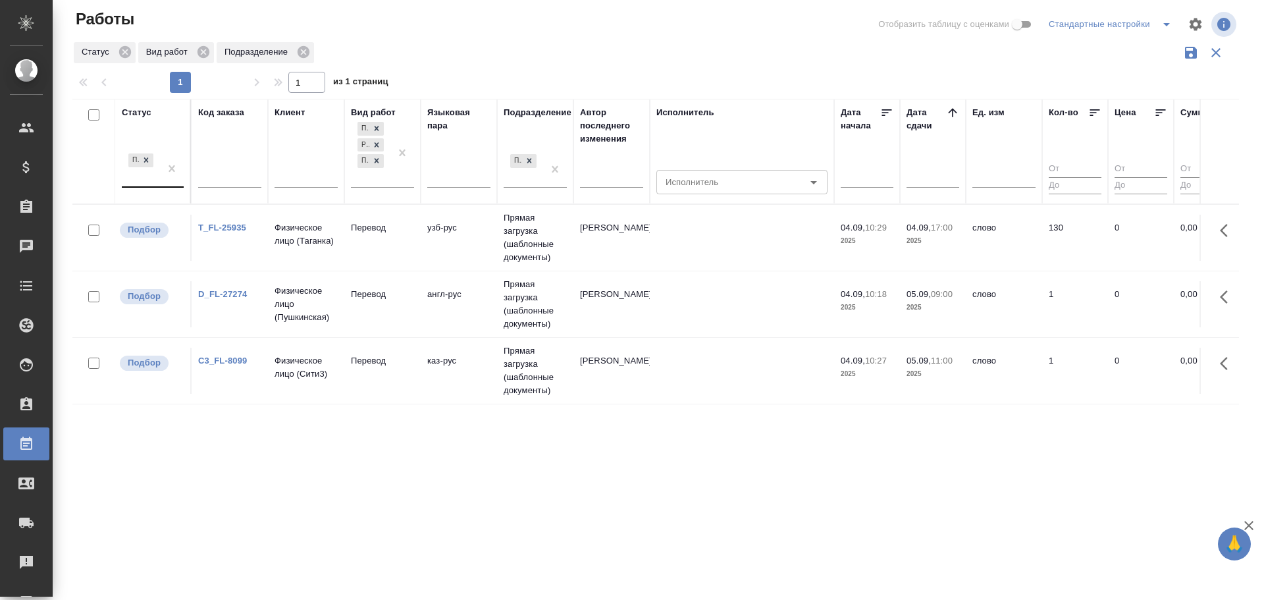
click at [242, 255] on td "T_FL-25935" at bounding box center [230, 238] width 76 height 46
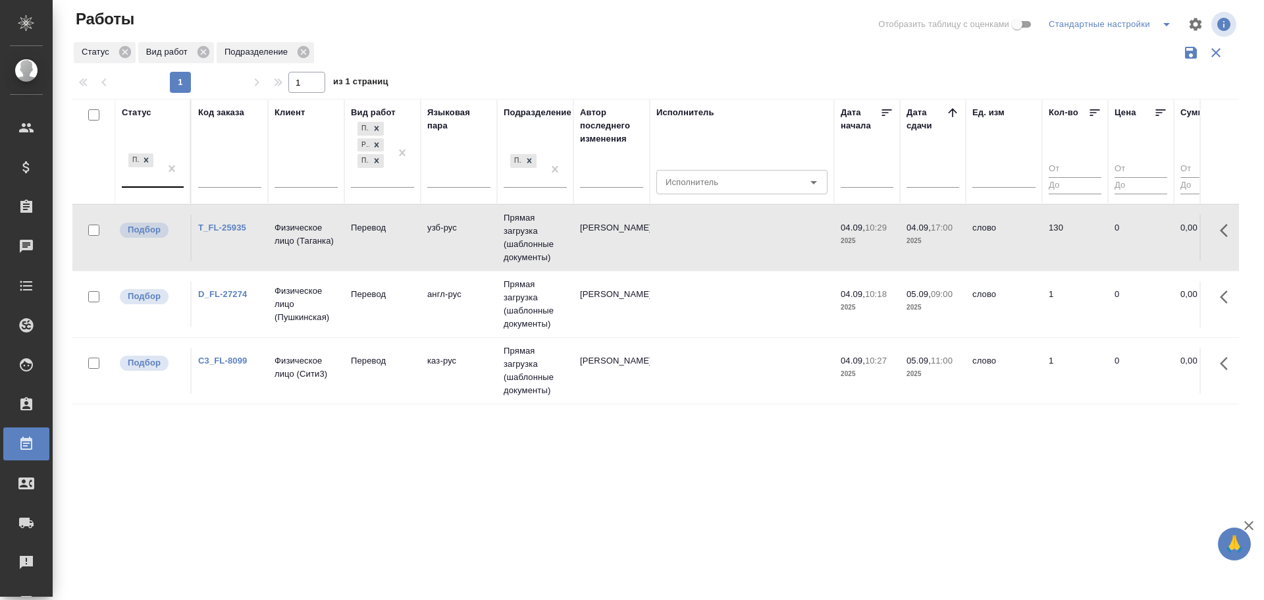
click at [242, 255] on td "T_FL-25935" at bounding box center [230, 238] width 76 height 46
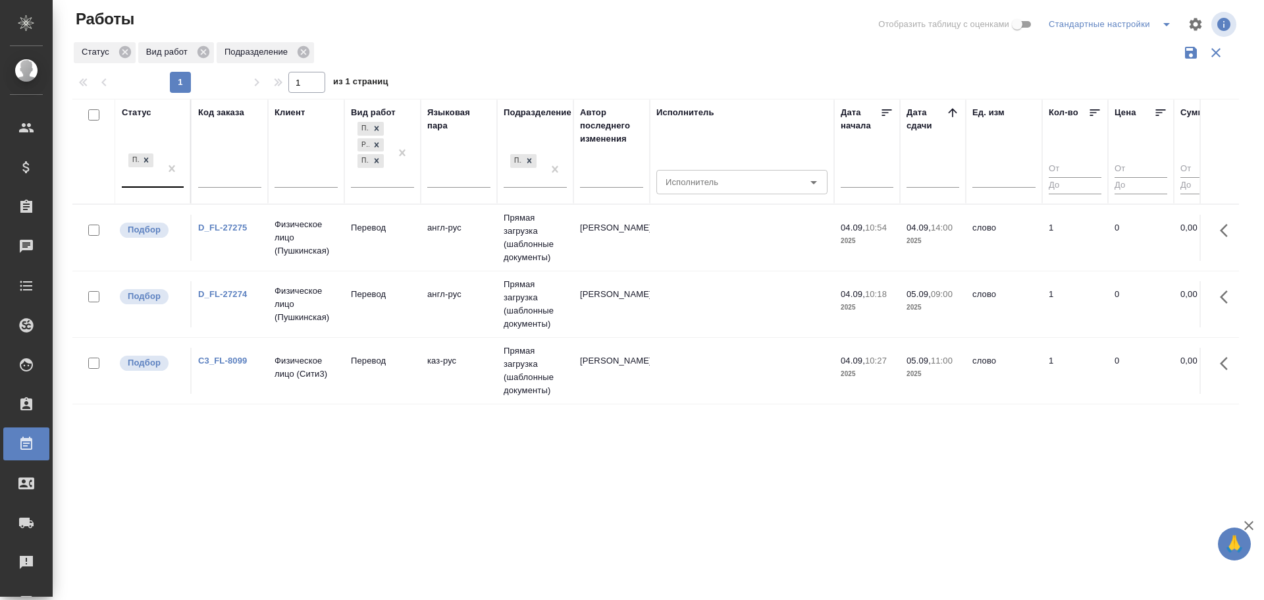
click at [384, 250] on td "Перевод" at bounding box center [382, 238] width 76 height 46
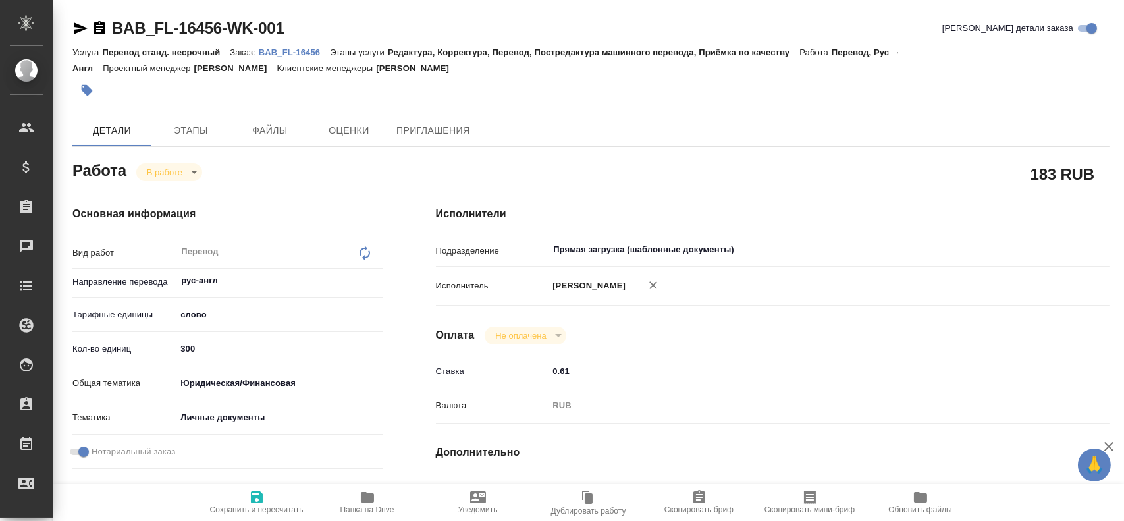
type textarea "x"
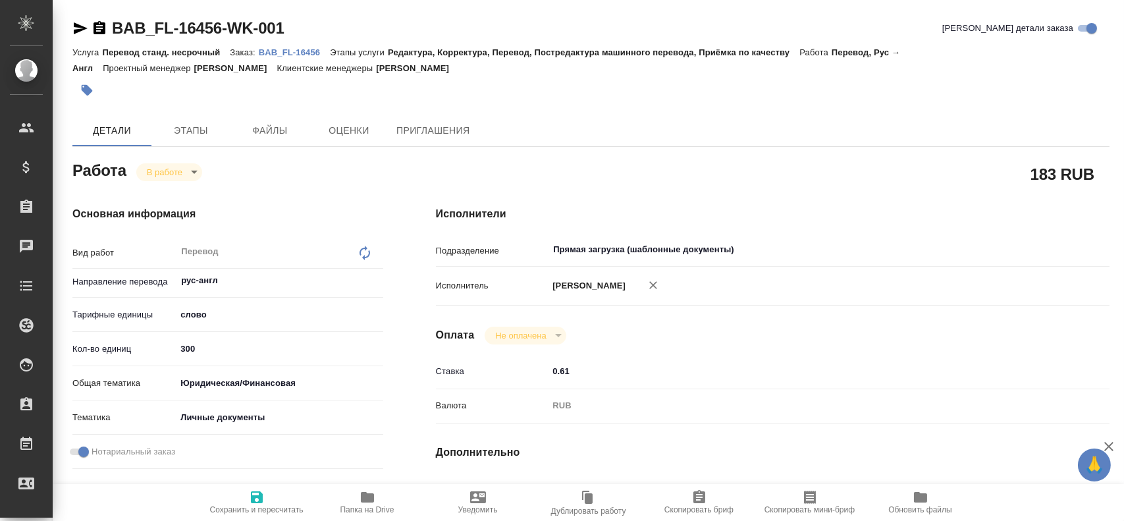
type textarea "x"
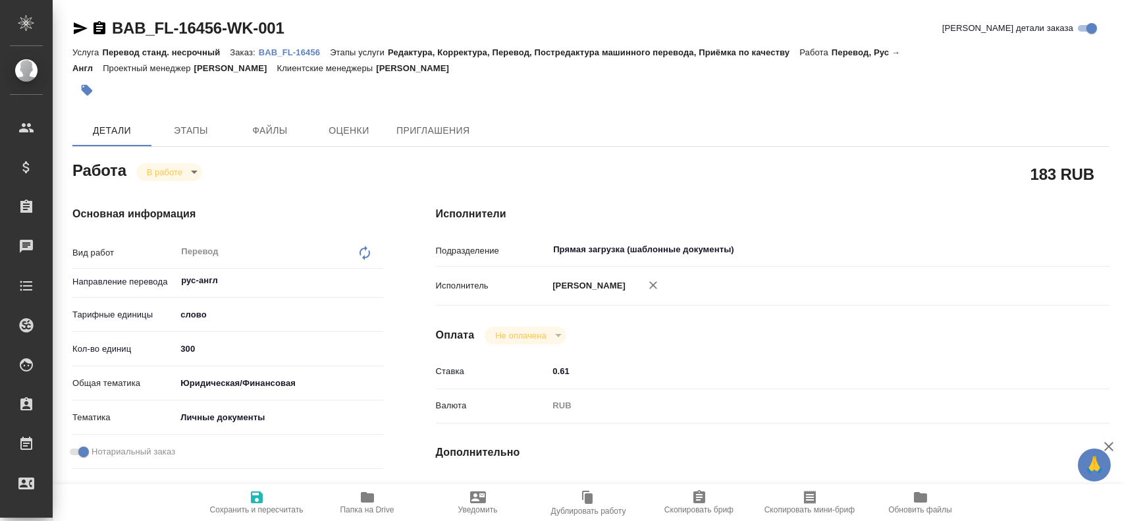
type textarea "x"
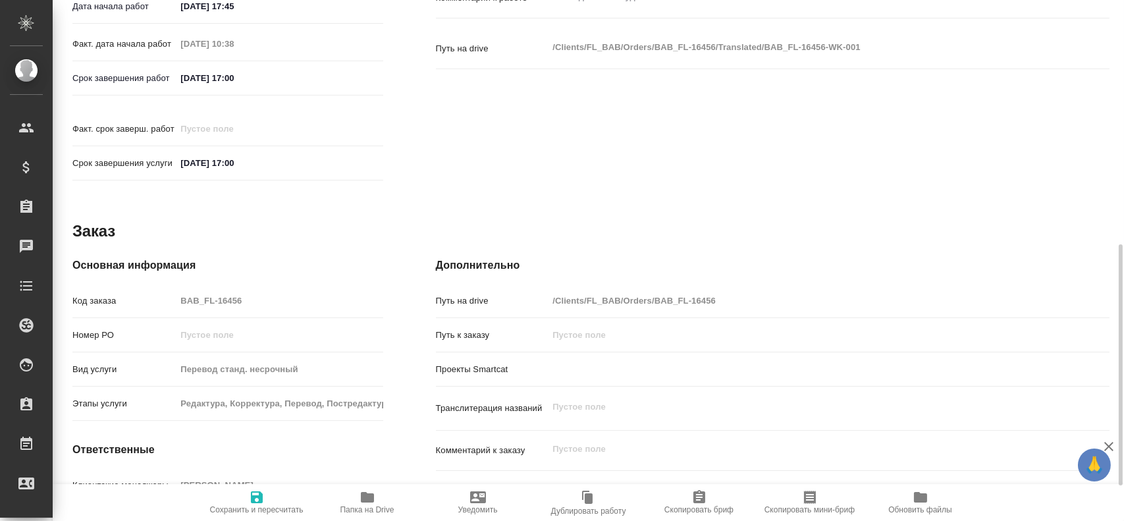
type textarea "x"
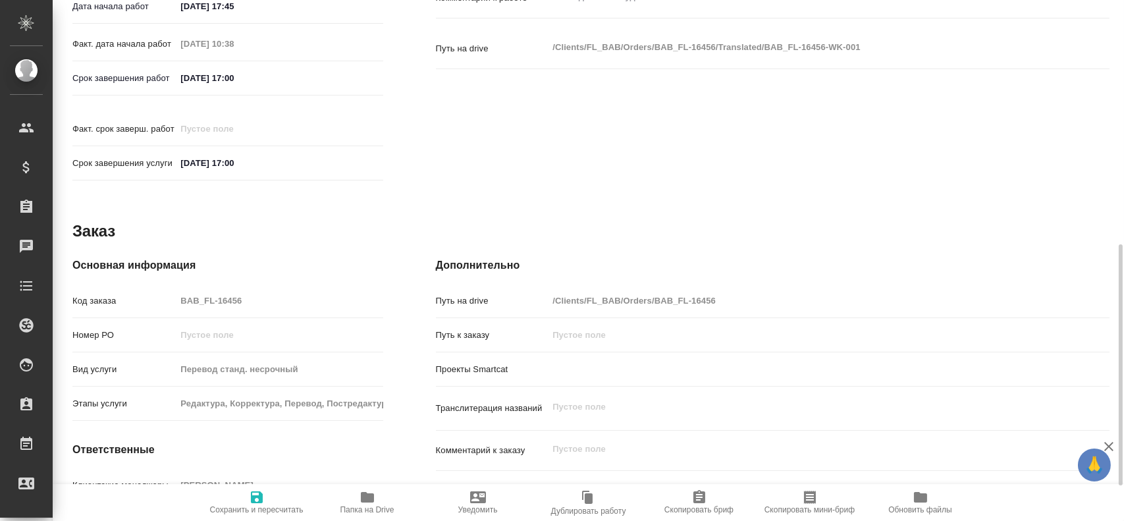
scroll to position [603, 0]
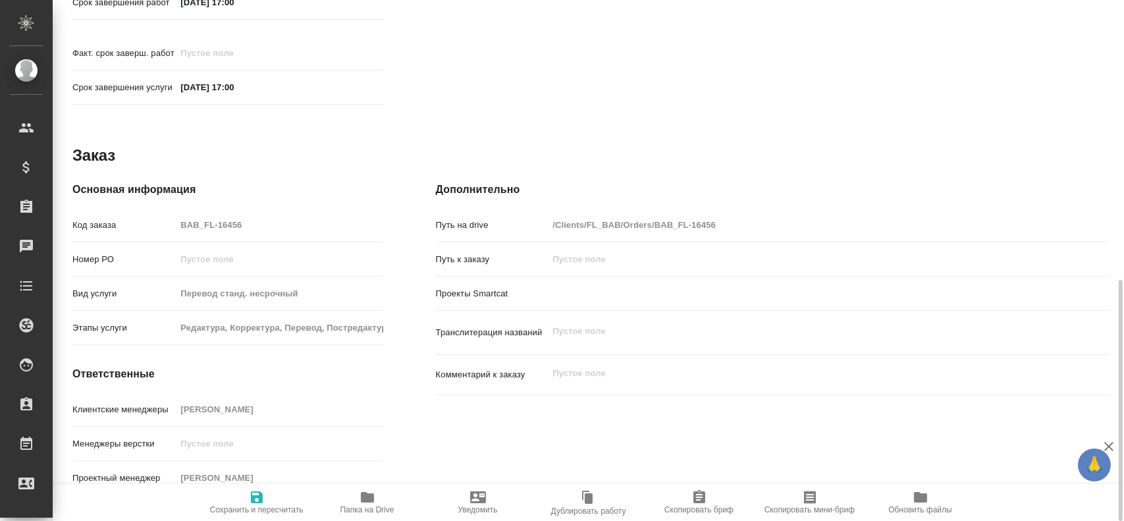
type textarea "x"
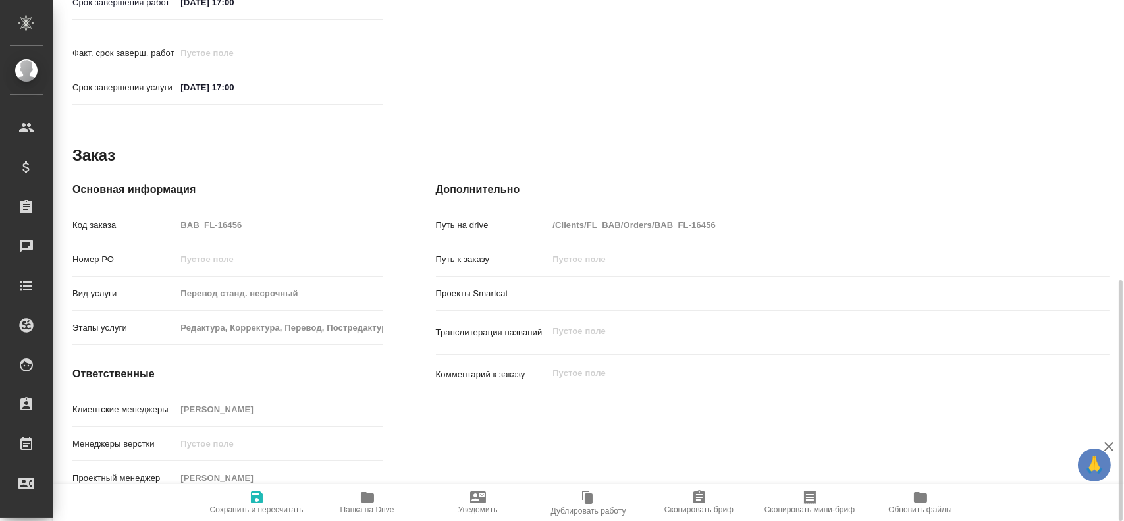
click at [387, 502] on span "Папка на Drive" at bounding box center [367, 501] width 95 height 25
type textarea "x"
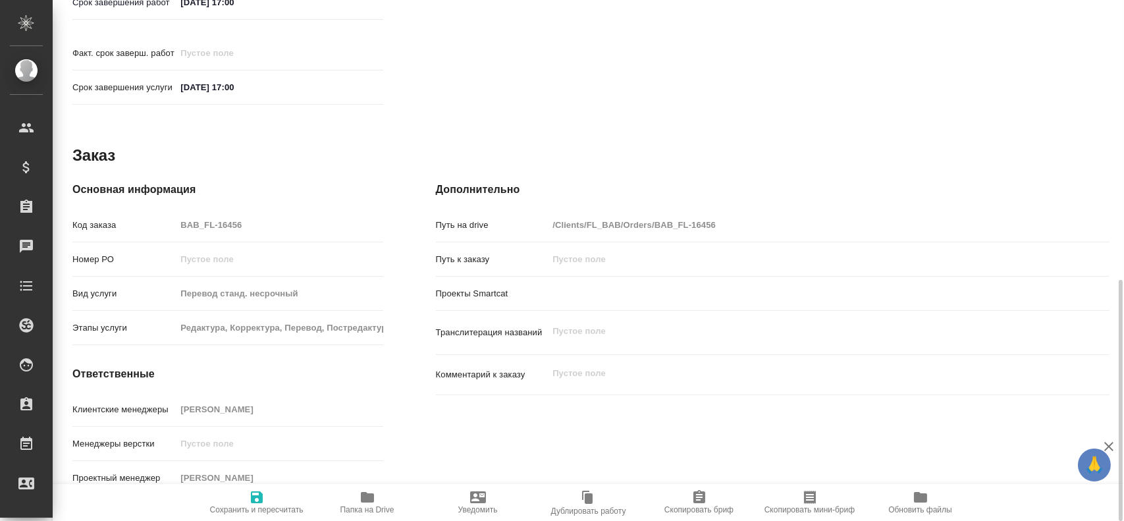
type textarea "x"
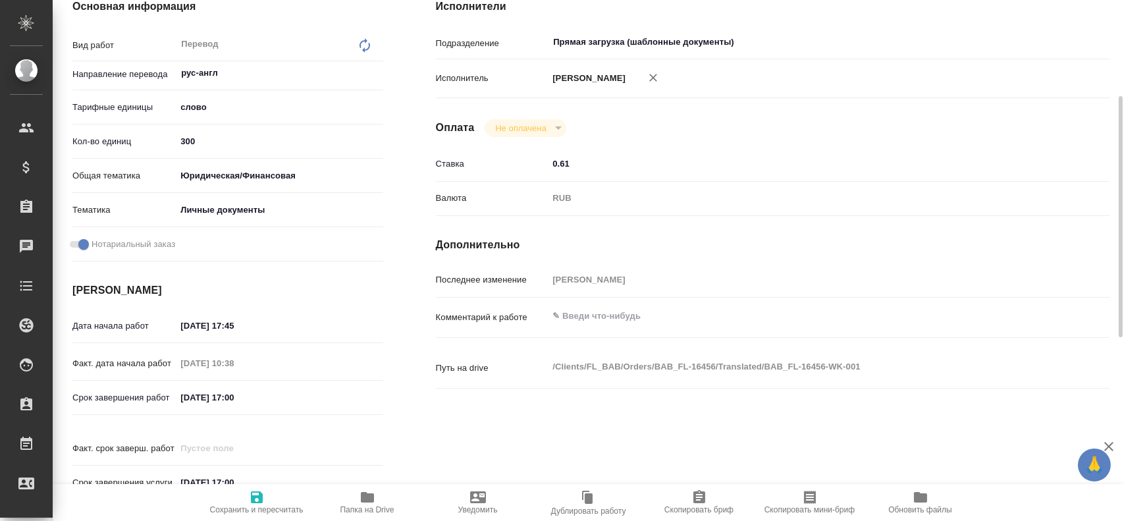
scroll to position [142, 0]
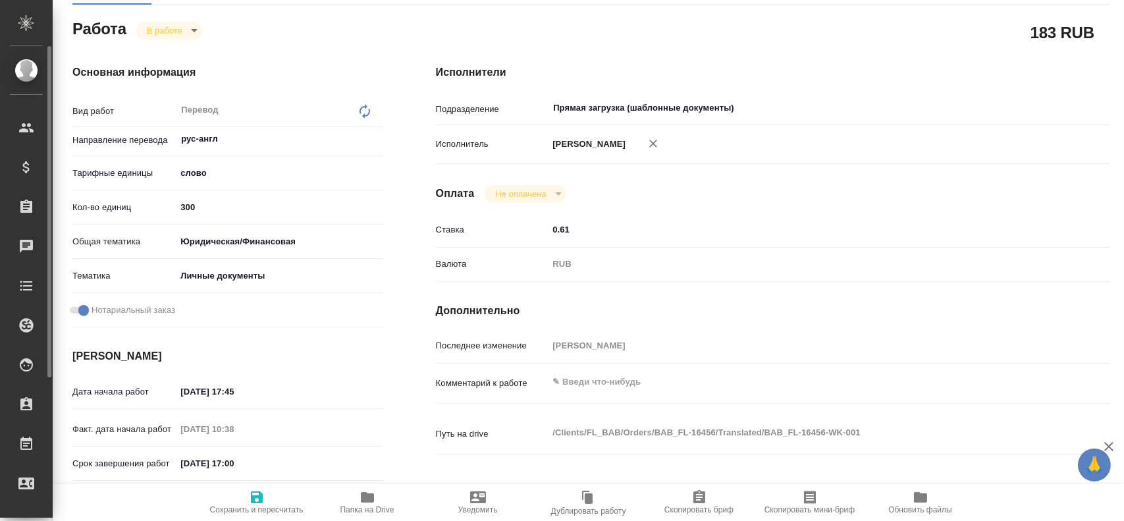
type textarea "x"
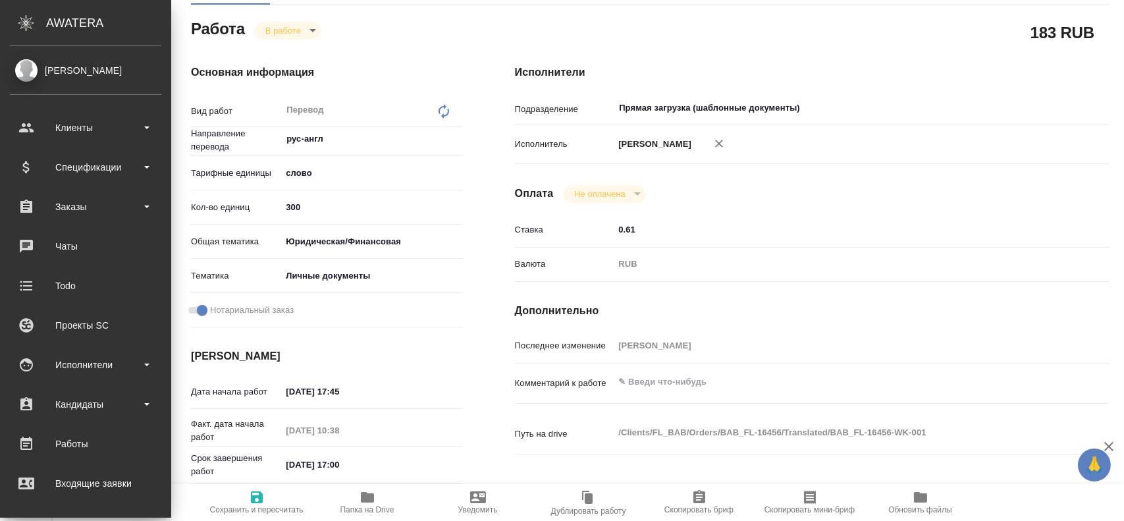
type textarea "x"
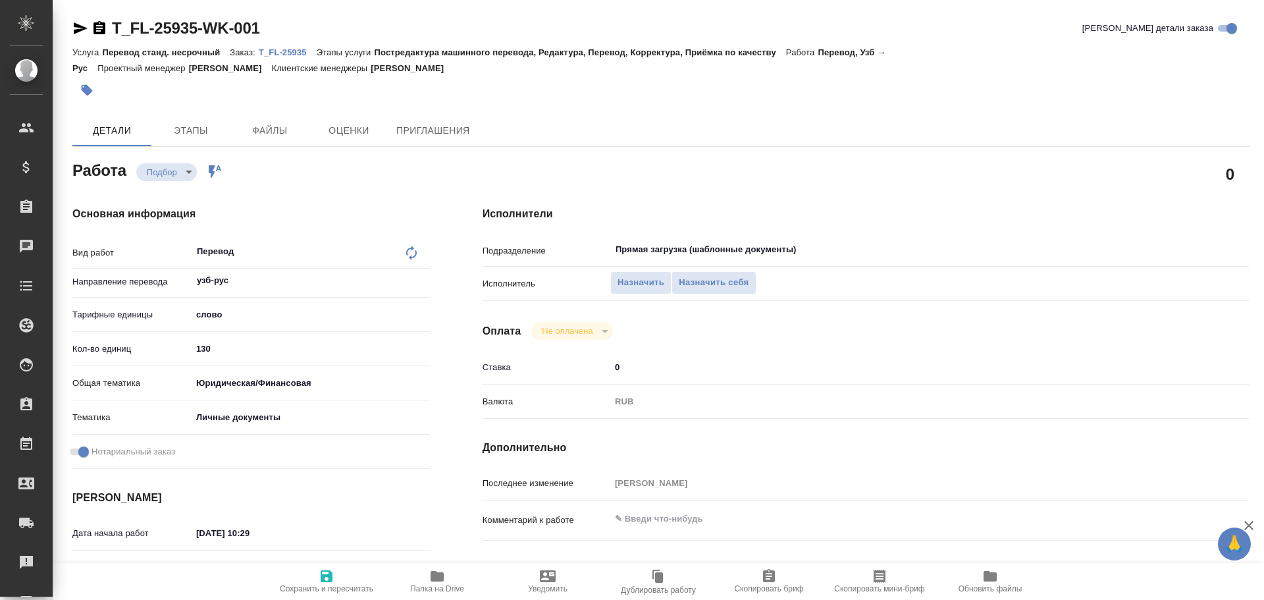
type textarea "x"
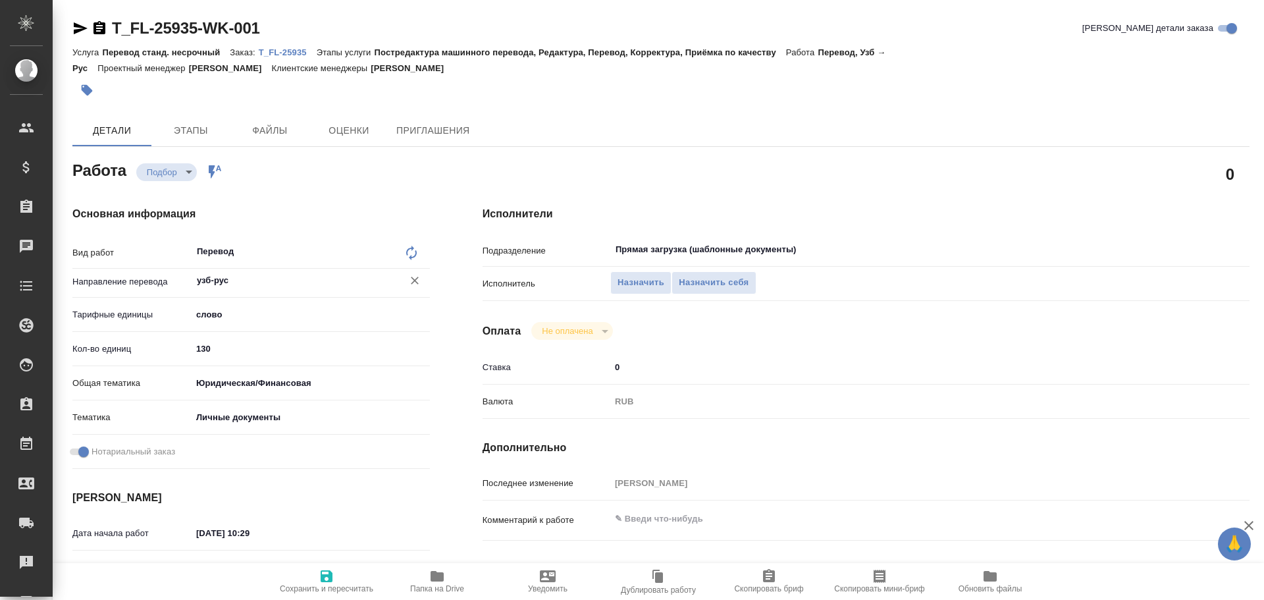
type textarea "x"
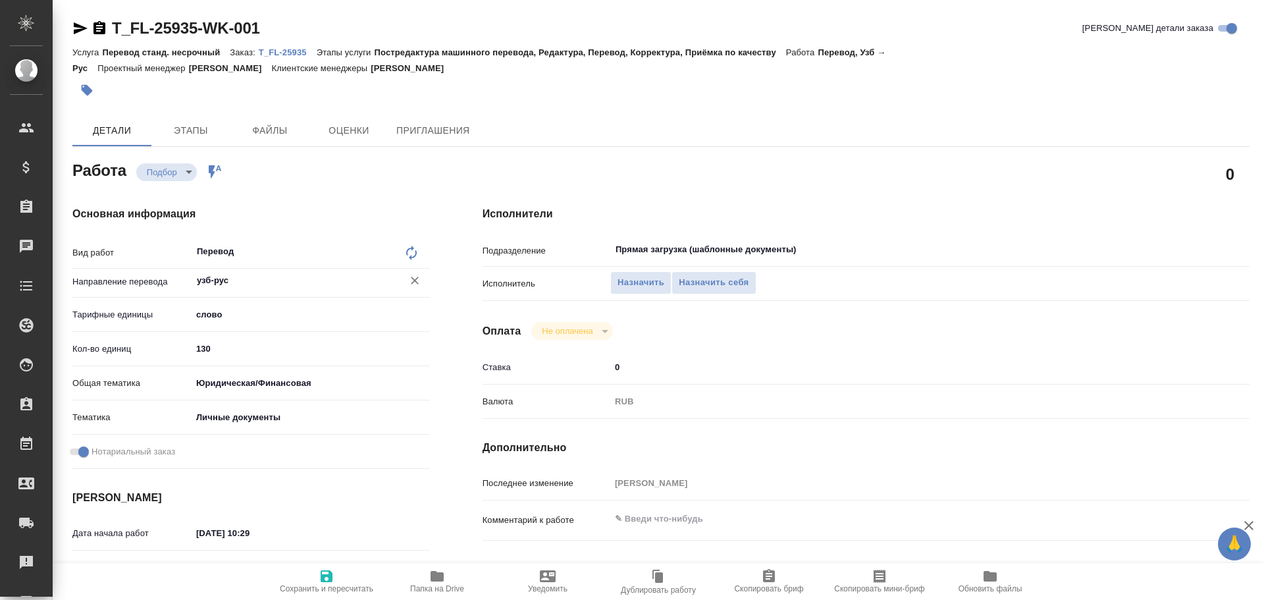
type textarea "x"
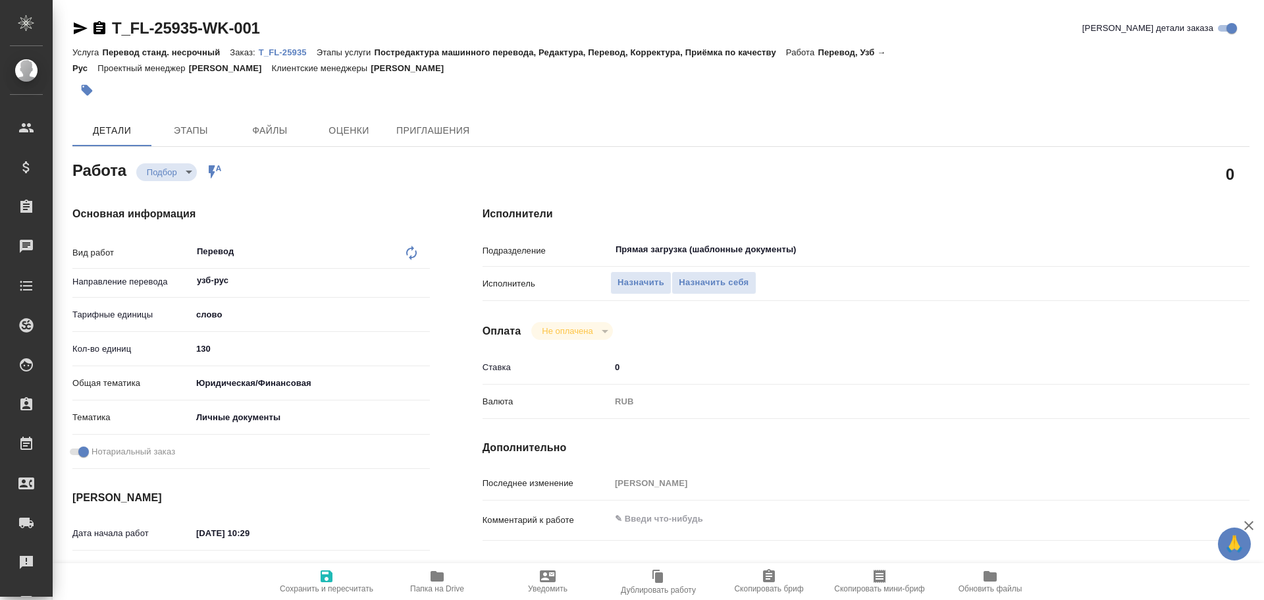
scroll to position [523, 0]
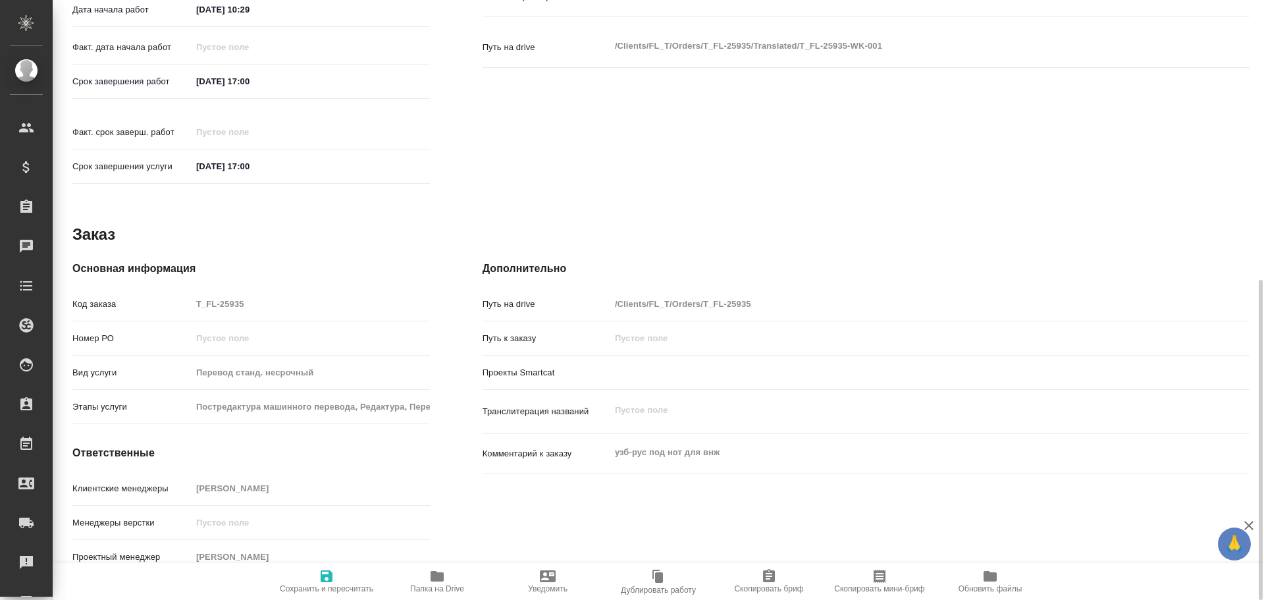
type textarea "x"
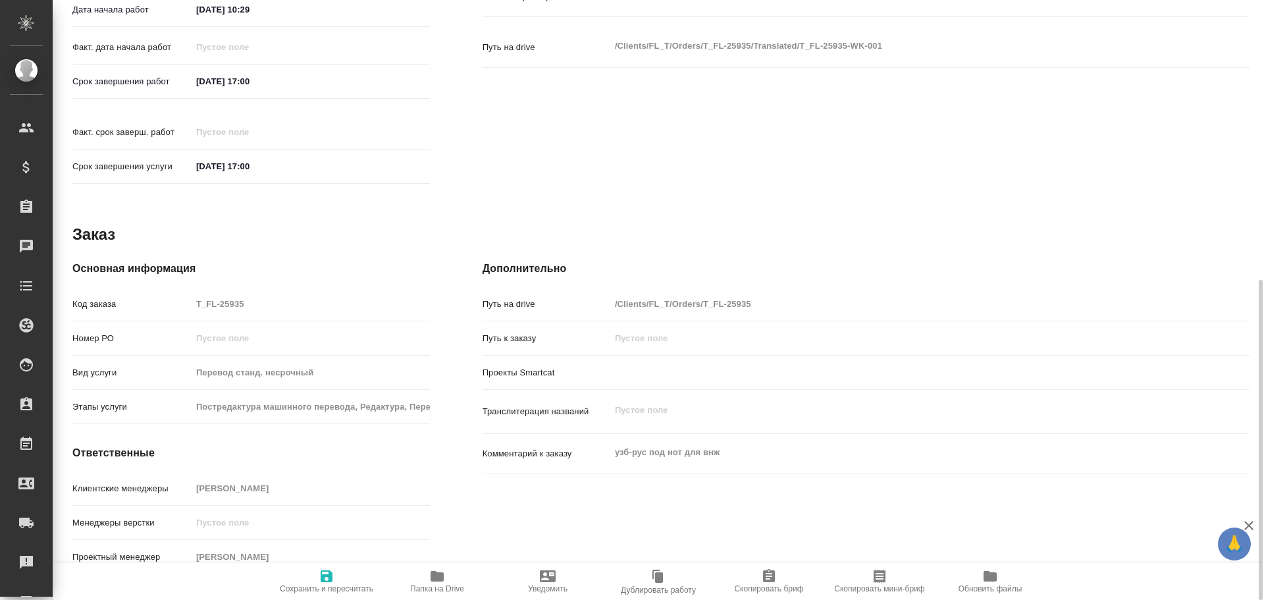
type textarea "x"
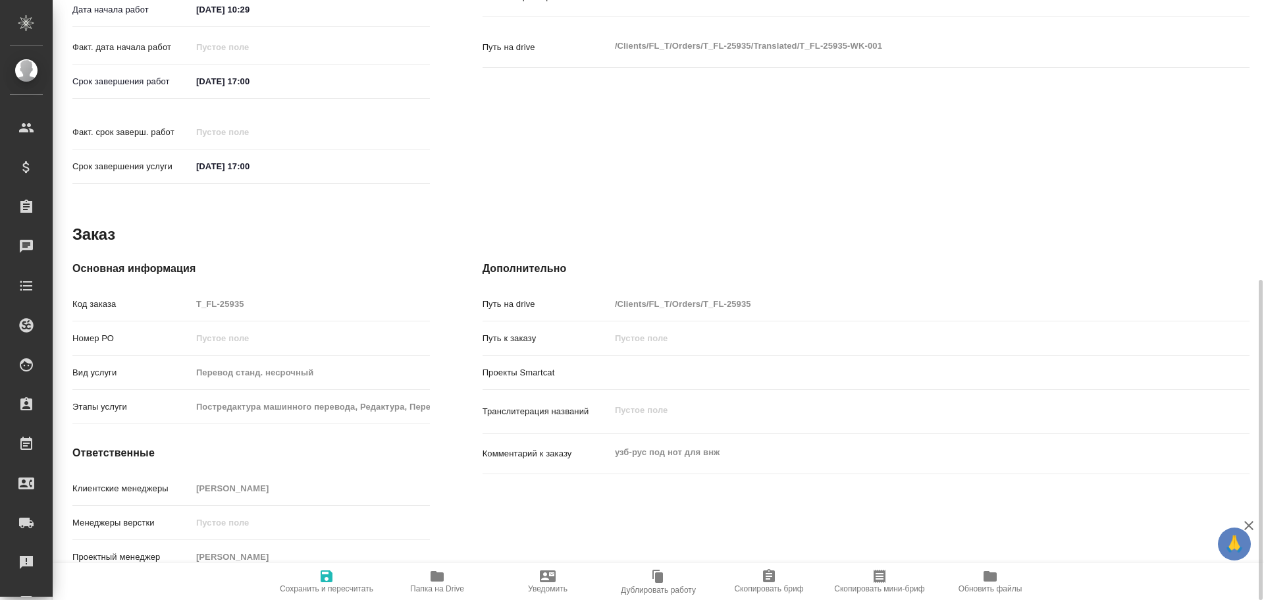
click at [441, 582] on icon "button" at bounding box center [437, 576] width 16 height 16
type textarea "x"
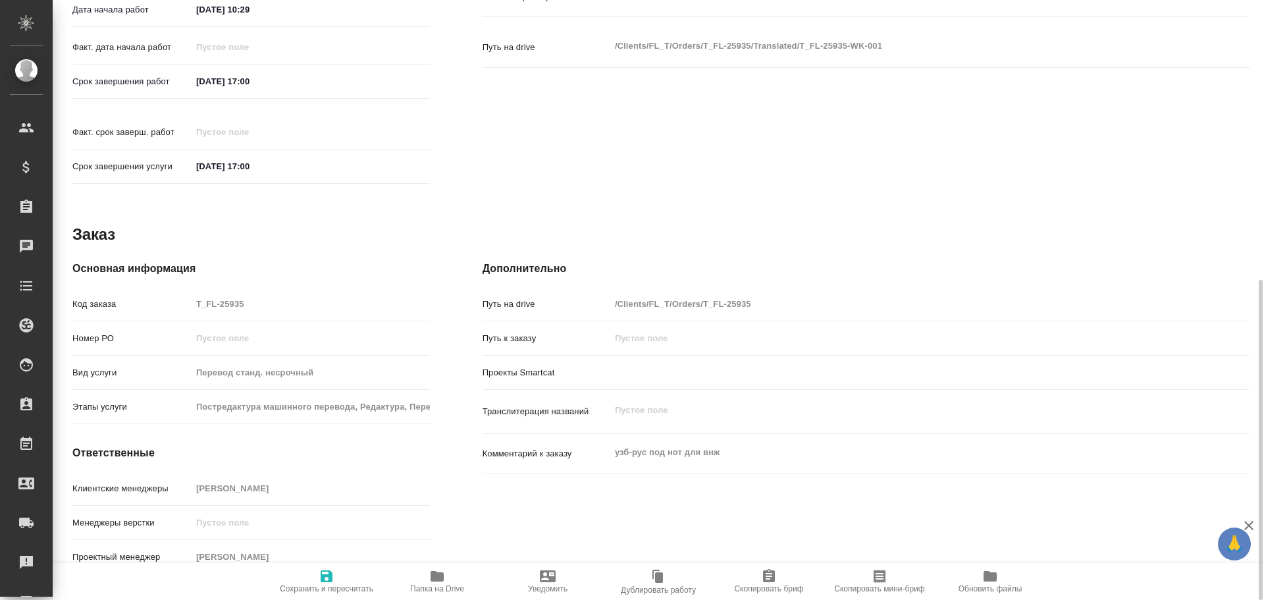
type textarea "x"
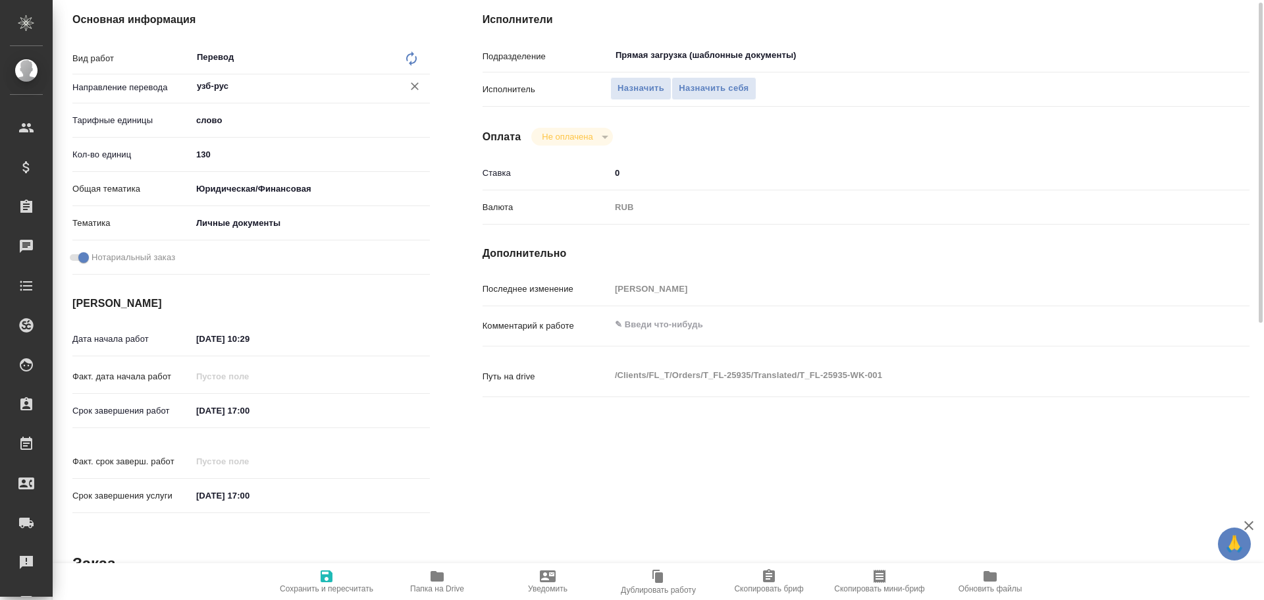
scroll to position [128, 0]
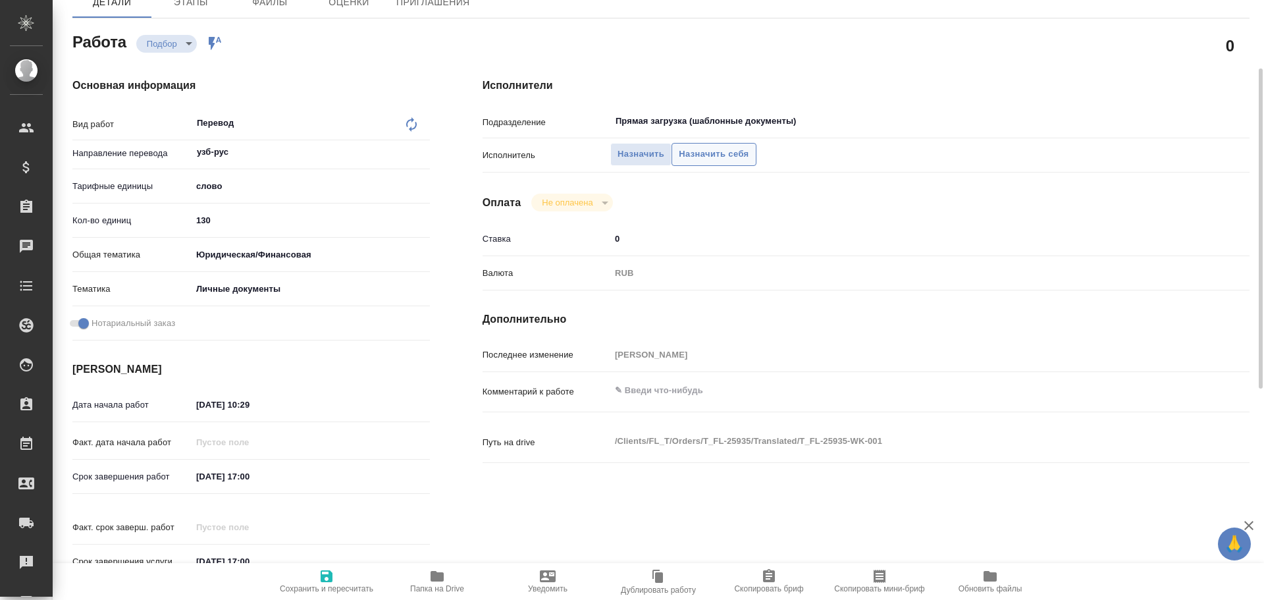
click at [732, 152] on span "Назначить себя" at bounding box center [714, 154] width 70 height 15
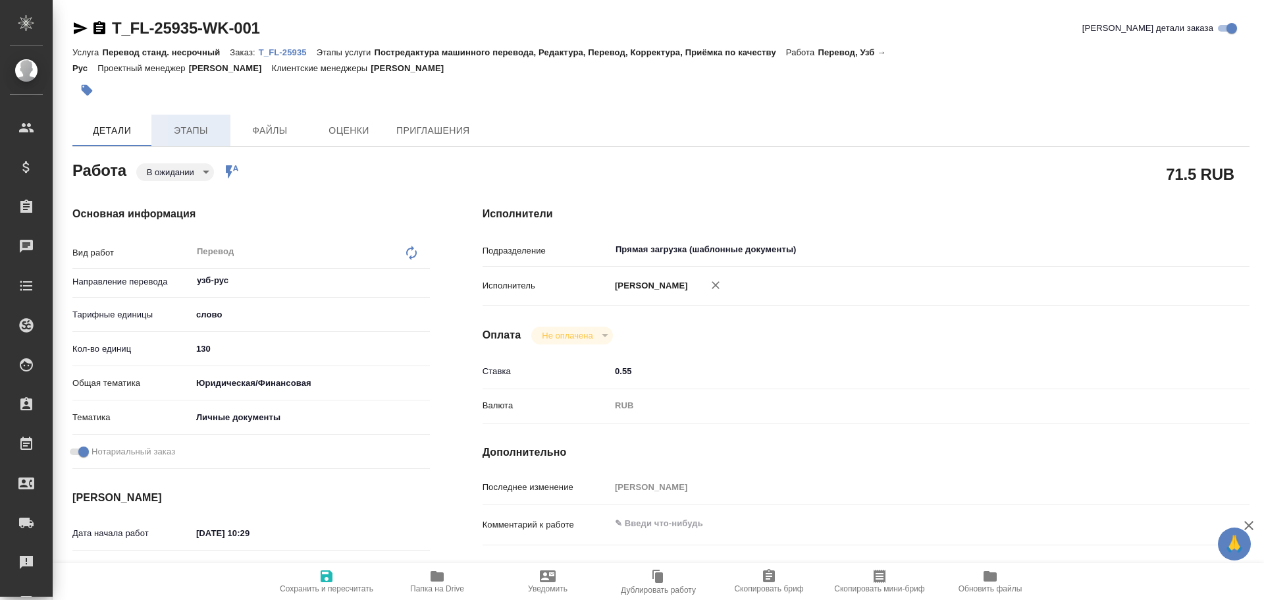
type textarea "x"
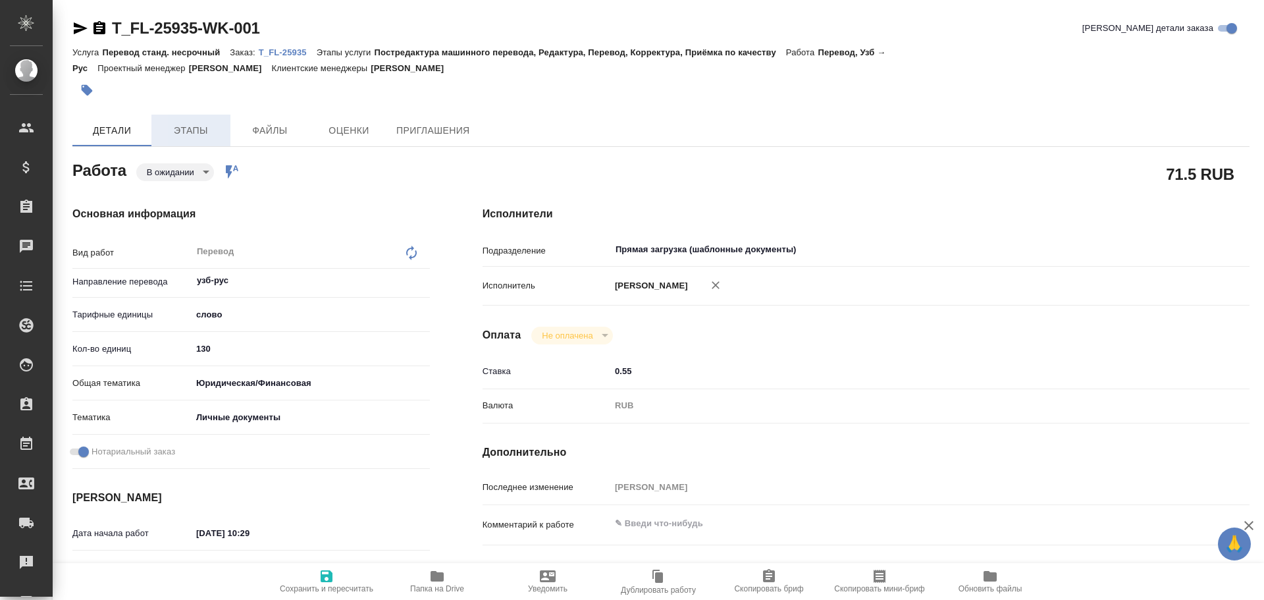
type textarea "x"
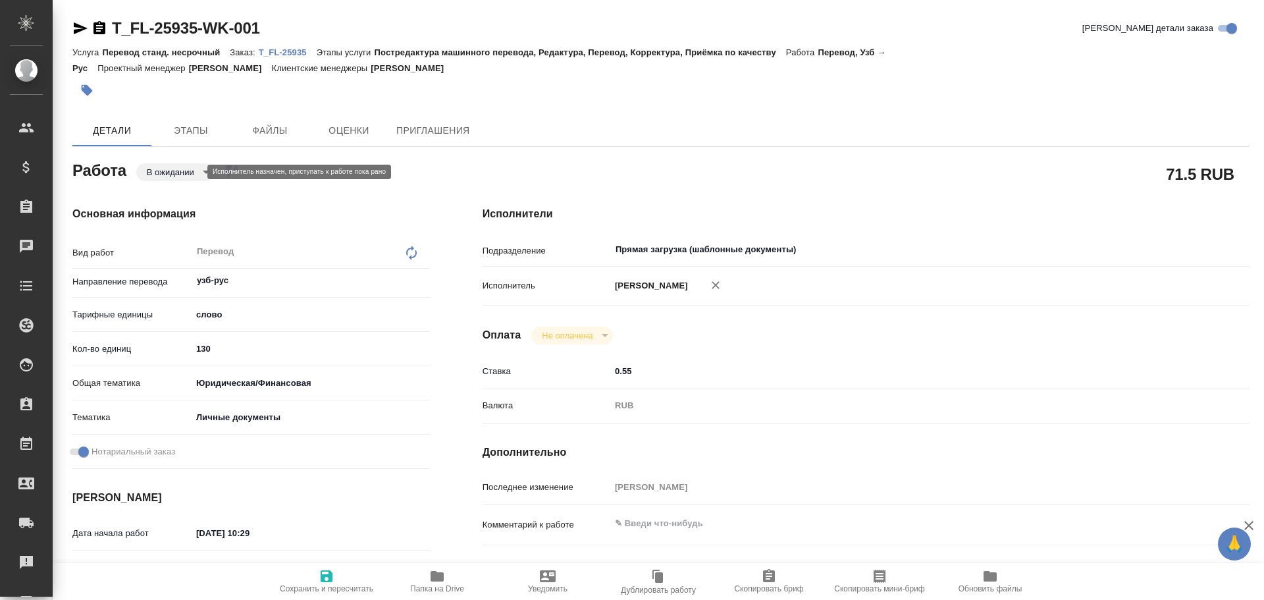
type textarea "x"
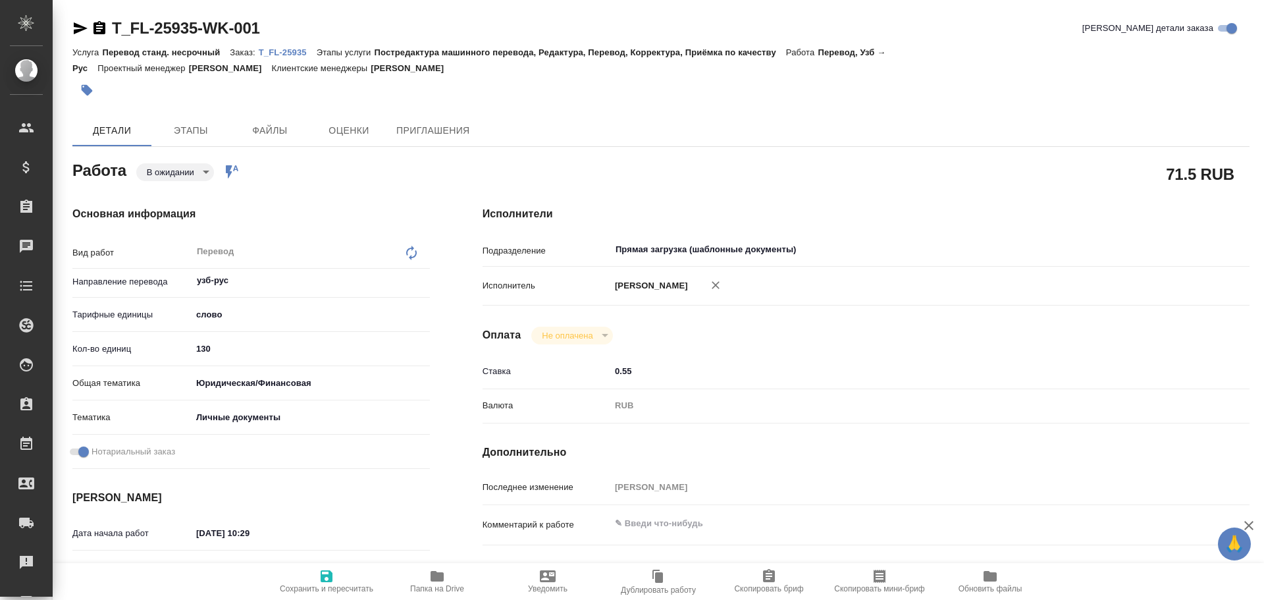
type textarea "x"
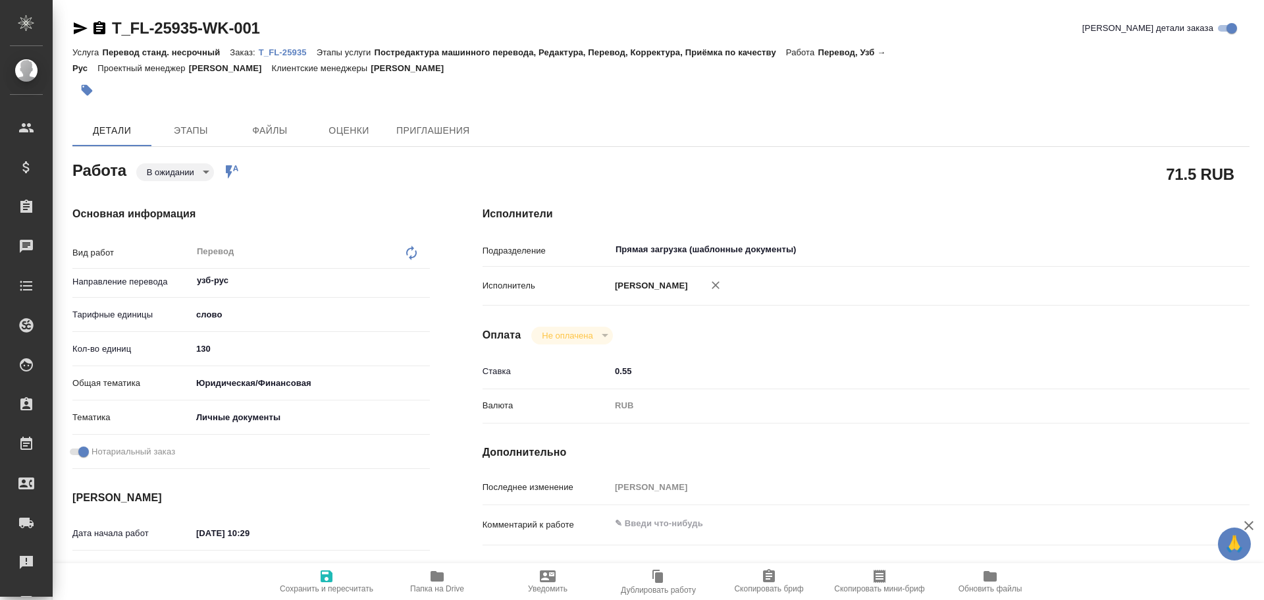
click at [292, 49] on p "T_FL-25935" at bounding box center [288, 52] width 58 height 10
type textarea "x"
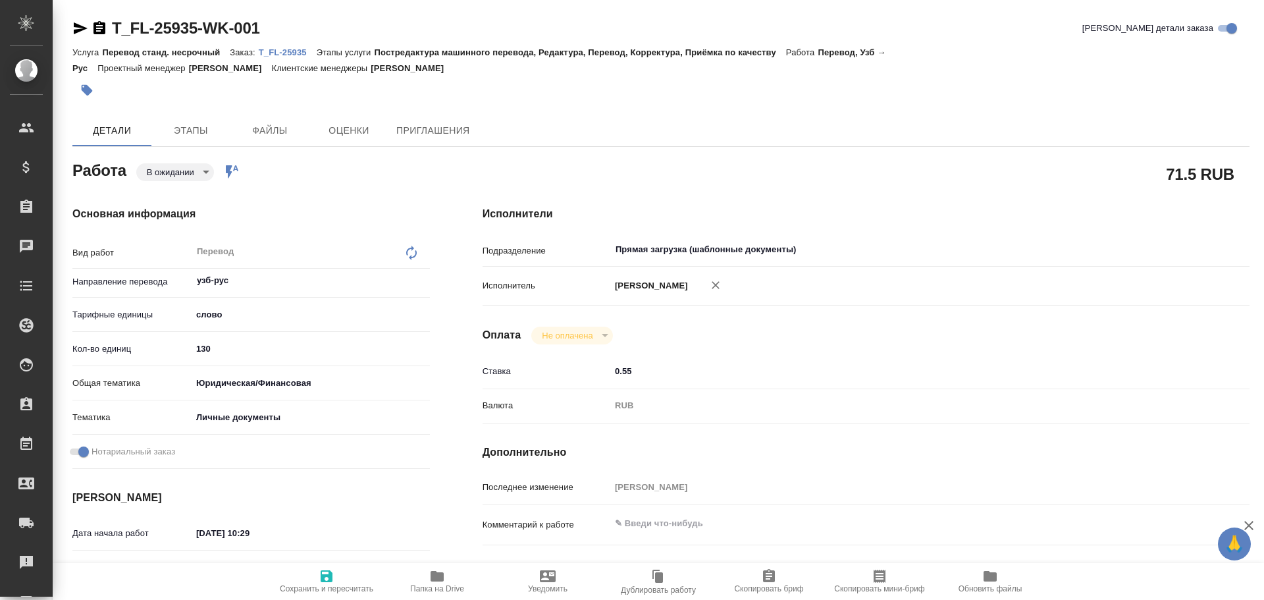
type textarea "x"
click at [181, 172] on body "🙏 .cls-1 fill:#fff; AWATERA Gusev Alexandr Клиенты Спецификации Заказы 0 Чаты T…" at bounding box center [632, 300] width 1264 height 600
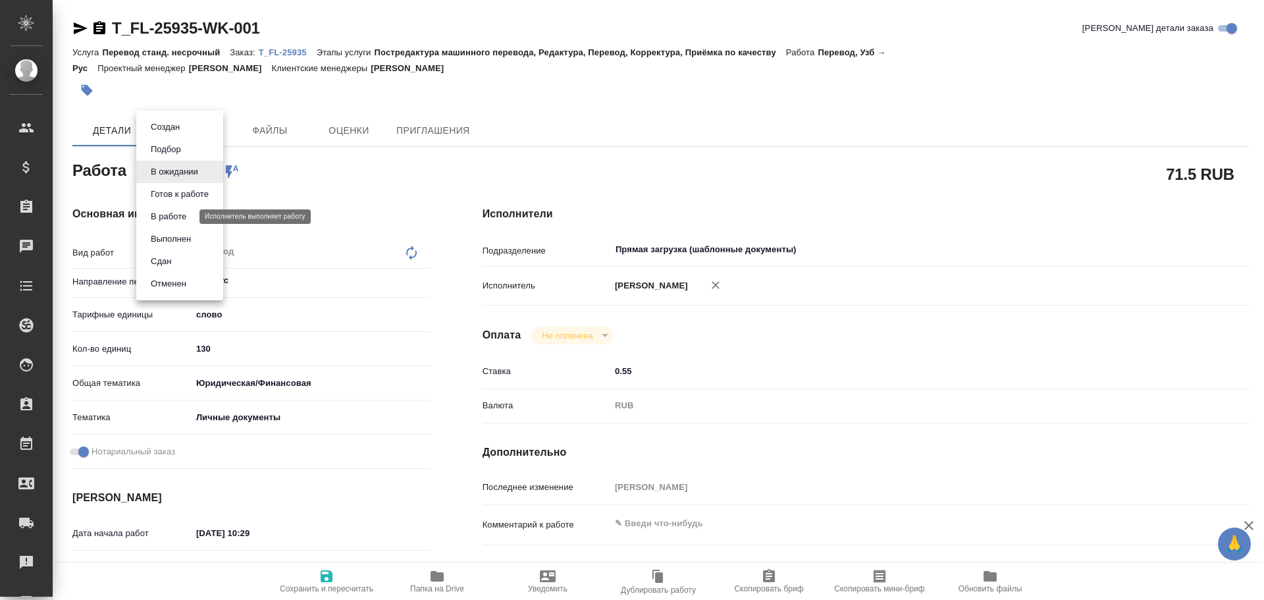
click at [161, 215] on button "В работе" at bounding box center [168, 216] width 43 height 14
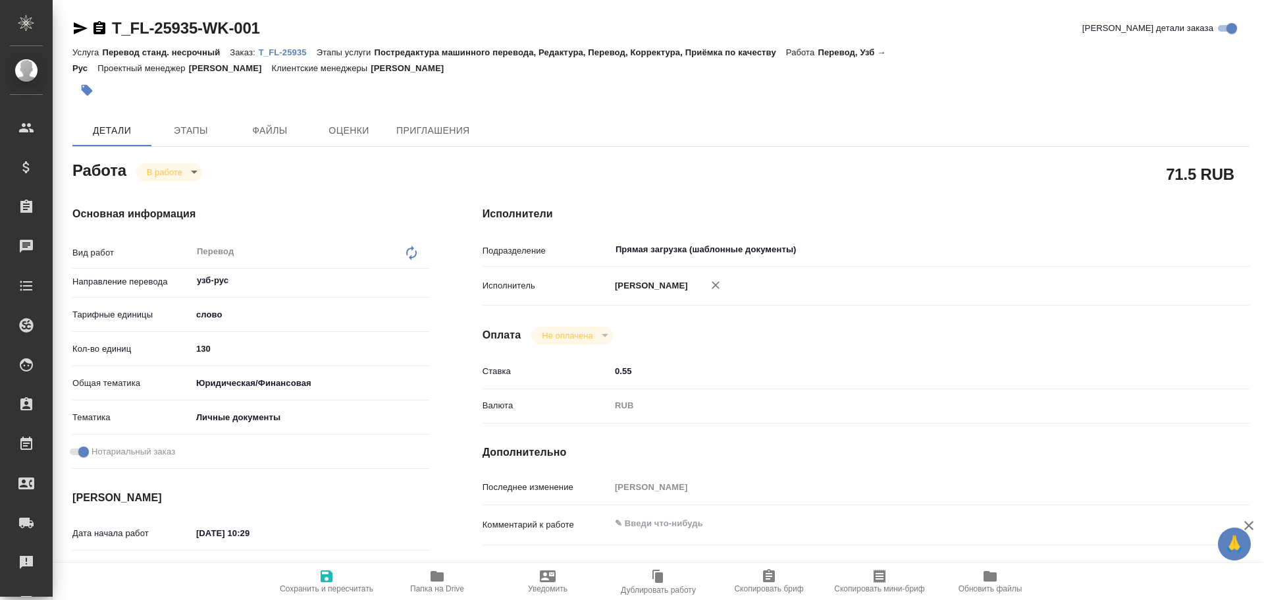
type textarea "x"
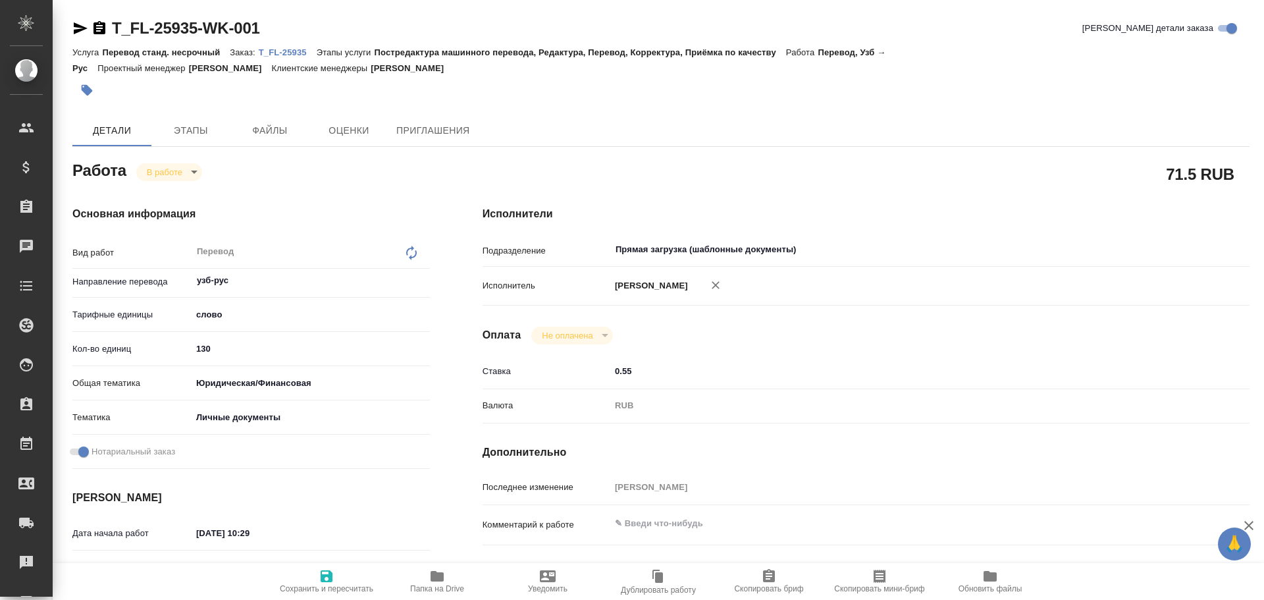
type textarea "x"
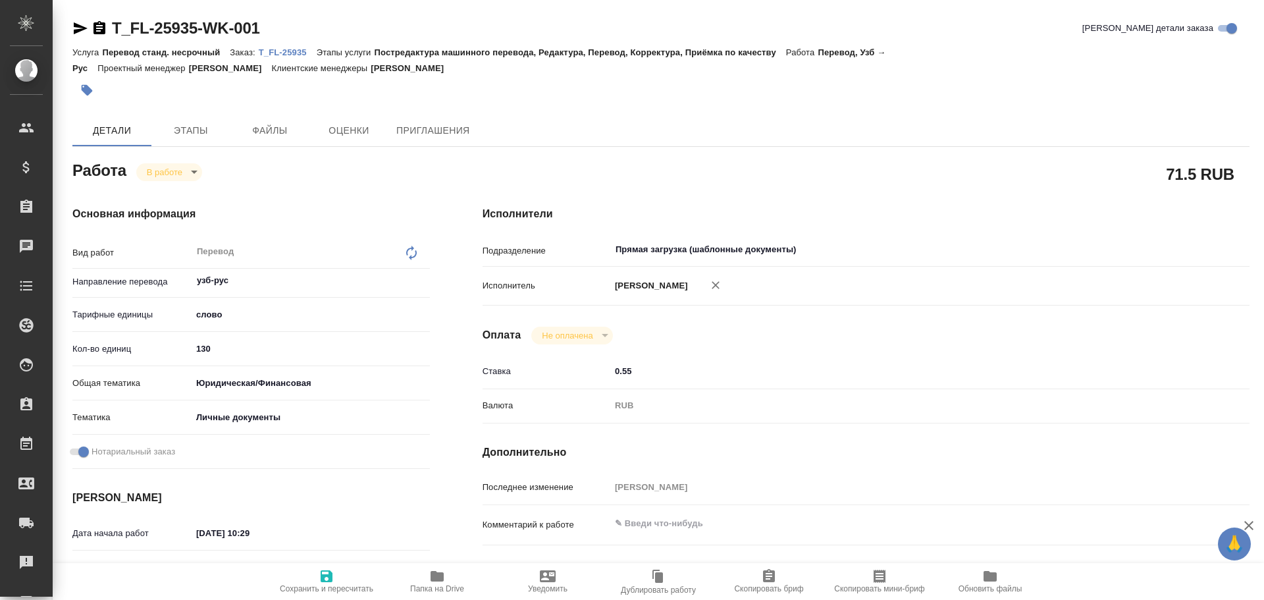
type textarea "x"
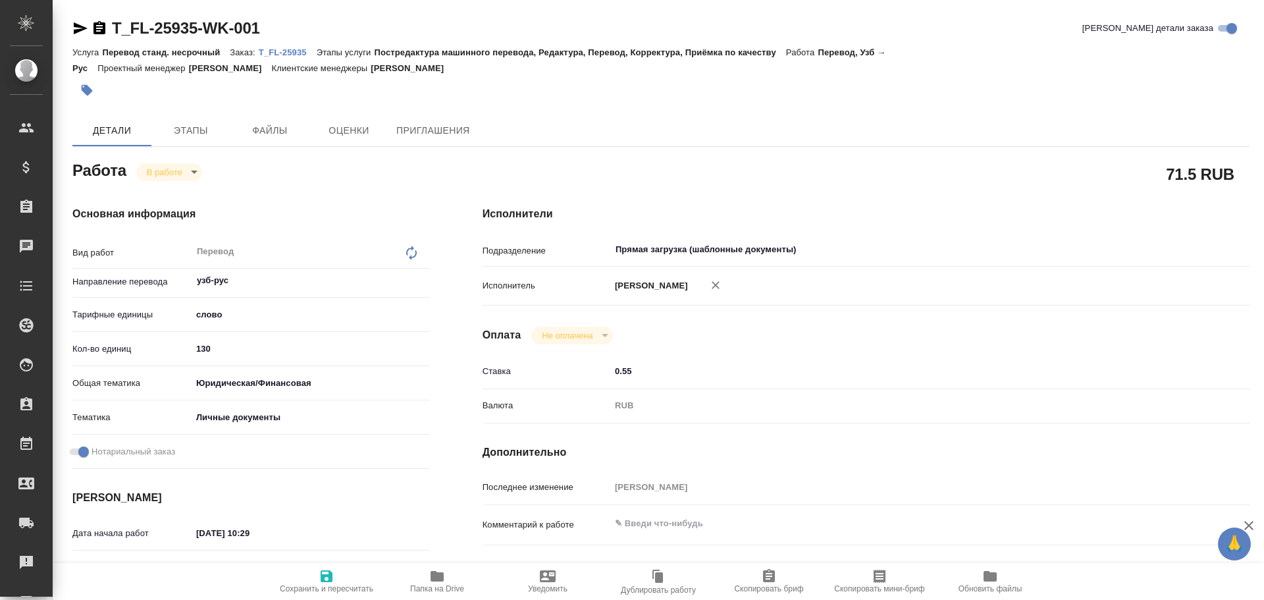
type textarea "x"
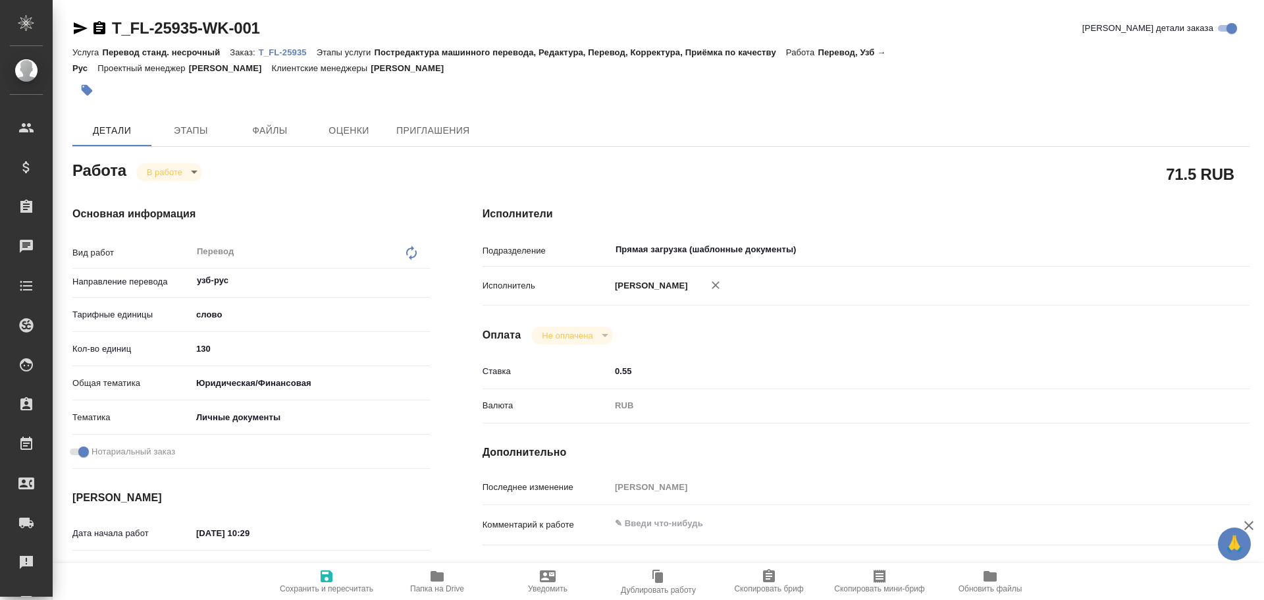
type textarea "x"
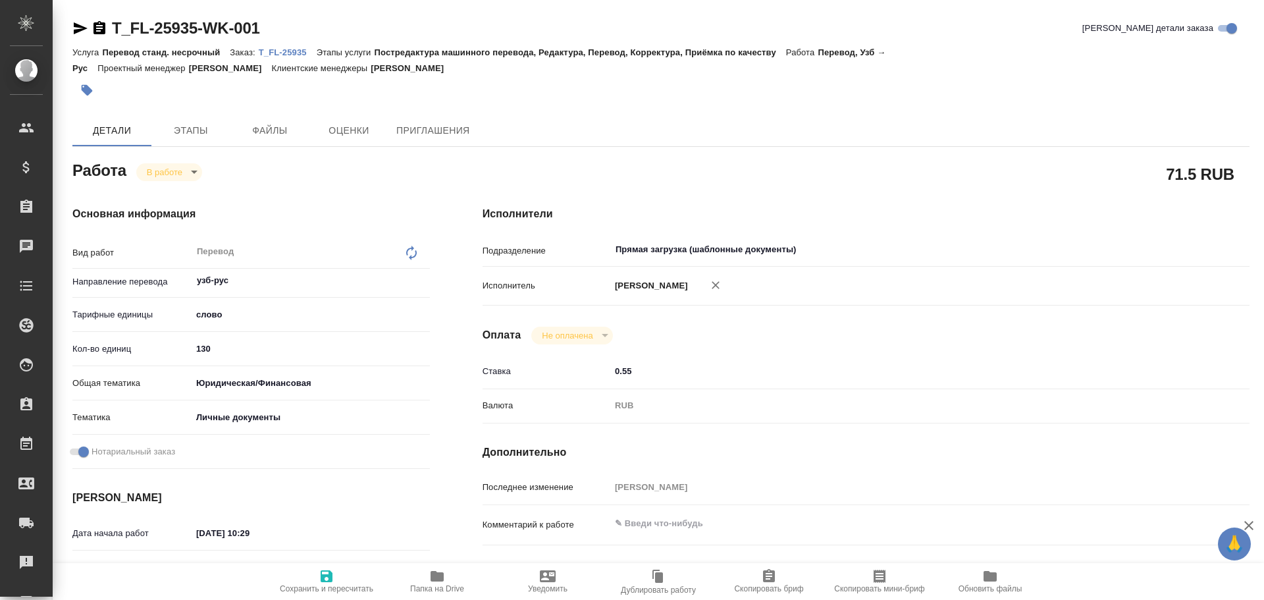
type textarea "x"
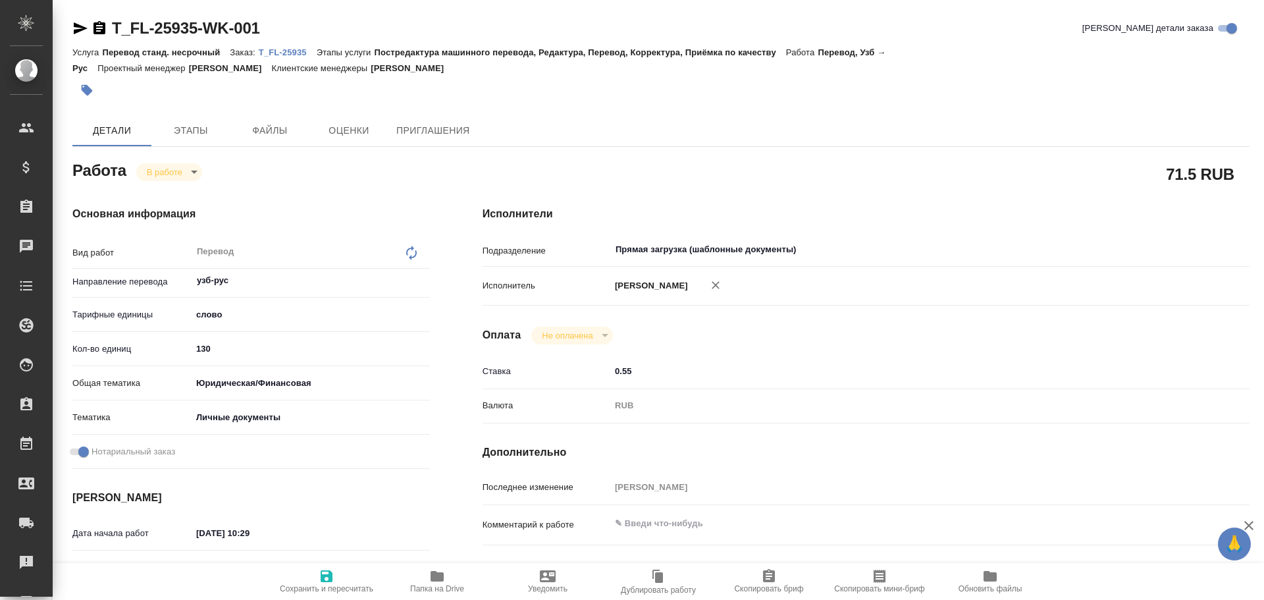
type textarea "x"
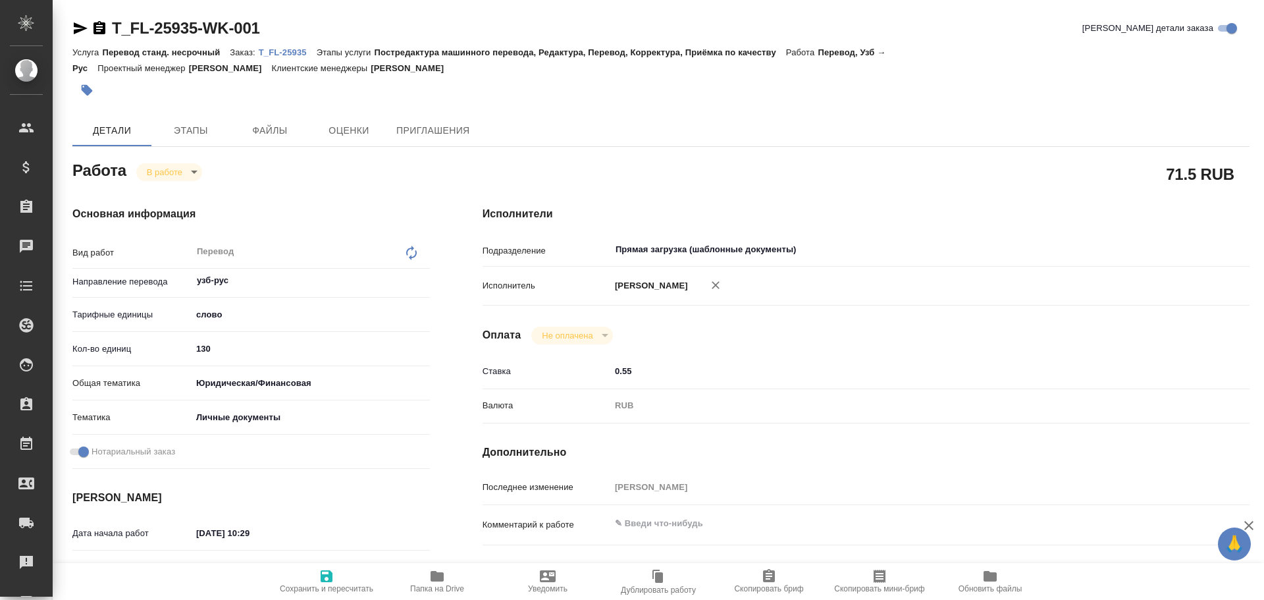
type textarea "x"
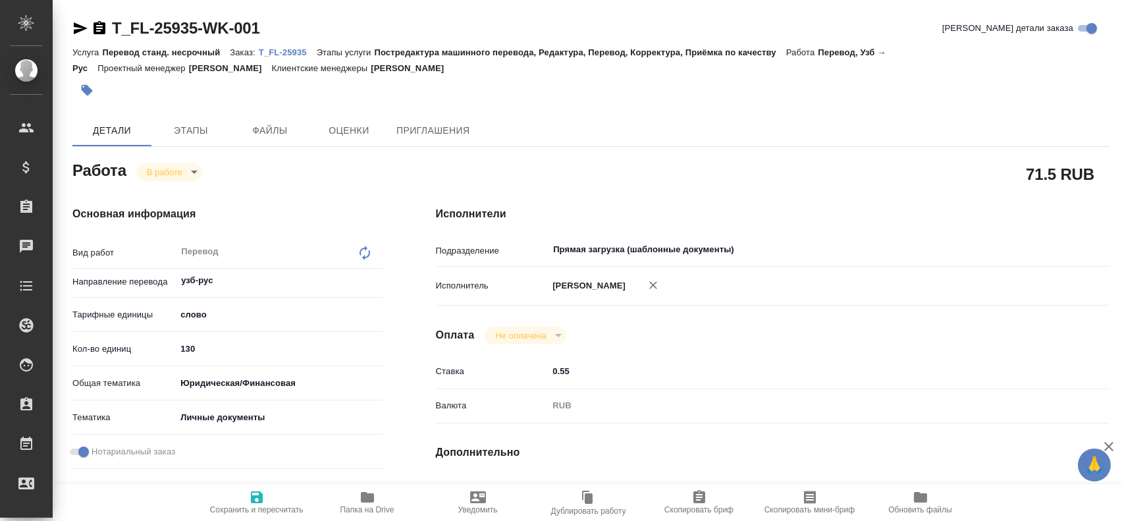
type textarea "x"
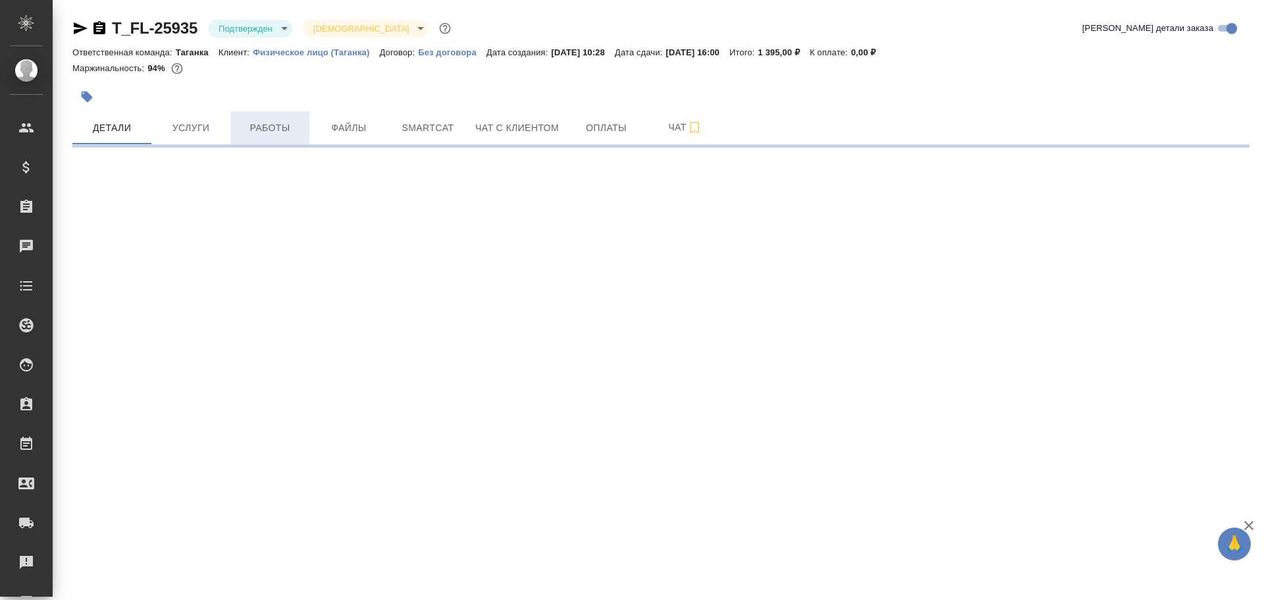
click at [255, 133] on span "Работы" at bounding box center [269, 128] width 63 height 16
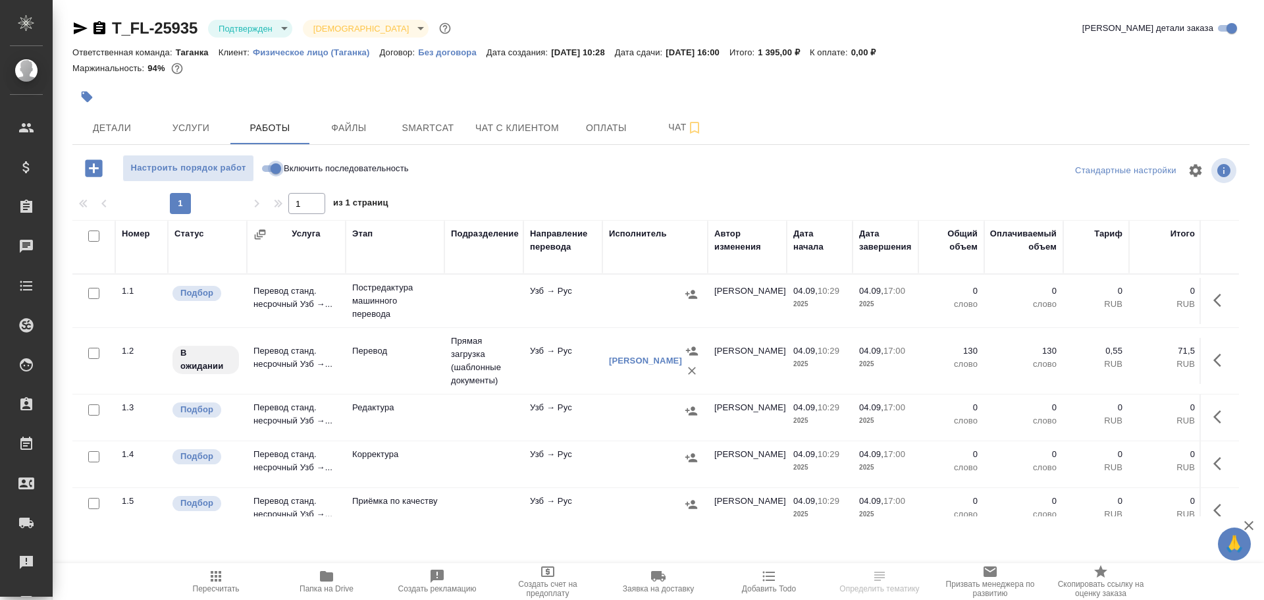
click at [273, 167] on input "Включить последовательность" at bounding box center [275, 169] width 47 height 16
checkbox input "true"
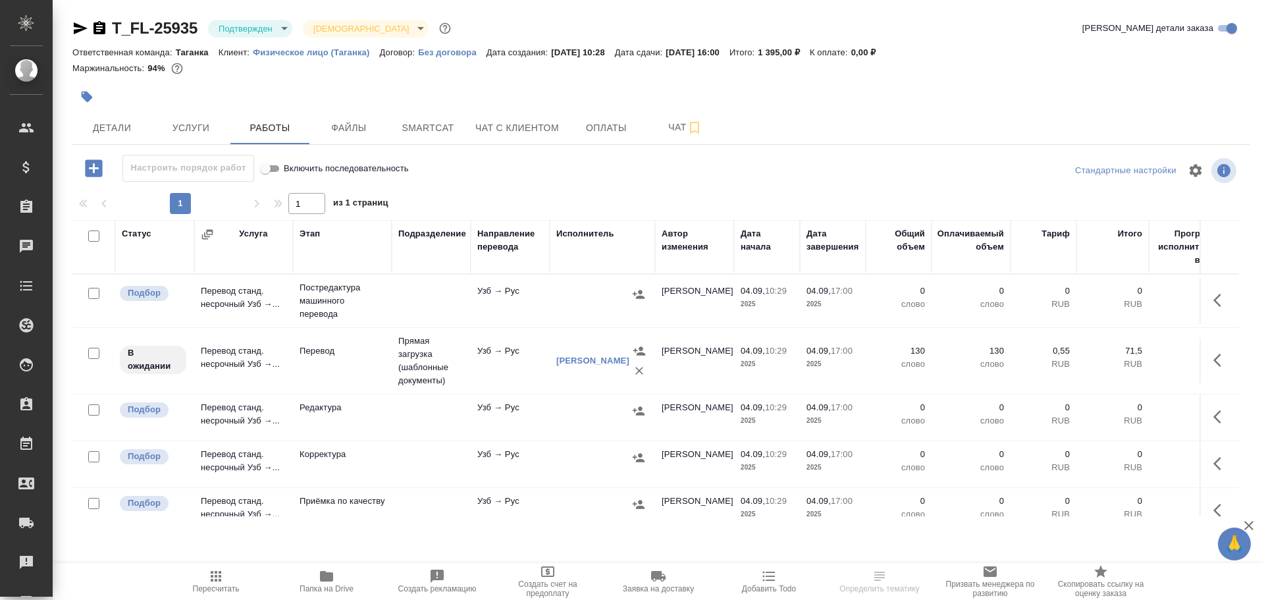
click at [97, 290] on input "checkbox" at bounding box center [93, 293] width 11 height 11
checkbox input "true"
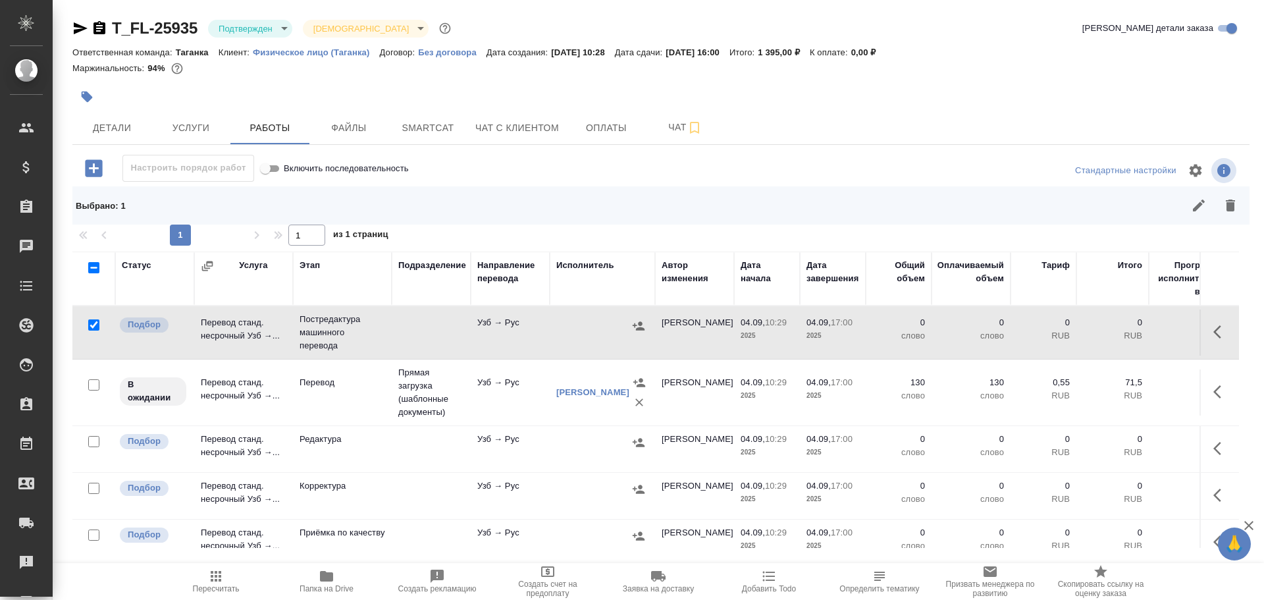
click at [94, 444] on input "checkbox" at bounding box center [93, 441] width 11 height 11
checkbox input "true"
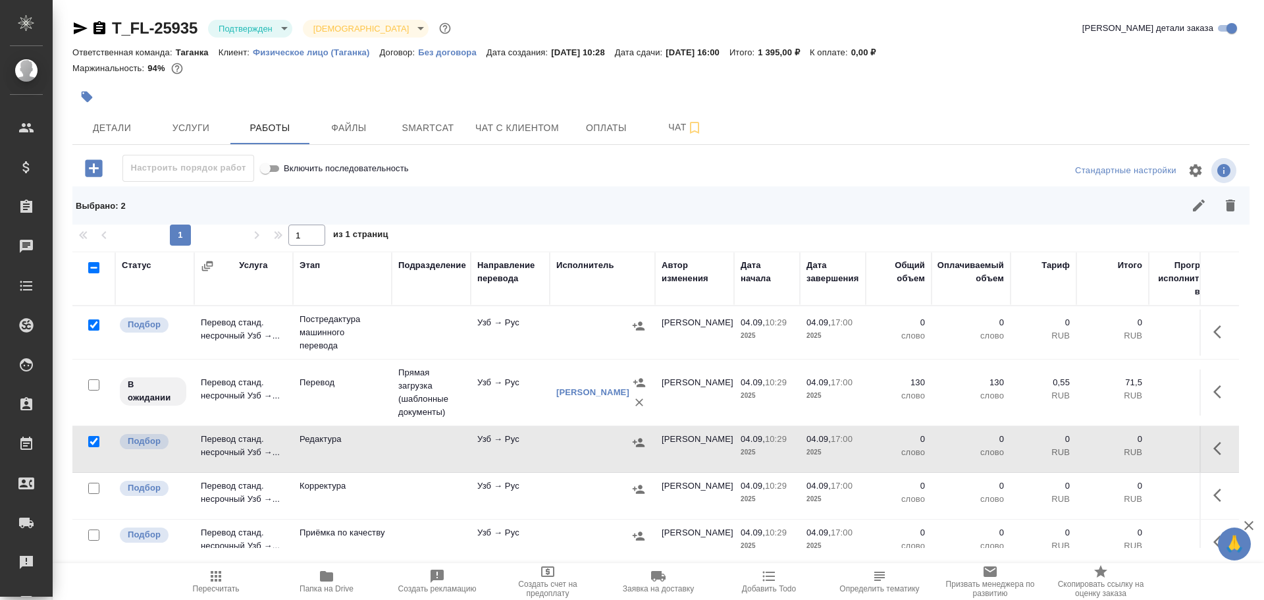
click at [94, 489] on input "checkbox" at bounding box center [93, 488] width 11 height 11
checkbox input "true"
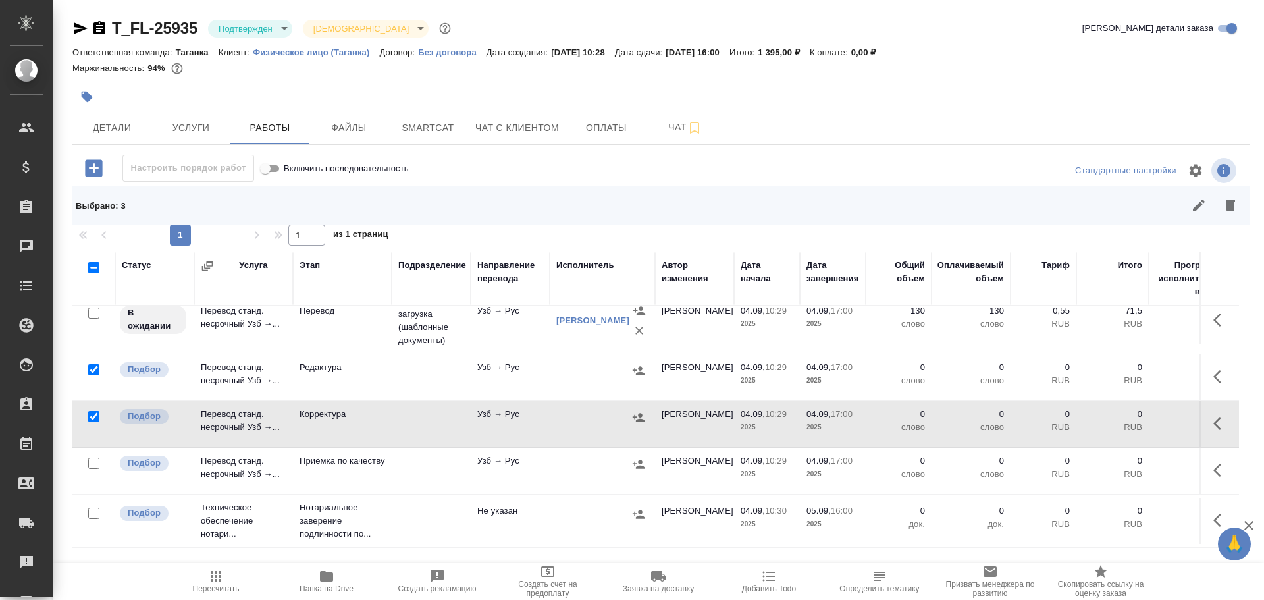
scroll to position [82, 0]
click at [94, 508] on input "checkbox" at bounding box center [93, 513] width 11 height 11
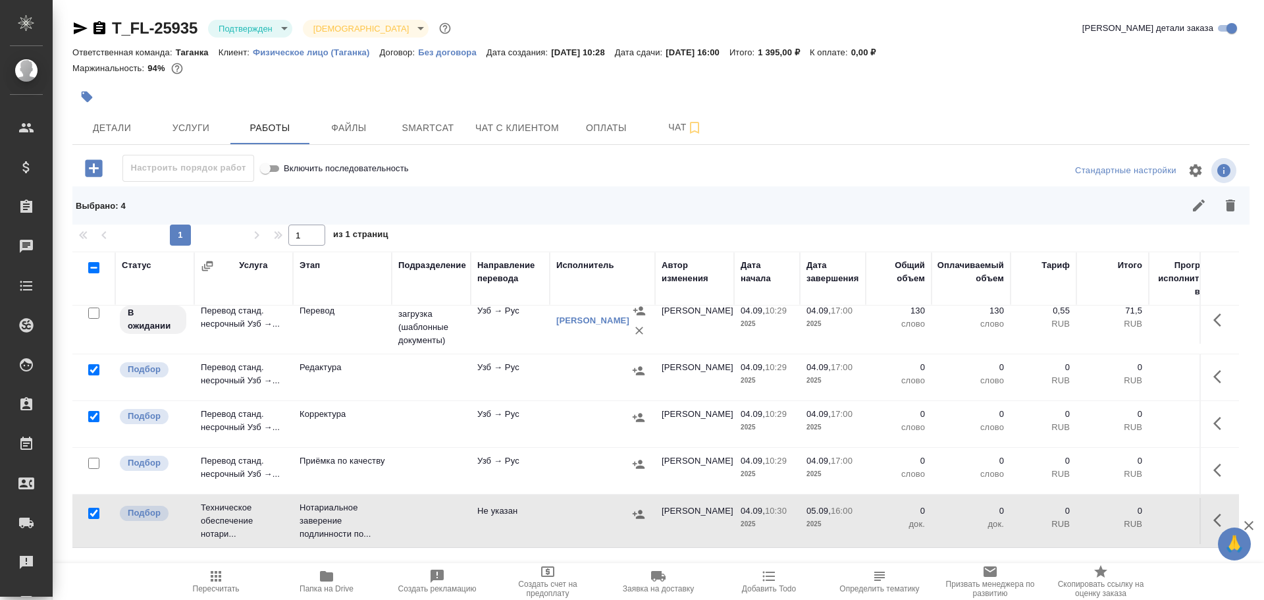
click at [94, 508] on input "checkbox" at bounding box center [93, 513] width 11 height 11
checkbox input "false"
click at [1234, 207] on icon "button" at bounding box center [1230, 206] width 9 height 12
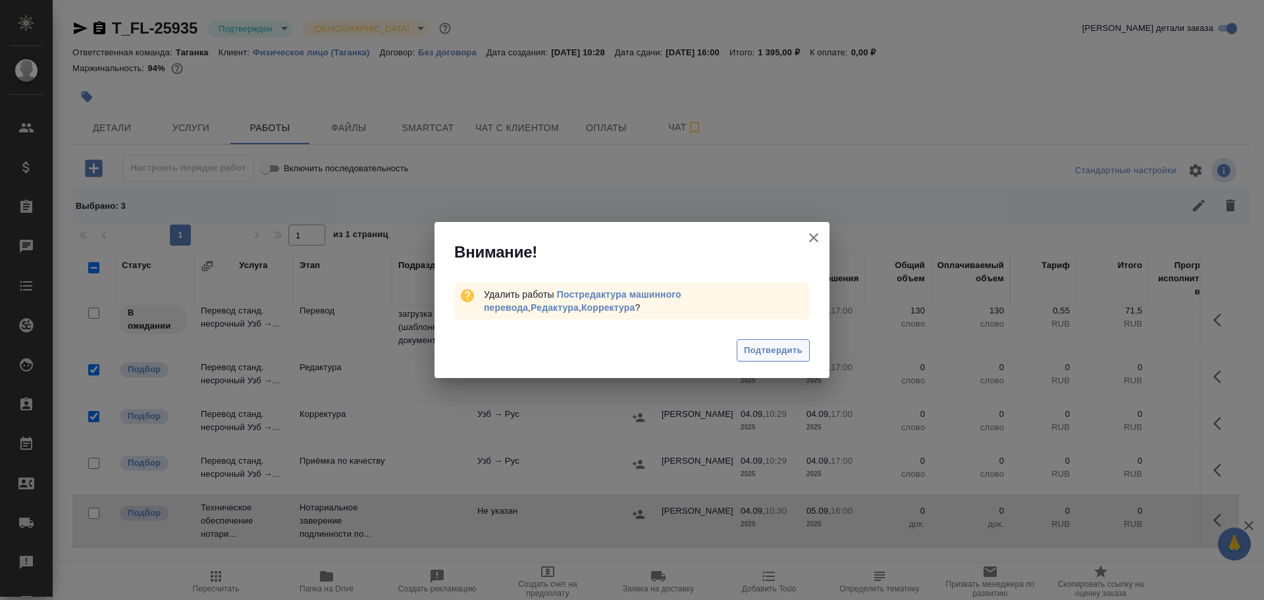
click at [764, 356] on span "Подтвердить" at bounding box center [773, 350] width 59 height 15
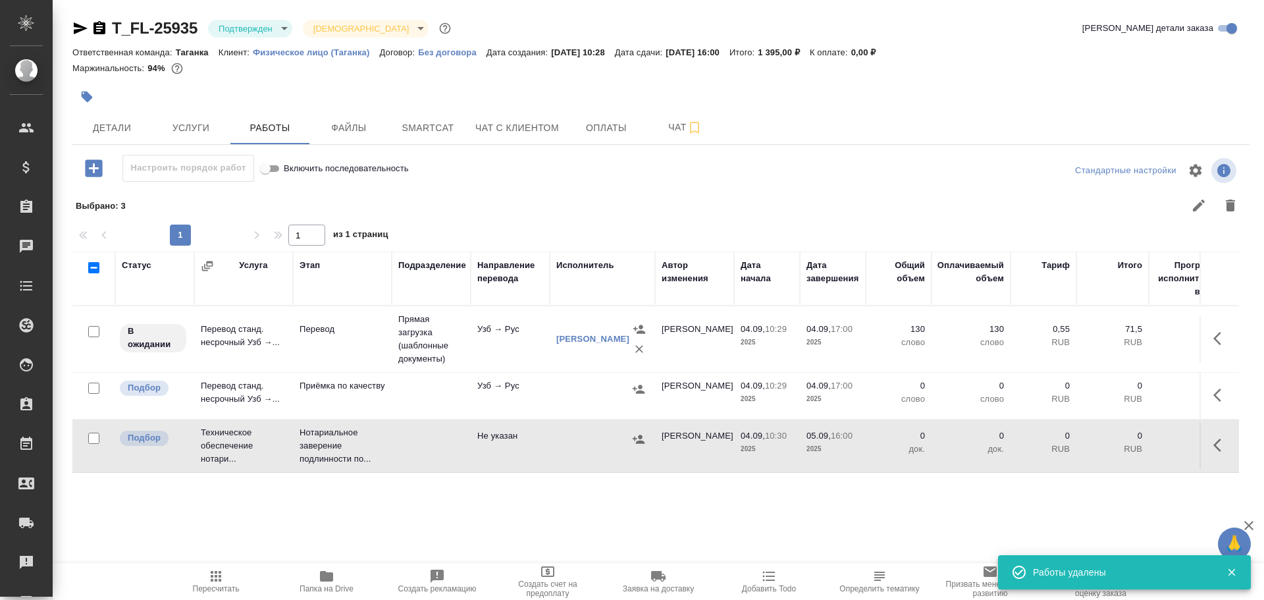
scroll to position [0, 0]
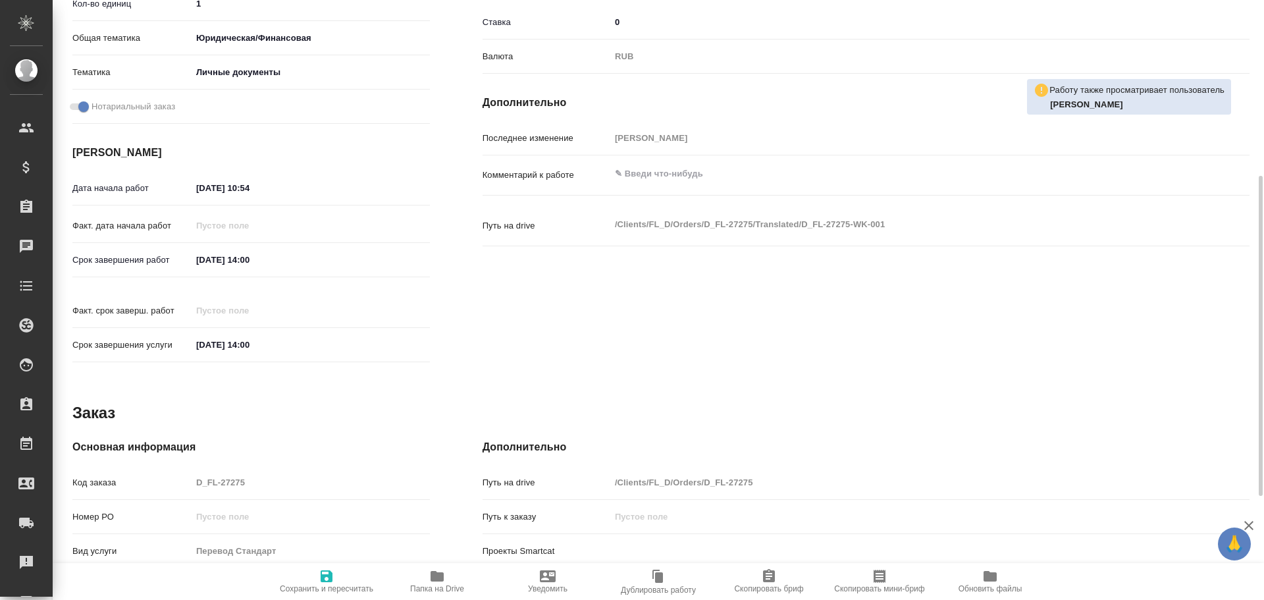
type textarea "x"
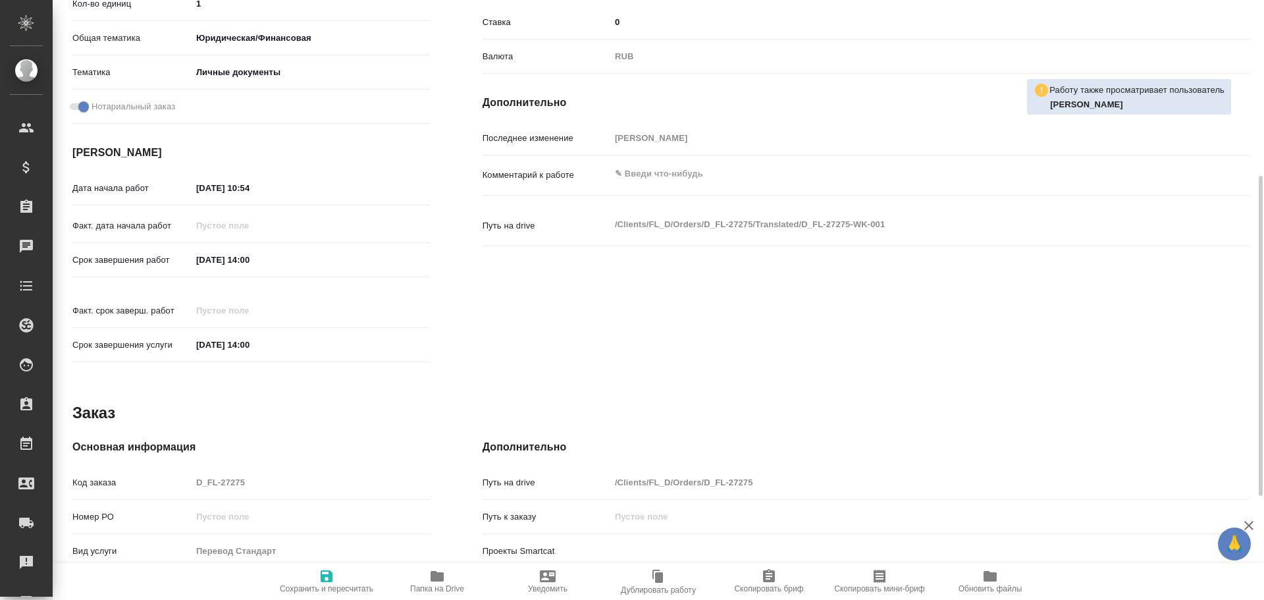
scroll to position [523, 0]
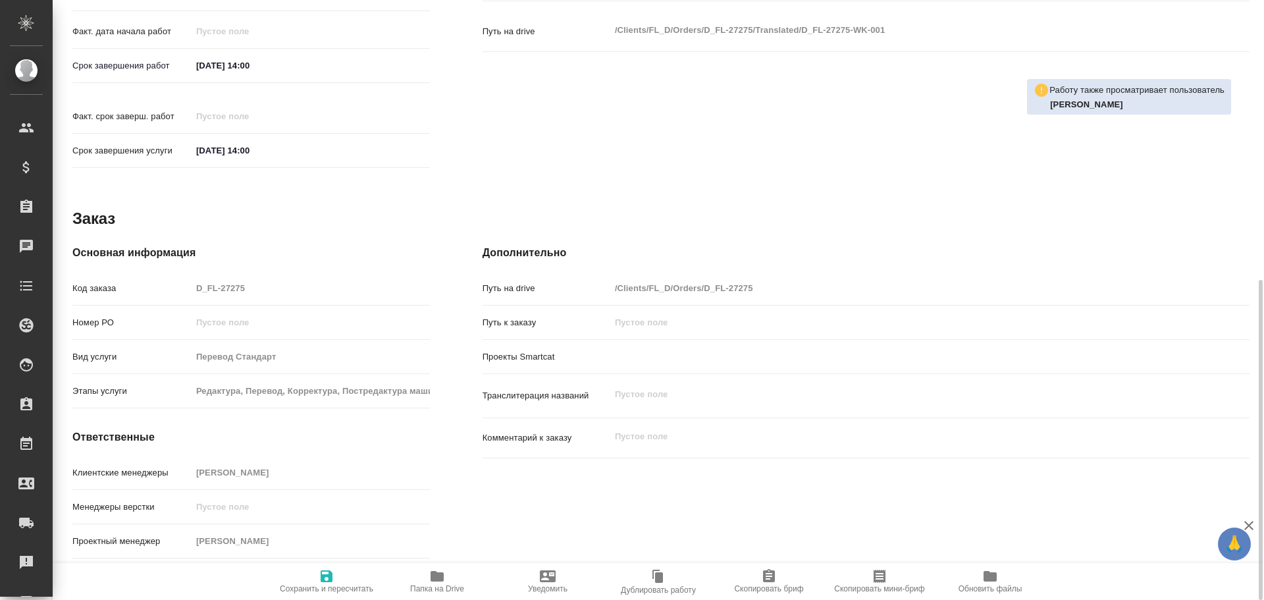
type textarea "x"
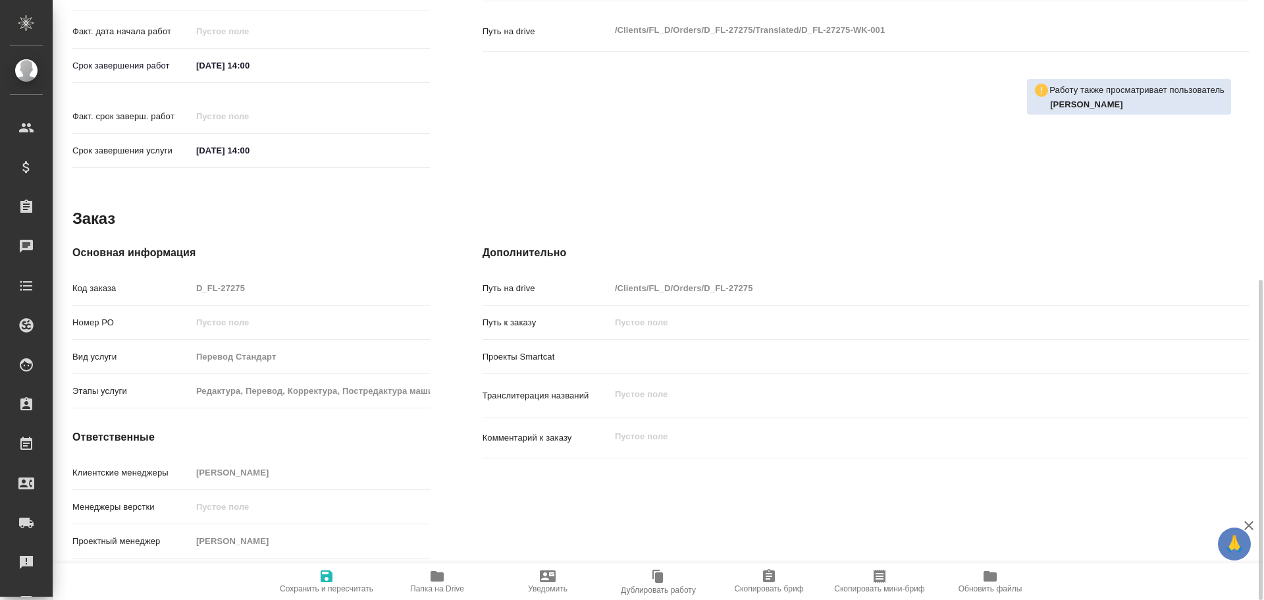
type textarea "x"
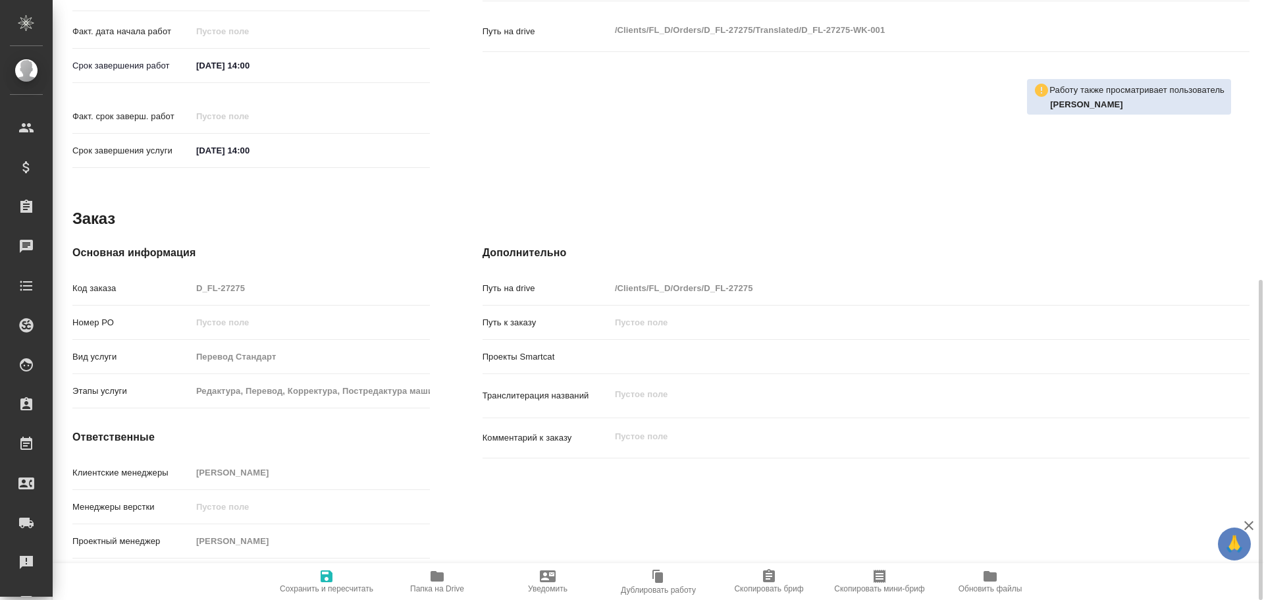
click at [423, 587] on span "Папка на Drive" at bounding box center [437, 588] width 54 height 9
type textarea "x"
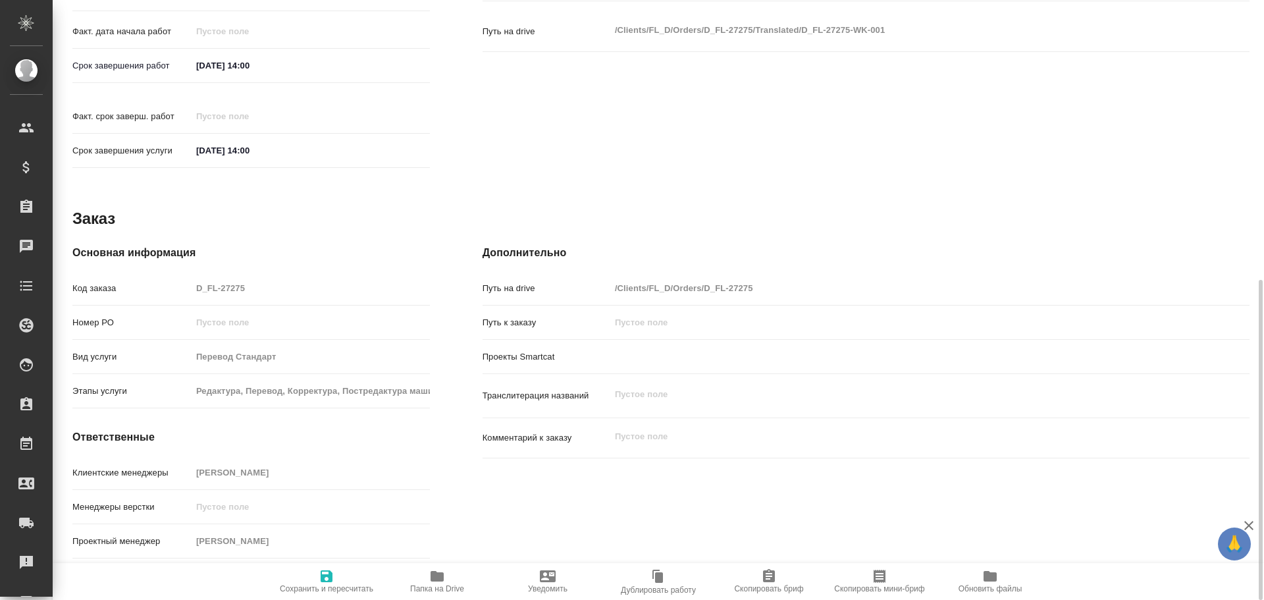
type textarea "x"
